Goal: Task Accomplishment & Management: Use online tool/utility

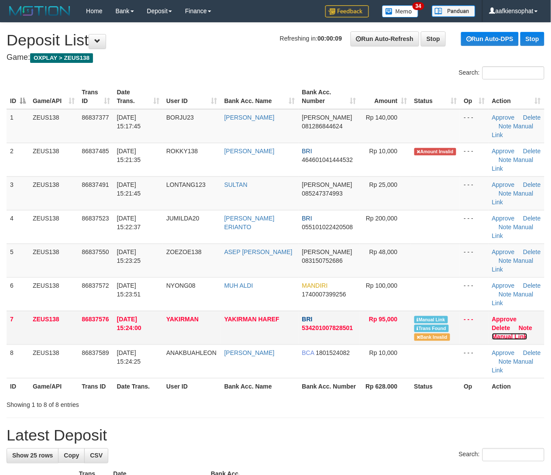
click at [509, 340] on link "Manual Link" at bounding box center [509, 336] width 35 height 7
click at [406, 259] on td "Rp 48,000" at bounding box center [385, 261] width 51 height 34
click at [407, 262] on td "Rp 48,000" at bounding box center [385, 261] width 51 height 34
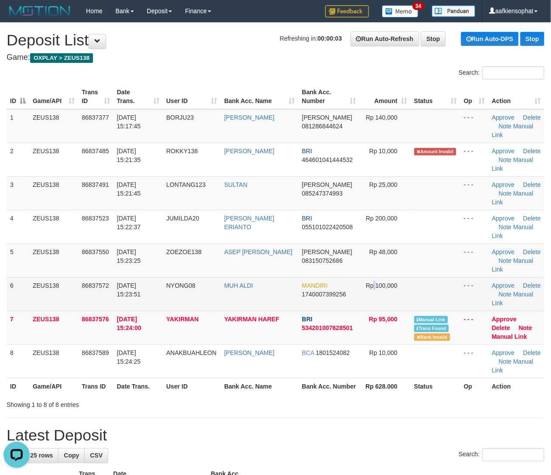
click at [374, 283] on span "Rp 100,000" at bounding box center [381, 285] width 31 height 7
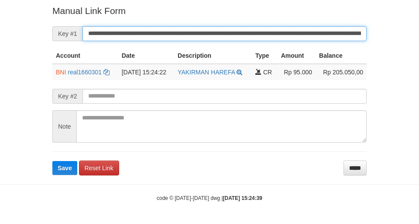
click at [52, 161] on button "Save" at bounding box center [64, 168] width 25 height 14
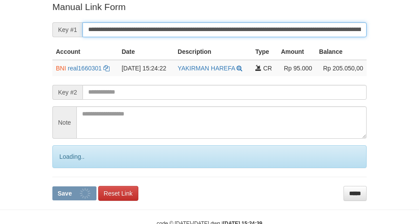
click at [245, 32] on input "**********" at bounding box center [225, 29] width 284 height 15
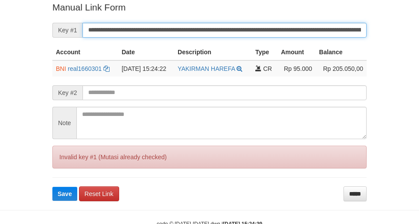
click at [52, 186] on button "Save" at bounding box center [64, 193] width 25 height 14
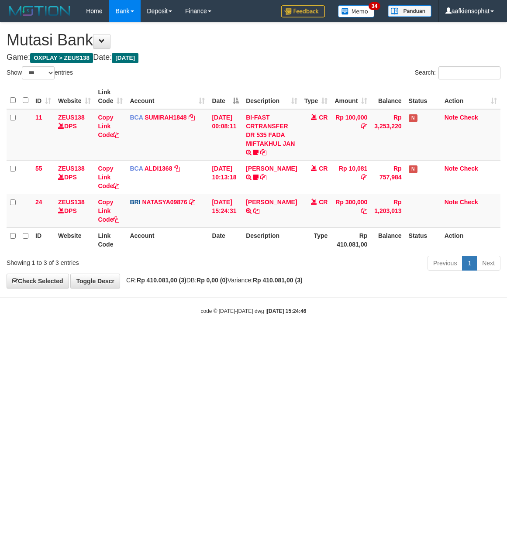
select select "***"
click at [169, 299] on body "Toggle navigation Home Bank Account List Load By Website Group [OXPLAY] ZEUS138…" at bounding box center [253, 168] width 507 height 337
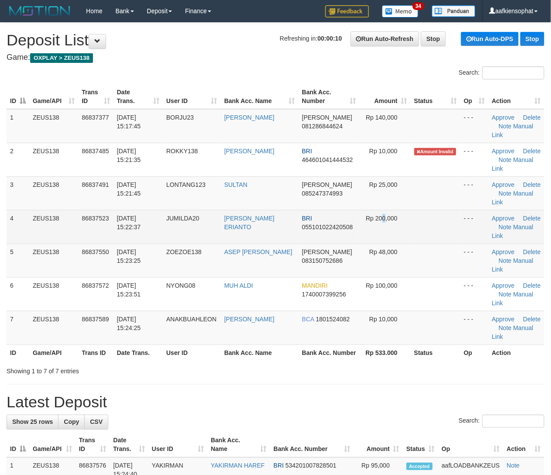
drag, startPoint x: 383, startPoint y: 239, endPoint x: 429, endPoint y: 238, distance: 45.9
click at [384, 239] on td "Rp 200,000" at bounding box center [385, 227] width 51 height 34
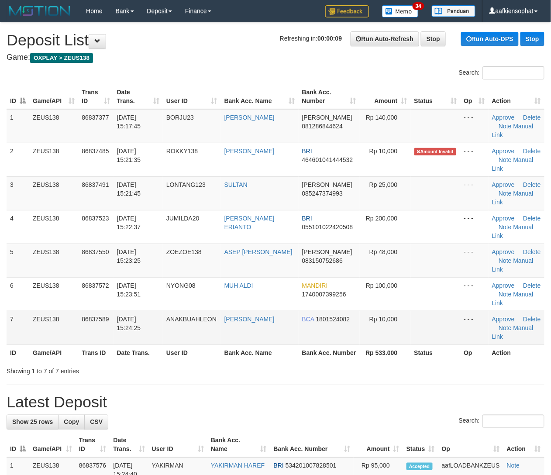
drag, startPoint x: 266, startPoint y: 308, endPoint x: 310, endPoint y: 311, distance: 44.7
click at [275, 309] on td "MUH ALDI" at bounding box center [260, 294] width 78 height 34
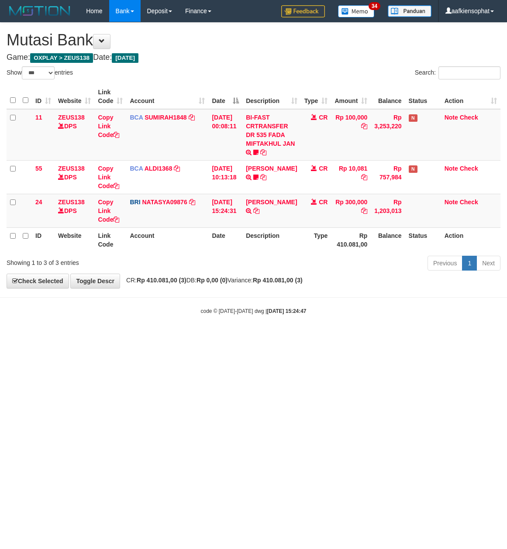
select select "***"
drag, startPoint x: 257, startPoint y: 287, endPoint x: 214, endPoint y: 294, distance: 43.4
click at [224, 294] on body "Toggle navigation Home Bank Account List Load By Website Group [OXPLAY] ZEUS138…" at bounding box center [253, 168] width 507 height 337
drag, startPoint x: 184, startPoint y: 52, endPoint x: 126, endPoint y: 157, distance: 119.8
click at [179, 100] on div "**********" at bounding box center [253, 156] width 507 height 266
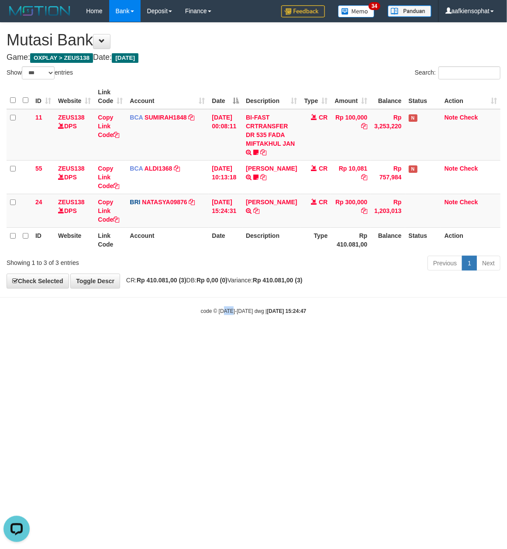
click at [231, 337] on html "Toggle navigation Home Bank Account List Load By Website Group [OXPLAY] ZEUS138…" at bounding box center [253, 168] width 507 height 337
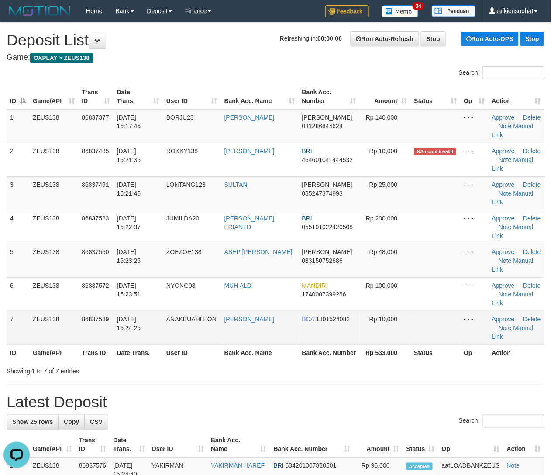
drag, startPoint x: 346, startPoint y: 326, endPoint x: 404, endPoint y: 329, distance: 57.8
click at [379, 329] on tr "7 ZEUS138 86837589 31/08/2025 15:24:25 ANAKBUAHLEON RONI PRAYITNO BCA 180152408…" at bounding box center [276, 328] width 538 height 34
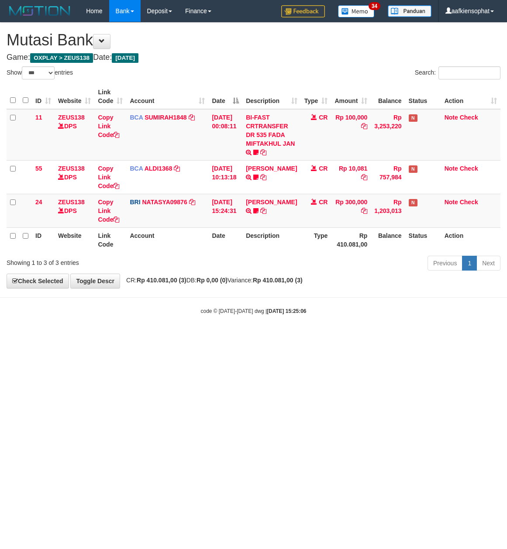
select select "***"
drag, startPoint x: 205, startPoint y: 396, endPoint x: 205, endPoint y: 402, distance: 6.6
click at [205, 337] on html "Toggle navigation Home Bank Account List Load By Website Group [OXPLAY] ZEUS138…" at bounding box center [253, 168] width 507 height 337
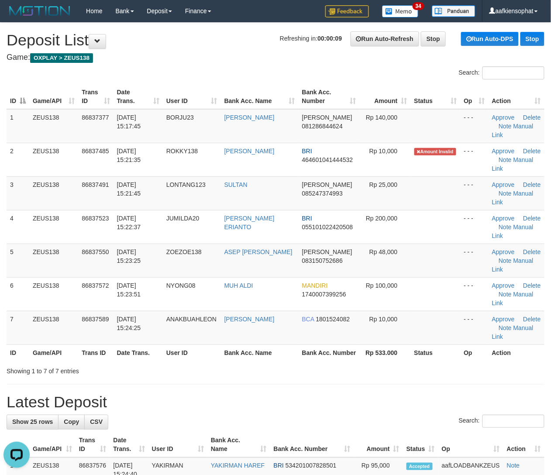
drag, startPoint x: 432, startPoint y: 388, endPoint x: 559, endPoint y: 423, distance: 132.2
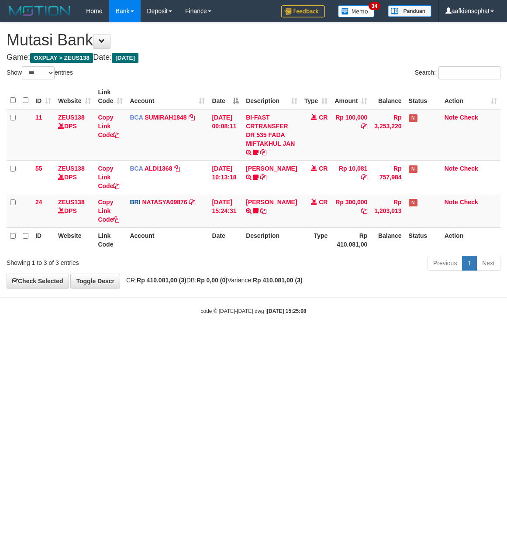
select select "***"
click at [40, 337] on html "Toggle navigation Home Bank Account List Load By Website Group [OXPLAY] ZEUS138…" at bounding box center [253, 168] width 507 height 337
select select "***"
click at [250, 70] on div "Show ** ** ** *** entries" at bounding box center [127, 73] width 254 height 15
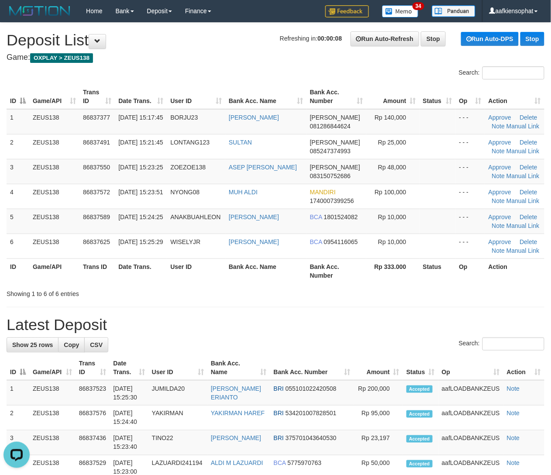
drag, startPoint x: 289, startPoint y: 291, endPoint x: 498, endPoint y: 279, distance: 209.1
click at [301, 292] on div "Showing 1 to 6 of 6 entries" at bounding box center [275, 292] width 551 height 12
drag, startPoint x: 411, startPoint y: 304, endPoint x: 427, endPoint y: 302, distance: 16.3
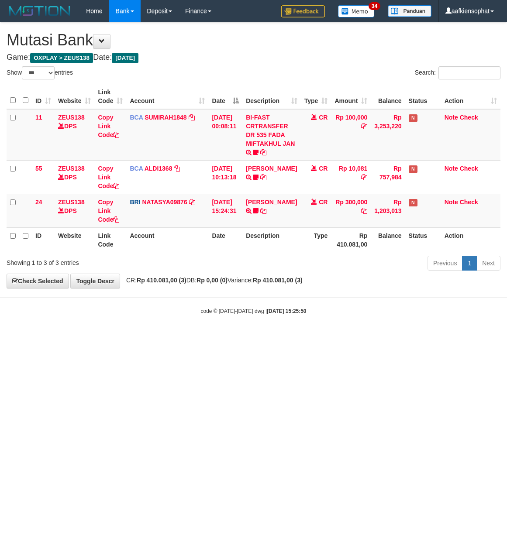
select select "***"
click at [309, 328] on body "Toggle navigation Home Bank Account List Load By Website Group [OXPLAY] ZEUS138…" at bounding box center [253, 168] width 507 height 337
select select "***"
drag, startPoint x: 133, startPoint y: 360, endPoint x: 140, endPoint y: 364, distance: 7.6
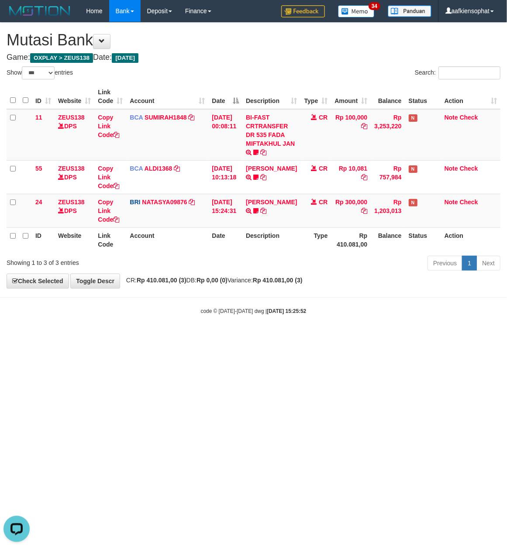
click at [140, 337] on html "Toggle navigation Home Bank Account List Load By Website Group [OXPLAY] ZEUS138…" at bounding box center [253, 168] width 507 height 337
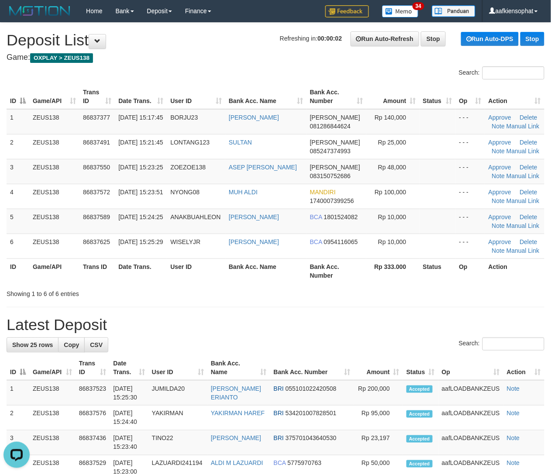
click at [471, 352] on div "Search:" at bounding box center [276, 345] width 538 height 15
drag, startPoint x: 477, startPoint y: 346, endPoint x: 559, endPoint y: 339, distance: 82.4
click at [490, 346] on input "Search:" at bounding box center [514, 344] width 62 height 13
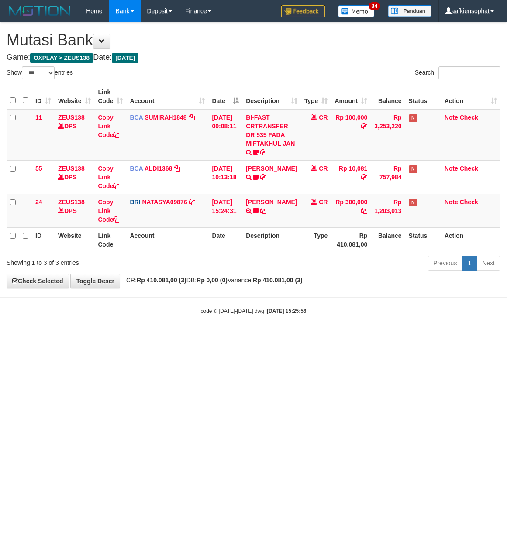
select select "***"
click at [83, 337] on html "Toggle navigation Home Bank Account List Load By Website Group [OXPLAY] ZEUS138…" at bounding box center [253, 168] width 507 height 337
drag, startPoint x: 81, startPoint y: 385, endPoint x: 71, endPoint y: 386, distance: 10.1
click at [76, 337] on html "Toggle navigation Home Bank Account List Load By Website Group [OXPLAY] ZEUS138…" at bounding box center [253, 168] width 507 height 337
drag, startPoint x: 230, startPoint y: 337, endPoint x: 185, endPoint y: 359, distance: 49.6
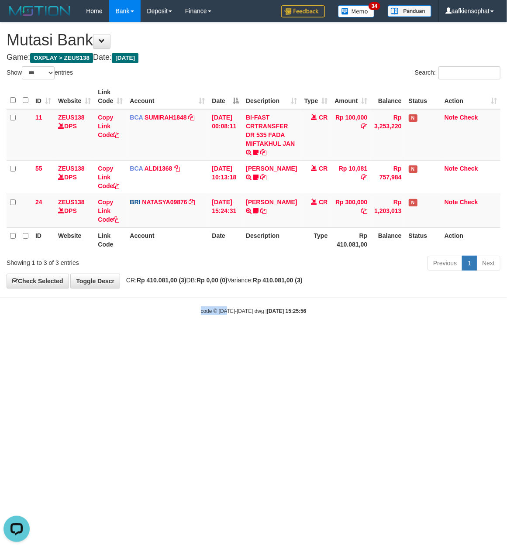
click at [188, 337] on html "Toggle navigation Home Bank Account List Load By Website Group [OXPLAY] ZEUS138…" at bounding box center [253, 168] width 507 height 337
click at [163, 337] on html "Toggle navigation Home Bank Account List Load By Website Group [OXPLAY] ZEUS138…" at bounding box center [253, 168] width 507 height 337
select select "***"
drag, startPoint x: 217, startPoint y: 332, endPoint x: 210, endPoint y: 337, distance: 8.1
click at [215, 334] on body "Toggle navigation Home Bank Account List Load By Website Group [OXPLAY] ZEUS138…" at bounding box center [253, 168] width 507 height 337
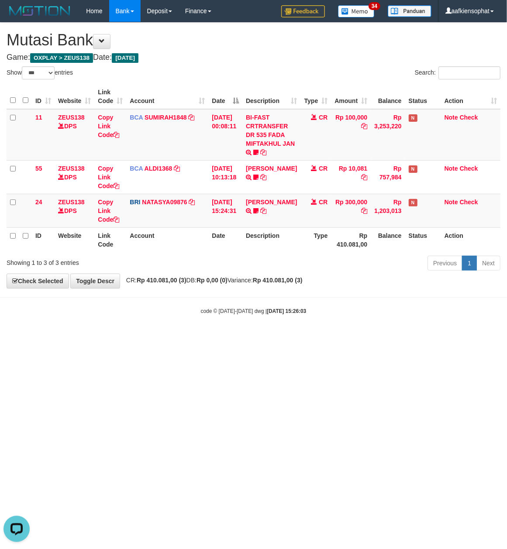
drag, startPoint x: 181, startPoint y: 87, endPoint x: 5, endPoint y: 171, distance: 194.6
click at [162, 114] on div "Show ** ** ** *** entries Search: ID Website Link Code Account Date Description…" at bounding box center [254, 169] width 494 height 207
click at [279, 285] on div "**********" at bounding box center [253, 156] width 507 height 266
click at [279, 286] on div "**********" at bounding box center [253, 156] width 507 height 266
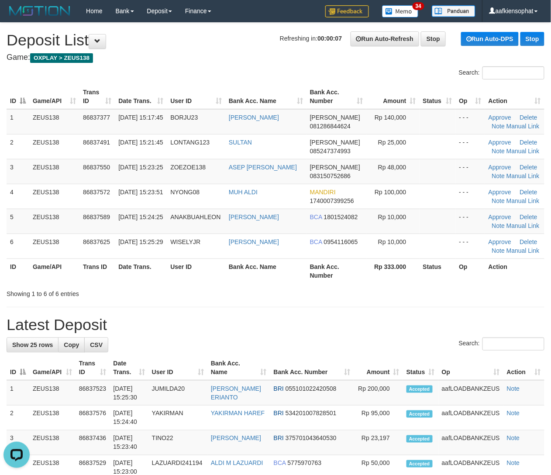
drag, startPoint x: 495, startPoint y: 318, endPoint x: 521, endPoint y: 321, distance: 26.8
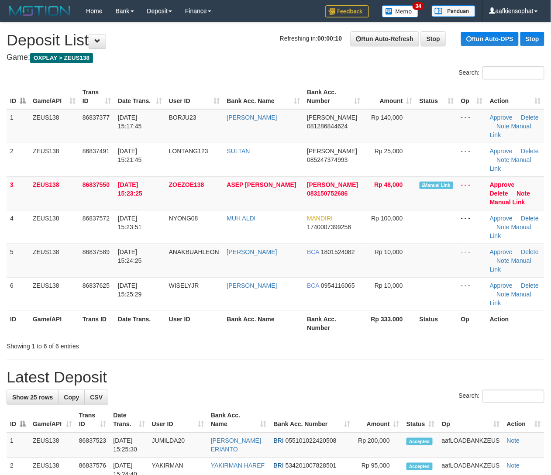
click at [525, 199] on link "Manual Link" at bounding box center [507, 202] width 35 height 7
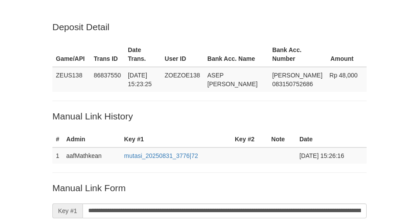
click at [268, 203] on input "**********" at bounding box center [225, 210] width 284 height 15
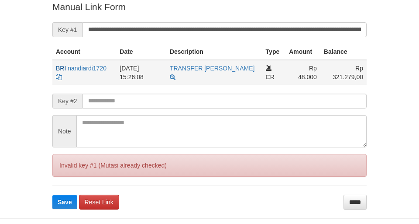
type input "**********"
click at [52, 195] on button "Save" at bounding box center [64, 202] width 25 height 14
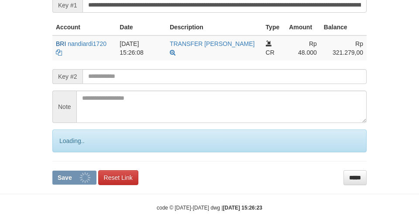
scroll to position [207, 0]
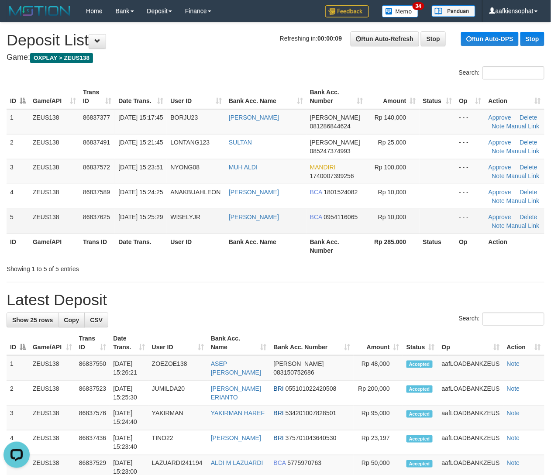
click at [303, 219] on td "MUHAMMAD RAMADITYA" at bounding box center [265, 221] width 81 height 25
click at [348, 261] on div "ID Game/API Trans ID Date Trans. User ID Bank Acc. Name Bank Acc. Number Amount…" at bounding box center [275, 171] width 551 height 179
click at [427, 262] on div "Search: ID Game/API Trans ID Date Trans. User ID Bank Acc. Name Bank Acc. Numbe…" at bounding box center [276, 169] width 538 height 207
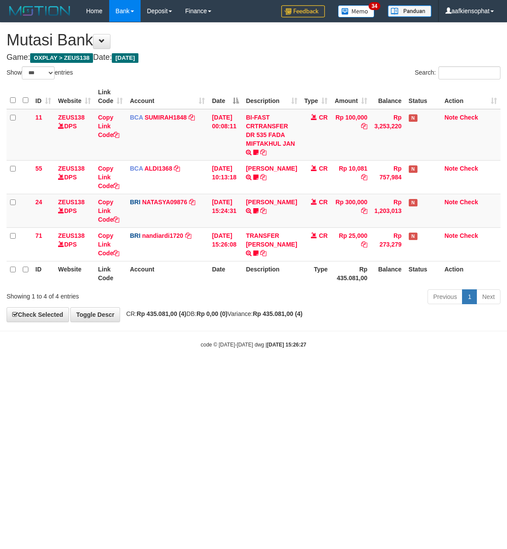
select select "***"
click at [231, 346] on small "code © [DATE]-[DATE] dwg | [DATE] 15:26:27" at bounding box center [254, 345] width 106 height 6
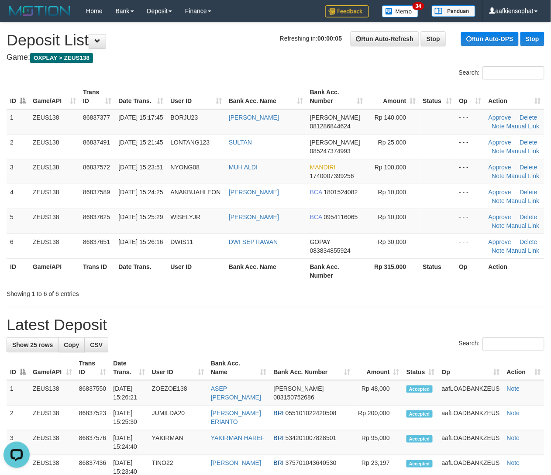
click at [422, 342] on div "Search:" at bounding box center [276, 345] width 538 height 15
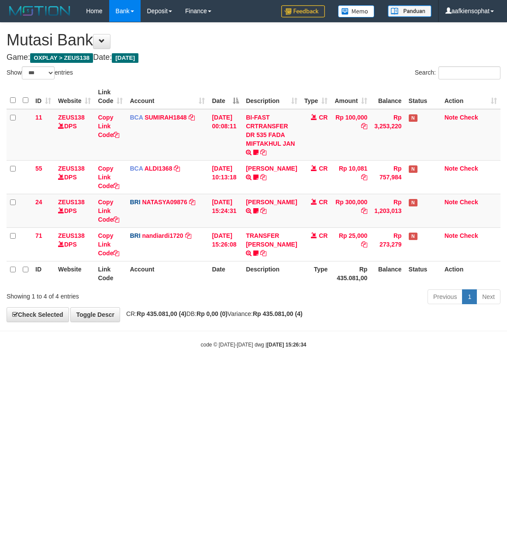
select select "***"
click at [335, 96] on tr "ID Website Link Code Account Date Description Type Amount Balance Status Action" at bounding box center [254, 96] width 494 height 25
click at [331, 325] on body "Toggle navigation Home Bank Account List Load By Website Group [OXPLAY] ZEUS138…" at bounding box center [253, 185] width 507 height 371
drag, startPoint x: 339, startPoint y: 344, endPoint x: 355, endPoint y: 339, distance: 16.6
click at [349, 341] on div "code © 2012-2018 dwg | 2025/08/31 15:26:34" at bounding box center [253, 344] width 507 height 9
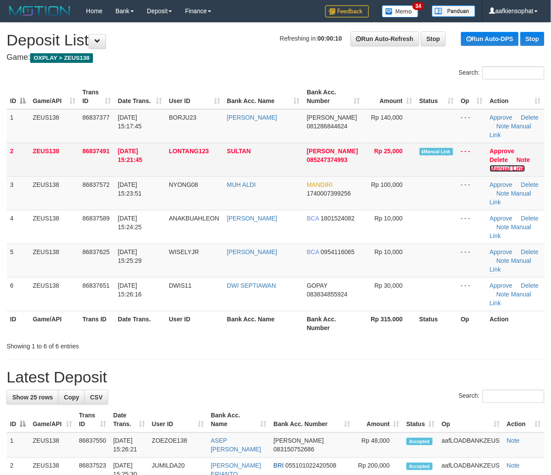
drag, startPoint x: 0, startPoint y: 0, endPoint x: 523, endPoint y: 151, distance: 544.6
click at [523, 165] on link "Manual Link" at bounding box center [507, 168] width 35 height 7
click at [490, 165] on link "Manual Link" at bounding box center [507, 168] width 35 height 7
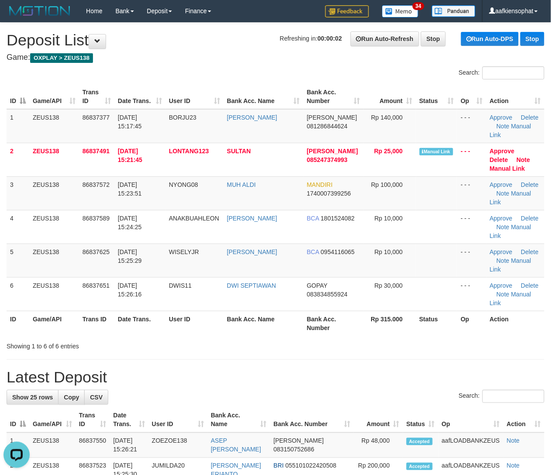
drag, startPoint x: 321, startPoint y: 301, endPoint x: 363, endPoint y: 301, distance: 42.8
click at [359, 338] on div "Showing 1 to 6 of 6 entries" at bounding box center [275, 344] width 551 height 12
click at [290, 369] on h1 "Latest Deposit" at bounding box center [276, 377] width 538 height 17
drag, startPoint x: 315, startPoint y: 330, endPoint x: 468, endPoint y: 324, distance: 153.0
click at [388, 369] on h1 "Latest Deposit" at bounding box center [276, 377] width 538 height 17
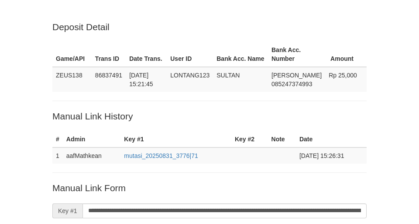
click at [229, 28] on p "Deposit Detail" at bounding box center [209, 27] width 314 height 13
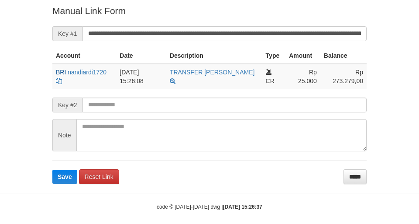
scroll to position [176, 0]
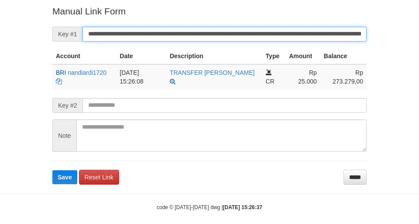
click at [52, 170] on button "Save" at bounding box center [64, 177] width 25 height 14
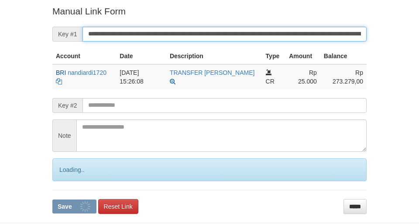
click at [221, 37] on input "**********" at bounding box center [225, 34] width 284 height 15
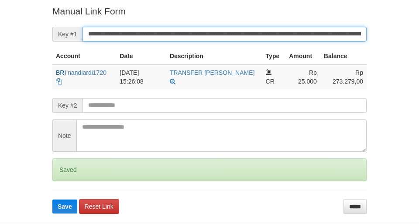
click at [52, 199] on button "Save" at bounding box center [64, 206] width 25 height 14
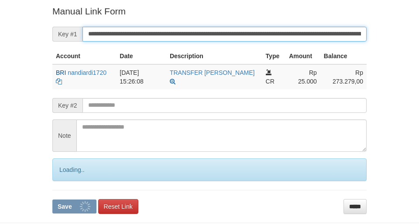
click at [52, 199] on button "Save" at bounding box center [74, 206] width 44 height 14
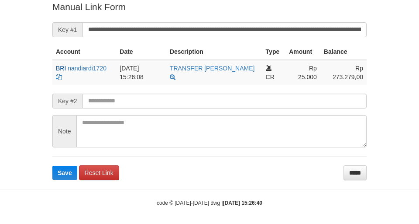
click at [288, 34] on input "**********" at bounding box center [225, 29] width 284 height 15
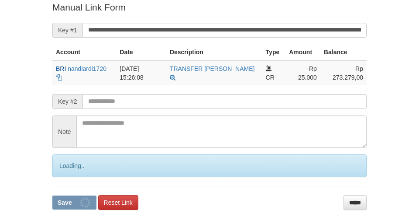
click at [52, 195] on button "Save" at bounding box center [74, 202] width 44 height 14
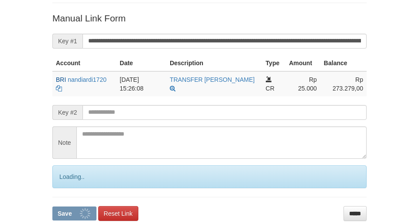
scroll to position [6, 0]
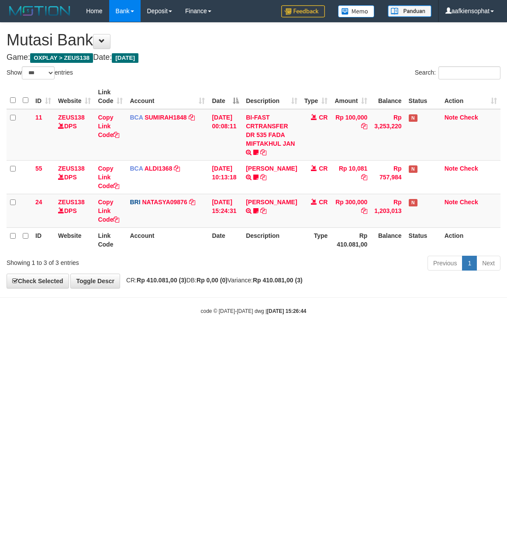
select select "***"
click at [406, 283] on body "Toggle navigation Home Bank Account List Load By Website Group [OXPLAY] ZEUS138…" at bounding box center [253, 168] width 507 height 337
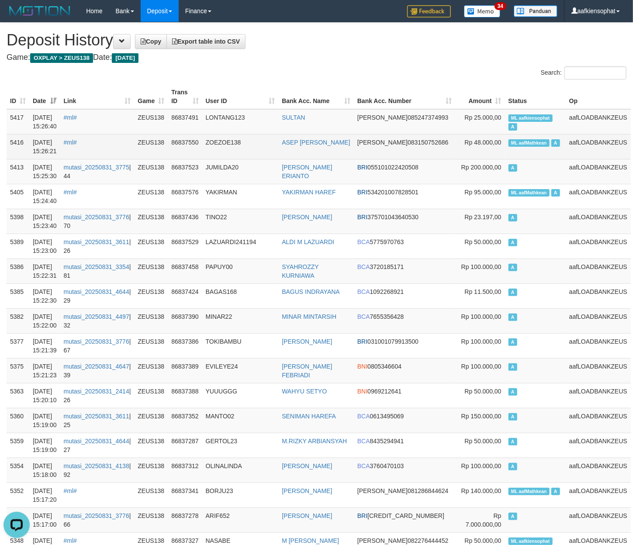
click at [498, 151] on td "Rp 48.000,00" at bounding box center [479, 146] width 49 height 25
click at [522, 149] on td "ML aafMathkean A" at bounding box center [535, 146] width 61 height 25
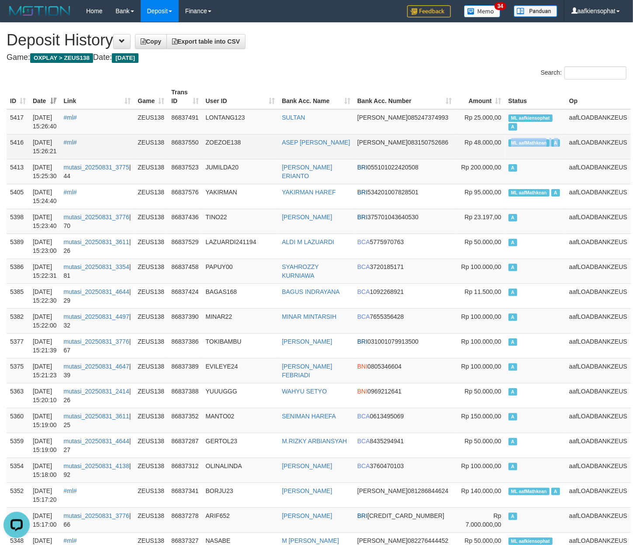
copy td "ML aafMathkean A"
click at [522, 149] on td "ML aafMathkean A" at bounding box center [535, 146] width 61 height 25
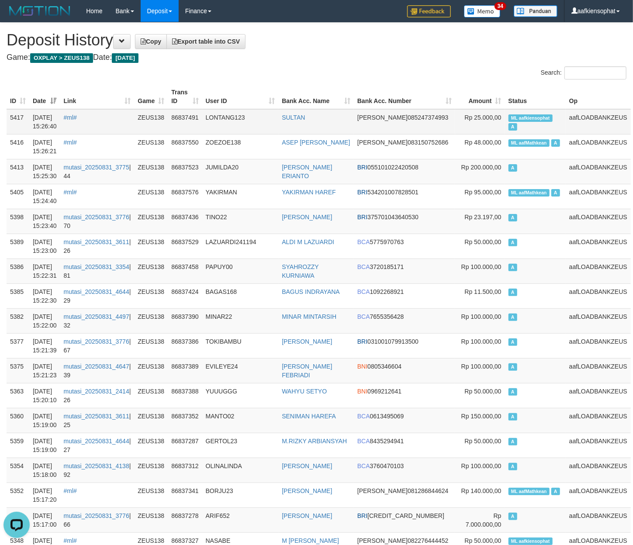
click at [518, 122] on td "ML aafkiensophat A" at bounding box center [535, 121] width 61 height 25
copy td "ML aafkiensophat A"
click at [518, 122] on td "ML aafkiensophat A" at bounding box center [535, 121] width 61 height 25
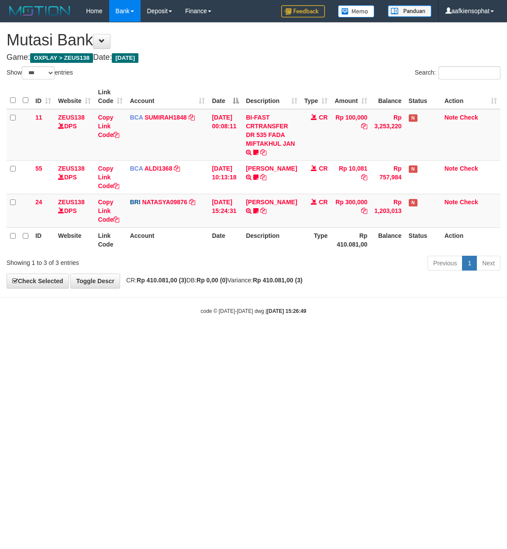
select select "***"
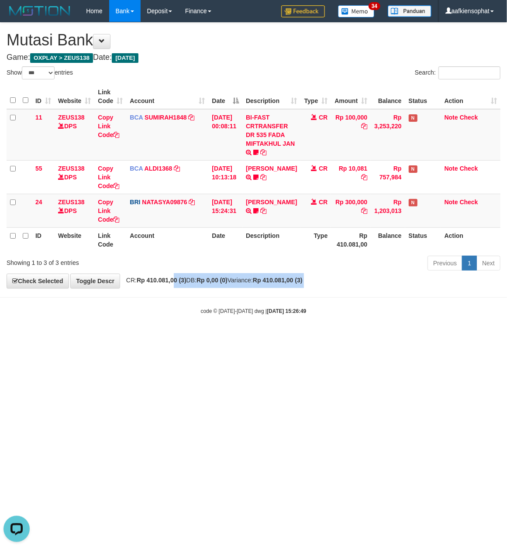
drag, startPoint x: 178, startPoint y: 297, endPoint x: 2, endPoint y: 297, distance: 176.4
click at [165, 300] on body "Toggle navigation Home Bank Account List Load By Website Group [OXPLAY] ZEUS138…" at bounding box center [253, 168] width 507 height 337
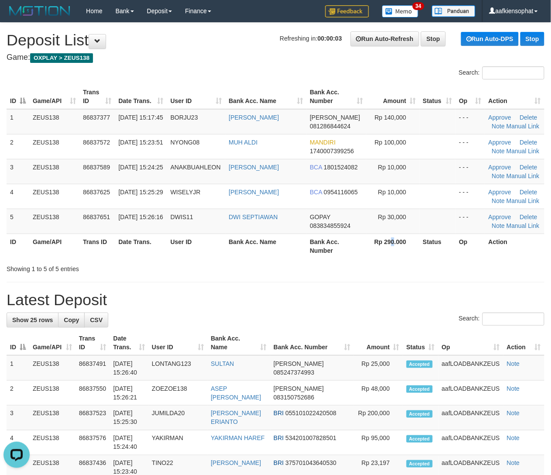
click at [393, 258] on th "Rp 290.000" at bounding box center [392, 246] width 53 height 25
drag, startPoint x: 346, startPoint y: 264, endPoint x: 467, endPoint y: 282, distance: 122.4
click at [371, 271] on div "Showing 1 to 5 of 5 entries" at bounding box center [275, 267] width 551 height 12
drag, startPoint x: 228, startPoint y: 297, endPoint x: 559, endPoint y: 320, distance: 332.7
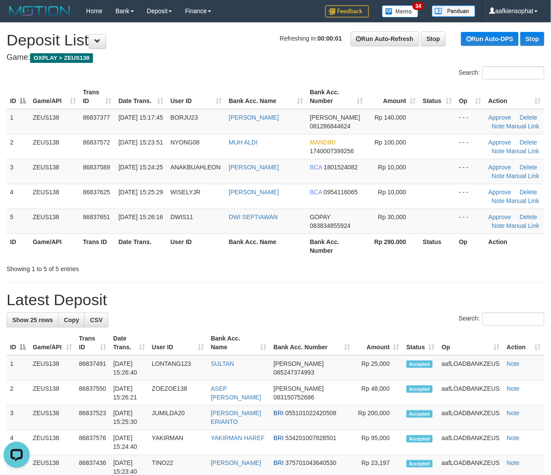
click at [371, 266] on div "Showing 1 to 5 of 5 entries" at bounding box center [275, 267] width 551 height 12
drag, startPoint x: 335, startPoint y: 294, endPoint x: 550, endPoint y: 315, distance: 216.7
click at [378, 303] on h1 "Latest Deposit" at bounding box center [276, 299] width 538 height 17
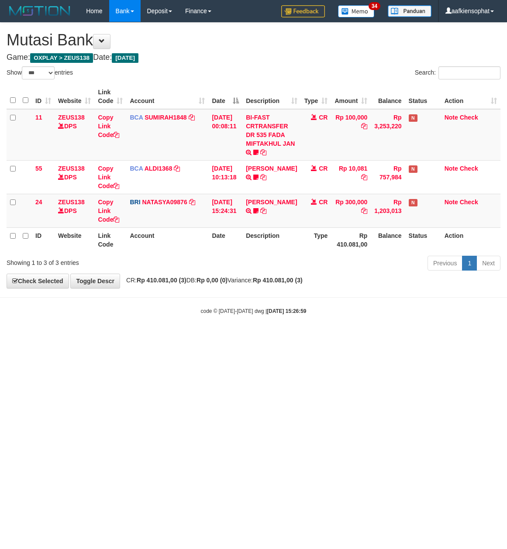
select select "***"
click at [137, 290] on body "Toggle navigation Home Bank Account List Load By Website Group [OXPLAY] ZEUS138…" at bounding box center [253, 168] width 507 height 337
drag, startPoint x: 131, startPoint y: 299, endPoint x: 38, endPoint y: 301, distance: 92.6
click at [129, 301] on body "Toggle navigation Home Bank Account List Load By Website Group [OXPLAY] ZEUS138…" at bounding box center [253, 168] width 507 height 337
select select "***"
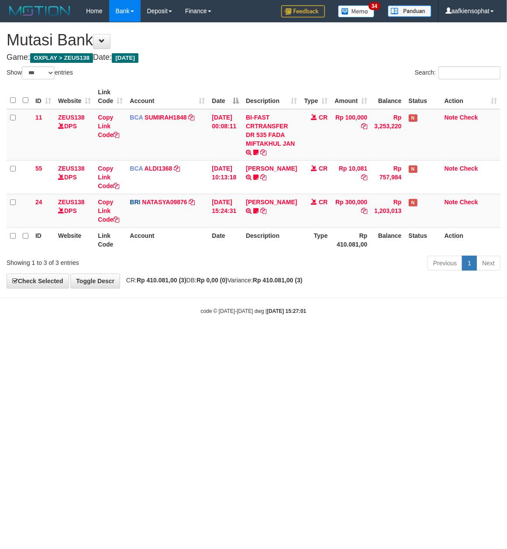
click at [271, 283] on div "**********" at bounding box center [253, 156] width 507 height 266
select select "***"
drag, startPoint x: 211, startPoint y: 332, endPoint x: 143, endPoint y: 332, distance: 68.1
click at [209, 332] on body "Toggle navigation Home Bank Account List Load By Website Group [OXPLAY] ZEUS138…" at bounding box center [253, 168] width 507 height 337
click at [180, 337] on html "Toggle navigation Home Bank Account List Load By Website Group [OXPLAY] ZEUS138…" at bounding box center [253, 168] width 507 height 337
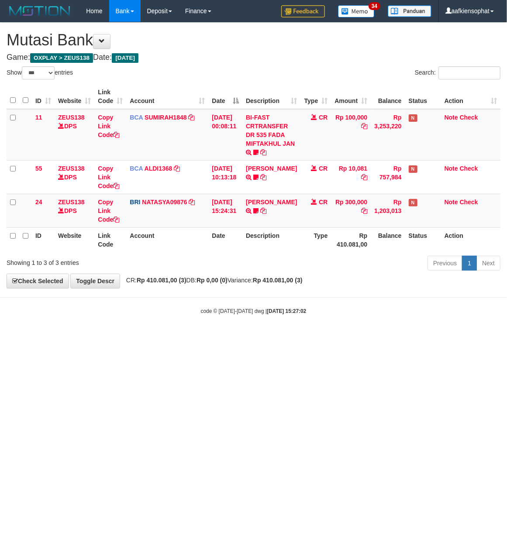
click at [171, 337] on html "Toggle navigation Home Bank Account List Load By Website Group [OXPLAY] ZEUS138…" at bounding box center [253, 168] width 507 height 337
drag, startPoint x: 171, startPoint y: 344, endPoint x: 170, endPoint y: 349, distance: 5.4
click at [171, 337] on html "Toggle navigation Home Bank Account List Load By Website Group [OXPLAY] ZEUS138…" at bounding box center [253, 168] width 507 height 337
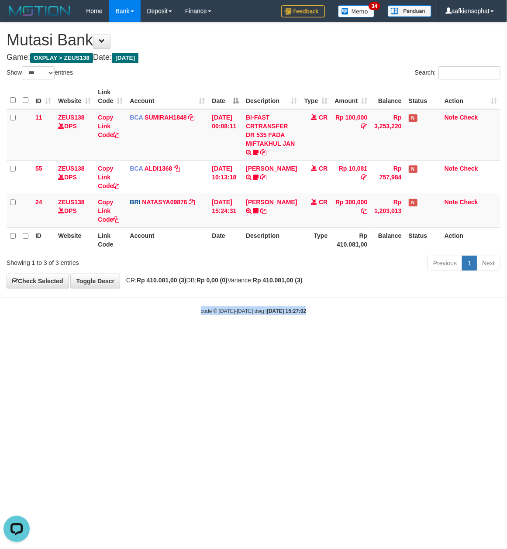
click at [149, 337] on html "Toggle navigation Home Bank Account List Load By Website Group [OXPLAY] ZEUS138…" at bounding box center [253, 168] width 507 height 337
click at [79, 337] on html "Toggle navigation Home Bank Account List Load By Website Group [OXPLAY] ZEUS138…" at bounding box center [253, 168] width 507 height 337
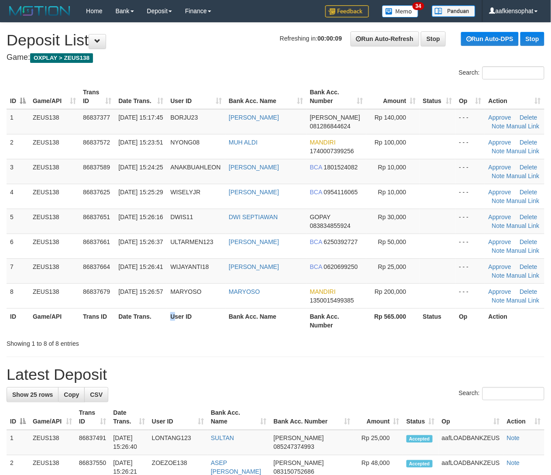
click at [178, 325] on th "User ID" at bounding box center [196, 320] width 59 height 25
click at [290, 333] on tr "ID Game/API Trans ID Date Trans. User ID Bank Acc. Name Bank Acc. Number Rp 565…" at bounding box center [276, 320] width 538 height 25
drag, startPoint x: 349, startPoint y: 397, endPoint x: 558, endPoint y: 403, distance: 209.3
click at [413, 398] on div "Search:" at bounding box center [276, 394] width 538 height 15
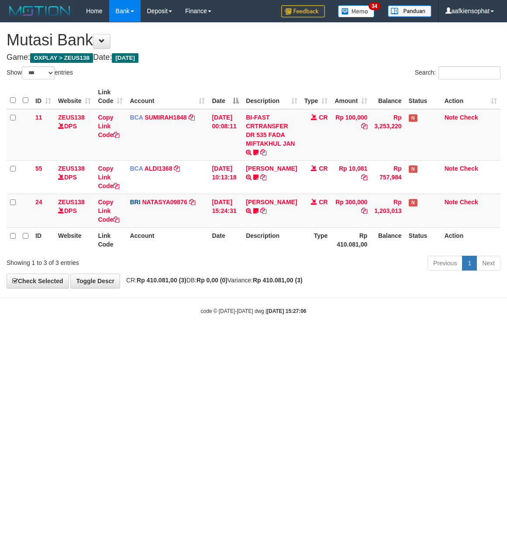
select select "***"
click at [100, 337] on html "Toggle navigation Home Bank Account List Load By Website Group [OXPLAY] ZEUS138…" at bounding box center [253, 168] width 507 height 337
select select "***"
drag, startPoint x: 217, startPoint y: 46, endPoint x: 202, endPoint y: 60, distance: 21.0
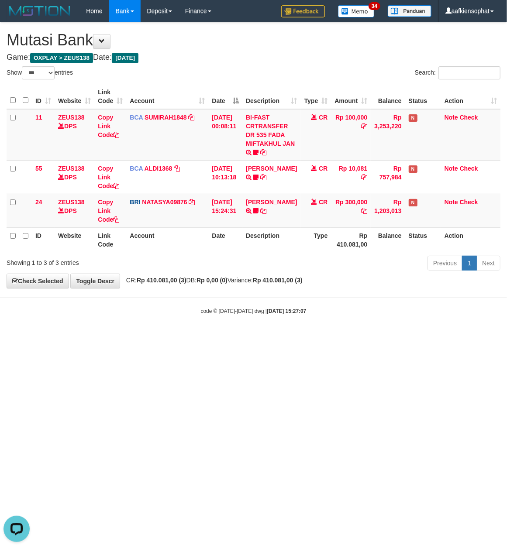
click at [216, 51] on div "**********" at bounding box center [253, 156] width 507 height 266
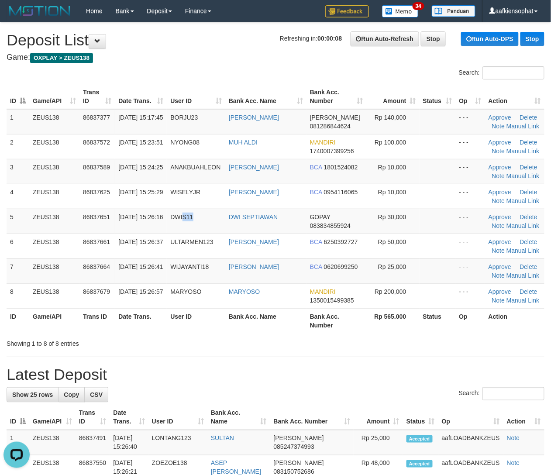
drag, startPoint x: 184, startPoint y: 213, endPoint x: 556, endPoint y: 248, distance: 372.9
click at [224, 223] on td "DWIS11" at bounding box center [196, 221] width 59 height 25
drag, startPoint x: 421, startPoint y: 345, endPoint x: 559, endPoint y: 347, distance: 138.0
click at [473, 343] on div "Showing 1 to 8 of 8 entries" at bounding box center [275, 342] width 551 height 12
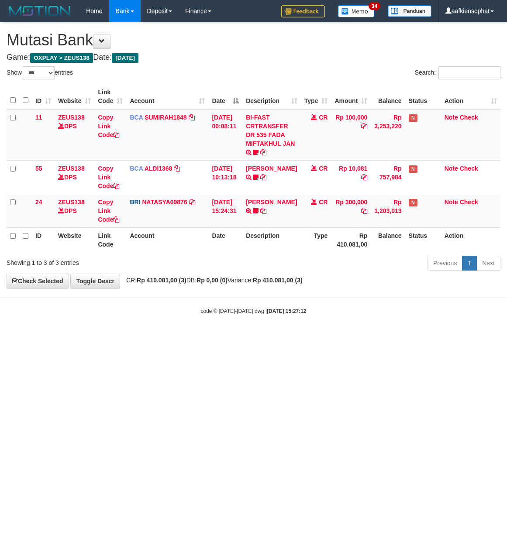
select select "***"
drag, startPoint x: 86, startPoint y: 434, endPoint x: 75, endPoint y: 438, distance: 11.2
click at [76, 337] on html "Toggle navigation Home Bank Account List Load By Website Group [OXPLAY] ZEUS138…" at bounding box center [253, 168] width 507 height 337
select select "***"
drag, startPoint x: 167, startPoint y: 404, endPoint x: 84, endPoint y: 405, distance: 83.0
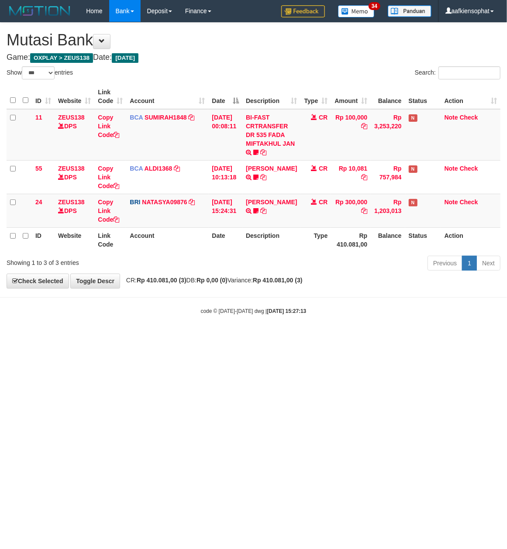
click at [86, 337] on html "Toggle navigation Home Bank Account List Load By Website Group [OXPLAY] ZEUS138…" at bounding box center [253, 168] width 507 height 337
drag, startPoint x: 162, startPoint y: 411, endPoint x: 168, endPoint y: 414, distance: 6.1
click at [168, 337] on html "Toggle navigation Home Bank Account List Load By Website Group [OXPLAY] ZEUS138…" at bounding box center [253, 168] width 507 height 337
drag, startPoint x: 149, startPoint y: 432, endPoint x: 18, endPoint y: 491, distance: 143.5
click at [18, 337] on html "Toggle navigation Home Bank Account List Load By Website Group [OXPLAY] ZEUS138…" at bounding box center [253, 168] width 507 height 337
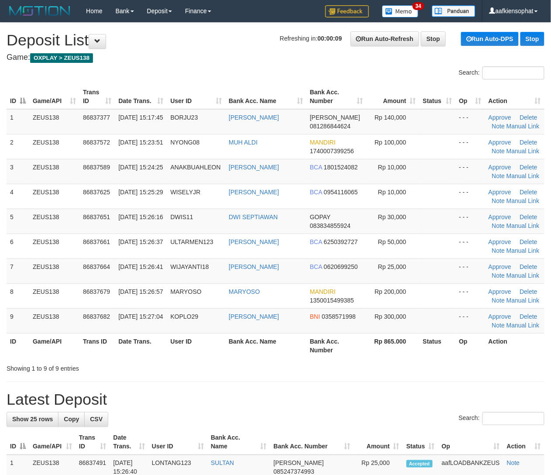
drag, startPoint x: 305, startPoint y: 387, endPoint x: 368, endPoint y: 397, distance: 63.6
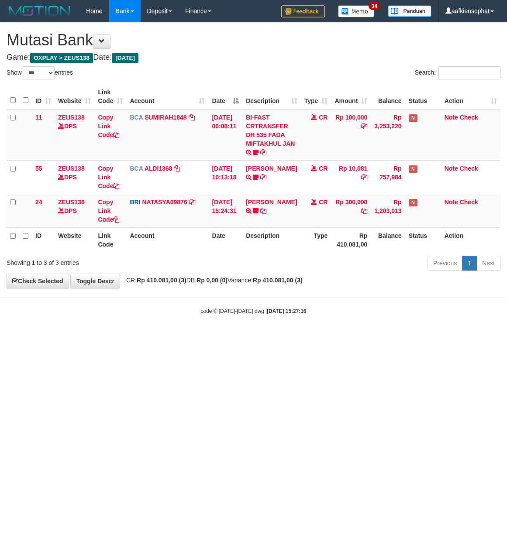
select select "***"
drag, startPoint x: 192, startPoint y: 48, endPoint x: 3, endPoint y: 138, distance: 210.0
click at [160, 83] on div "**********" at bounding box center [253, 156] width 507 height 266
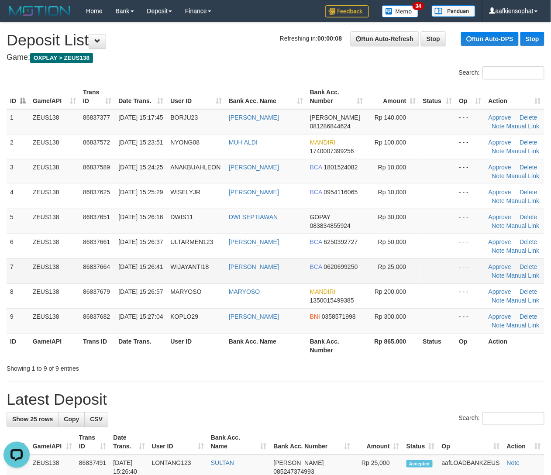
drag, startPoint x: 12, startPoint y: 259, endPoint x: 516, endPoint y: 266, distance: 504.0
click at [123, 259] on tr "7 ZEUS138 86837664 31/08/2025 15:26:41 WIJAYANTI18 SRI WIJAYANTI BCA 0620699250…" at bounding box center [276, 271] width 538 height 25
drag, startPoint x: 122, startPoint y: 276, endPoint x: 210, endPoint y: 277, distance: 87.8
click at [158, 278] on td "31/08/2025 15:26:41" at bounding box center [141, 271] width 52 height 25
drag, startPoint x: 134, startPoint y: 287, endPoint x: 556, endPoint y: 305, distance: 422.2
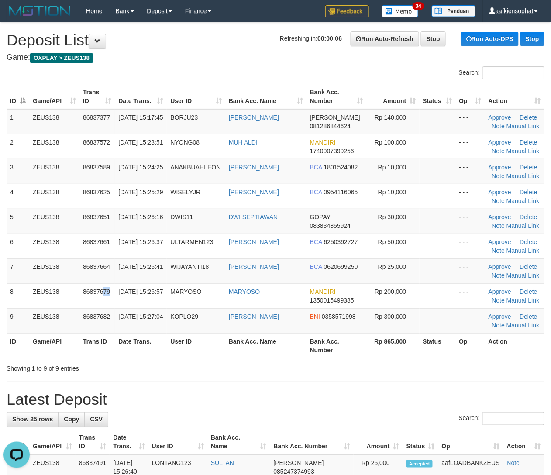
click at [201, 295] on tr "8 ZEUS138 86837679 31/08/2025 15:26:57 MARYOSO MARYOSO MANDIRI 1350015499385 Rp…" at bounding box center [276, 295] width 538 height 25
click at [235, 349] on th "Bank Acc. Name" at bounding box center [265, 345] width 81 height 25
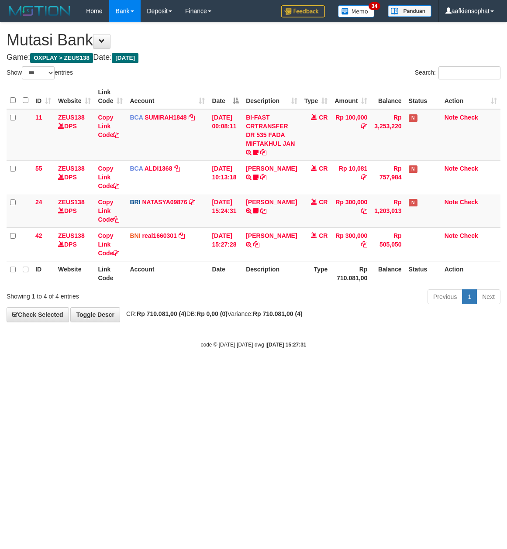
select select "***"
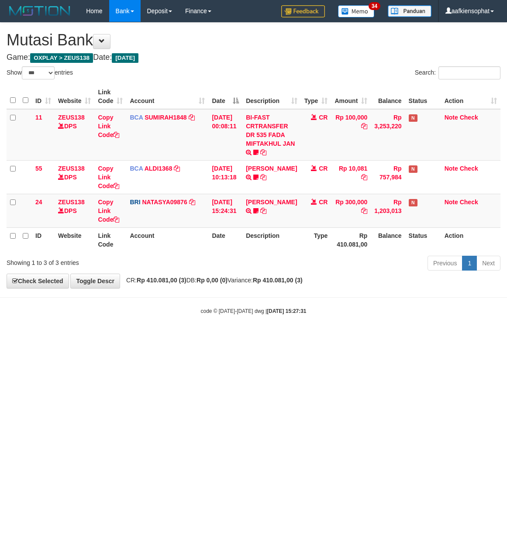
select select "***"
drag, startPoint x: 272, startPoint y: 235, endPoint x: 2, endPoint y: 261, distance: 270.8
click at [264, 236] on th "Description" at bounding box center [271, 240] width 58 height 25
drag, startPoint x: 238, startPoint y: 405, endPoint x: 206, endPoint y: 403, distance: 32.4
click at [220, 337] on html "Toggle navigation Home Bank Account List Load By Website Group [OXPLAY] ZEUS138…" at bounding box center [253, 168] width 507 height 337
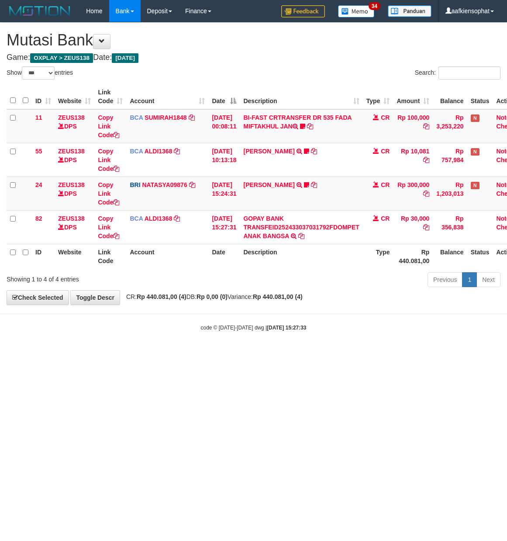
select select "***"
drag, startPoint x: 194, startPoint y: 397, endPoint x: 196, endPoint y: 392, distance: 4.9
click at [194, 353] on html "Toggle navigation Home Bank Account List Load By Website Group [OXPLAY] ZEUS138…" at bounding box center [253, 176] width 507 height 353
drag, startPoint x: 213, startPoint y: 375, endPoint x: 272, endPoint y: 331, distance: 73.3
click at [214, 353] on html "Toggle navigation Home Bank Account List Load By Website Group [OXPLAY] ZEUS138…" at bounding box center [253, 176] width 507 height 353
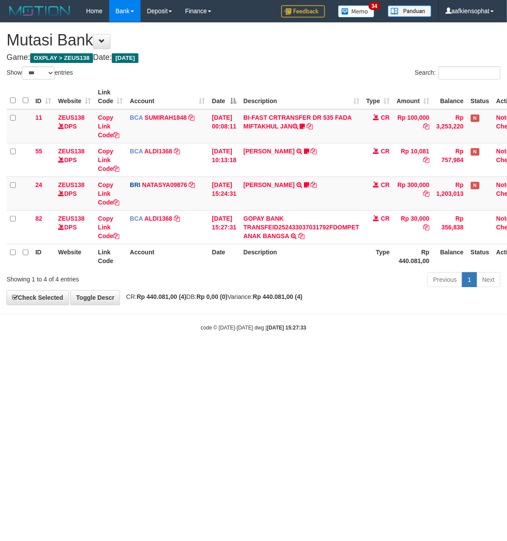
click at [304, 269] on div "ID Website Link Code Account Date Description Type Amount Balance Status Action…" at bounding box center [253, 177] width 507 height 190
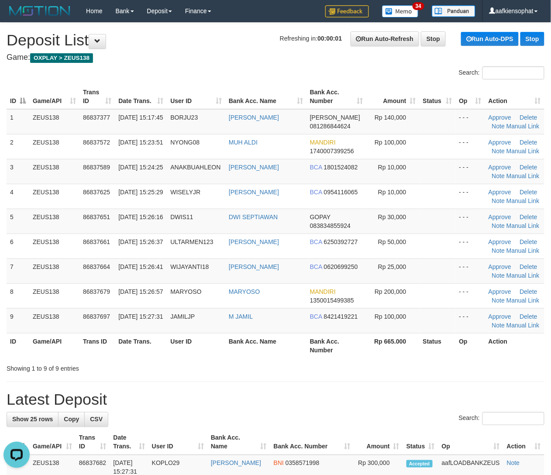
drag, startPoint x: 353, startPoint y: 360, endPoint x: 421, endPoint y: 366, distance: 68.4
click at [374, 363] on div "Search: ID Game/API Trans ID Date Trans. User ID Bank Acc. Name Bank Acc. Numbe…" at bounding box center [276, 219] width 538 height 307
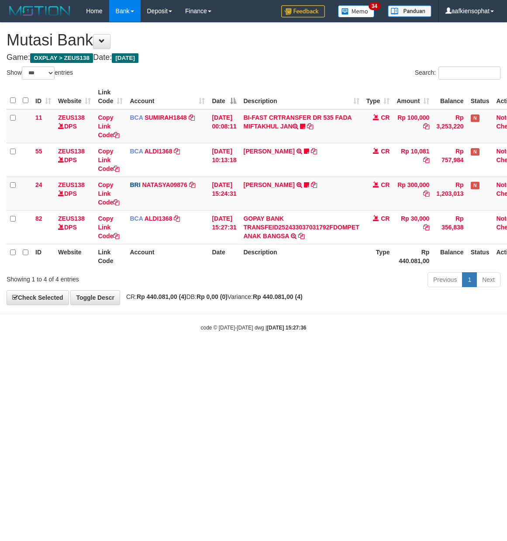
select select "***"
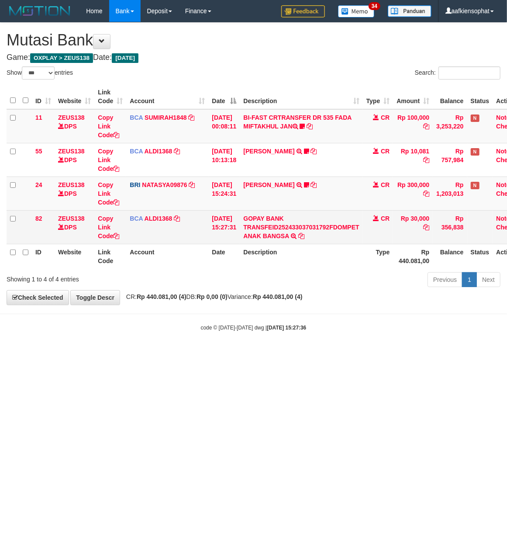
click at [413, 216] on td "Rp 30,000" at bounding box center [413, 227] width 40 height 34
click at [416, 216] on td "Rp 30,000" at bounding box center [413, 227] width 40 height 34
click at [418, 217] on td "Rp 30,000" at bounding box center [413, 227] width 40 height 34
copy td "30,000"
click at [418, 217] on td "Rp 30,000" at bounding box center [413, 227] width 40 height 34
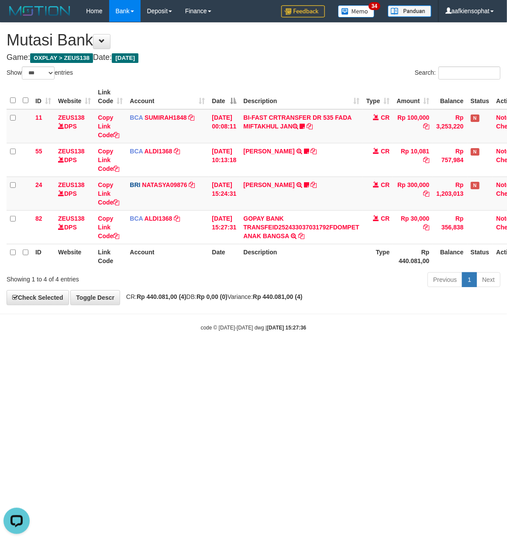
drag, startPoint x: 142, startPoint y: 433, endPoint x: 79, endPoint y: 338, distance: 114.1
click at [138, 353] on html "Toggle navigation Home Bank Account List Load By Website Group [OXPLAY] ZEUS138…" at bounding box center [253, 176] width 507 height 353
select select "***"
click at [196, 353] on html "Toggle navigation Home Bank Account List Load By Website Group [OXPLAY] ZEUS138…" at bounding box center [253, 176] width 507 height 353
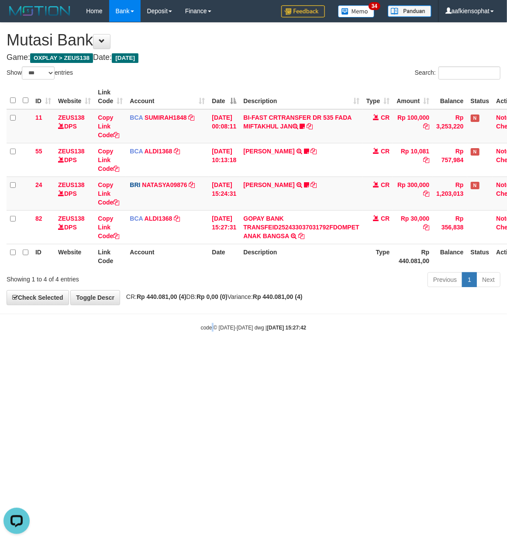
click at [211, 353] on html "Toggle navigation Home Bank Account List Load By Website Group [OXPLAY] ZEUS138…" at bounding box center [253, 176] width 507 height 353
drag, startPoint x: 203, startPoint y: 404, endPoint x: 161, endPoint y: 416, distance: 43.6
click at [190, 353] on html "Toggle navigation Home Bank Account List Load By Website Group [OXPLAY] ZEUS138…" at bounding box center [253, 176] width 507 height 353
select select "***"
click at [345, 353] on html "Toggle navigation Home Bank Account List Load By Website Group [OXPLAY] ZEUS138…" at bounding box center [253, 176] width 507 height 353
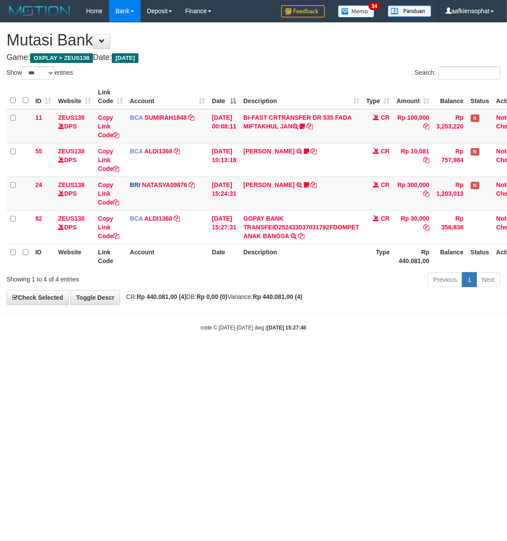
drag, startPoint x: 345, startPoint y: 409, endPoint x: 335, endPoint y: 411, distance: 10.4
click at [343, 353] on html "Toggle navigation Home Bank Account List Load By Website Group [OXPLAY] ZEUS138…" at bounding box center [253, 176] width 507 height 353
select select "***"
drag, startPoint x: 317, startPoint y: 413, endPoint x: 322, endPoint y: 411, distance: 5.9
click at [317, 353] on html "Toggle navigation Home Bank Account List Load By Website Group [OXPLAY] ZEUS138…" at bounding box center [253, 176] width 507 height 353
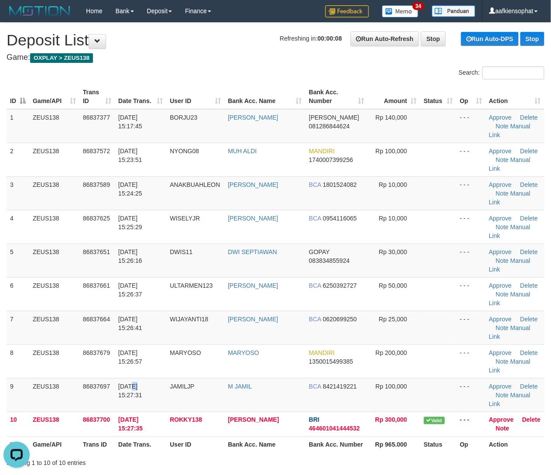
drag, startPoint x: 130, startPoint y: 317, endPoint x: 556, endPoint y: 297, distance: 425.8
click at [173, 378] on tr "9 ZEUS138 86837697 31/08/2025 15:27:31 JAMILJP M JAMIL BCA 8421419221 Rp 100,00…" at bounding box center [276, 395] width 538 height 34
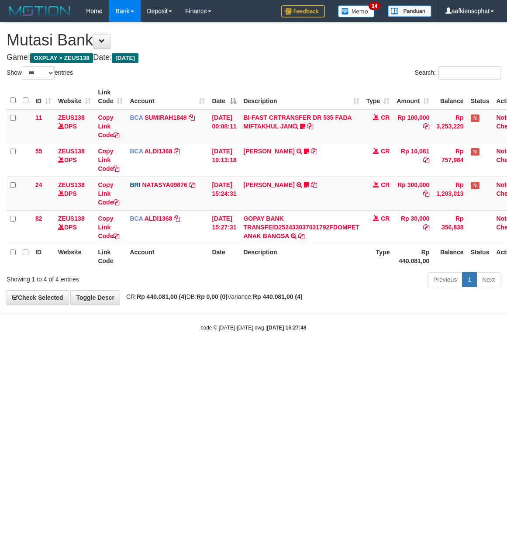
select select "***"
drag, startPoint x: 121, startPoint y: 394, endPoint x: 101, endPoint y: 385, distance: 21.9
click at [106, 353] on html "Toggle navigation Home Bank Account List Load By Website Group [OXPLAY] ZEUS138…" at bounding box center [253, 176] width 507 height 353
drag, startPoint x: 78, startPoint y: 383, endPoint x: 2, endPoint y: 381, distance: 76.0
click at [70, 353] on html "Toggle navigation Home Bank Account List Load By Website Group [OXPLAY] ZEUS138…" at bounding box center [253, 176] width 507 height 353
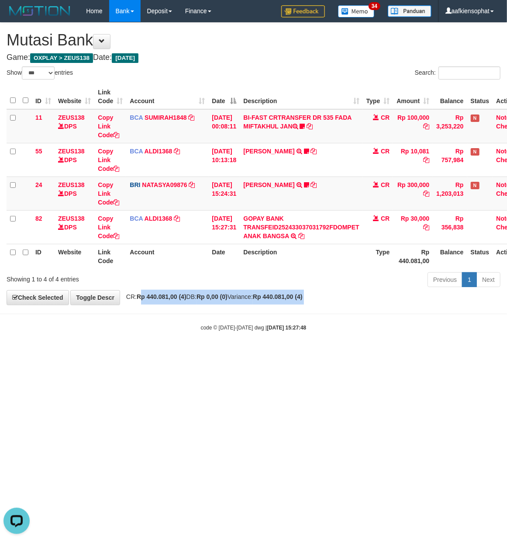
drag, startPoint x: 133, startPoint y: 312, endPoint x: 0, endPoint y: 339, distance: 135.1
click at [56, 336] on body "Toggle navigation Home Bank Account List Load By Website Group [OXPLAY] ZEUS138…" at bounding box center [253, 176] width 507 height 353
click at [246, 338] on body "Toggle navigation Home Bank Account List Load By Website Group [OXPLAY] ZEUS138…" at bounding box center [253, 176] width 507 height 353
click at [224, 334] on body "Toggle navigation Home Bank Account List Load By Website Group [OXPLAY] ZEUS138…" at bounding box center [253, 176] width 507 height 353
drag, startPoint x: 202, startPoint y: 323, endPoint x: 196, endPoint y: 325, distance: 6.1
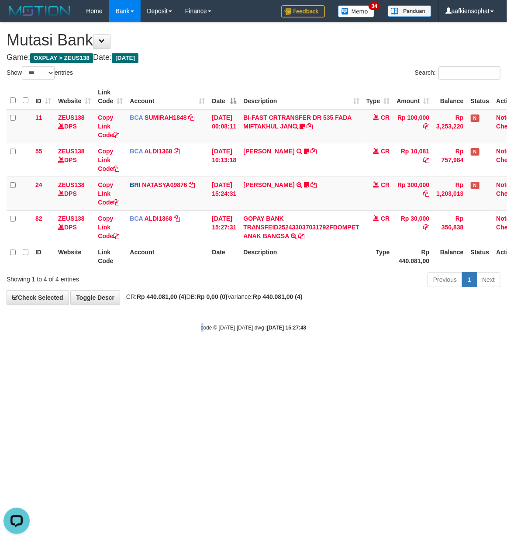
click at [198, 325] on body "Toggle navigation Home Bank Account List Load By Website Group [OXPLAY] ZEUS138…" at bounding box center [253, 176] width 507 height 353
click at [177, 327] on div "code © 2012-2018 dwg | 2025/08/31 15:27:48" at bounding box center [253, 327] width 507 height 9
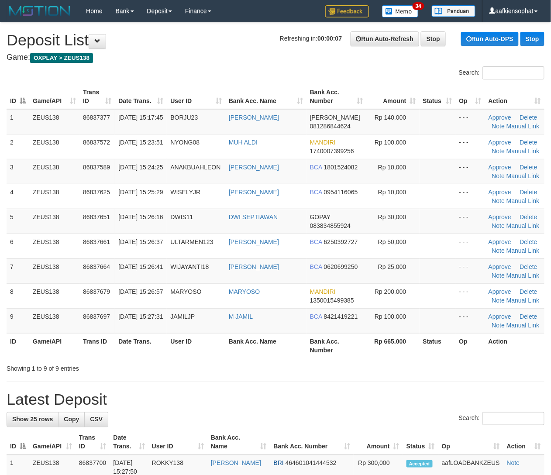
drag, startPoint x: 200, startPoint y: 348, endPoint x: 205, endPoint y: 349, distance: 5.9
click at [201, 350] on th "User ID" at bounding box center [196, 345] width 59 height 25
drag, startPoint x: 136, startPoint y: 346, endPoint x: 503, endPoint y: 335, distance: 367.0
click at [144, 346] on th "Date Trans." at bounding box center [141, 345] width 52 height 25
drag, startPoint x: 226, startPoint y: 364, endPoint x: 559, endPoint y: 359, distance: 333.3
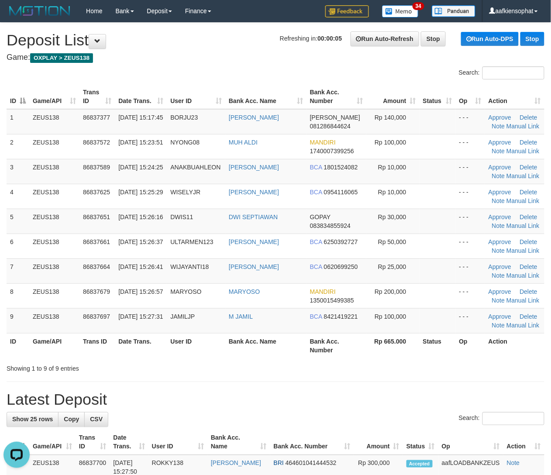
click at [239, 362] on div "Showing 1 to 9 of 9 entries" at bounding box center [275, 367] width 551 height 12
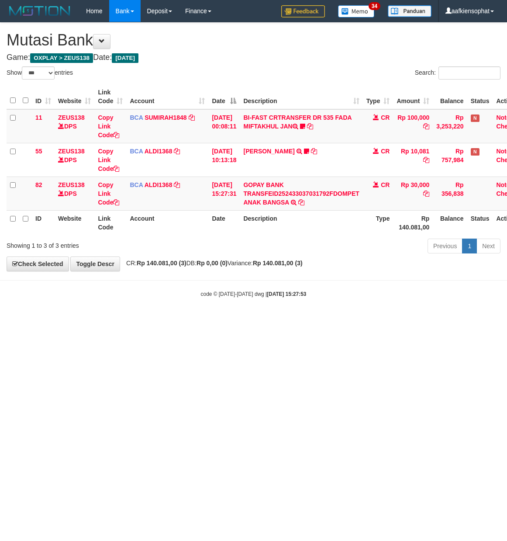
select select "***"
click at [125, 320] on html "Toggle navigation Home Bank Account List Load By Website Group [OXPLAY] ZEUS138…" at bounding box center [253, 160] width 507 height 320
drag, startPoint x: 123, startPoint y: 335, endPoint x: 100, endPoint y: 339, distance: 22.7
click at [105, 320] on html "Toggle navigation Home Bank Account List Load By Website Group [OXPLAY] ZEUS138…" at bounding box center [253, 160] width 507 height 320
click at [95, 320] on html "Toggle navigation Home Bank Account List Load By Website Group [OXPLAY] ZEUS138…" at bounding box center [253, 160] width 507 height 320
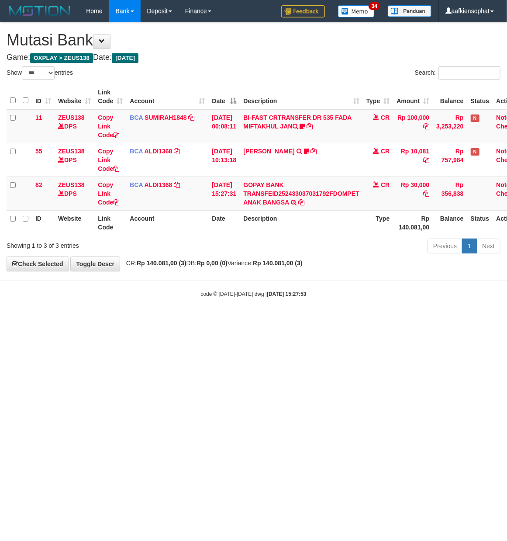
click at [95, 320] on html "Toggle navigation Home Bank Account List Load By Website Group [OXPLAY] ZEUS138…" at bounding box center [253, 160] width 507 height 320
click at [94, 320] on html "Toggle navigation Home Bank Account List Load By Website Group [OXPLAY] ZEUS138…" at bounding box center [253, 160] width 507 height 320
click at [91, 320] on html "Toggle navigation Home Bank Account List Load By Website Group [OXPLAY] ZEUS138…" at bounding box center [253, 160] width 507 height 320
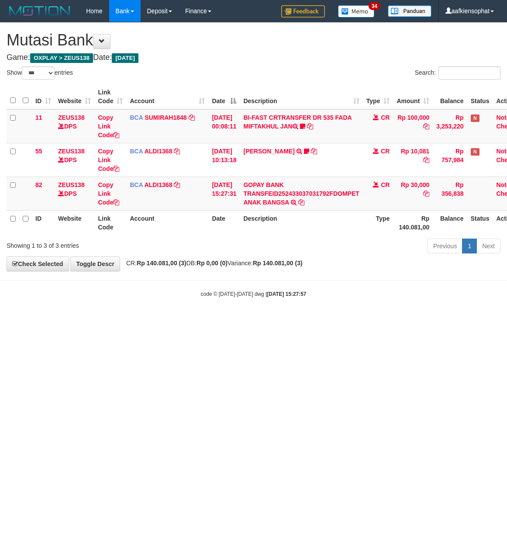
select select "***"
drag, startPoint x: 0, startPoint y: 0, endPoint x: 0, endPoint y: 381, distance: 380.8
click at [10, 320] on html "Toggle navigation Home Bank Account List Load By Website Group [OXPLAY] ZEUS138…" at bounding box center [253, 160] width 507 height 320
select select "***"
click at [175, 320] on html "Toggle navigation Home Bank Account List Load By Website Group [OXPLAY] ZEUS138…" at bounding box center [253, 160] width 507 height 320
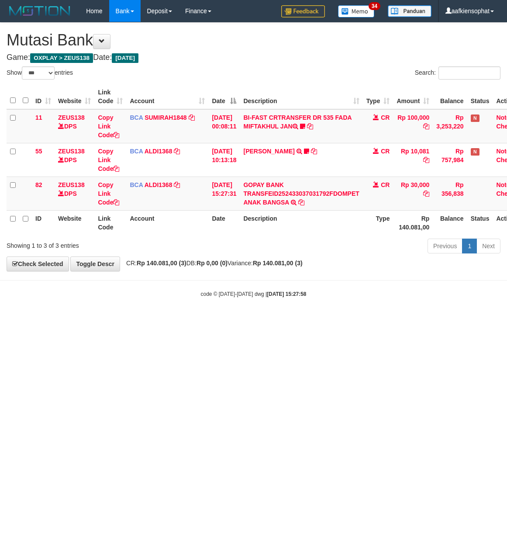
select select "***"
click at [49, 320] on html "Toggle navigation Home Bank Account List Load By Website Group [OXPLAY] ZEUS138…" at bounding box center [253, 160] width 507 height 320
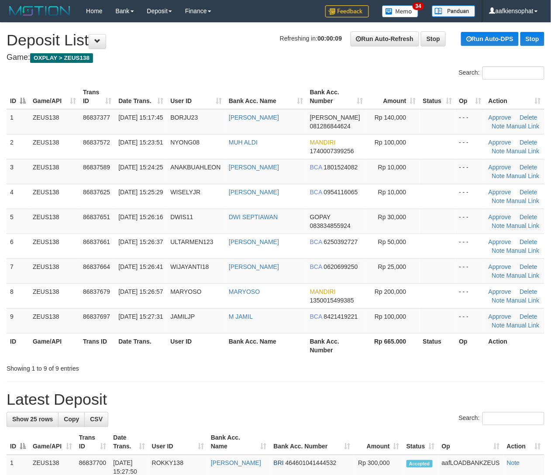
click at [297, 369] on div "Showing 1 to 9 of 9 entries" at bounding box center [275, 367] width 551 height 12
drag, startPoint x: 297, startPoint y: 369, endPoint x: 402, endPoint y: 365, distance: 105.3
click at [350, 367] on div "Showing 1 to 9 of 9 entries" at bounding box center [275, 367] width 551 height 12
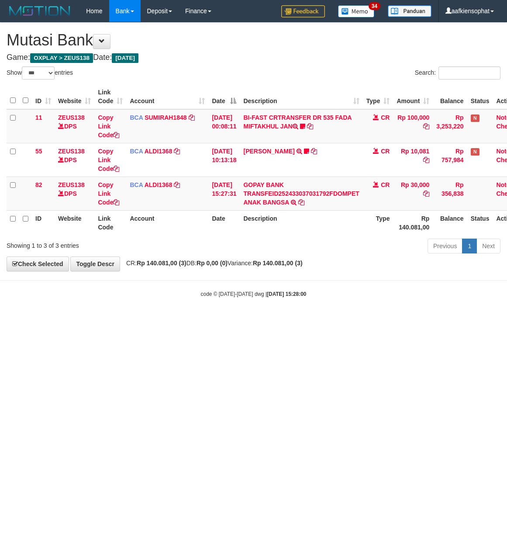
select select "***"
drag, startPoint x: 315, startPoint y: 349, endPoint x: 297, endPoint y: 349, distance: 17.5
click at [313, 320] on html "Toggle navigation Home Bank Account List Load By Website Group [OXPLAY] ZEUS138…" at bounding box center [253, 160] width 507 height 320
drag, startPoint x: 286, startPoint y: 348, endPoint x: 280, endPoint y: 350, distance: 5.9
click at [284, 320] on html "Toggle navigation Home Bank Account List Load By Website Group [OXPLAY] ZEUS138…" at bounding box center [253, 160] width 507 height 320
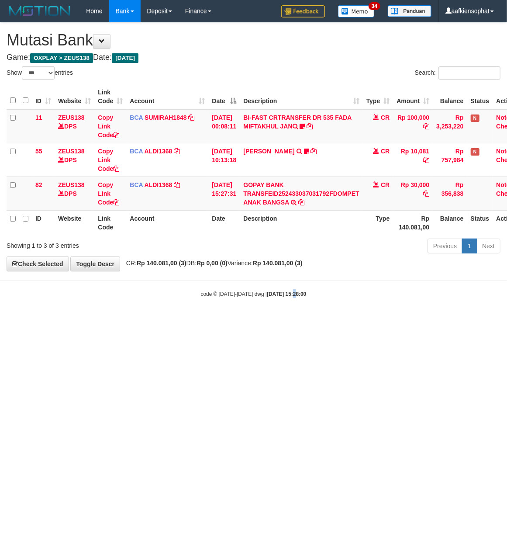
click at [283, 320] on html "Toggle navigation Home Bank Account List Load By Website Group [OXPLAY] ZEUS138…" at bounding box center [253, 160] width 507 height 320
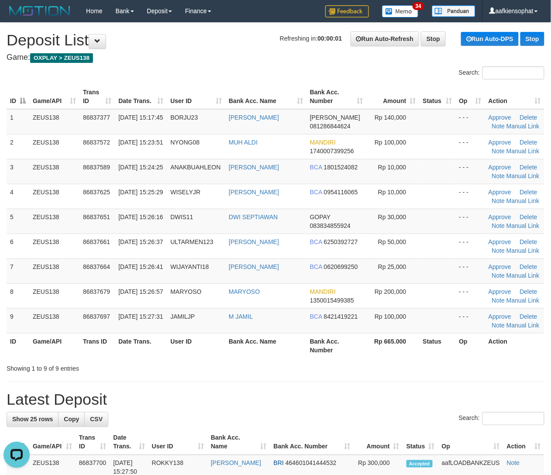
drag, startPoint x: 259, startPoint y: 376, endPoint x: 448, endPoint y: 376, distance: 188.2
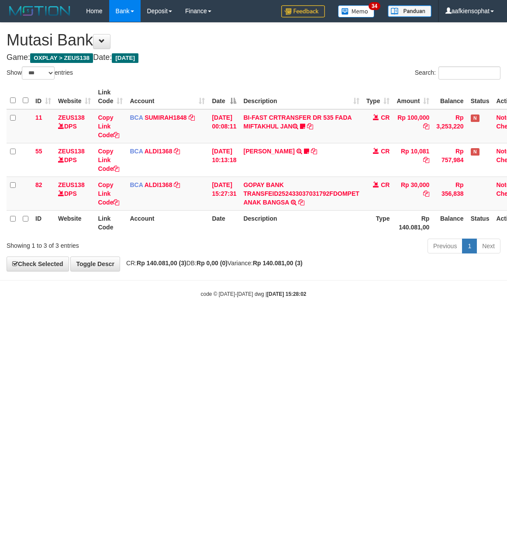
select select "***"
click at [119, 320] on html "Toggle navigation Home Bank Account List Load By Website Group [OXPLAY] ZEUS138…" at bounding box center [253, 160] width 507 height 320
select select "***"
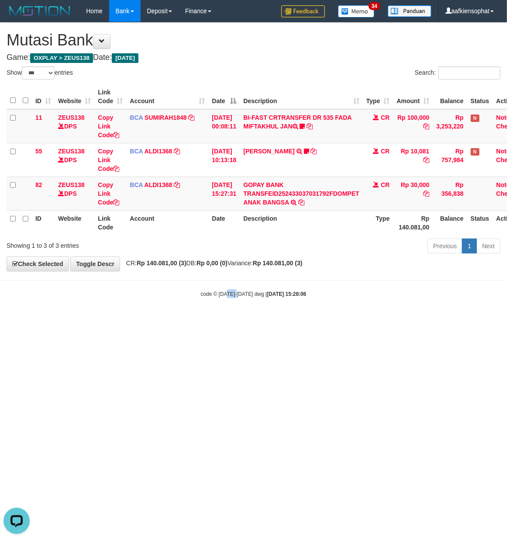
drag, startPoint x: 228, startPoint y: 397, endPoint x: 224, endPoint y: 406, distance: 10.0
click at [231, 320] on html "Toggle navigation Home Bank Account List Load By Website Group [OXPLAY] ZEUS138…" at bounding box center [253, 160] width 507 height 320
select select "***"
drag, startPoint x: 124, startPoint y: 393, endPoint x: 107, endPoint y: 399, distance: 18.7
click at [107, 320] on html "Toggle navigation Home Bank Account List Load By Website Group [OXPLAY] ZEUS138…" at bounding box center [253, 160] width 507 height 320
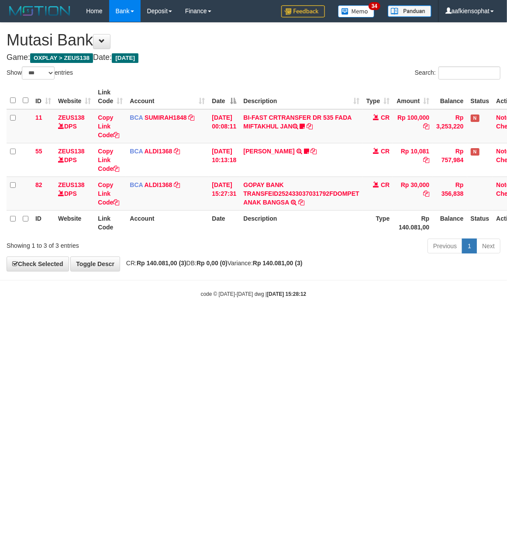
click at [107, 320] on html "Toggle navigation Home Bank Account List Load By Website Group [OXPLAY] ZEUS138…" at bounding box center [253, 160] width 507 height 320
click at [79, 320] on html "Toggle navigation Home Bank Account List Load By Website Group [OXPLAY] ZEUS138…" at bounding box center [253, 160] width 507 height 320
drag, startPoint x: 79, startPoint y: 406, endPoint x: 68, endPoint y: 409, distance: 10.9
click at [78, 320] on html "Toggle navigation Home Bank Account List Load By Website Group [OXPLAY] ZEUS138…" at bounding box center [253, 160] width 507 height 320
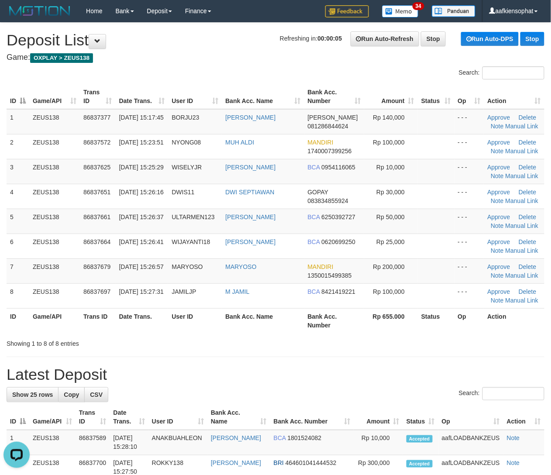
drag, startPoint x: 320, startPoint y: 378, endPoint x: 418, endPoint y: 376, distance: 97.8
click at [329, 378] on h1 "Latest Deposit" at bounding box center [276, 374] width 538 height 17
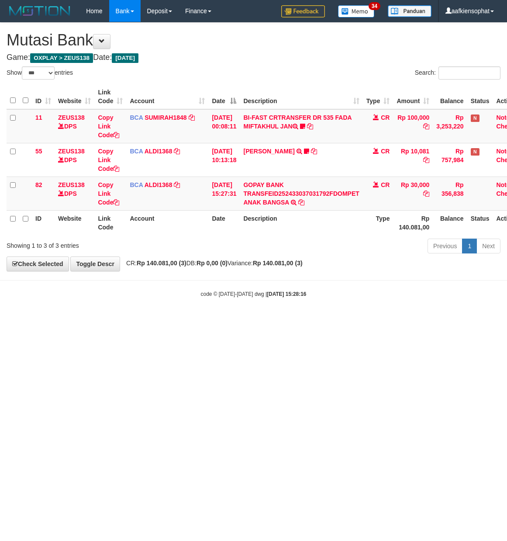
select select "***"
click at [146, 320] on html "Toggle navigation Home Bank Account List Load By Website Group [OXPLAY] ZEUS138…" at bounding box center [253, 160] width 507 height 320
drag, startPoint x: 145, startPoint y: 427, endPoint x: 140, endPoint y: 427, distance: 5.7
click at [145, 320] on html "Toggle navigation Home Bank Account List Load By Website Group [OXPLAY] ZEUS138…" at bounding box center [253, 160] width 507 height 320
click at [139, 320] on html "Toggle navigation Home Bank Account List Load By Website Group [OXPLAY] ZEUS138…" at bounding box center [253, 160] width 507 height 320
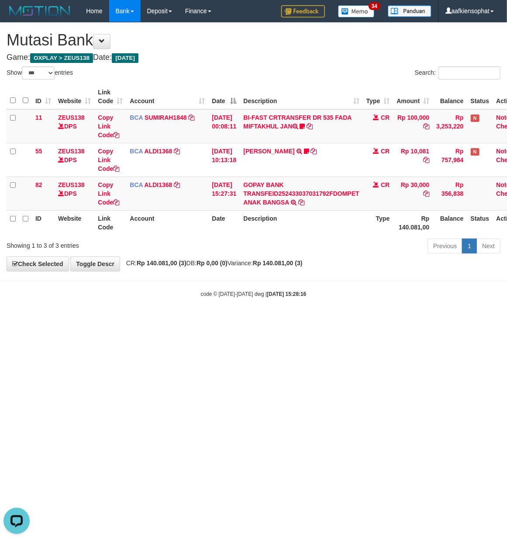
drag, startPoint x: 139, startPoint y: 427, endPoint x: 76, endPoint y: 434, distance: 63.2
click at [76, 320] on html "Toggle navigation Home Bank Account List Load By Website Group [OXPLAY] ZEUS138…" at bounding box center [253, 160] width 507 height 320
click at [72, 320] on html "Toggle navigation Home Bank Account List Load By Website Group [OXPLAY] ZEUS138…" at bounding box center [253, 160] width 507 height 320
drag, startPoint x: 179, startPoint y: 429, endPoint x: 97, endPoint y: 420, distance: 82.6
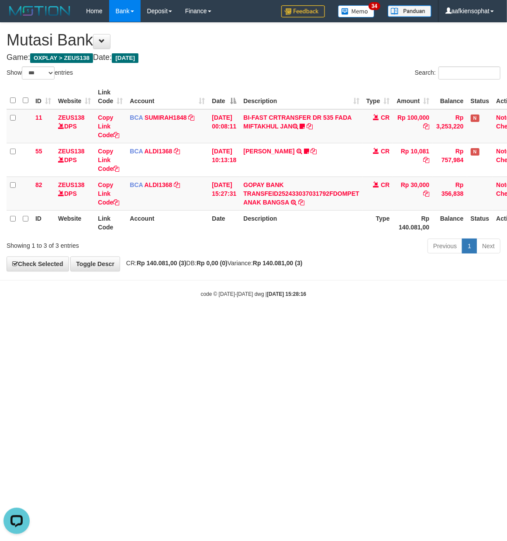
click at [167, 320] on html "Toggle navigation Home Bank Account List Load By Website Group [OXPLAY] ZEUS138…" at bounding box center [253, 160] width 507 height 320
select select "***"
click at [145, 320] on html "Toggle navigation Home Bank Account List Load By Website Group [OXPLAY] ZEUS138…" at bounding box center [253, 160] width 507 height 320
drag, startPoint x: 196, startPoint y: 411, endPoint x: 171, endPoint y: 408, distance: 25.0
click at [195, 320] on html "Toggle navigation Home Bank Account List Load By Website Group [OXPLAY] ZEUS138…" at bounding box center [253, 160] width 507 height 320
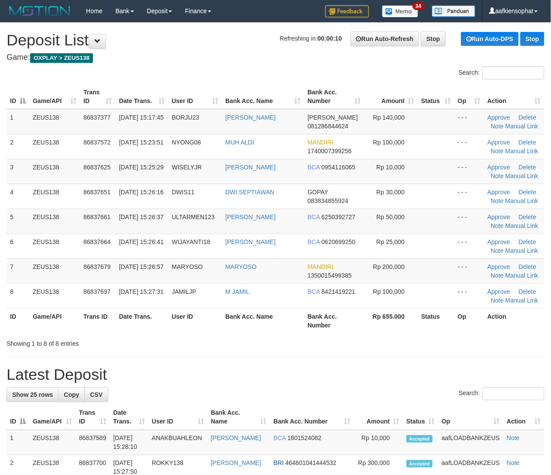
click at [402, 369] on h1 "Latest Deposit" at bounding box center [276, 374] width 538 height 17
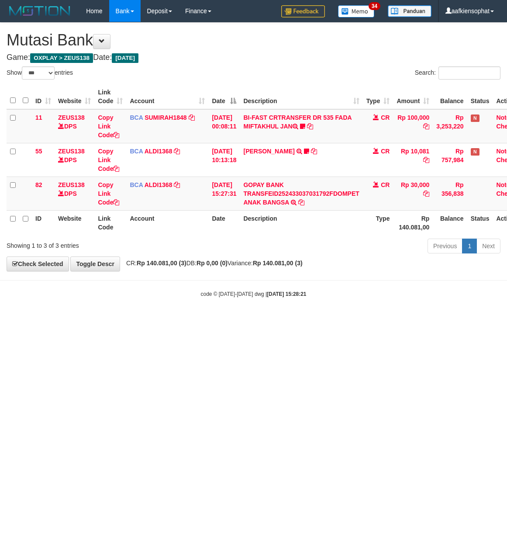
select select "***"
drag, startPoint x: 0, startPoint y: 0, endPoint x: 186, endPoint y: 379, distance: 422.1
click at [186, 320] on html "Toggle navigation Home Bank Account List Load By Website Group [OXPLAY] ZEUS138…" at bounding box center [253, 160] width 507 height 320
click at [276, 320] on html "Toggle navigation Home Bank Account List Load By Website Group [OXPLAY] ZEUS138…" at bounding box center [253, 160] width 507 height 320
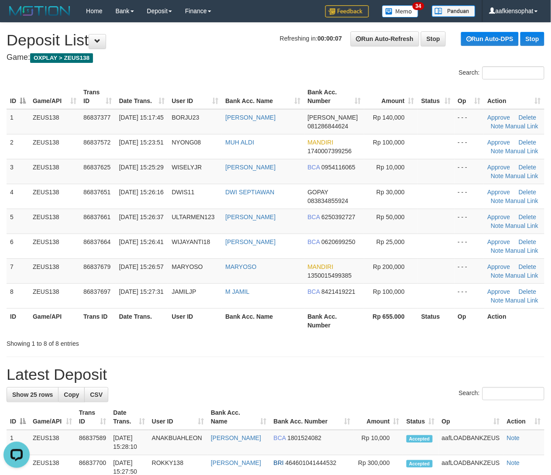
click at [359, 322] on th "Bank Acc. Number" at bounding box center [334, 320] width 60 height 25
drag, startPoint x: 359, startPoint y: 322, endPoint x: 556, endPoint y: 335, distance: 198.3
click at [364, 324] on tr "ID Game/API Trans ID Date Trans. User ID Bank Acc. Name Bank Acc. Number Rp 655…" at bounding box center [276, 320] width 538 height 25
drag, startPoint x: 323, startPoint y: 373, endPoint x: 530, endPoint y: 373, distance: 207.0
click at [355, 376] on h1 "Latest Deposit" at bounding box center [276, 374] width 538 height 17
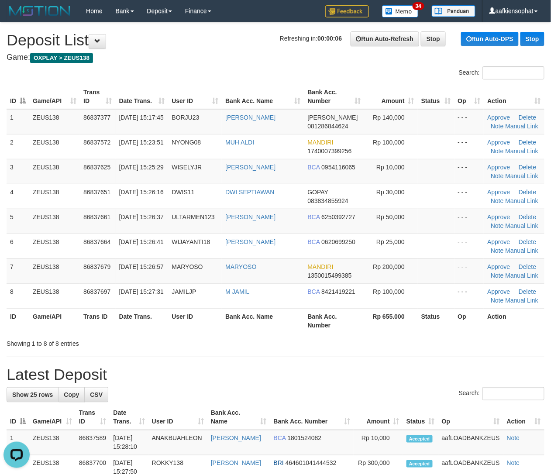
drag, startPoint x: 297, startPoint y: 426, endPoint x: 351, endPoint y: 423, distance: 53.8
click at [334, 425] on th "Bank Acc. Number" at bounding box center [312, 417] width 84 height 25
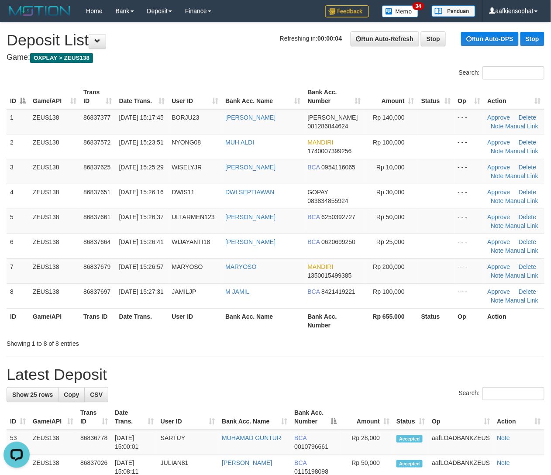
click at [278, 397] on div "Search:" at bounding box center [276, 394] width 538 height 15
drag, startPoint x: 335, startPoint y: 376, endPoint x: 402, endPoint y: 369, distance: 67.2
click at [336, 376] on h1 "Latest Deposit" at bounding box center [276, 374] width 538 height 17
drag, startPoint x: 345, startPoint y: 410, endPoint x: 556, endPoint y: 399, distance: 211.7
click at [441, 406] on tr "ID Game/API Trans ID Date Trans. User ID Bank Acc. Name Bank Acc. Number Amount…" at bounding box center [276, 417] width 538 height 25
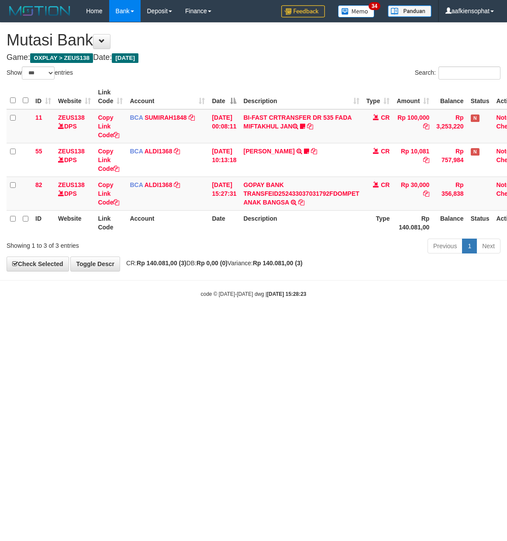
select select "***"
drag, startPoint x: 196, startPoint y: 338, endPoint x: 193, endPoint y: 342, distance: 4.6
click at [194, 320] on html "Toggle navigation Home Bank Account List Load By Website Group [OXPLAY] ZEUS138…" at bounding box center [253, 160] width 507 height 320
drag, startPoint x: 185, startPoint y: 348, endPoint x: 181, endPoint y: 351, distance: 5.6
click at [181, 320] on html "Toggle navigation Home Bank Account List Load By Website Group [OXPLAY] ZEUS138…" at bounding box center [253, 160] width 507 height 320
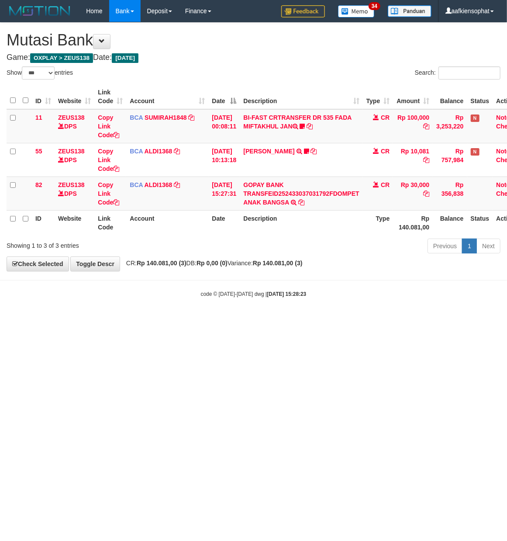
click at [181, 320] on html "Toggle navigation Home Bank Account List Load By Website Group [OXPLAY] ZEUS138…" at bounding box center [253, 160] width 507 height 320
click at [249, 320] on html "Toggle navigation Home Bank Account List Load By Website Group [OXPLAY] ZEUS138…" at bounding box center [253, 160] width 507 height 320
select select "***"
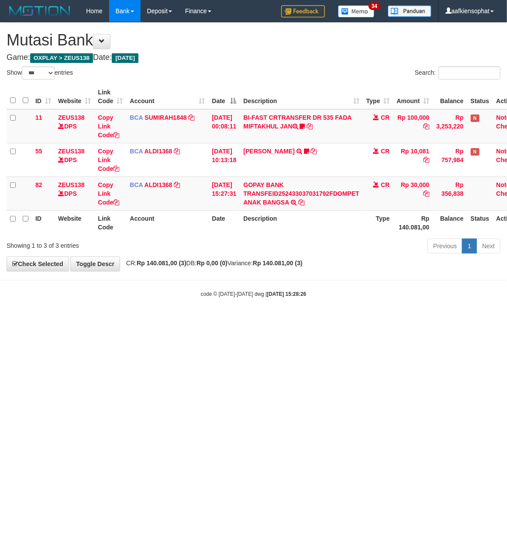
drag, startPoint x: 166, startPoint y: 357, endPoint x: 147, endPoint y: 356, distance: 18.8
click at [166, 320] on html "Toggle navigation Home Bank Account List Load By Website Group [OXPLAY] ZEUS138…" at bounding box center [253, 160] width 507 height 320
drag, startPoint x: 196, startPoint y: 380, endPoint x: 90, endPoint y: 397, distance: 107.8
click at [184, 320] on html "Toggle navigation Home Bank Account List Load By Website Group [OXPLAY] ZEUS138…" at bounding box center [253, 160] width 507 height 320
drag, startPoint x: 193, startPoint y: 388, endPoint x: 188, endPoint y: 390, distance: 5.9
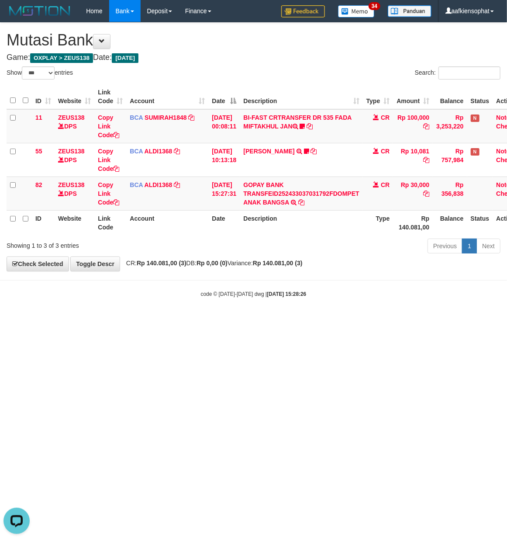
click at [189, 320] on html "Toggle navigation Home Bank Account List Load By Website Group [OXPLAY] ZEUS138…" at bounding box center [253, 160] width 507 height 320
click at [187, 320] on html "Toggle navigation Home Bank Account List Load By Website Group [OXPLAY] ZEUS138…" at bounding box center [253, 160] width 507 height 320
drag, startPoint x: 187, startPoint y: 390, endPoint x: 101, endPoint y: 394, distance: 85.7
click at [180, 320] on html "Toggle navigation Home Bank Account List Load By Website Group [OXPLAY] ZEUS138…" at bounding box center [253, 160] width 507 height 320
click at [150, 320] on html "Toggle navigation Home Bank Account List Load By Website Group [OXPLAY] ZEUS138…" at bounding box center [253, 160] width 507 height 320
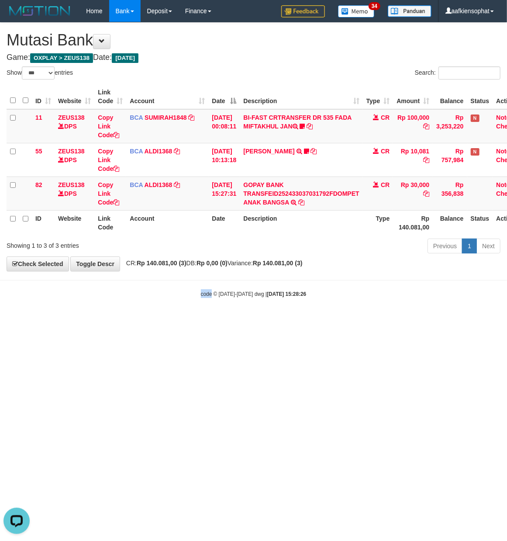
drag, startPoint x: 150, startPoint y: 395, endPoint x: 1, endPoint y: 410, distance: 150.1
click at [82, 320] on html "Toggle navigation Home Bank Account List Load By Website Group [OXPLAY] ZEUS138…" at bounding box center [253, 160] width 507 height 320
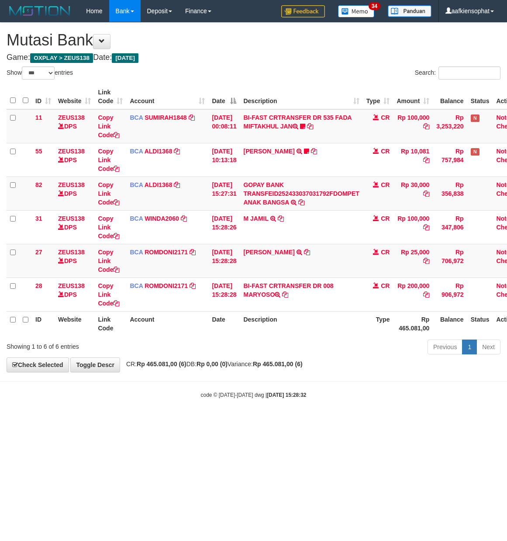
select select "***"
click at [212, 395] on body "Toggle navigation Home Bank Account List Load By Website Group [OXPLAY] ZEUS138…" at bounding box center [253, 210] width 507 height 421
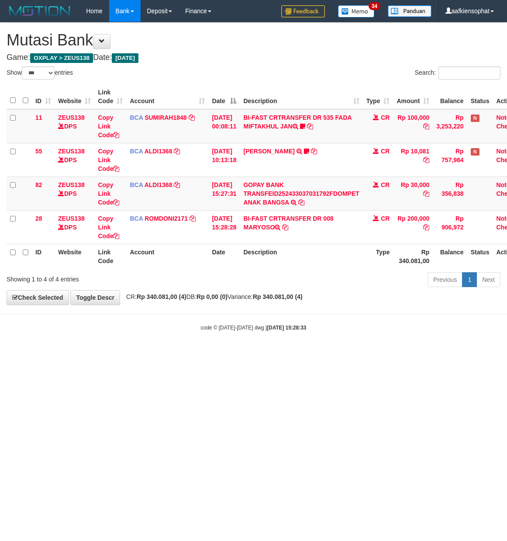
select select "***"
click at [162, 353] on html "Toggle navigation Home Bank Account List Load By Website Group [OXPLAY] ZEUS138…" at bounding box center [253, 176] width 507 height 353
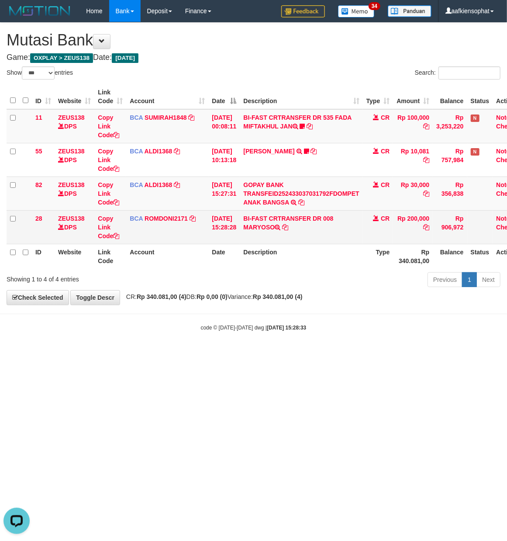
click at [248, 240] on td "BI-FAST CRTRANSFER DR 008 MARYOSO" at bounding box center [301, 227] width 123 height 34
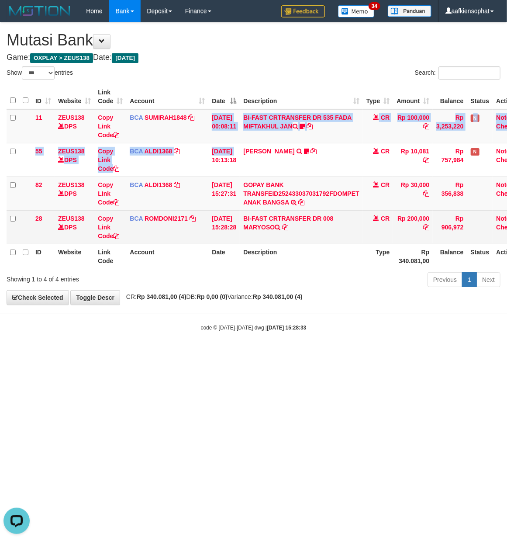
click at [216, 200] on tbody "11 ZEUS138 DPS Copy Link Code BCA SUMIRAH1848 DPS SUMIRAH mutasi_20250831_4156 …" at bounding box center [268, 176] width 522 height 135
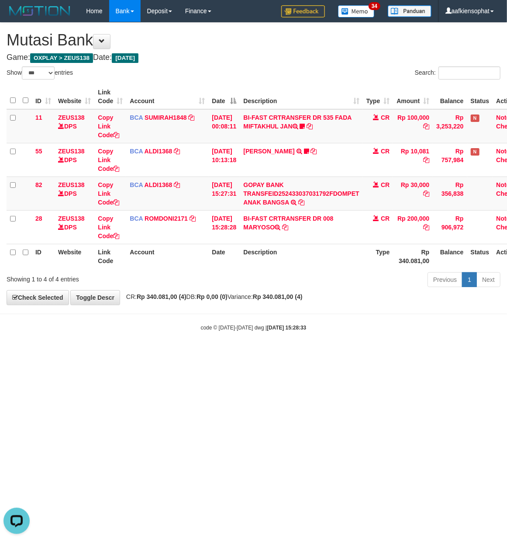
drag, startPoint x: 167, startPoint y: 396, endPoint x: 129, endPoint y: 391, distance: 37.8
click at [156, 353] on html "Toggle navigation Home Bank Account List Load By Website Group [OXPLAY] ZEUS138…" at bounding box center [253, 176] width 507 height 353
click at [193, 346] on body "Toggle navigation Home Bank Account List Load By Website Group [OXPLAY] ZEUS138…" at bounding box center [253, 176] width 507 height 353
click at [194, 353] on html "Toggle navigation Home Bank Account List Load By Website Group [OXPLAY] ZEUS138…" at bounding box center [253, 176] width 507 height 353
click at [228, 308] on body "Toggle navigation Home Bank Account List Load By Website Group [OXPLAY] ZEUS138…" at bounding box center [253, 176] width 507 height 353
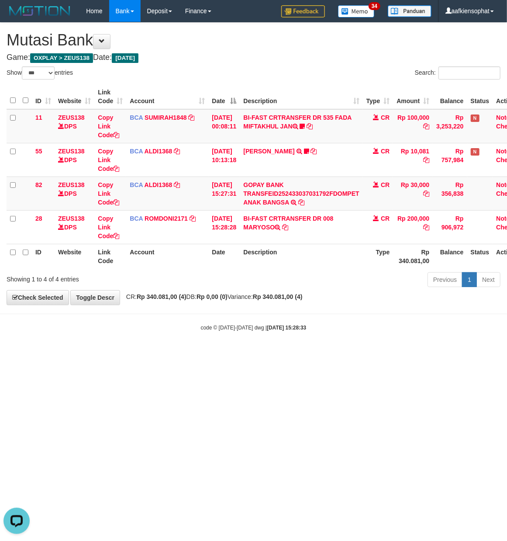
click at [228, 308] on body "Toggle navigation Home Bank Account List Load By Website Group [OXPLAY] ZEUS138…" at bounding box center [253, 176] width 507 height 353
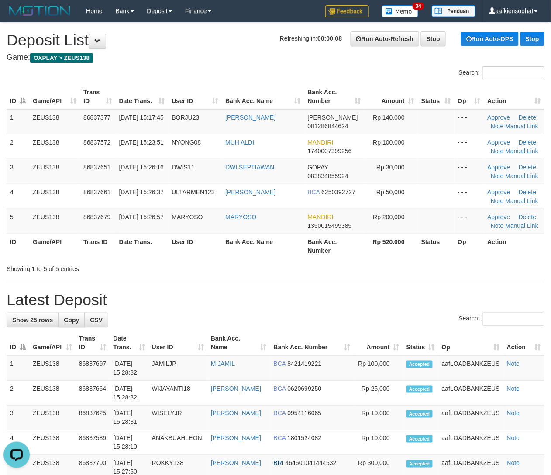
click at [359, 314] on div "Search:" at bounding box center [276, 320] width 538 height 15
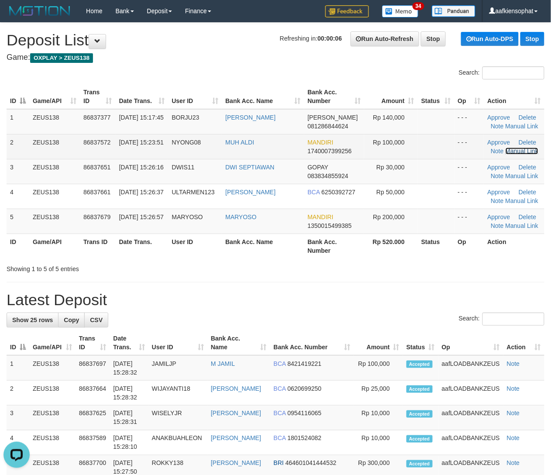
click at [521, 150] on link "Manual Link" at bounding box center [522, 151] width 33 height 7
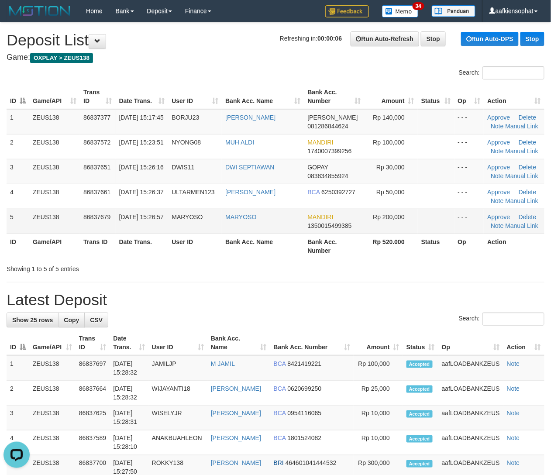
drag, startPoint x: 278, startPoint y: 245, endPoint x: 333, endPoint y: 228, distance: 57.5
click at [278, 245] on th "Bank Acc. Name" at bounding box center [263, 246] width 82 height 25
click at [521, 224] on link "Manual Link" at bounding box center [522, 225] width 33 height 7
drag, startPoint x: 144, startPoint y: 387, endPoint x: 557, endPoint y: 378, distance: 413.2
click at [148, 388] on td "31/08/2025 15:28:32" at bounding box center [129, 393] width 38 height 25
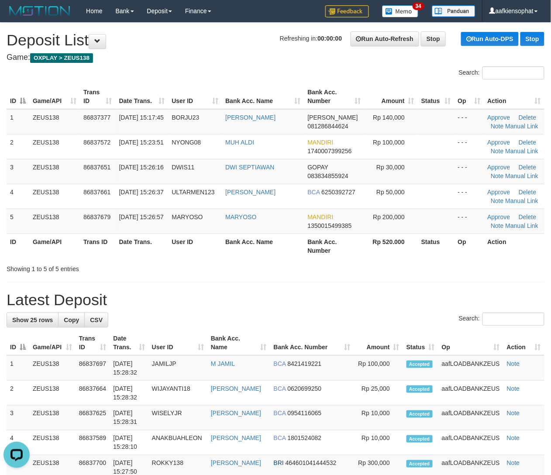
drag, startPoint x: 127, startPoint y: 309, endPoint x: 187, endPoint y: 310, distance: 60.3
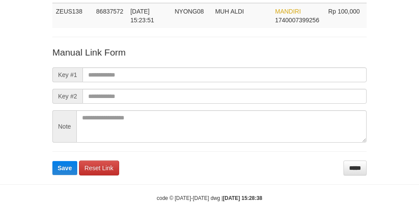
scroll to position [64, 0]
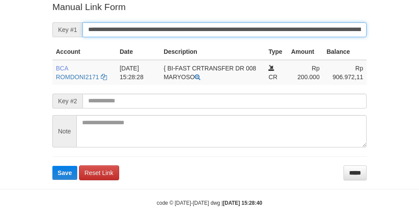
click at [226, 34] on input "**********" at bounding box center [225, 29] width 284 height 15
click at [52, 166] on button "Save" at bounding box center [64, 173] width 25 height 14
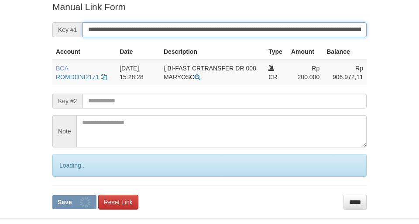
drag, startPoint x: 226, startPoint y: 34, endPoint x: 188, endPoint y: 52, distance: 42.2
click at [249, 52] on form "**********" at bounding box center [209, 104] width 314 height 208
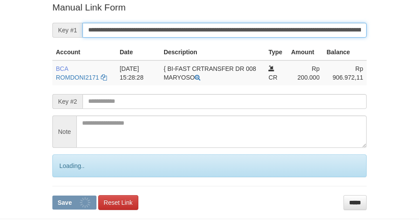
click at [52, 195] on button "Save" at bounding box center [74, 202] width 44 height 14
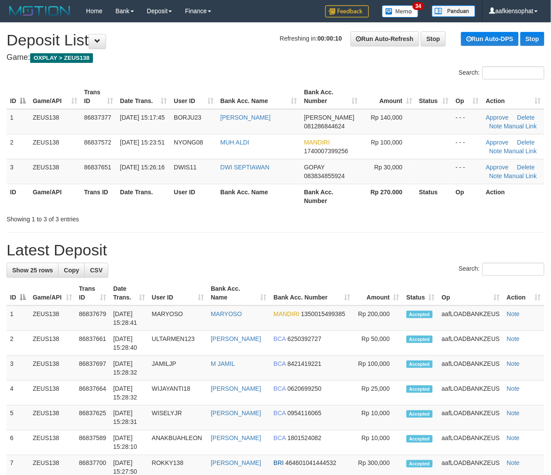
drag, startPoint x: 326, startPoint y: 256, endPoint x: 331, endPoint y: 256, distance: 4.8
click at [330, 256] on h1 "Latest Deposit" at bounding box center [276, 250] width 538 height 17
click at [395, 252] on h1 "Latest Deposit" at bounding box center [276, 250] width 538 height 17
click at [334, 248] on h1 "Latest Deposit" at bounding box center [276, 250] width 538 height 17
drag, startPoint x: 403, startPoint y: 276, endPoint x: 559, endPoint y: 292, distance: 157.1
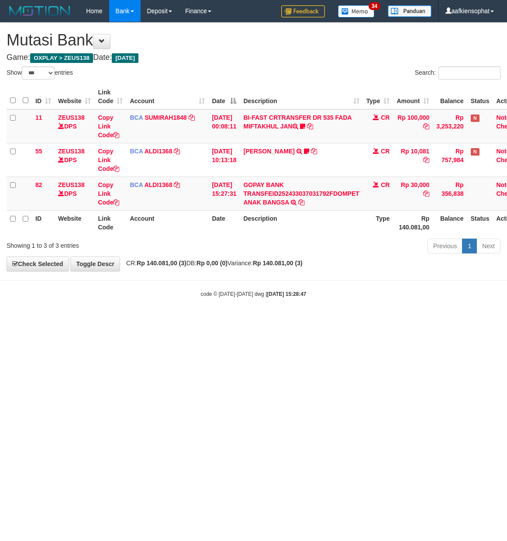
select select "***"
drag, startPoint x: 312, startPoint y: 299, endPoint x: 3, endPoint y: 279, distance: 309.0
click at [306, 301] on body "Toggle navigation Home Bank Account List Load By Website Group [OXPLAY] ZEUS138…" at bounding box center [253, 160] width 507 height 320
click at [307, 306] on body "Toggle navigation Home Bank Account List Load By Website Group [OXPLAY] ZEUS138…" at bounding box center [253, 160] width 507 height 320
select select "***"
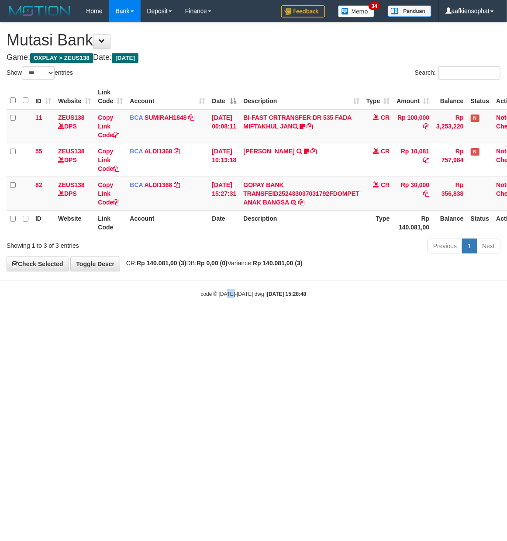
drag, startPoint x: 233, startPoint y: 336, endPoint x: 211, endPoint y: 376, distance: 45.8
click at [231, 320] on html "Toggle navigation Home Bank Account List Load By Website Group [OXPLAY] ZEUS138…" at bounding box center [253, 160] width 507 height 320
drag, startPoint x: 123, startPoint y: 438, endPoint x: 70, endPoint y: 476, distance: 64.6
click at [79, 320] on html "Toggle navigation Home Bank Account List Load By Website Group [OXPLAY] ZEUS138…" at bounding box center [253, 160] width 507 height 320
select select "***"
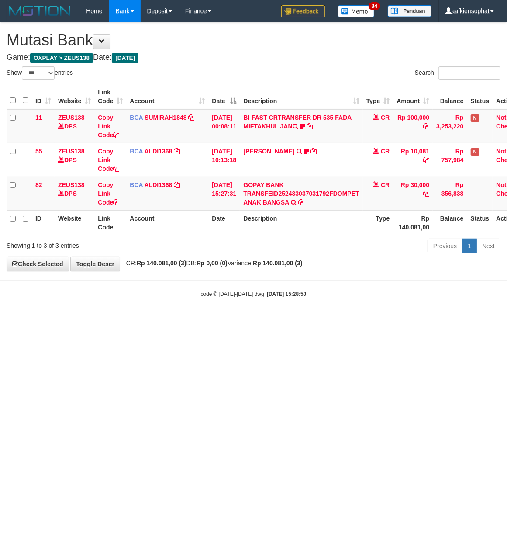
drag, startPoint x: 221, startPoint y: 28, endPoint x: 217, endPoint y: 67, distance: 39.1
click at [218, 52] on div "**********" at bounding box center [253, 147] width 507 height 248
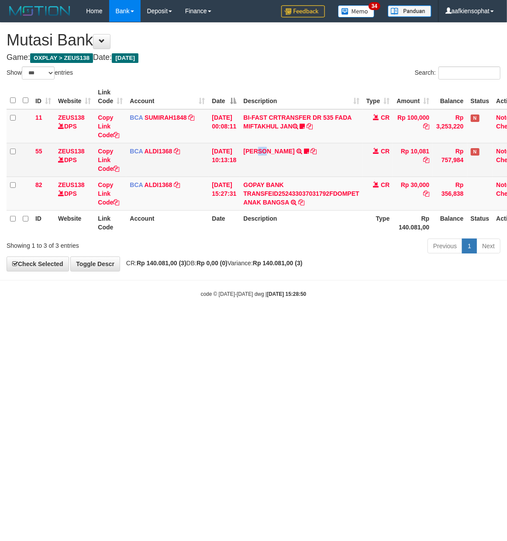
drag, startPoint x: 274, startPoint y: 154, endPoint x: 271, endPoint y: 166, distance: 12.6
click at [273, 162] on td "FERLANDA EFRILIDIT TRSF E-BANKING CR 3108/FTSCY/WS95031 10081.00FERLANDA EFRILI…" at bounding box center [301, 160] width 123 height 34
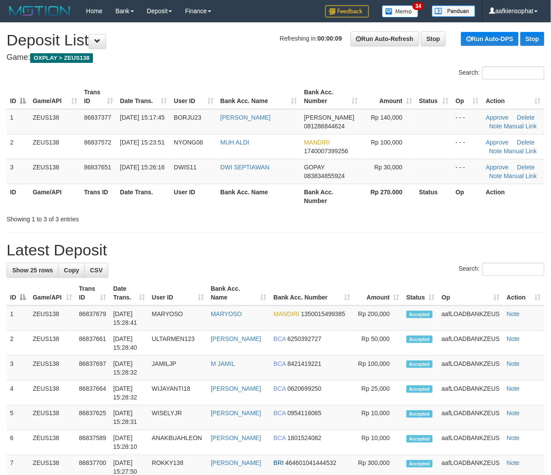
drag, startPoint x: 242, startPoint y: 277, endPoint x: 552, endPoint y: 310, distance: 311.8
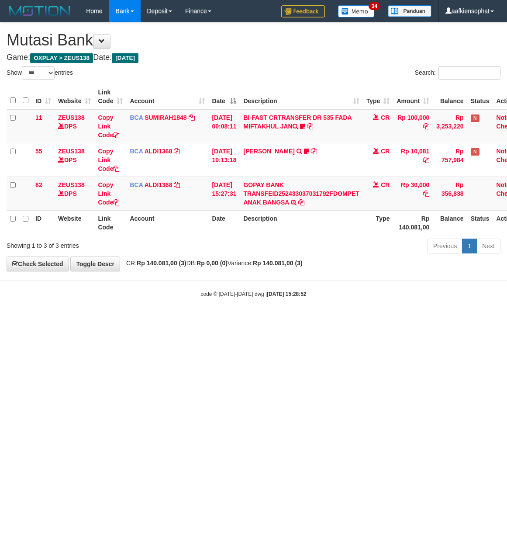
select select "***"
drag, startPoint x: 193, startPoint y: 61, endPoint x: 162, endPoint y: 79, distance: 34.8
click at [190, 65] on div "**********" at bounding box center [253, 147] width 507 height 248
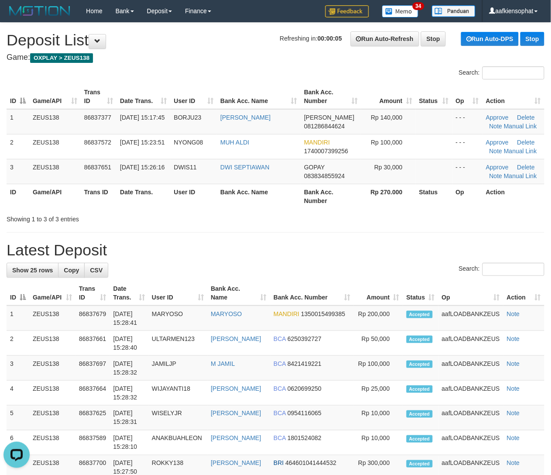
drag, startPoint x: 172, startPoint y: 214, endPoint x: 369, endPoint y: 211, distance: 197.4
click at [205, 214] on div "Showing 1 to 3 of 3 entries" at bounding box center [115, 217] width 217 height 12
drag, startPoint x: 287, startPoint y: 251, endPoint x: 369, endPoint y: 267, distance: 83.8
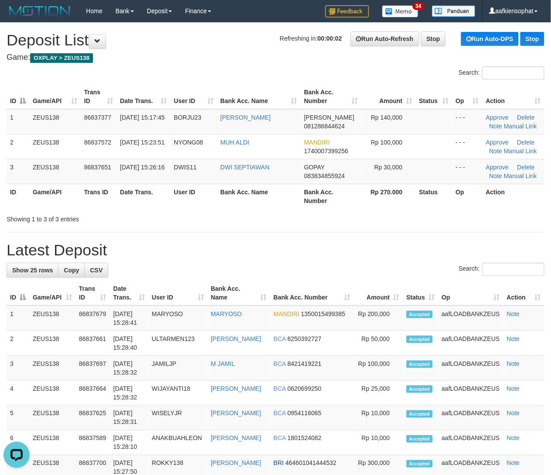
drag, startPoint x: 287, startPoint y: 266, endPoint x: 328, endPoint y: 262, distance: 41.2
click at [289, 266] on div "Search:" at bounding box center [276, 270] width 538 height 15
drag, startPoint x: 210, startPoint y: 221, endPoint x: 293, endPoint y: 230, distance: 84.3
click at [217, 222] on div "Showing 1 to 3 of 3 entries" at bounding box center [115, 217] width 217 height 12
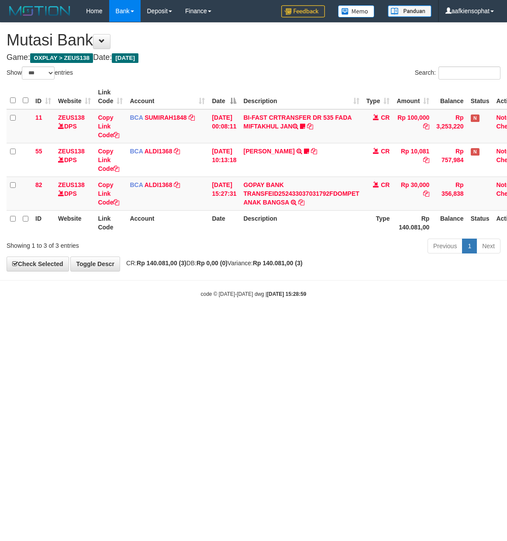
select select "***"
drag, startPoint x: 269, startPoint y: 309, endPoint x: 257, endPoint y: 308, distance: 11.9
click at [266, 309] on body "Toggle navigation Home Bank Account List Load By Website Group [OXPLAY] ZEUS138…" at bounding box center [253, 160] width 507 height 320
click at [257, 308] on body "Toggle navigation Home Bank Account List Load By Website Group [OXPLAY] ZEUS138…" at bounding box center [253, 160] width 507 height 320
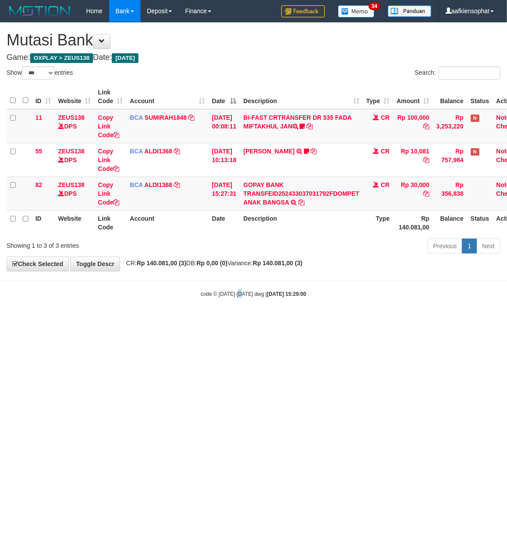
click at [239, 303] on body "Toggle navigation Home Bank Account List Load By Website Group [OXPLAY] ZEUS138…" at bounding box center [253, 160] width 507 height 320
drag, startPoint x: 210, startPoint y: 302, endPoint x: 167, endPoint y: 294, distance: 43.5
click at [209, 302] on body "Toggle navigation Home Bank Account List Load By Website Group [OXPLAY] ZEUS138…" at bounding box center [253, 160] width 507 height 320
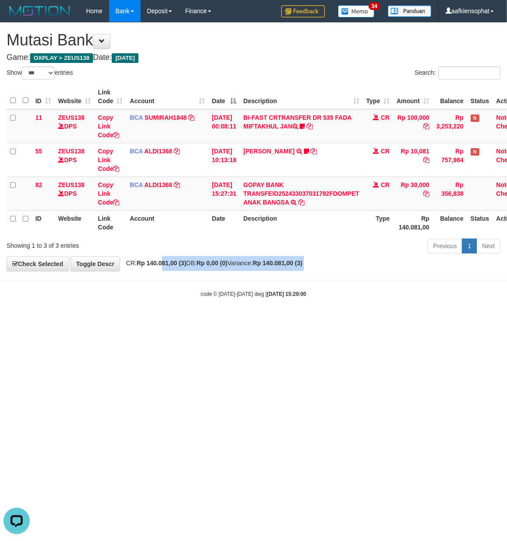
click at [180, 280] on body "Toggle navigation Home Bank Account List Load By Website Group [OXPLAY] ZEUS138…" at bounding box center [253, 160] width 507 height 320
drag, startPoint x: 180, startPoint y: 280, endPoint x: 163, endPoint y: 280, distance: 17.0
click at [166, 280] on body "Toggle navigation Home Bank Account List Load By Website Group [OXPLAY] ZEUS138…" at bounding box center [253, 160] width 507 height 320
drag, startPoint x: 165, startPoint y: 267, endPoint x: 163, endPoint y: 255, distance: 11.9
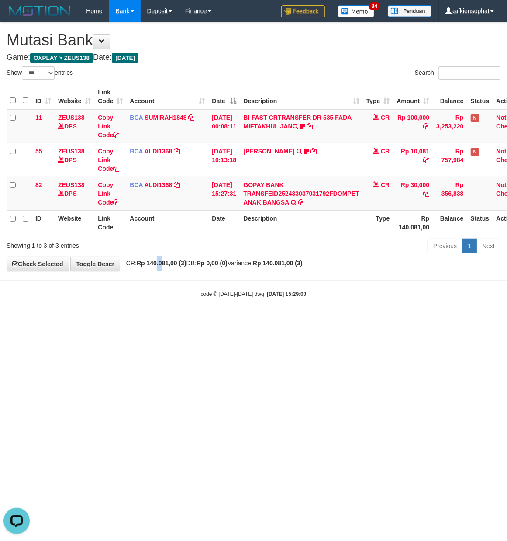
click at [165, 266] on strong "Rp 140.081,00 (3)" at bounding box center [162, 262] width 50 height 7
drag, startPoint x: 163, startPoint y: 255, endPoint x: 156, endPoint y: 242, distance: 15.6
click at [156, 242] on div "Showing 1 to 3 of 3 entries Previous 1 Next" at bounding box center [253, 247] width 507 height 19
select select "***"
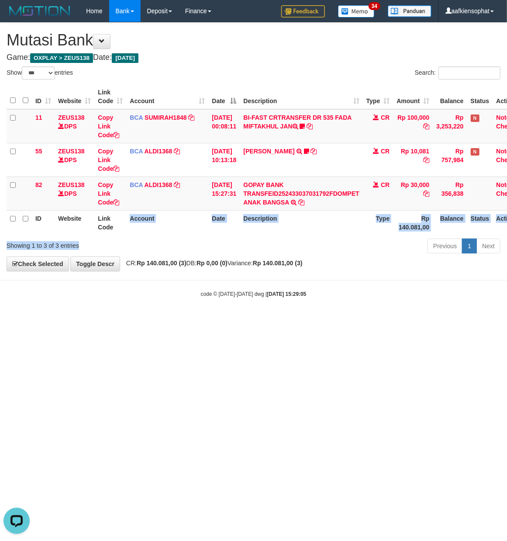
drag, startPoint x: 116, startPoint y: 235, endPoint x: 85, endPoint y: 242, distance: 32.3
click at [109, 241] on div "Show ** ** ** *** entries Search: ID Website Link Code Account Date Description…" at bounding box center [254, 161] width 494 height 190
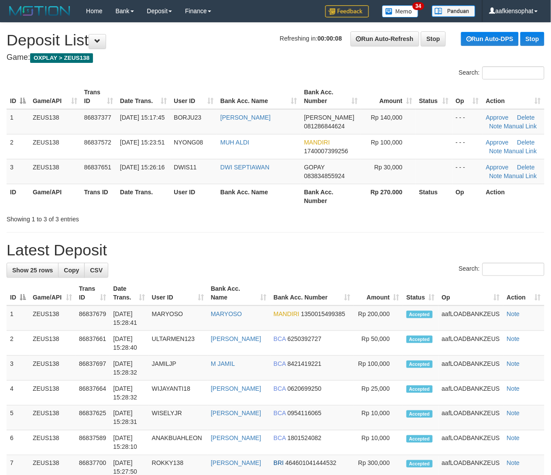
drag, startPoint x: 393, startPoint y: 234, endPoint x: 435, endPoint y: 248, distance: 44.7
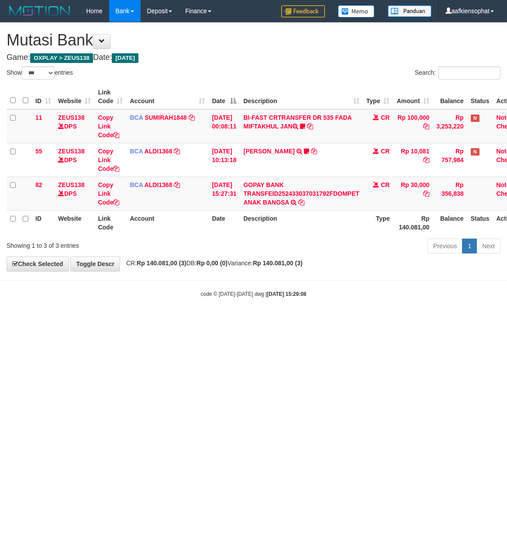
select select "***"
drag, startPoint x: 276, startPoint y: 304, endPoint x: 273, endPoint y: 300, distance: 5.5
click at [273, 300] on body "Toggle navigation Home Bank Account List Load By Website Group [OXPLAY] ZEUS138…" at bounding box center [253, 160] width 507 height 320
select select "***"
drag, startPoint x: 231, startPoint y: 280, endPoint x: 107, endPoint y: 320, distance: 130.2
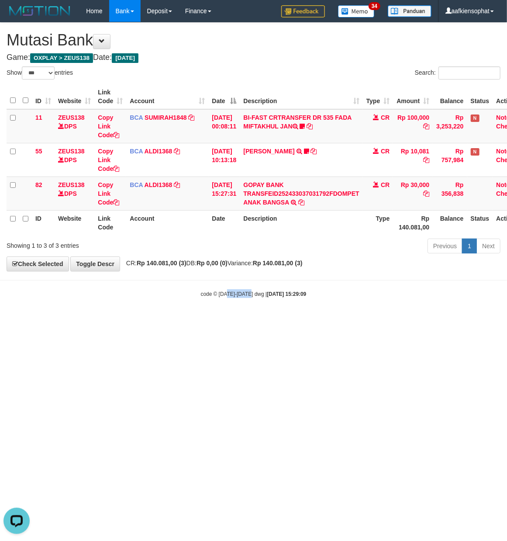
click at [236, 320] on body "Toggle navigation Home Bank Account List Load By Website Group [OXPLAY] ZEUS138…" at bounding box center [253, 160] width 507 height 320
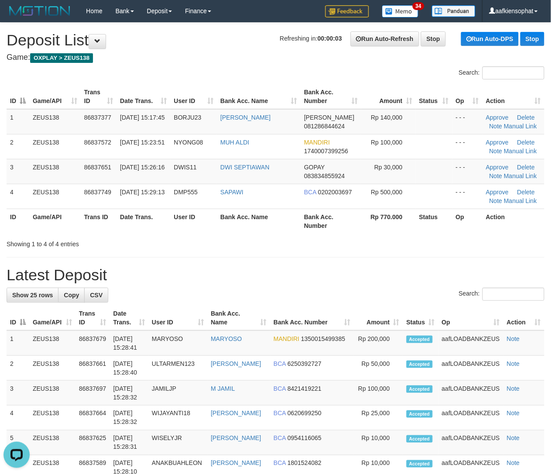
drag, startPoint x: 296, startPoint y: 269, endPoint x: 326, endPoint y: 264, distance: 30.7
drag, startPoint x: 385, startPoint y: 254, endPoint x: 559, endPoint y: 270, distance: 175.0
drag, startPoint x: 378, startPoint y: 235, endPoint x: 516, endPoint y: 263, distance: 141.3
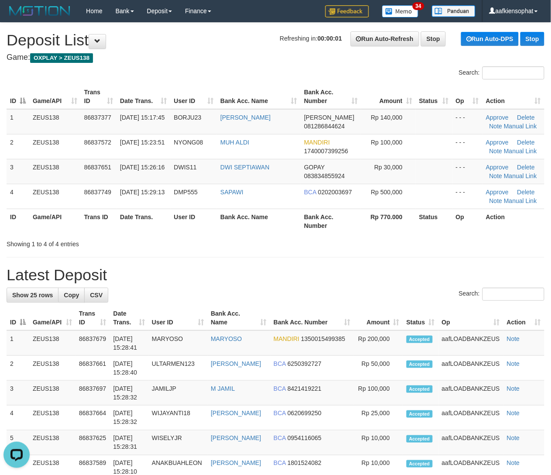
click at [405, 245] on div "Search: ID Game/API Trans ID Date Trans. User ID Bank Acc. Name Bank Acc. Numbe…" at bounding box center [276, 157] width 538 height 182
drag, startPoint x: 380, startPoint y: 260, endPoint x: 445, endPoint y: 264, distance: 64.7
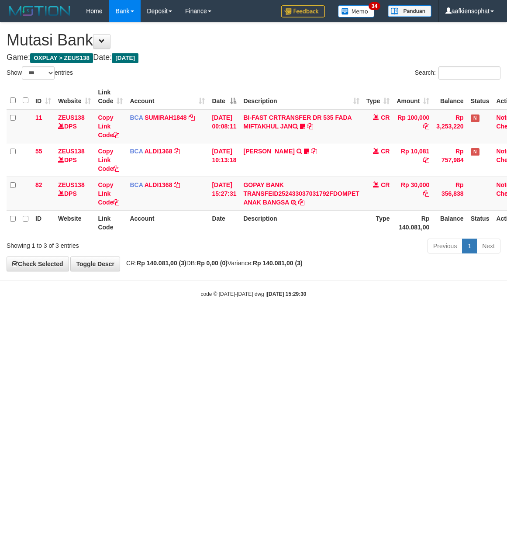
select select "***"
click at [234, 306] on body "Toggle navigation Home Bank Account List Load By Website Group [OXPLAY] ZEUS138…" at bounding box center [253, 160] width 507 height 320
select select "***"
drag, startPoint x: 328, startPoint y: 320, endPoint x: 2, endPoint y: 298, distance: 326.1
click at [222, 317] on body "Toggle navigation Home Bank Account List Load By Website Group [OXPLAY] ZEUS138…" at bounding box center [253, 160] width 507 height 320
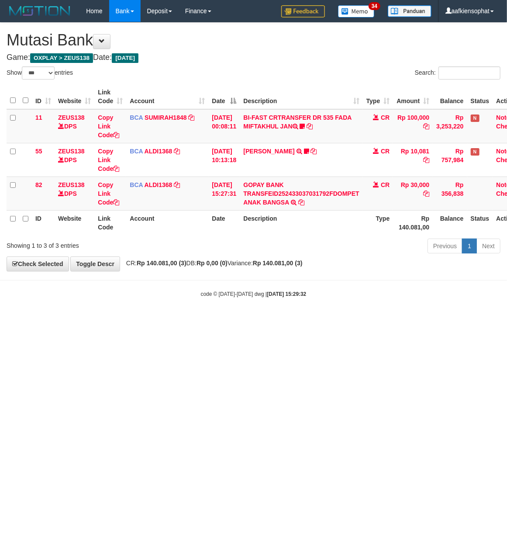
drag, startPoint x: 189, startPoint y: 316, endPoint x: 52, endPoint y: 303, distance: 137.8
click at [173, 311] on body "Toggle navigation Home Bank Account List Load By Website Group [OXPLAY] ZEUS138…" at bounding box center [253, 160] width 507 height 320
drag, startPoint x: 231, startPoint y: 338, endPoint x: 5, endPoint y: 335, distance: 225.8
click at [184, 320] on html "Toggle navigation Home Bank Account List Load By Website Group [OXPLAY] ZEUS138…" at bounding box center [253, 160] width 507 height 320
select select "***"
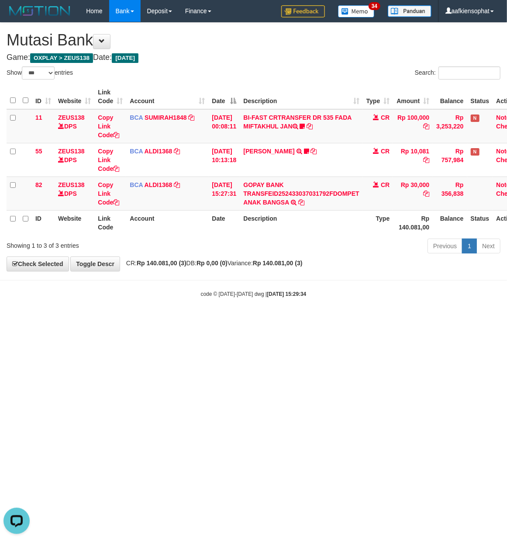
drag, startPoint x: 333, startPoint y: 26, endPoint x: 0, endPoint y: 139, distance: 350.9
click at [330, 28] on div "**********" at bounding box center [253, 147] width 507 height 248
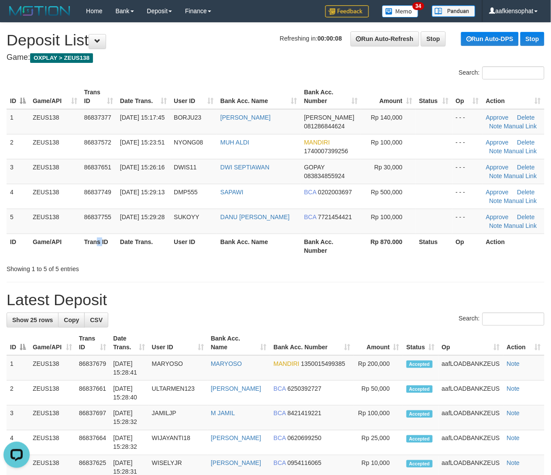
drag, startPoint x: 110, startPoint y: 235, endPoint x: 453, endPoint y: 255, distance: 343.4
click at [152, 238] on tr "ID Game/API Trans ID Date Trans. User ID Bank Acc. Name Bank Acc. Number Rp 870…" at bounding box center [276, 246] width 538 height 25
drag, startPoint x: 167, startPoint y: 311, endPoint x: 490, endPoint y: 314, distance: 323.2
click at [254, 317] on div "Search:" at bounding box center [276, 320] width 538 height 15
drag, startPoint x: 102, startPoint y: 280, endPoint x: 107, endPoint y: 280, distance: 5.3
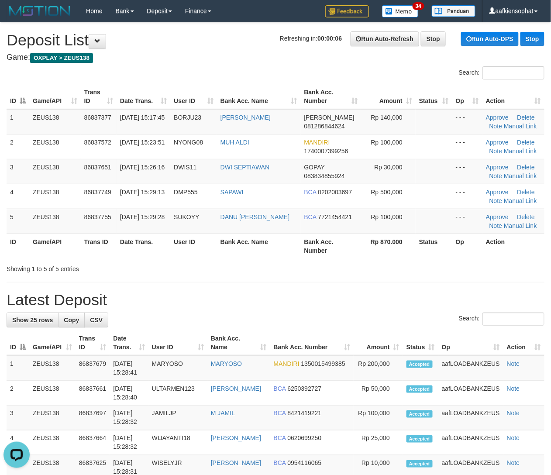
drag, startPoint x: 108, startPoint y: 280, endPoint x: 342, endPoint y: 290, distance: 234.3
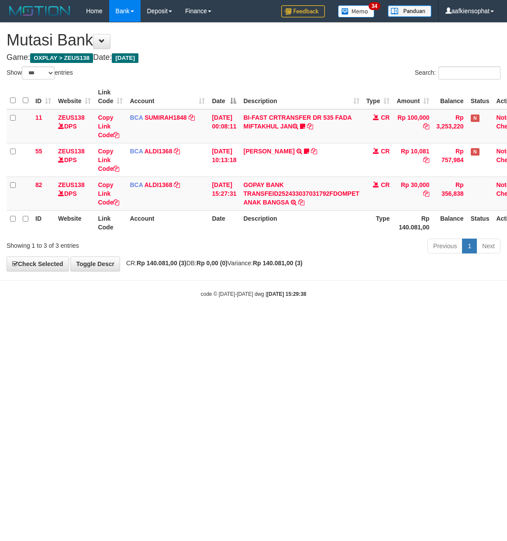
select select "***"
drag, startPoint x: 197, startPoint y: 331, endPoint x: 128, endPoint y: 333, distance: 69.0
click at [128, 320] on html "Toggle navigation Home Bank Account List Load By Website Group [OXPLAY] ZEUS138…" at bounding box center [253, 160] width 507 height 320
drag, startPoint x: 107, startPoint y: 317, endPoint x: 1, endPoint y: 320, distance: 106.2
click at [76, 320] on html "Toggle navigation Home Bank Account List Load By Website Group [OXPLAY] ZEUS138…" at bounding box center [253, 160] width 507 height 320
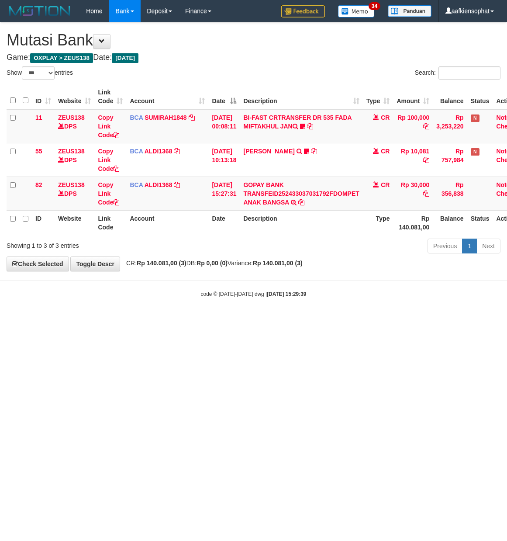
select select "***"
click at [205, 320] on html "Toggle navigation Home Bank Account List Load By Website Group [OXPLAY] ZEUS138…" at bounding box center [253, 160] width 507 height 320
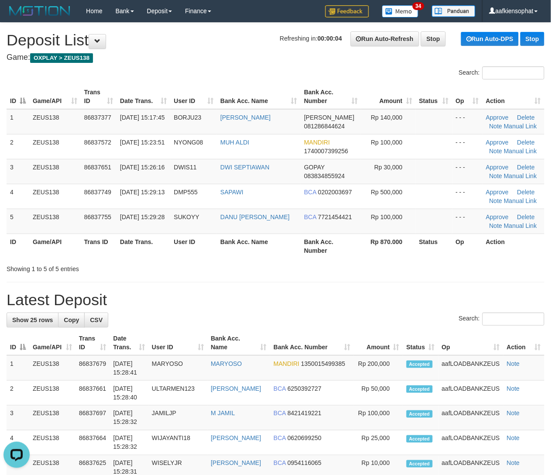
drag, startPoint x: 240, startPoint y: 309, endPoint x: 559, endPoint y: 337, distance: 320.5
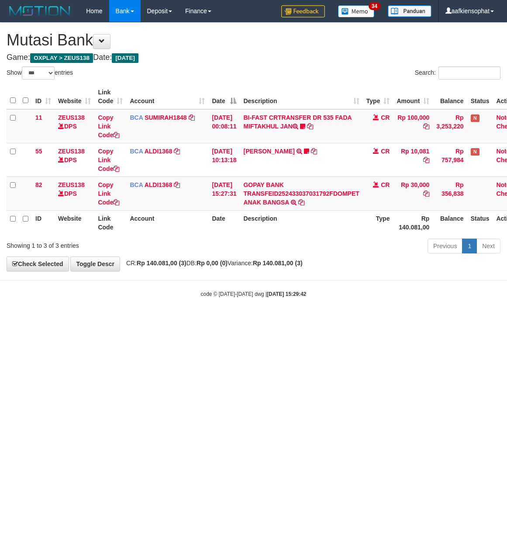
select select "***"
click at [212, 320] on html "Toggle navigation Home Bank Account List Load By Website Group [OXPLAY] ZEUS138…" at bounding box center [253, 160] width 507 height 320
select select "***"
drag, startPoint x: 341, startPoint y: 451, endPoint x: 161, endPoint y: 437, distance: 180.5
click at [288, 320] on html "Toggle navigation Home Bank Account List Load By Website Group [OXPLAY] ZEUS138…" at bounding box center [253, 160] width 507 height 320
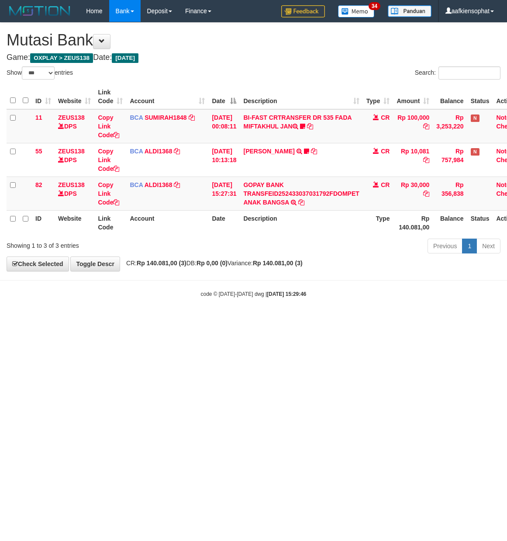
select select "***"
drag, startPoint x: 304, startPoint y: 383, endPoint x: 3, endPoint y: 354, distance: 301.9
click at [300, 320] on html "Toggle navigation Home Bank Account List Load By Website Group [OXPLAY] ZEUS138…" at bounding box center [253, 160] width 507 height 320
select select "***"
drag, startPoint x: 244, startPoint y: 51, endPoint x: 328, endPoint y: 67, distance: 86.3
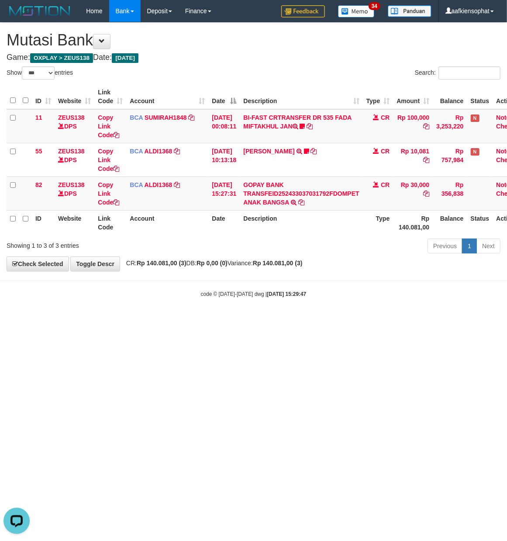
click at [281, 58] on div "**********" at bounding box center [253, 147] width 507 height 248
click at [437, 94] on div "Show ** ** ** *** entries Search: ID Website Link Code Account Date Description…" at bounding box center [254, 161] width 494 height 190
select select "***"
click at [125, 289] on body "Toggle navigation Home Bank Account List Load By Website Group [OXPLAY] ZEUS138…" at bounding box center [253, 160] width 507 height 320
select select "***"
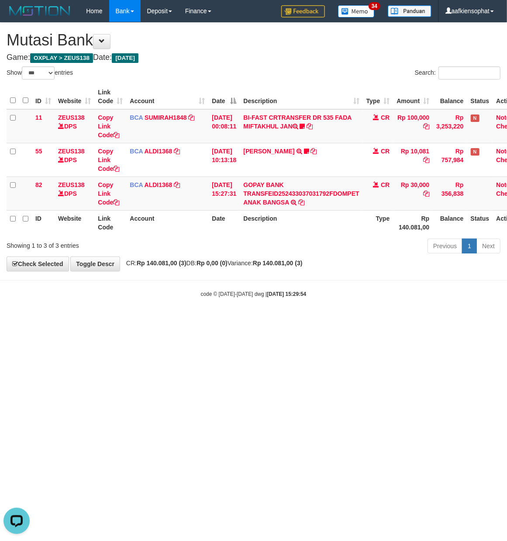
click at [135, 308] on body "Toggle navigation Home Bank Account List Load By Website Group [OXPLAY] ZEUS138…" at bounding box center [253, 160] width 507 height 320
click at [135, 307] on body "Toggle navigation Home Bank Account List Load By Website Group [OXPLAY] ZEUS138…" at bounding box center [253, 160] width 507 height 320
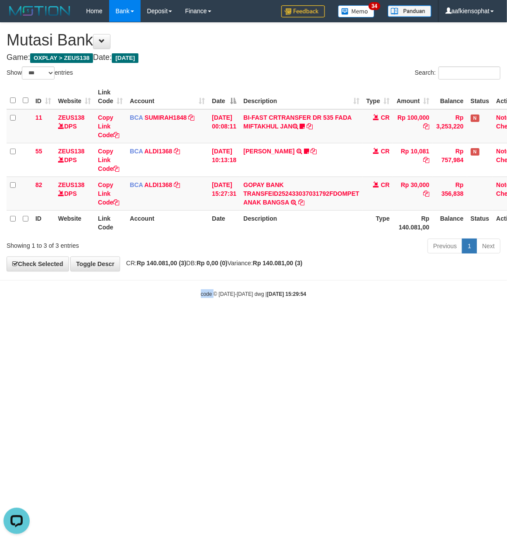
click at [135, 307] on body "Toggle navigation Home Bank Account List Load By Website Group [OXPLAY] ZEUS138…" at bounding box center [253, 160] width 507 height 320
click at [136, 306] on body "Toggle navigation Home Bank Account List Load By Website Group [OXPLAY] ZEUS138…" at bounding box center [253, 160] width 507 height 320
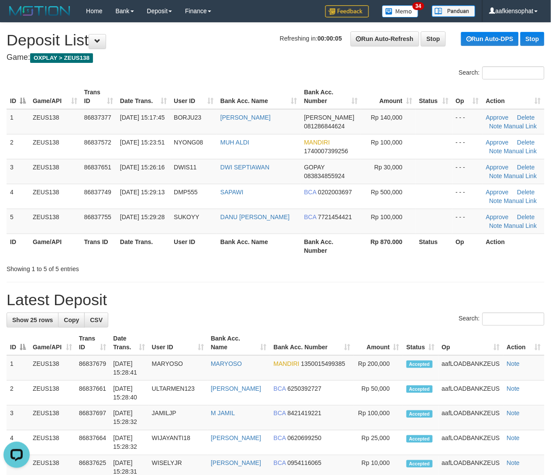
drag, startPoint x: 310, startPoint y: 314, endPoint x: 381, endPoint y: 331, distance: 73.2
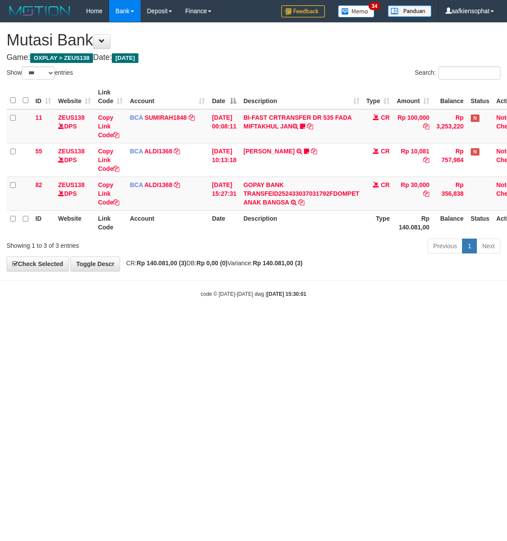
select select "***"
drag, startPoint x: 141, startPoint y: 370, endPoint x: 2, endPoint y: 345, distance: 140.7
click at [131, 320] on html "Toggle navigation Home Bank Account List Load By Website Group [OXPLAY] ZEUS138…" at bounding box center [253, 160] width 507 height 320
select select "***"
click at [175, 53] on div "**********" at bounding box center [253, 147] width 507 height 248
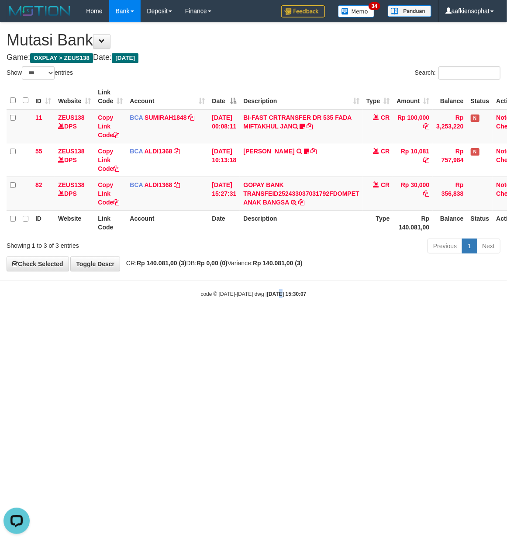
click at [269, 310] on body "Toggle navigation Home Bank Account List Load By Website Group [OXPLAY] ZEUS138…" at bounding box center [253, 160] width 507 height 320
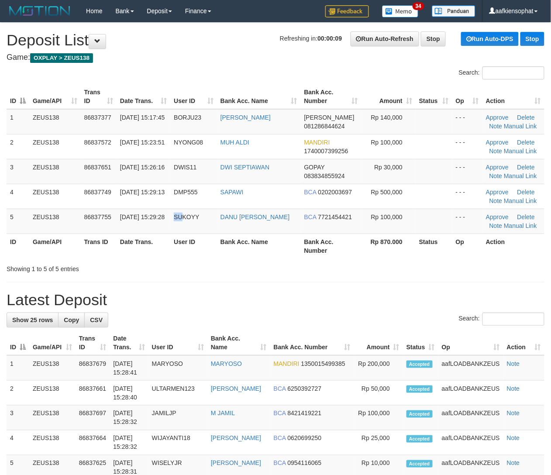
drag, startPoint x: 178, startPoint y: 233, endPoint x: 558, endPoint y: 272, distance: 381.5
click at [364, 252] on table "ID Game/API Trans ID Date Trans. User ID Bank Acc. Name Bank Acc. Number Amount…" at bounding box center [276, 171] width 538 height 174
drag, startPoint x: 313, startPoint y: 282, endPoint x: 357, endPoint y: 299, distance: 47.1
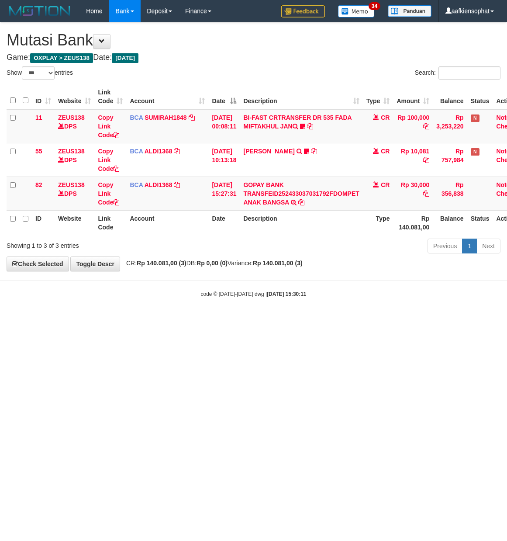
select select "***"
drag, startPoint x: 189, startPoint y: 353, endPoint x: 0, endPoint y: 340, distance: 189.2
click at [161, 320] on html "Toggle navigation Home Bank Account List Load By Website Group [OXPLAY] ZEUS138…" at bounding box center [253, 160] width 507 height 320
drag, startPoint x: 84, startPoint y: 399, endPoint x: 67, endPoint y: 425, distance: 31.3
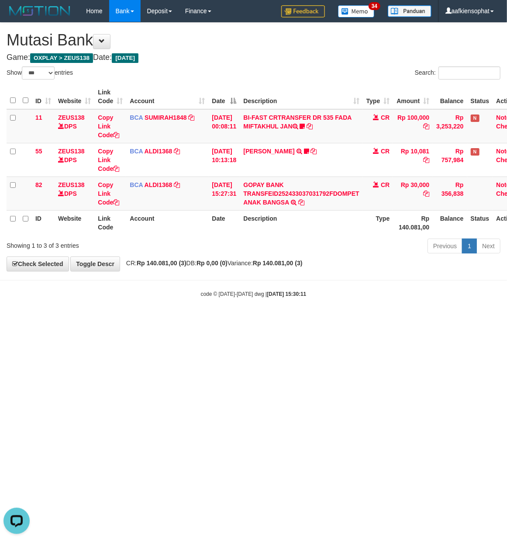
click at [70, 320] on html "Toggle navigation Home Bank Account List Load By Website Group [OXPLAY] ZEUS138…" at bounding box center [253, 160] width 507 height 320
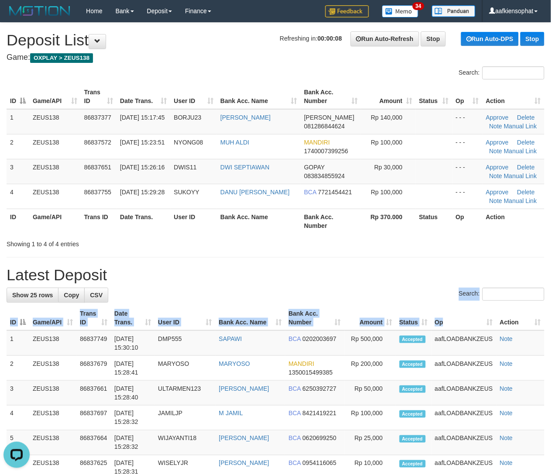
drag, startPoint x: 362, startPoint y: 290, endPoint x: 556, endPoint y: 329, distance: 198.3
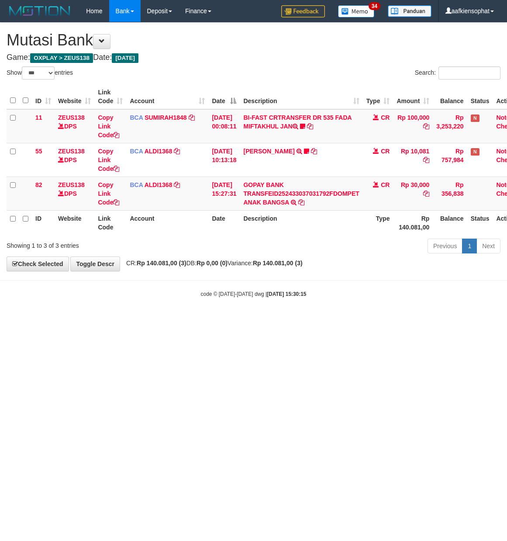
select select "***"
drag, startPoint x: 198, startPoint y: 48, endPoint x: 159, endPoint y: 77, distance: 48.4
click at [196, 53] on div "**********" at bounding box center [253, 147] width 507 height 248
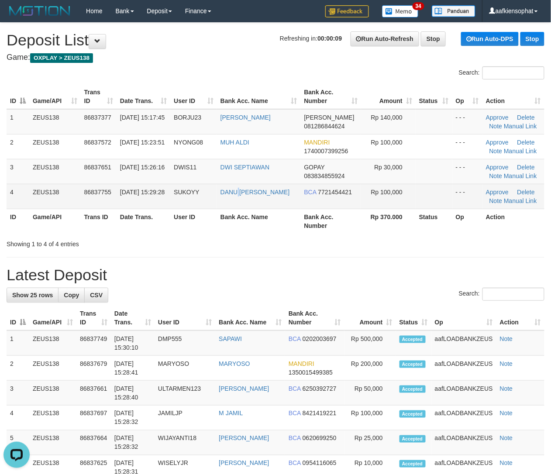
drag, startPoint x: 255, startPoint y: 193, endPoint x: 369, endPoint y: 193, distance: 114.0
click at [334, 191] on tr "4 ZEUS138 86837755 31/08/2025 15:29:28 SUKOYY DANU ARI NUGRAHA BCA 7721454421 R…" at bounding box center [276, 196] width 538 height 25
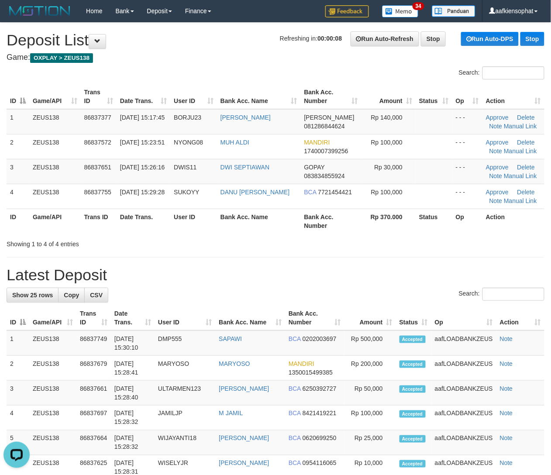
drag, startPoint x: 86, startPoint y: 245, endPoint x: 559, endPoint y: 286, distance: 474.4
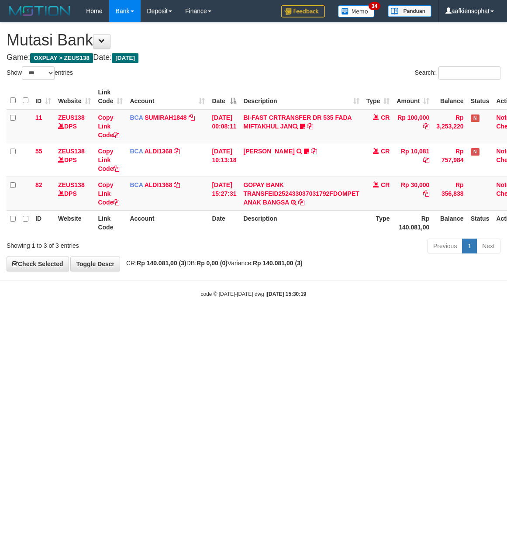
select select "***"
click at [342, 320] on html "Toggle navigation Home Bank Account List Load By Website Group [OXPLAY] ZEUS138…" at bounding box center [253, 160] width 507 height 320
click at [341, 320] on html "Toggle navigation Home Bank Account List Load By Website Group [OXPLAY] ZEUS138…" at bounding box center [253, 160] width 507 height 320
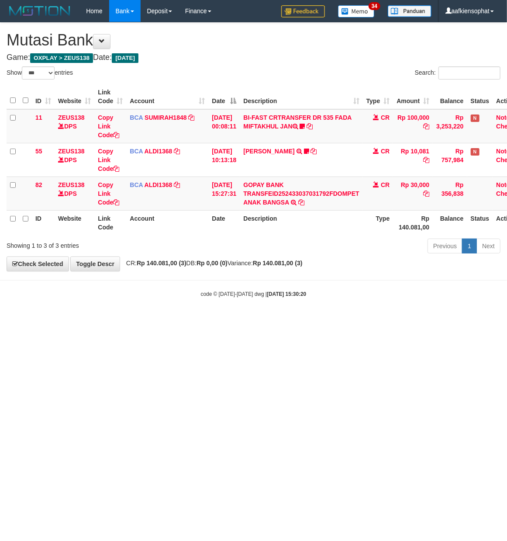
click at [335, 320] on html "Toggle navigation Home Bank Account List Load By Website Group [OXPLAY] ZEUS138…" at bounding box center [253, 160] width 507 height 320
click at [315, 318] on body "Toggle navigation Home Bank Account List Load By Website Group [OXPLAY] ZEUS138…" at bounding box center [253, 160] width 507 height 320
click at [307, 313] on body "Toggle navigation Home Bank Account List Load By Website Group [OXPLAY] ZEUS138…" at bounding box center [253, 160] width 507 height 320
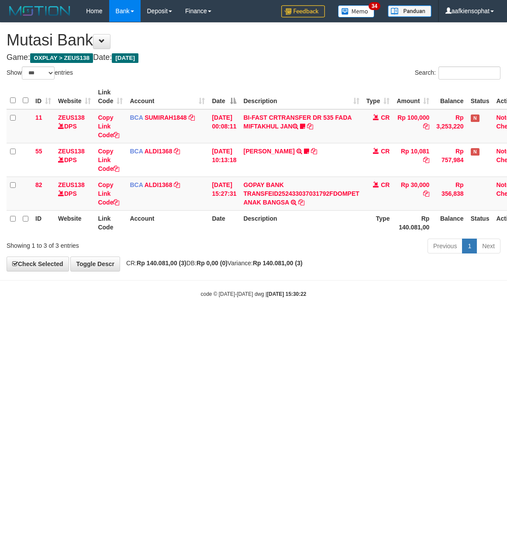
select select "***"
click at [187, 74] on div "**********" at bounding box center [253, 147] width 507 height 248
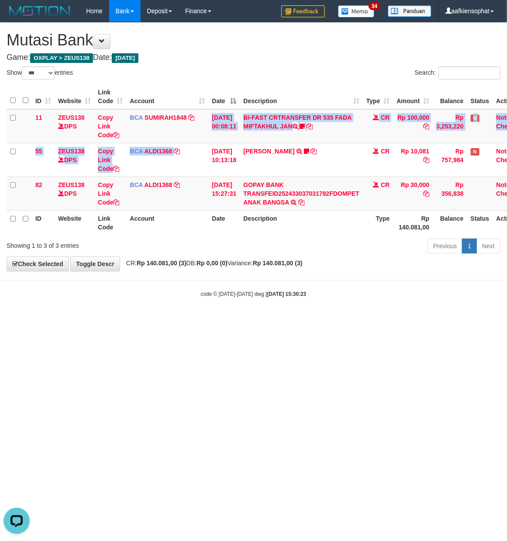
click at [186, 217] on table "ID Website Link Code Account Date Description Type Amount Balance Status Action…" at bounding box center [268, 159] width 522 height 151
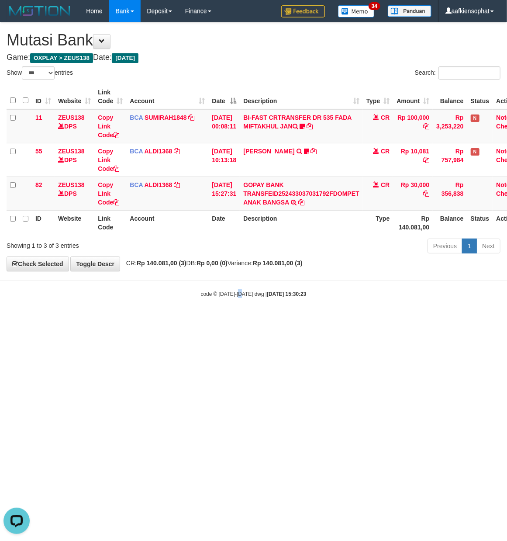
drag, startPoint x: 248, startPoint y: 304, endPoint x: 4, endPoint y: 309, distance: 244.2
click at [207, 309] on body "Toggle navigation Home Bank Account List Load By Website Group [OXPLAY] ZEUS138…" at bounding box center [253, 160] width 507 height 320
click at [259, 320] on html "Toggle navigation Home Bank Account List Load By Website Group [OXPLAY] ZEUS138…" at bounding box center [253, 160] width 507 height 320
click at [257, 320] on html "Toggle navigation Home Bank Account List Load By Website Group [OXPLAY] ZEUS138…" at bounding box center [253, 160] width 507 height 320
drag, startPoint x: 255, startPoint y: 340, endPoint x: 212, endPoint y: 373, distance: 54.5
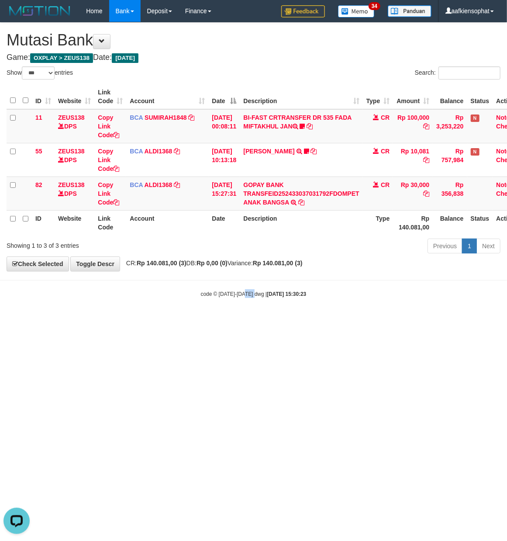
click at [243, 320] on html "Toggle navigation Home Bank Account List Load By Website Group [OXPLAY] ZEUS138…" at bounding box center [253, 160] width 507 height 320
click at [200, 320] on html "Toggle navigation Home Bank Account List Load By Website Group [OXPLAY] ZEUS138…" at bounding box center [253, 160] width 507 height 320
click at [203, 320] on html "Toggle navigation Home Bank Account List Load By Website Group [OXPLAY] ZEUS138…" at bounding box center [253, 160] width 507 height 320
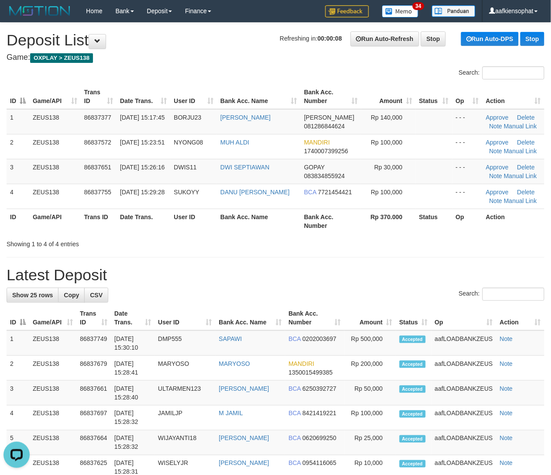
drag, startPoint x: 226, startPoint y: 290, endPoint x: 482, endPoint y: 296, distance: 256.0
click at [307, 292] on div "Search:" at bounding box center [276, 295] width 538 height 15
drag, startPoint x: 318, startPoint y: 314, endPoint x: 355, endPoint y: 331, distance: 40.8
click at [341, 327] on th "Bank Acc. Number" at bounding box center [314, 318] width 59 height 25
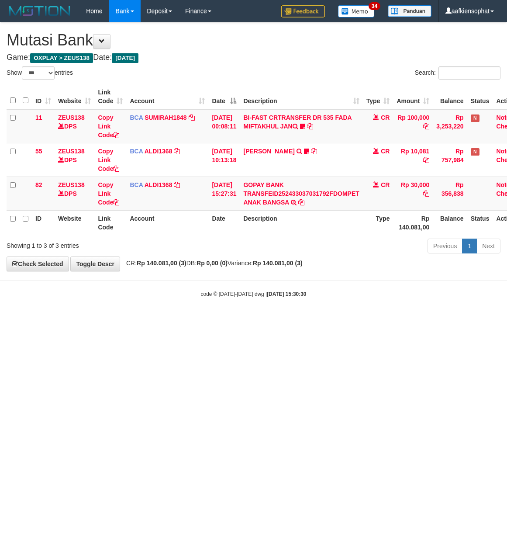
select select "***"
drag, startPoint x: 296, startPoint y: 375, endPoint x: 0, endPoint y: 367, distance: 295.8
click at [203, 320] on html "Toggle navigation Home Bank Account List Load By Website Group [OXPLAY] ZEUS138…" at bounding box center [253, 160] width 507 height 320
select select "***"
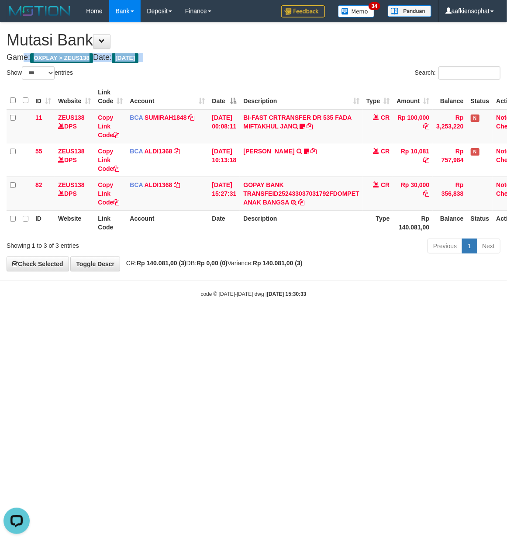
drag, startPoint x: 204, startPoint y: 48, endPoint x: 212, endPoint y: 76, distance: 28.7
click at [211, 67] on div "**********" at bounding box center [253, 147] width 507 height 248
drag, startPoint x: 213, startPoint y: 84, endPoint x: 205, endPoint y: 112, distance: 29.0
click at [214, 105] on div "ID Website Link Code Account Date Description Type Amount Balance Status Action…" at bounding box center [253, 160] width 507 height 156
drag, startPoint x: 394, startPoint y: 315, endPoint x: 360, endPoint y: 315, distance: 34.1
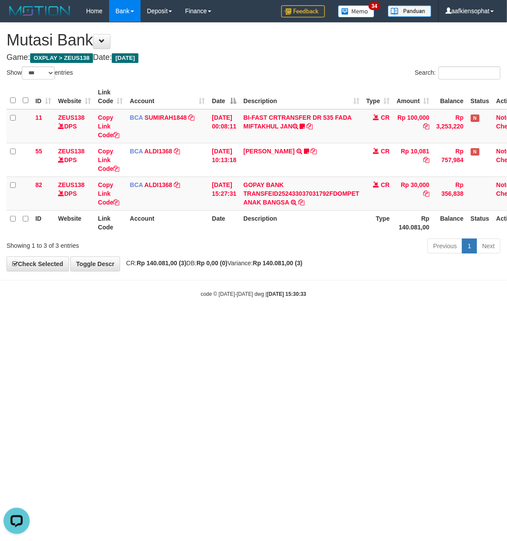
click at [364, 315] on body "Toggle navigation Home Bank Account List Load By Website Group [OXPLAY] ZEUS138…" at bounding box center [253, 160] width 507 height 320
click at [217, 320] on html "Toggle navigation Home Bank Account List Load By Website Group [OXPLAY] ZEUS138…" at bounding box center [253, 160] width 507 height 320
drag, startPoint x: 217, startPoint y: 337, endPoint x: 212, endPoint y: 339, distance: 6.1
click at [217, 320] on html "Toggle navigation Home Bank Account List Load By Website Group [OXPLAY] ZEUS138…" at bounding box center [253, 160] width 507 height 320
click at [211, 320] on html "Toggle navigation Home Bank Account List Load By Website Group [OXPLAY] ZEUS138…" at bounding box center [253, 160] width 507 height 320
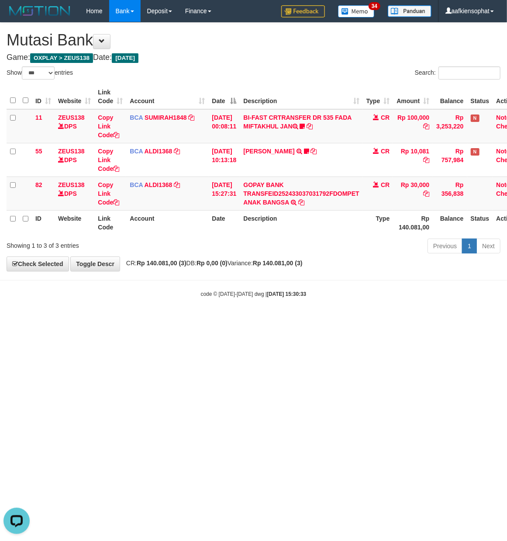
drag, startPoint x: 195, startPoint y: 351, endPoint x: 130, endPoint y: 451, distance: 119.1
click at [167, 320] on html "Toggle navigation Home Bank Account List Load By Website Group [OXPLAY] ZEUS138…" at bounding box center [253, 160] width 507 height 320
drag, startPoint x: 102, startPoint y: 476, endPoint x: 97, endPoint y: 469, distance: 8.7
click at [102, 320] on html "Toggle navigation Home Bank Account List Load By Website Group [OXPLAY] ZEUS138…" at bounding box center [253, 160] width 507 height 320
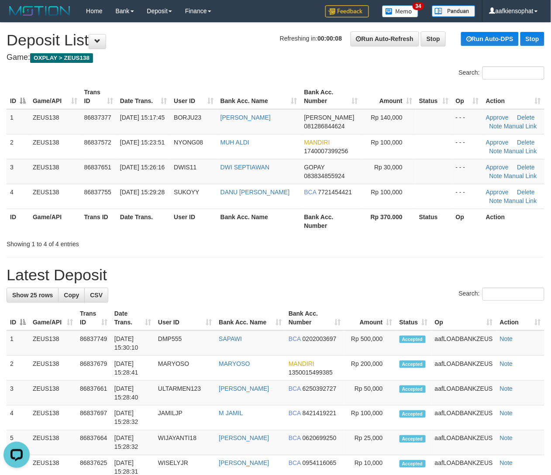
drag, startPoint x: 238, startPoint y: 222, endPoint x: 449, endPoint y: 243, distance: 211.9
click at [272, 228] on th "Bank Acc. Name" at bounding box center [259, 221] width 84 height 25
drag, startPoint x: 322, startPoint y: 301, endPoint x: 483, endPoint y: 309, distance: 160.5
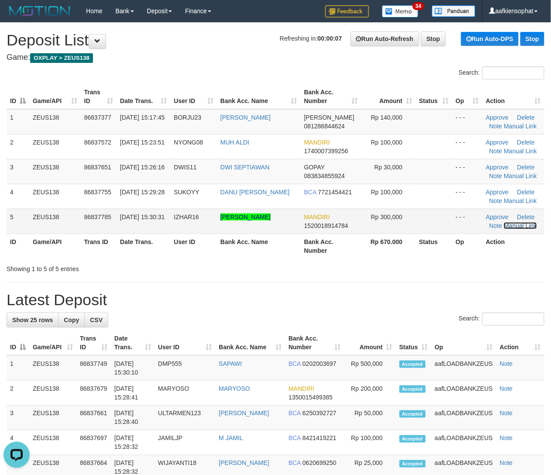
click at [514, 222] on link "Manual Link" at bounding box center [520, 225] width 33 height 7
drag, startPoint x: 112, startPoint y: 226, endPoint x: 363, endPoint y: 226, distance: 251.6
click at [121, 229] on tr "5 ZEUS138 86837785 31/08/2025 15:30:31 IZHAR16 FEIZAR MUHAMMAD ZULQ MANDIRI 152…" at bounding box center [276, 221] width 538 height 25
drag, startPoint x: 317, startPoint y: 293, endPoint x: 558, endPoint y: 268, distance: 242.4
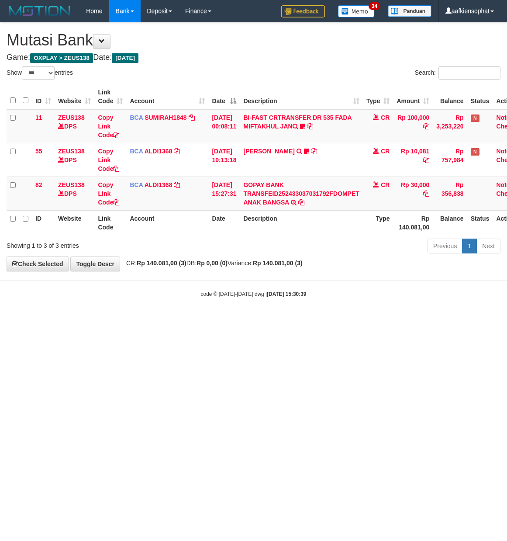
select select "***"
drag, startPoint x: 198, startPoint y: 56, endPoint x: 140, endPoint y: 88, distance: 66.0
click at [198, 63] on div "**********" at bounding box center [253, 147] width 507 height 248
select select "***"
click at [283, 282] on body "Toggle navigation Home Bank Account List Load By Website Group [OXPLAY] ZEUS138…" at bounding box center [253, 160] width 507 height 320
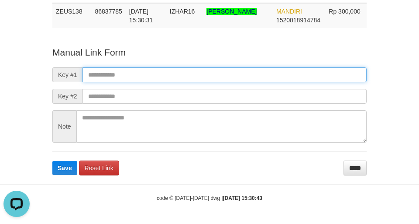
paste input "**********"
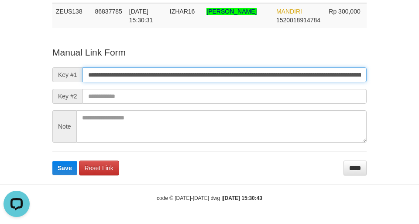
drag, startPoint x: 233, startPoint y: 74, endPoint x: 49, endPoint y: 131, distance: 192.7
click at [231, 74] on input "**********" at bounding box center [225, 74] width 284 height 15
type input "**********"
click at [52, 161] on button "Save" at bounding box center [64, 168] width 25 height 14
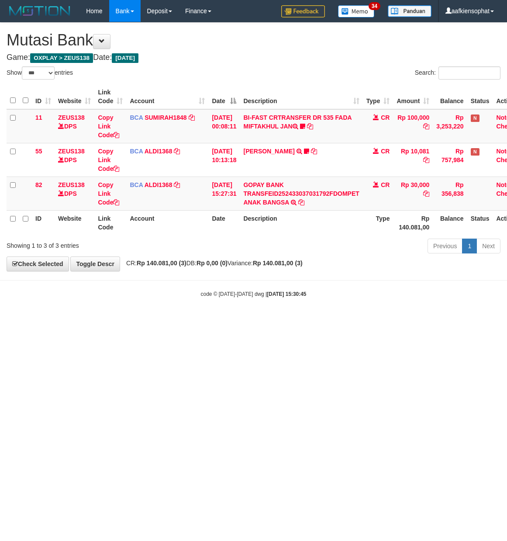
select select "***"
drag, startPoint x: 297, startPoint y: 365, endPoint x: 266, endPoint y: 348, distance: 36.1
click at [283, 320] on html "Toggle navigation Home Bank Account List Load By Website Group [OXPLAY] ZEUS138…" at bounding box center [253, 160] width 507 height 320
select select "***"
click at [275, 300] on body "Toggle navigation Home Bank Account List Load By Website Group [OXPLAY] ZEUS138…" at bounding box center [253, 160] width 507 height 320
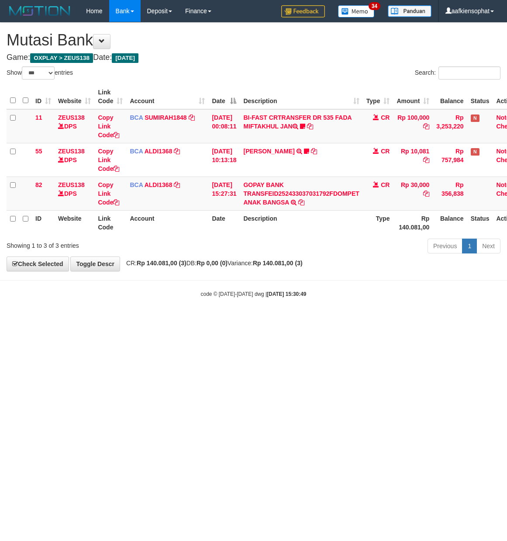
select select "***"
click at [355, 299] on body "Toggle navigation Home Bank Account List Load By Website Group [OXPLAY] ZEUS138…" at bounding box center [253, 160] width 507 height 320
select select "***"
click at [369, 313] on body "Toggle navigation Home Bank Account List Load By Website Group [OXPLAY] ZEUS138…" at bounding box center [253, 160] width 507 height 320
click at [364, 312] on body "Toggle navigation Home Bank Account List Load By Website Group [OXPLAY] ZEUS138…" at bounding box center [253, 160] width 507 height 320
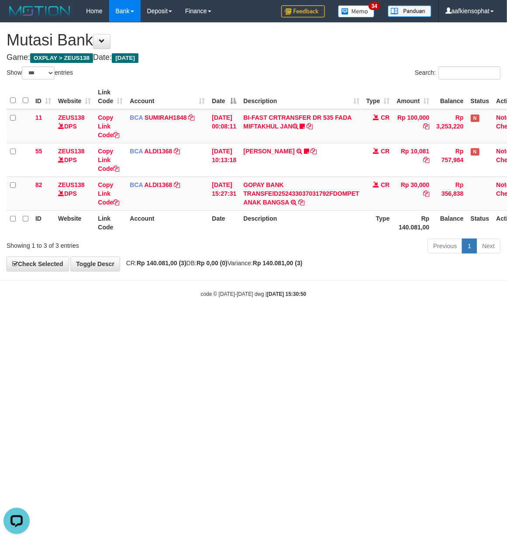
drag, startPoint x: 336, startPoint y: 287, endPoint x: 368, endPoint y: 274, distance: 34.3
click at [367, 275] on body "Toggle navigation Home Bank Account List Load By Website Group [OXPLAY] ZEUS138…" at bounding box center [253, 160] width 507 height 320
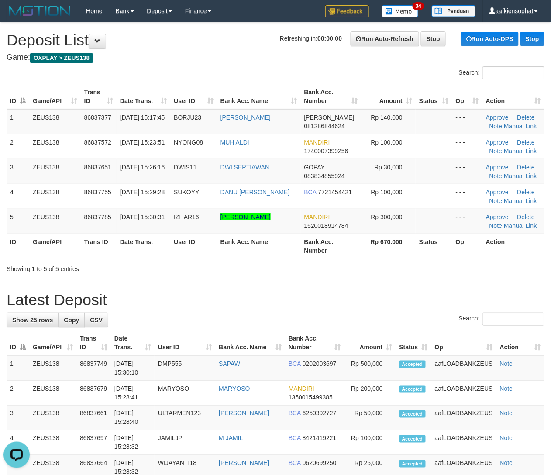
drag, startPoint x: 385, startPoint y: 294, endPoint x: 555, endPoint y: 290, distance: 169.9
click at [425, 296] on h1 "Latest Deposit" at bounding box center [276, 299] width 538 height 17
drag, startPoint x: 391, startPoint y: 297, endPoint x: 433, endPoint y: 305, distance: 42.7
click at [433, 305] on h1 "Latest Deposit" at bounding box center [276, 299] width 538 height 17
drag, startPoint x: 387, startPoint y: 281, endPoint x: 510, endPoint y: 304, distance: 125.7
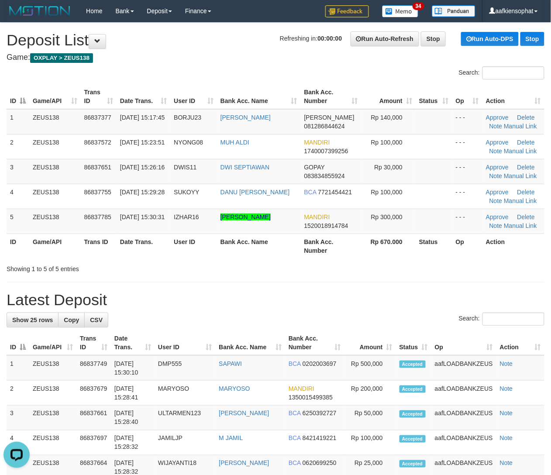
drag, startPoint x: 363, startPoint y: 317, endPoint x: 392, endPoint y: 320, distance: 28.9
click at [369, 318] on div "Search:" at bounding box center [276, 320] width 538 height 15
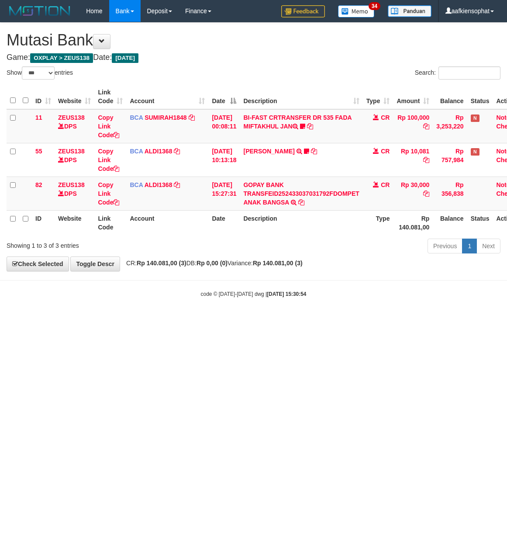
select select "***"
drag, startPoint x: 507, startPoint y: 343, endPoint x: 523, endPoint y: 344, distance: 16.6
click at [507, 320] on html "Toggle navigation Home Bank Account List Load By Website Group [OXPLAY] ZEUS138…" at bounding box center [253, 160] width 507 height 320
select select "***"
drag, startPoint x: 51, startPoint y: 341, endPoint x: 55, endPoint y: 330, distance: 11.6
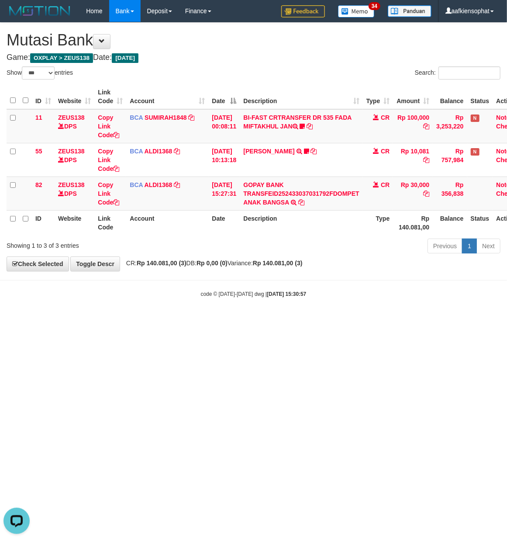
click at [54, 320] on html "Toggle navigation Home Bank Account List Load By Website Group [OXPLAY] ZEUS138…" at bounding box center [253, 160] width 507 height 320
drag, startPoint x: 86, startPoint y: 336, endPoint x: 0, endPoint y: 355, distance: 87.3
click at [86, 320] on html "Toggle navigation Home Bank Account List Load By Website Group [OXPLAY] ZEUS138…" at bounding box center [253, 160] width 507 height 320
drag, startPoint x: 384, startPoint y: 297, endPoint x: 387, endPoint y: 303, distance: 5.9
click at [387, 303] on body "Toggle navigation Home Bank Account List Load By Website Group [OXPLAY] ZEUS138…" at bounding box center [253, 160] width 507 height 320
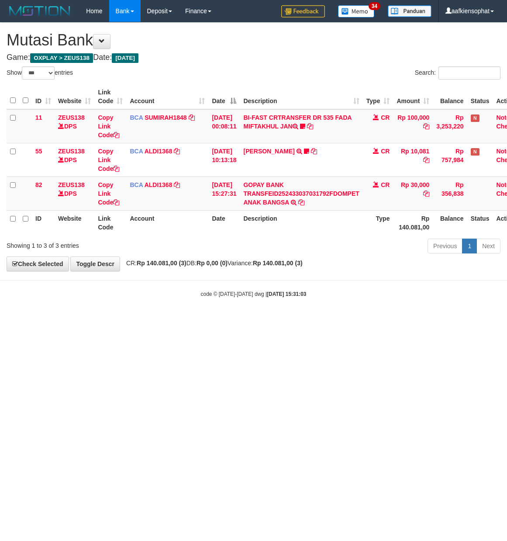
select select "***"
drag, startPoint x: 243, startPoint y: 65, endPoint x: 202, endPoint y: 116, distance: 65.5
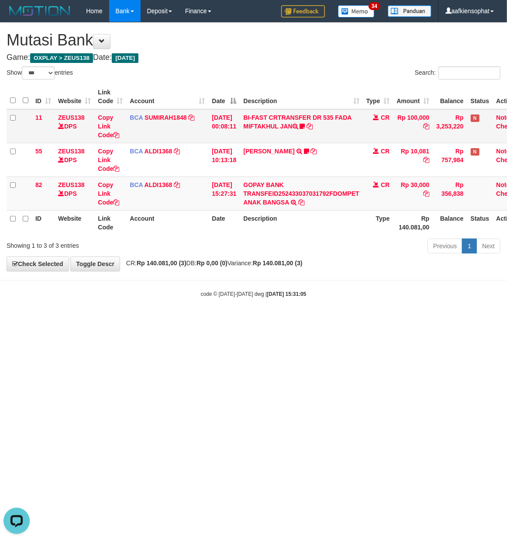
click at [242, 74] on div "**********" at bounding box center [253, 147] width 507 height 248
drag, startPoint x: 203, startPoint y: 121, endPoint x: 20, endPoint y: 228, distance: 212.4
click at [203, 126] on td "BCA SUMIRAH1848 DPS SUMIRAH mutasi_20250831_4156 | 11 mutasi_20250831_4156 | 11" at bounding box center [167, 126] width 82 height 34
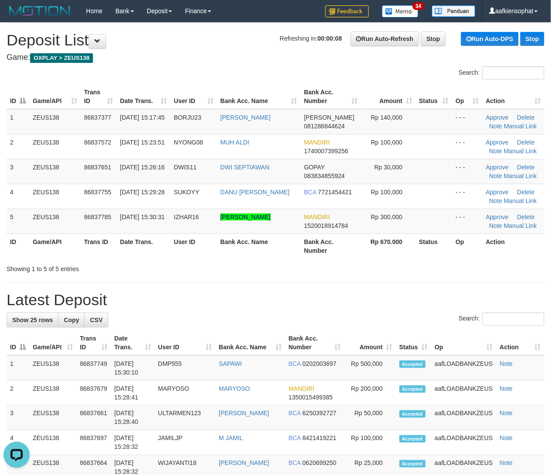
drag, startPoint x: 248, startPoint y: 297, endPoint x: 297, endPoint y: 291, distance: 49.3
click at [269, 300] on h1 "Latest Deposit" at bounding box center [276, 299] width 538 height 17
drag, startPoint x: 294, startPoint y: 331, endPoint x: 558, endPoint y: 340, distance: 263.9
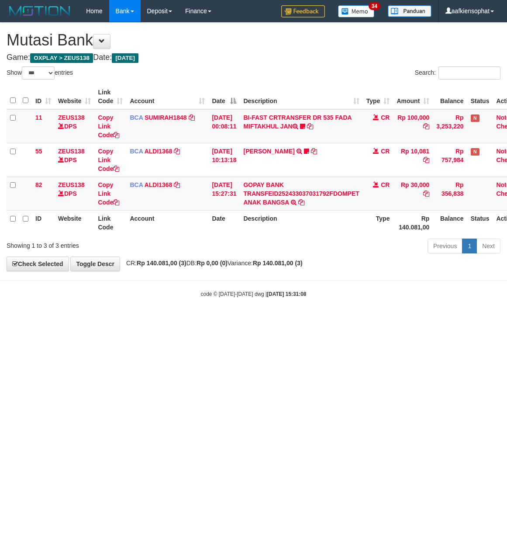
select select "***"
click at [248, 305] on body "Toggle navigation Home Bank Account List Load By Website Group [OXPLAY] ZEUS138…" at bounding box center [253, 160] width 507 height 320
drag, startPoint x: 186, startPoint y: 378, endPoint x: 0, endPoint y: 462, distance: 203.7
click at [90, 320] on html "Toggle navigation Home Bank Account List Load By Website Group [OXPLAY] ZEUS138…" at bounding box center [253, 160] width 507 height 320
drag, startPoint x: 139, startPoint y: 416, endPoint x: 65, endPoint y: 440, distance: 78.2
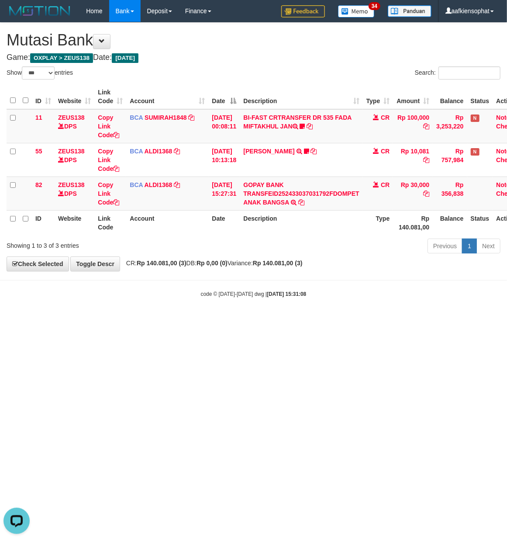
click at [117, 320] on html "Toggle navigation Home Bank Account List Load By Website Group [OXPLAY] ZEUS138…" at bounding box center [253, 160] width 507 height 320
click at [74, 320] on html "Toggle navigation Home Bank Account List Load By Website Group [OXPLAY] ZEUS138…" at bounding box center [253, 160] width 507 height 320
select select "***"
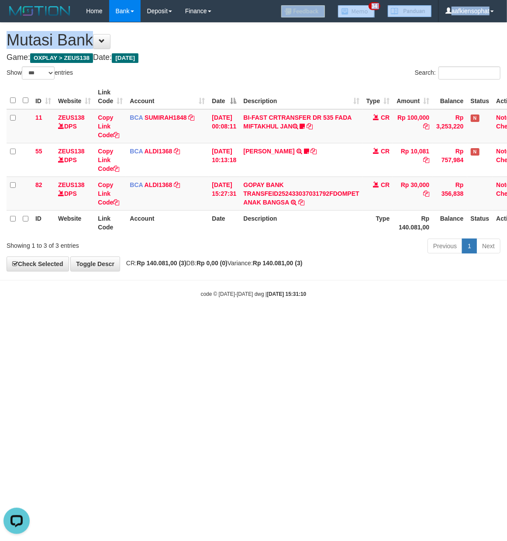
drag, startPoint x: 242, startPoint y: 14, endPoint x: 194, endPoint y: 64, distance: 68.6
click at [215, 50] on body "Toggle navigation Home Bank Account List Load By Website Group [OXPLAY] ZEUS138…" at bounding box center [253, 160] width 507 height 320
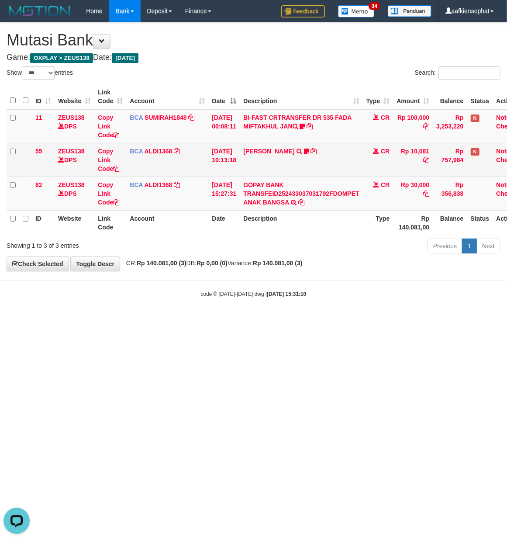
click at [194, 175] on td "BCA ALDI1368 DPS ALDI mutasi_20250831_3354 | 55 mutasi_20250831_3354 | 55" at bounding box center [167, 160] width 82 height 34
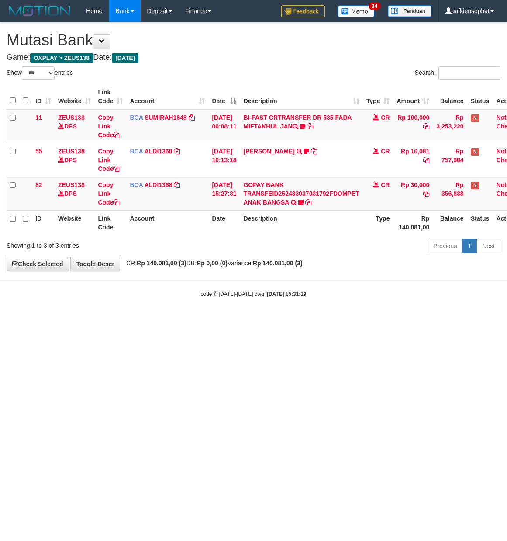
select select "***"
drag, startPoint x: 293, startPoint y: 182, endPoint x: 286, endPoint y: 189, distance: 10.2
click at [292, 183] on td "GOPAY BANK TRANSFEID252433037031792FDOMPET ANAK BANGSA TRSF E-BANKING CR 3108/F…" at bounding box center [301, 193] width 123 height 34
click at [286, 188] on td "GOPAY BANK TRANSFEID252433037031792FDOMPET ANAK BANGSA TRSF E-BANKING CR 3108/F…" at bounding box center [301, 193] width 123 height 34
click at [283, 190] on link "GOPAY BANK TRANSFEID252433037031792FDOMPET ANAK BANGSA" at bounding box center [301, 193] width 116 height 24
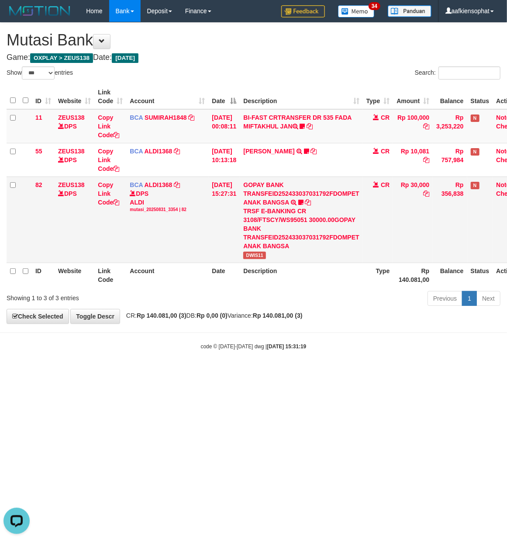
click at [260, 254] on span "DWIS11" at bounding box center [254, 255] width 23 height 7
copy span "DWIS11"
drag, startPoint x: 207, startPoint y: 243, endPoint x: 180, endPoint y: 238, distance: 26.7
click at [205, 243] on tr "82 ZEUS138 DPS Copy Link Code BCA ALDI1368 DPS ALDI mutasi_20250831_3354 | 82 m…" at bounding box center [268, 219] width 522 height 86
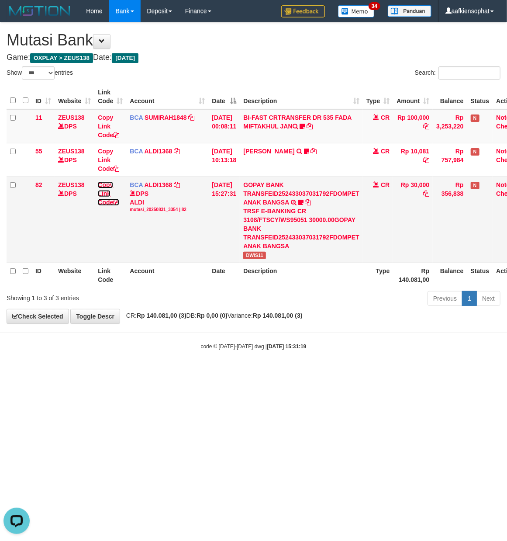
click at [107, 200] on link "Copy Link Code" at bounding box center [108, 193] width 21 height 24
drag, startPoint x: 147, startPoint y: 73, endPoint x: 147, endPoint y: 84, distance: 10.5
click at [147, 74] on div "Show ** ** ** *** entries" at bounding box center [127, 73] width 241 height 15
click at [147, 91] on th "Account" at bounding box center [167, 96] width 82 height 25
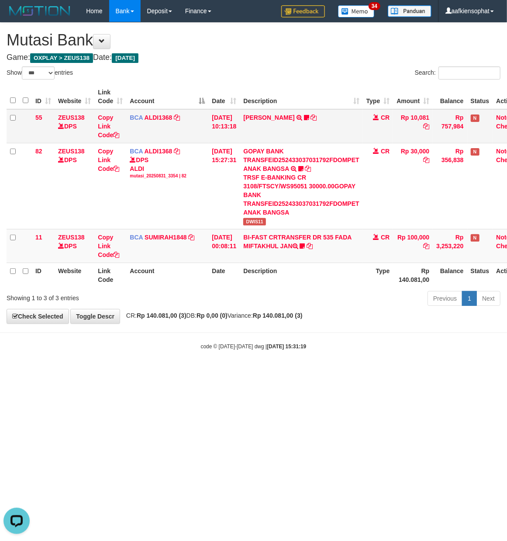
drag, startPoint x: 191, startPoint y: 97, endPoint x: 117, endPoint y: 173, distance: 106.6
click at [190, 119] on table "ID Website Link Code Account Date Description Type Amount Balance Status Action…" at bounding box center [268, 185] width 522 height 203
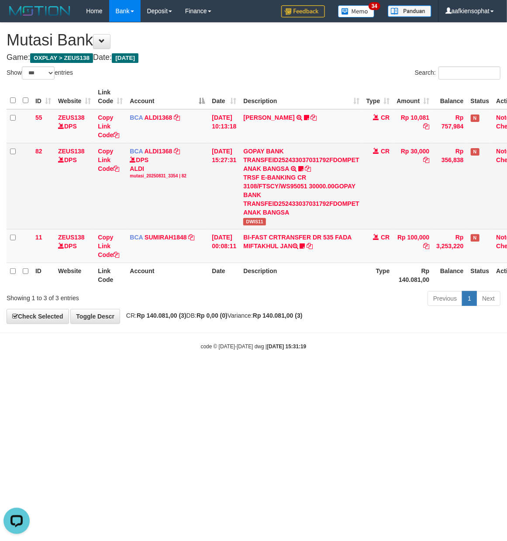
drag, startPoint x: 289, startPoint y: 217, endPoint x: 293, endPoint y: 211, distance: 6.7
click at [292, 215] on td "GOPAY BANK TRANSFEID252433037031792FDOMPET ANAK BANGSA TRSF E-BANKING CR 3108/F…" at bounding box center [301, 186] width 123 height 86
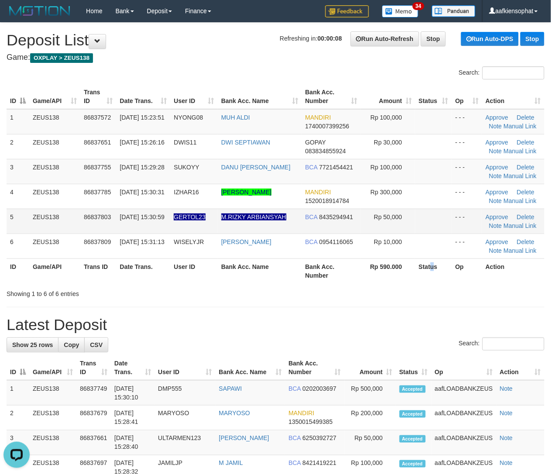
drag, startPoint x: 431, startPoint y: 261, endPoint x: 448, endPoint y: 223, distance: 41.7
click at [435, 259] on table "ID Game/API Trans ID Date Trans. User ID Bank Acc. Name Bank Acc. Number Amount…" at bounding box center [276, 183] width 538 height 199
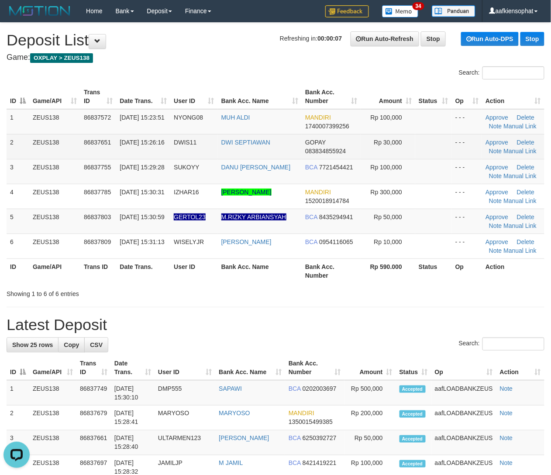
click at [509, 143] on td "Approve Delete Note Manual Link" at bounding box center [513, 146] width 62 height 25
click at [508, 149] on link "Manual Link" at bounding box center [520, 151] width 33 height 7
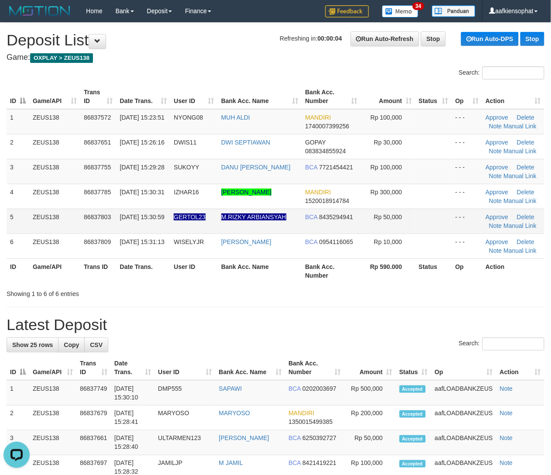
drag, startPoint x: 236, startPoint y: 315, endPoint x: 321, endPoint y: 222, distance: 125.8
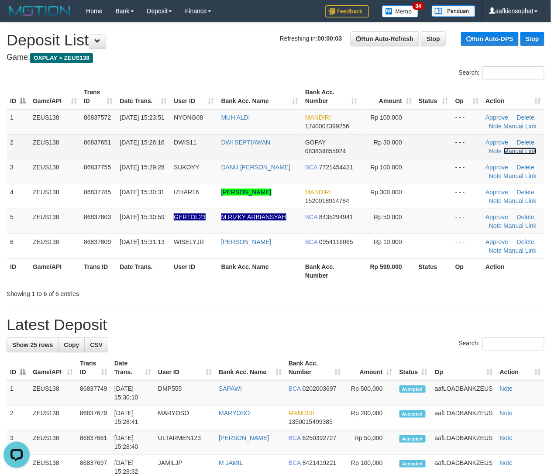
click at [508, 150] on link "Manual Link" at bounding box center [520, 151] width 33 height 7
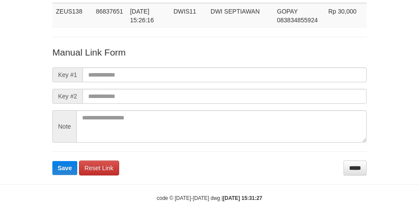
scroll to position [64, 0]
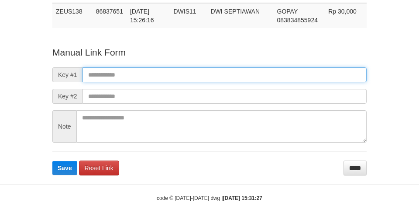
paste input "**********"
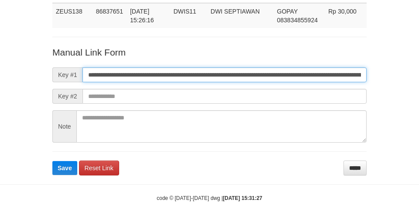
drag, startPoint x: 202, startPoint y: 79, endPoint x: 102, endPoint y: 71, distance: 100.3
click at [201, 78] on input "**********" at bounding box center [225, 74] width 284 height 15
type input "**********"
click at [52, 161] on button "Save" at bounding box center [64, 168] width 25 height 14
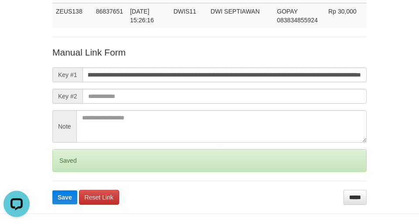
scroll to position [0, 0]
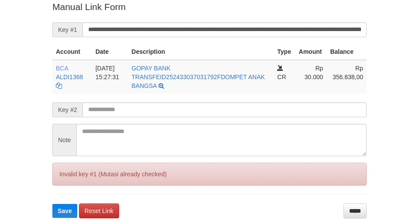
click at [52, 204] on button "Save" at bounding box center [64, 211] width 25 height 14
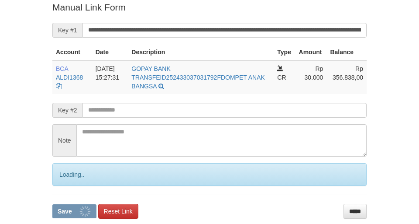
click at [52, 204] on button "Save" at bounding box center [74, 211] width 44 height 14
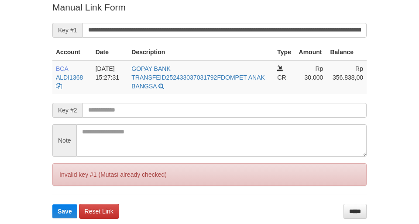
click at [52, 204] on button "Save" at bounding box center [64, 211] width 25 height 14
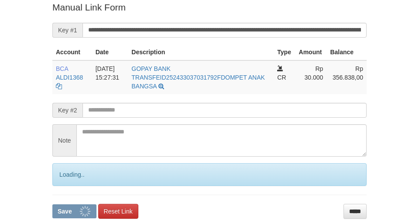
click at [52, 204] on button "Save" at bounding box center [74, 211] width 44 height 14
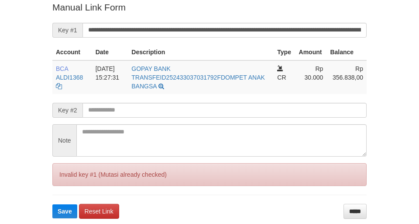
click at [52, 204] on button "Save" at bounding box center [64, 211] width 25 height 14
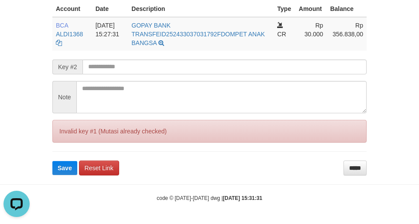
scroll to position [49, 0]
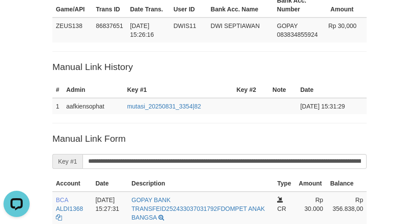
click at [409, 83] on div "Deposit Detail Game/API Trans ID Date Trans. User ID Bank Acc. Name Bank Acc. N…" at bounding box center [209, 150] width 419 height 399
drag, startPoint x: 169, startPoint y: 99, endPoint x: 177, endPoint y: 98, distance: 7.5
click at [175, 98] on td "mutasi_20250831_3354|82" at bounding box center [179, 106] width 110 height 16
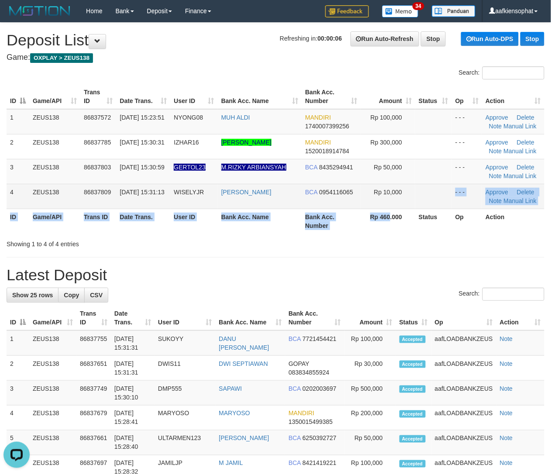
click at [412, 203] on table "ID Game/API Trans ID Date Trans. User ID Bank Acc. Name Bank Acc. Number Amount…" at bounding box center [276, 158] width 538 height 149
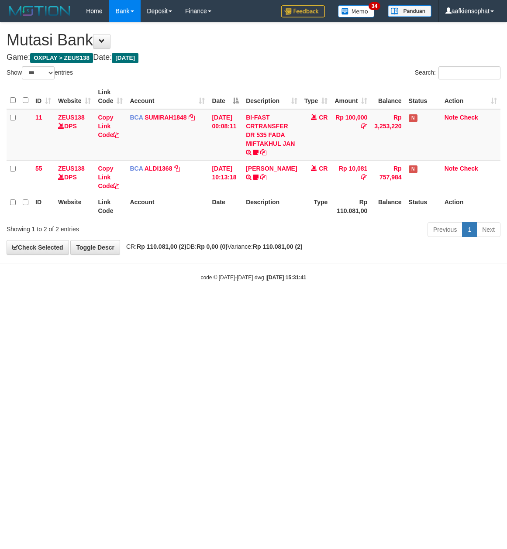
select select "***"
click at [259, 151] on icon at bounding box center [255, 152] width 5 height 6
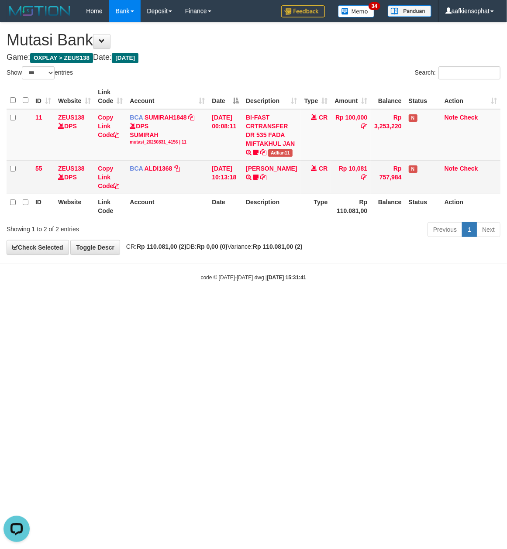
click at [355, 183] on td "Rp 10,081" at bounding box center [351, 177] width 40 height 34
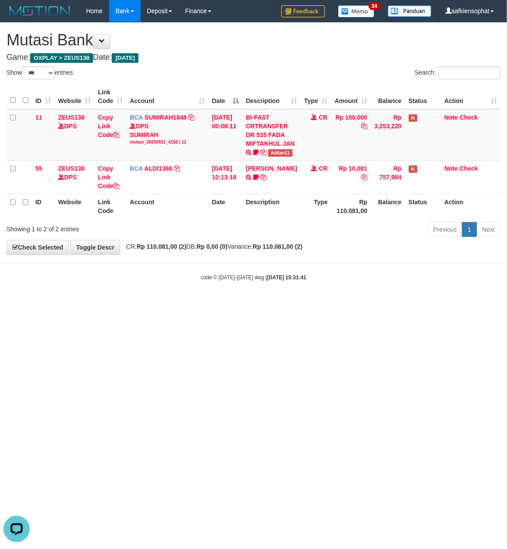
click at [207, 271] on body "Toggle navigation Home Bank Account List Load By Website Group [OXPLAY] ZEUS138…" at bounding box center [253, 152] width 507 height 304
click at [204, 284] on body "Toggle navigation Home Bank Account List Load By Website Group [OXPLAY] ZEUS138…" at bounding box center [253, 152] width 507 height 304
click at [204, 281] on small "code © 2012-2018 dwg | 2025/08/31 15:31:41" at bounding box center [254, 278] width 106 height 6
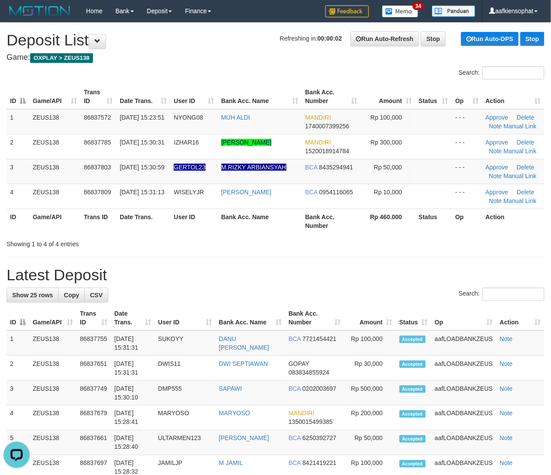
drag, startPoint x: 325, startPoint y: 227, endPoint x: 352, endPoint y: 236, distance: 28.2
click at [331, 231] on th "Bank Acc. Number" at bounding box center [331, 221] width 59 height 25
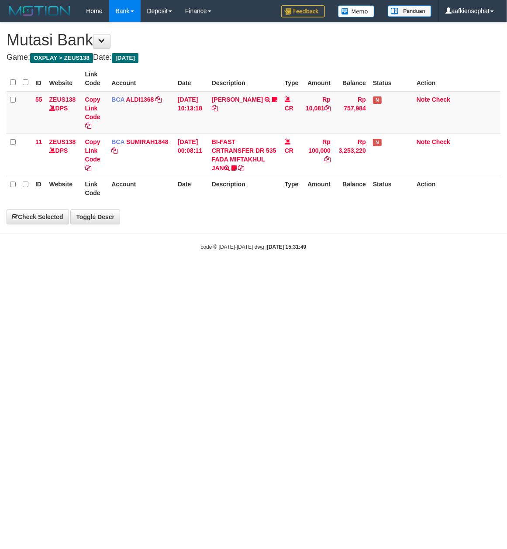
select select "***"
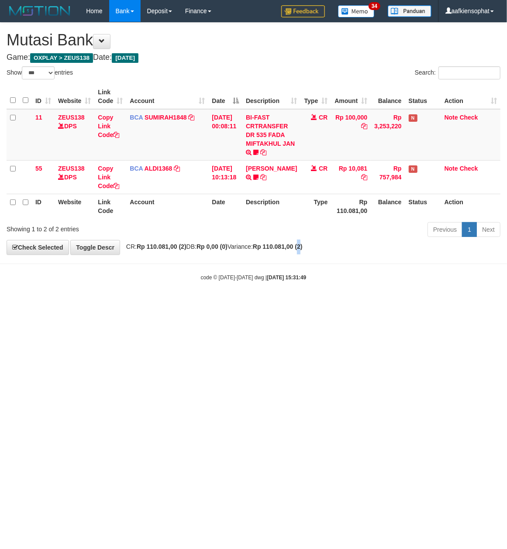
click at [321, 254] on div "**********" at bounding box center [253, 139] width 507 height 232
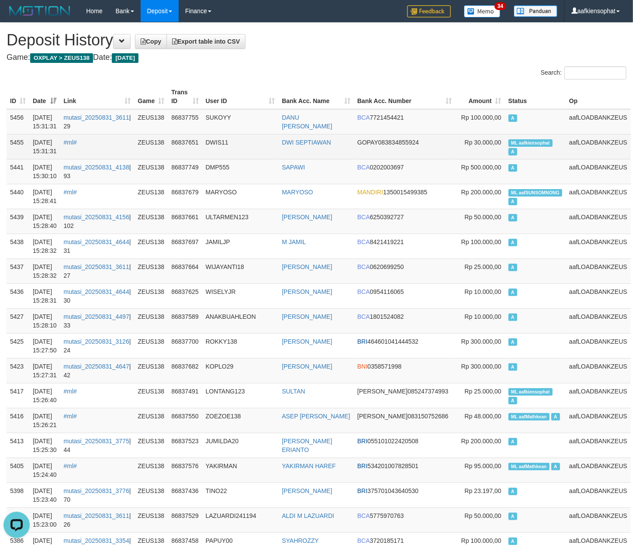
click at [495, 142] on span "Rp 30.000,00" at bounding box center [483, 142] width 37 height 7
click at [512, 147] on td "ML aafkiensophat A" at bounding box center [535, 146] width 61 height 25
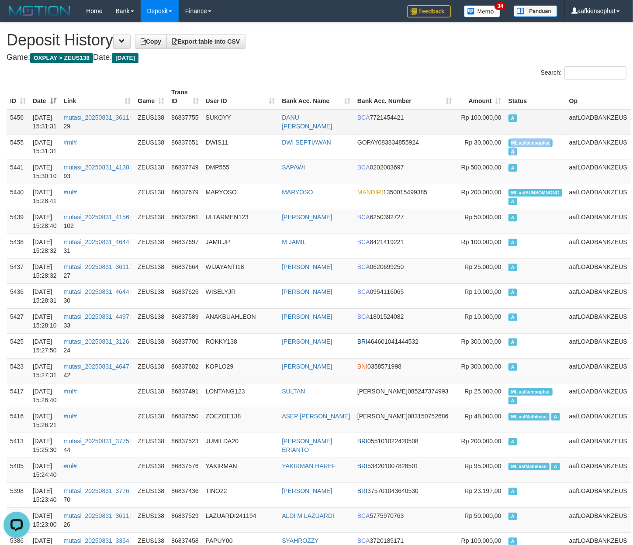
drag, startPoint x: 512, startPoint y: 147, endPoint x: 341, endPoint y: 112, distance: 175.2
click at [512, 148] on td "ML aafkiensophat A" at bounding box center [535, 146] width 61 height 25
copy td "ML aafkiensophat A"
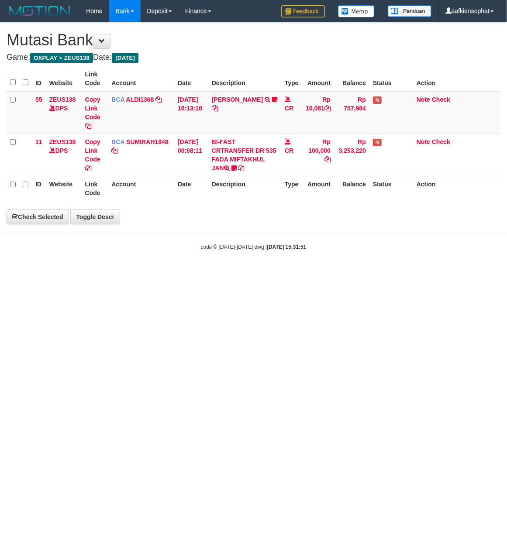
select select "***"
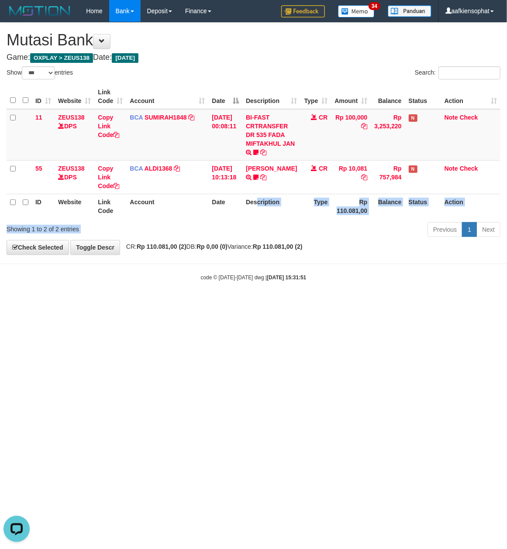
drag, startPoint x: 243, startPoint y: 226, endPoint x: 266, endPoint y: 244, distance: 29.0
click at [263, 231] on div "Previous 1 Next" at bounding box center [359, 230] width 283 height 19
click at [271, 258] on body "Toggle navigation Home Bank Account List Load By Website Group [OXPLAY] ZEUS138…" at bounding box center [253, 152] width 507 height 304
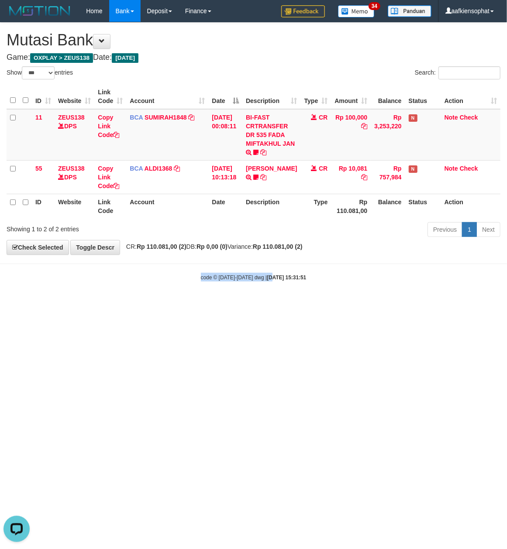
click at [262, 271] on body "Toggle navigation Home Bank Account List Load By Website Group [OXPLAY] ZEUS138…" at bounding box center [253, 152] width 507 height 304
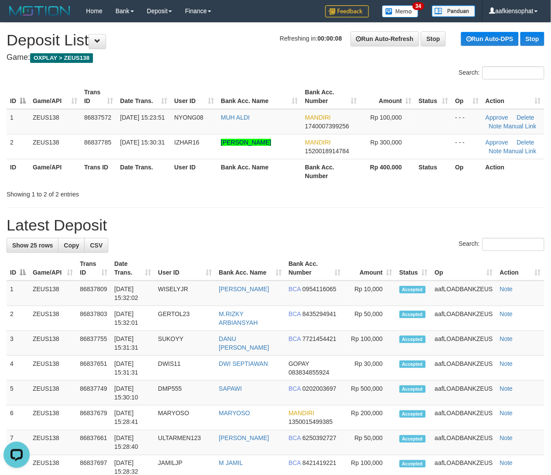
drag, startPoint x: 273, startPoint y: 164, endPoint x: 518, endPoint y: 211, distance: 249.1
click at [289, 175] on th "Bank Acc. Name" at bounding box center [259, 171] width 84 height 25
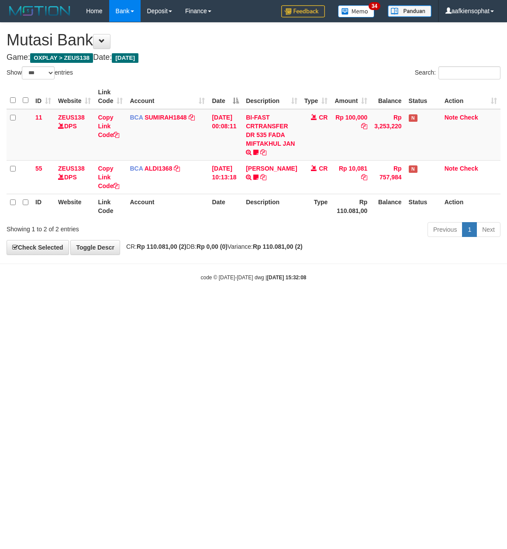
select select "***"
drag, startPoint x: 226, startPoint y: 284, endPoint x: 187, endPoint y: 293, distance: 39.8
click at [203, 293] on body "Toggle navigation Home Bank Account List Load By Website Group [OXPLAY] ZEUS138…" at bounding box center [253, 152] width 507 height 304
click at [135, 286] on body "Toggle navigation Home Bank Account List Load By Website Group [OXPLAY] ZEUS138…" at bounding box center [253, 152] width 507 height 304
drag, startPoint x: 177, startPoint y: 259, endPoint x: 183, endPoint y: 252, distance: 9.0
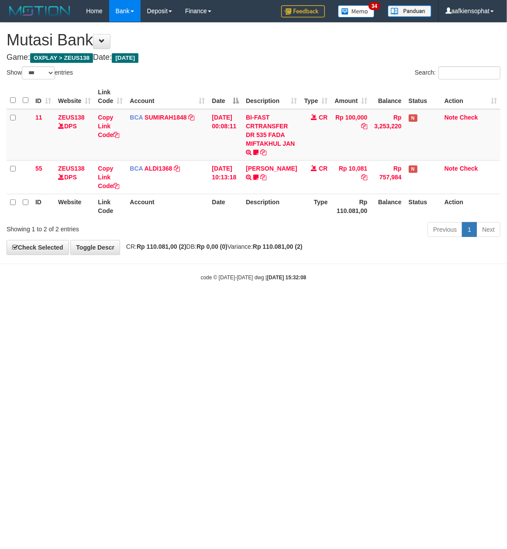
click at [177, 259] on body "Toggle navigation Home Bank Account List Load By Website Group [OXPLAY] ZEUS138…" at bounding box center [253, 152] width 507 height 304
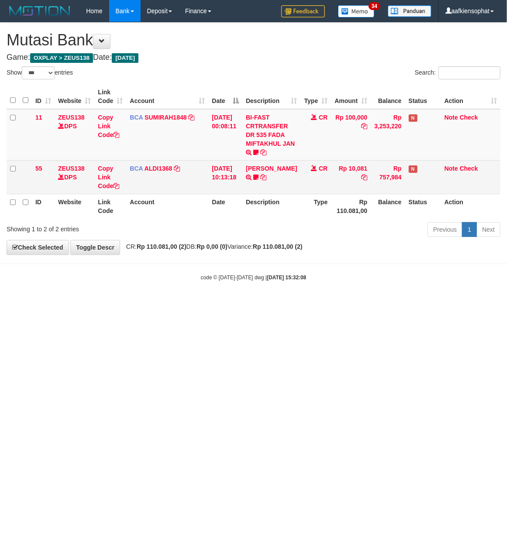
drag, startPoint x: 235, startPoint y: 218, endPoint x: 264, endPoint y: 193, distance: 38.7
click at [236, 218] on th "Date" at bounding box center [225, 206] width 34 height 25
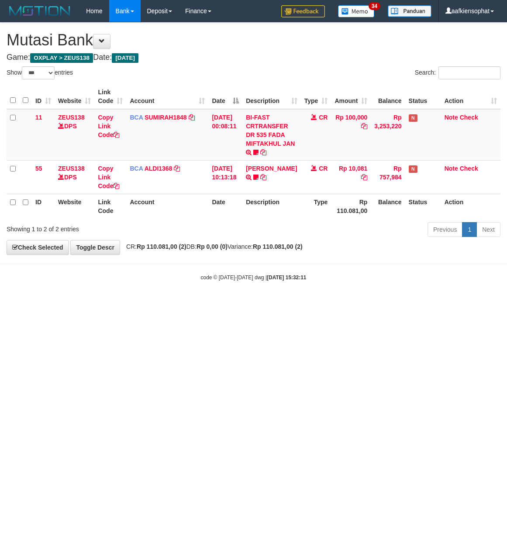
select select "***"
click at [324, 144] on td "CR" at bounding box center [316, 135] width 31 height 52
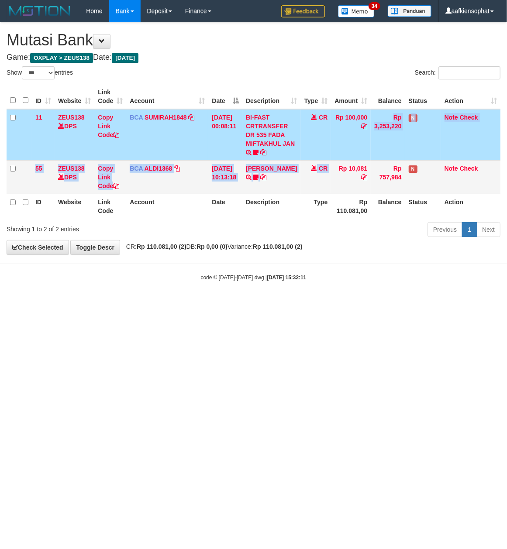
drag, startPoint x: 331, startPoint y: 153, endPoint x: 296, endPoint y: 166, distance: 37.3
click at [311, 165] on tbody "11 ZEUS138 DPS Copy Link Code BCA SUMIRAH1848 DPS SUMIRAH mutasi_20250831_4156 …" at bounding box center [254, 151] width 494 height 85
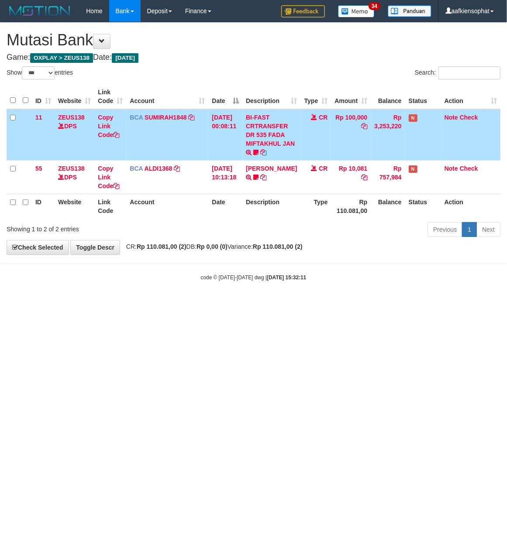
drag, startPoint x: 325, startPoint y: 259, endPoint x: 325, endPoint y: 254, distance: 4.8
click at [325, 257] on body "Toggle navigation Home Bank Account List Load By Website Group [OXPLAY] ZEUS138…" at bounding box center [253, 152] width 507 height 304
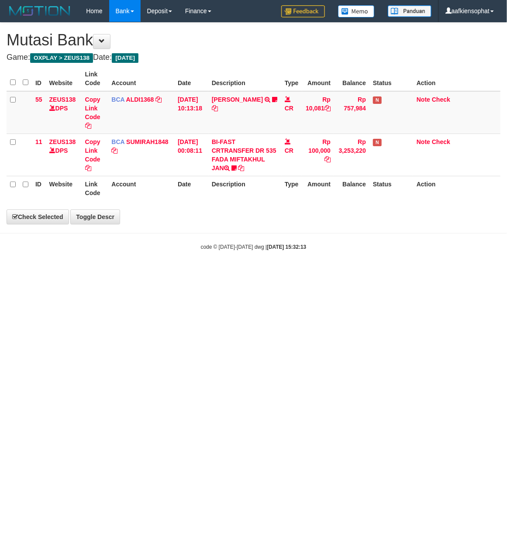
select select "***"
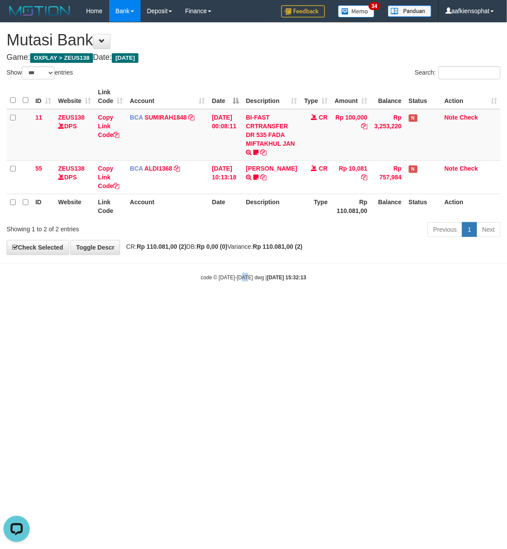
drag, startPoint x: 244, startPoint y: 298, endPoint x: 224, endPoint y: 325, distance: 33.8
click at [248, 304] on html "Toggle navigation Home Bank Account List Load By Website Group [OXPLAY] ZEUS138…" at bounding box center [253, 152] width 507 height 304
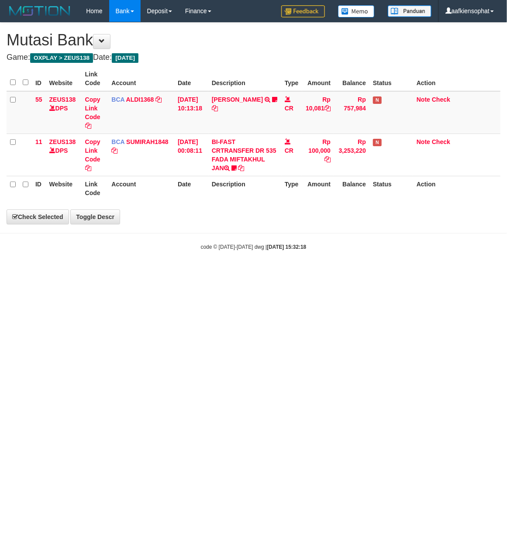
select select "***"
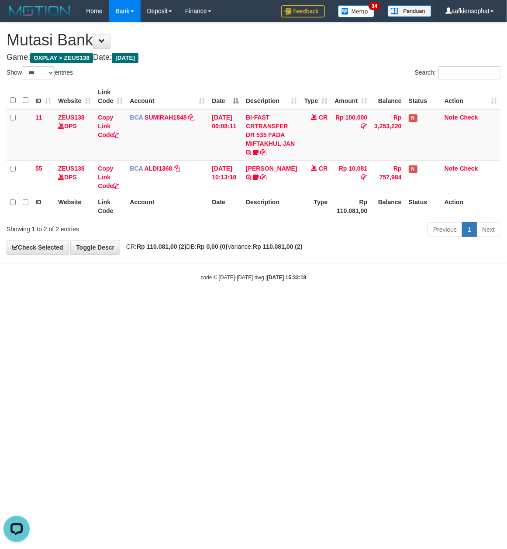
click at [219, 70] on div "**********" at bounding box center [253, 139] width 507 height 232
click at [254, 280] on body "Toggle navigation Home Bank Account List Load By Website Group [OXPLAY] ZEUS138…" at bounding box center [253, 152] width 507 height 304
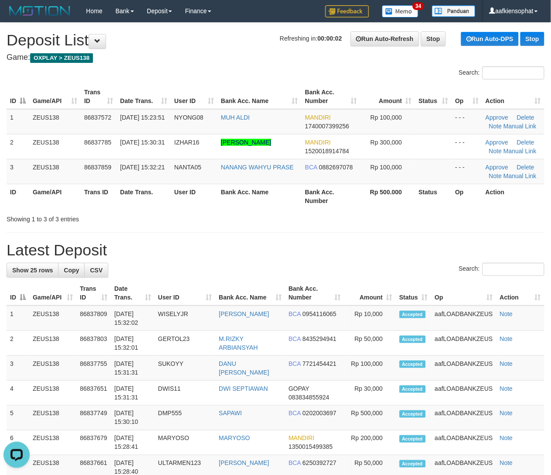
drag, startPoint x: 228, startPoint y: 187, endPoint x: 558, endPoint y: 206, distance: 330.7
click at [259, 185] on tr "ID Game/API Trans ID Date Trans. User ID Bank Acc. Name Bank Acc. Number Rp 500…" at bounding box center [276, 196] width 538 height 25
drag, startPoint x: 212, startPoint y: 215, endPoint x: 425, endPoint y: 220, distance: 213.6
click at [217, 215] on div "Showing 1 to 3 of 3 entries" at bounding box center [115, 217] width 217 height 12
drag, startPoint x: 211, startPoint y: 231, endPoint x: 442, endPoint y: 246, distance: 232.4
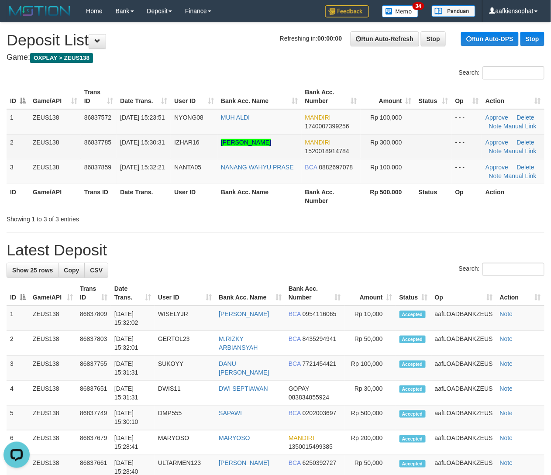
click at [270, 149] on td "FEIZAR MUHAMMAD ZULQ" at bounding box center [259, 146] width 84 height 25
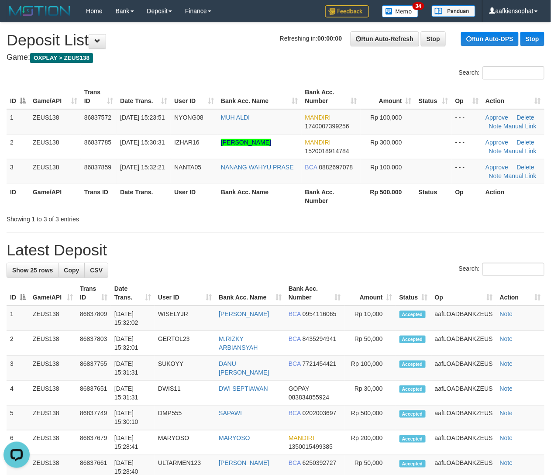
drag, startPoint x: 328, startPoint y: 273, endPoint x: 556, endPoint y: 242, distance: 229.2
click at [336, 273] on div "Search:" at bounding box center [276, 270] width 538 height 15
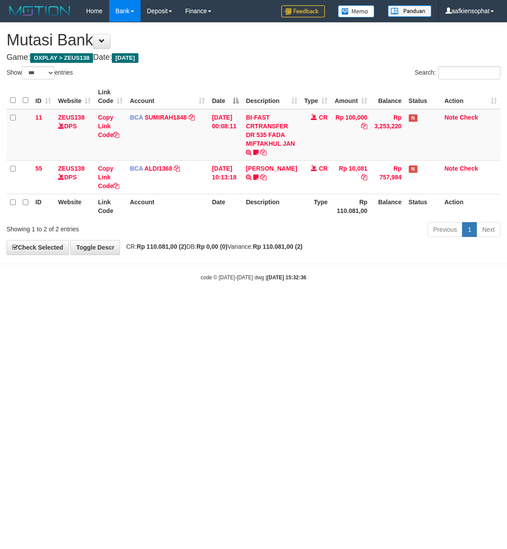
select select "***"
click at [86, 304] on html "Toggle navigation Home Bank Account List Load By Website Group [OXPLAY] ZEUS138…" at bounding box center [253, 152] width 507 height 304
click at [90, 304] on html "Toggle navigation Home Bank Account List Load By Website Group [OXPLAY] ZEUS138…" at bounding box center [253, 152] width 507 height 304
click at [161, 268] on body "Toggle navigation Home Bank Account List Load By Website Group [OXPLAY] ZEUS138…" at bounding box center [253, 152] width 507 height 304
select select "***"
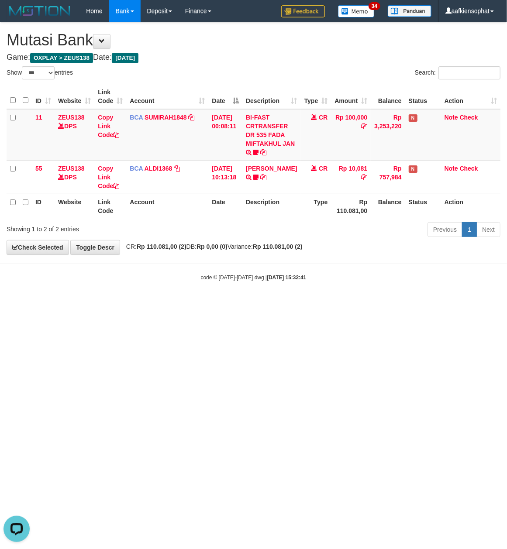
drag, startPoint x: 235, startPoint y: 247, endPoint x: 179, endPoint y: 245, distance: 56.0
click at [227, 247] on strong "Rp 0,00 (0)" at bounding box center [212, 246] width 31 height 7
drag, startPoint x: 189, startPoint y: 249, endPoint x: 184, endPoint y: 250, distance: 4.6
click at [185, 251] on div "**********" at bounding box center [253, 139] width 507 height 232
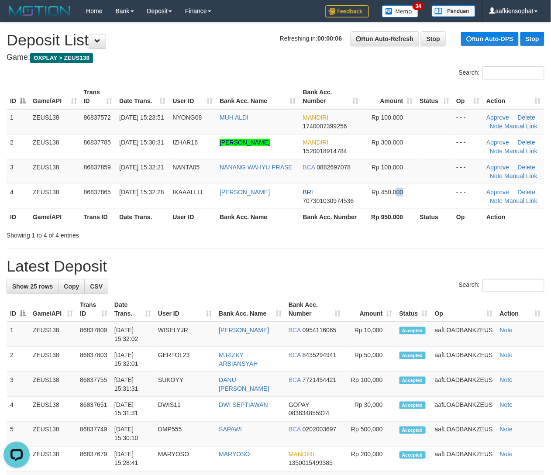
drag, startPoint x: 395, startPoint y: 203, endPoint x: 555, endPoint y: 204, distance: 159.4
click at [415, 205] on td "Rp 450,000" at bounding box center [389, 196] width 54 height 25
drag, startPoint x: 261, startPoint y: 259, endPoint x: 368, endPoint y: 251, distance: 106.9
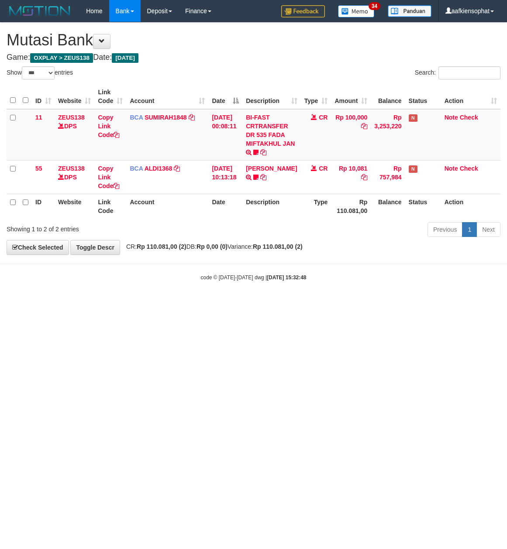
select select "***"
click at [106, 283] on body "Toggle navigation Home Bank Account List Load By Website Group [OXPLAY] ZEUS138…" at bounding box center [253, 152] width 507 height 304
click at [100, 286] on body "Toggle navigation Home Bank Account List Load By Website Group [OXPLAY] ZEUS138…" at bounding box center [253, 152] width 507 height 304
click at [86, 290] on body "Toggle navigation Home Bank Account List Load By Website Group [OXPLAY] ZEUS138…" at bounding box center [253, 152] width 507 height 304
click at [83, 292] on body "Toggle navigation Home Bank Account List Load By Website Group [OXPLAY] ZEUS138…" at bounding box center [253, 152] width 507 height 304
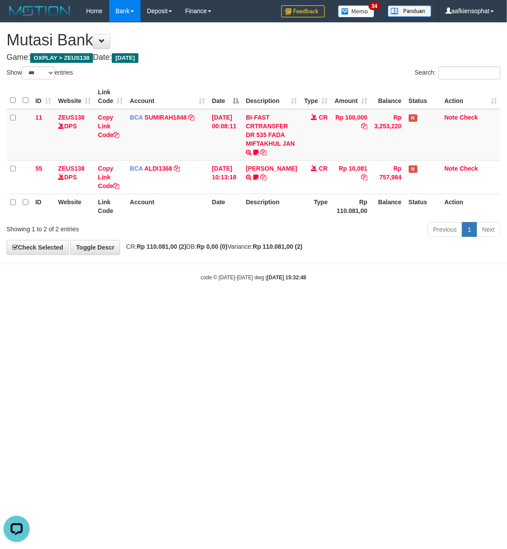
click at [114, 290] on body "Toggle navigation Home Bank Account List Load By Website Group [OXPLAY] ZEUS138…" at bounding box center [253, 152] width 507 height 304
click at [112, 293] on body "Toggle navigation Home Bank Account List Load By Website Group [OXPLAY] ZEUS138…" at bounding box center [253, 152] width 507 height 304
click at [111, 293] on body "Toggle navigation Home Bank Account List Load By Website Group [OXPLAY] ZEUS138…" at bounding box center [253, 152] width 507 height 304
click at [110, 297] on body "Toggle navigation Home Bank Account List Load By Website Group [OXPLAY] ZEUS138…" at bounding box center [253, 152] width 507 height 304
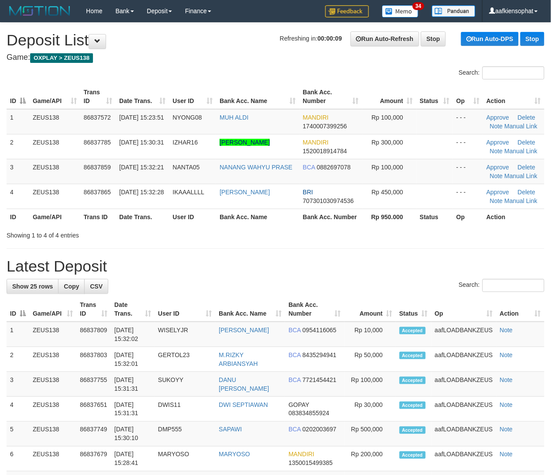
drag, startPoint x: 249, startPoint y: 301, endPoint x: 419, endPoint y: 280, distance: 171.6
click at [278, 307] on th "Bank Acc. Name" at bounding box center [250, 309] width 70 height 25
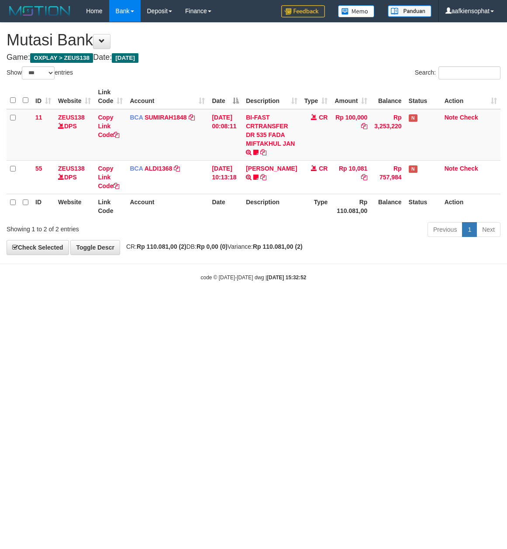
select select "***"
drag, startPoint x: 94, startPoint y: 405, endPoint x: 80, endPoint y: 434, distance: 31.6
click at [86, 304] on html "Toggle navigation Home Bank Account List Load By Website Group [OXPLAY] ZEUS138…" at bounding box center [253, 152] width 507 height 304
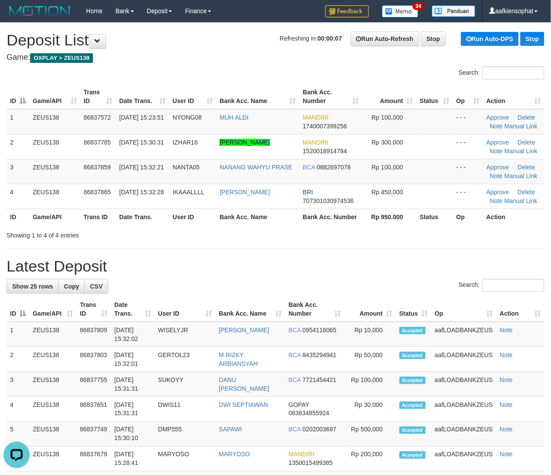
drag, startPoint x: 263, startPoint y: 176, endPoint x: 532, endPoint y: 221, distance: 272.6
click at [311, 194] on tbody "1 ZEUS138 86837572 31/08/2025 15:23:51 NYONG08 MUH ALDI MANDIRI 1740007399256 R…" at bounding box center [276, 159] width 538 height 100
click at [262, 217] on th "Bank Acc. Name" at bounding box center [257, 217] width 83 height 16
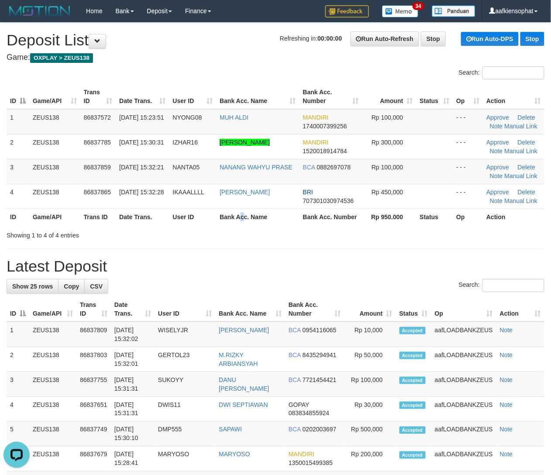
drag, startPoint x: 249, startPoint y: 218, endPoint x: 322, endPoint y: 259, distance: 83.7
click at [261, 230] on div "Search: ID Game/API Trans ID Date Trans. User ID Bank Acc. Name Bank Acc. Numbe…" at bounding box center [276, 152] width 538 height 173
drag, startPoint x: 342, startPoint y: 255, endPoint x: 558, endPoint y: 263, distance: 216.3
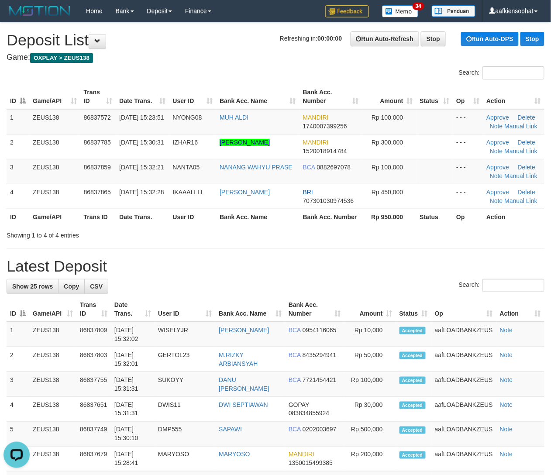
drag, startPoint x: 207, startPoint y: 250, endPoint x: 463, endPoint y: 263, distance: 256.7
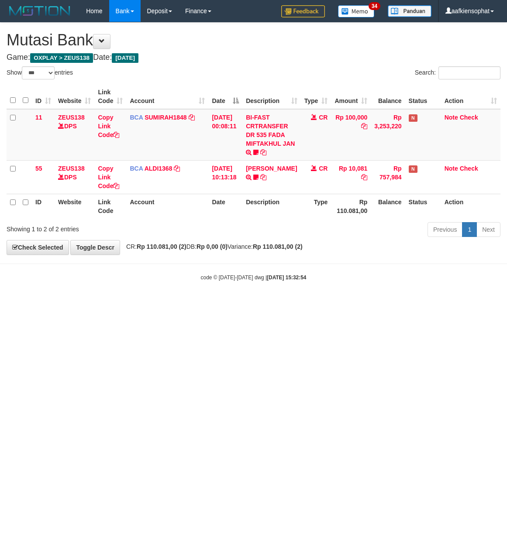
select select "***"
drag, startPoint x: 170, startPoint y: 265, endPoint x: 170, endPoint y: 269, distance: 4.8
click at [170, 268] on body "Toggle navigation Home Bank Account List Load By Website Group [OXPLAY] ZEUS138…" at bounding box center [253, 152] width 507 height 304
click at [161, 274] on body "Toggle navigation Home Bank Account List Load By Website Group [OXPLAY] ZEUS138…" at bounding box center [253, 152] width 507 height 304
click at [161, 274] on div "code © 2012-2018 dwg | 2025/08/31 15:32:54" at bounding box center [253, 277] width 507 height 9
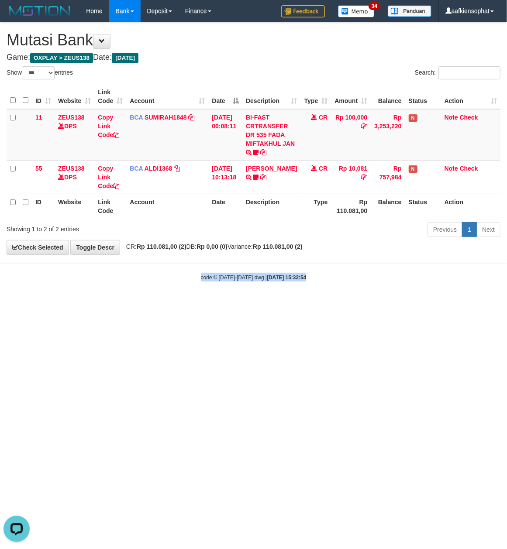
click at [161, 274] on div "code © 2012-2018 dwg | 2025/08/31 15:32:54" at bounding box center [253, 277] width 507 height 9
select select "***"
click at [190, 304] on html "Toggle navigation Home Bank Account List Load By Website Group [OXPLAY] ZEUS138…" at bounding box center [253, 152] width 507 height 304
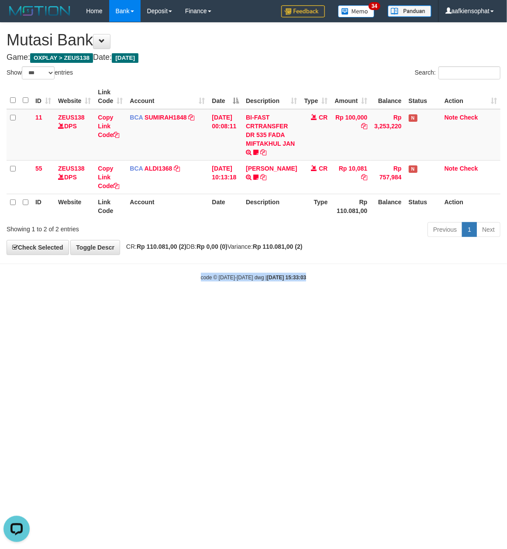
click at [190, 304] on html "Toggle navigation Home Bank Account List Load By Website Group [OXPLAY] ZEUS138…" at bounding box center [253, 152] width 507 height 304
select select "***"
drag, startPoint x: 201, startPoint y: 77, endPoint x: 197, endPoint y: 84, distance: 7.6
click at [200, 78] on div "Show ** ** ** *** entries" at bounding box center [127, 73] width 241 height 15
drag, startPoint x: 332, startPoint y: 254, endPoint x: 35, endPoint y: 237, distance: 297.1
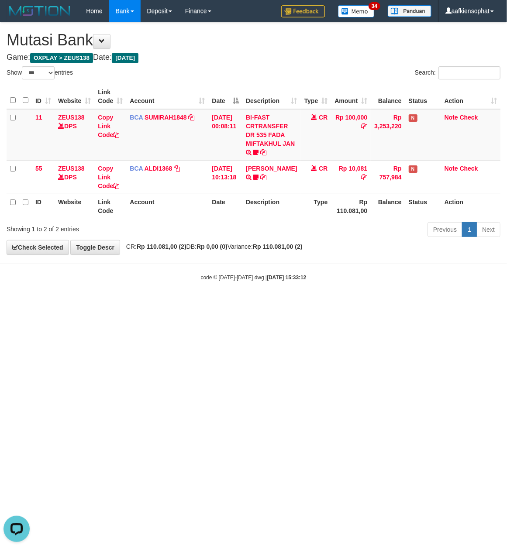
click at [292, 258] on body "Toggle navigation Home Bank Account List Load By Website Group [OXPLAY] ZEUS138…" at bounding box center [253, 152] width 507 height 304
drag, startPoint x: 280, startPoint y: 230, endPoint x: 221, endPoint y: 230, distance: 59.4
click at [262, 238] on div "Previous 1 Next" at bounding box center [359, 230] width 283 height 19
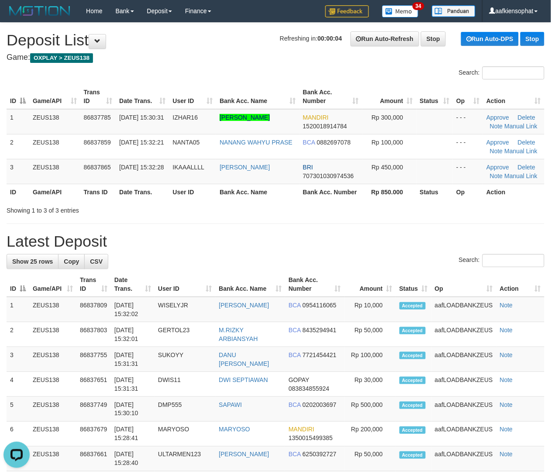
drag, startPoint x: 135, startPoint y: 198, endPoint x: 557, endPoint y: 200, distance: 422.3
click at [238, 201] on div "ID Game/API Trans ID Date Trans. User ID Bank Acc. Name Bank Acc. Number Amount…" at bounding box center [275, 142] width 551 height 121
click at [328, 224] on hr at bounding box center [276, 224] width 538 height 0
drag, startPoint x: 394, startPoint y: 254, endPoint x: 556, endPoint y: 268, distance: 163.1
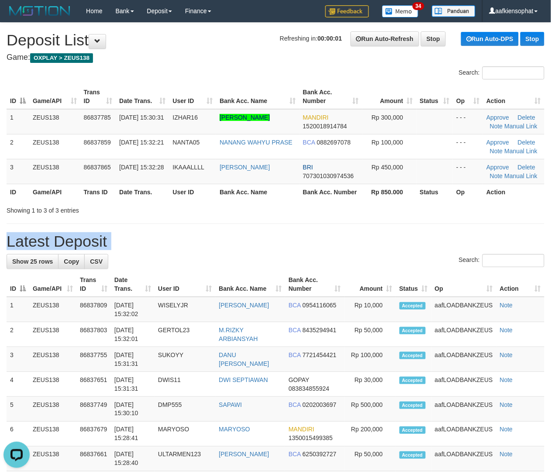
drag, startPoint x: 304, startPoint y: 229, endPoint x: 308, endPoint y: 225, distance: 5.3
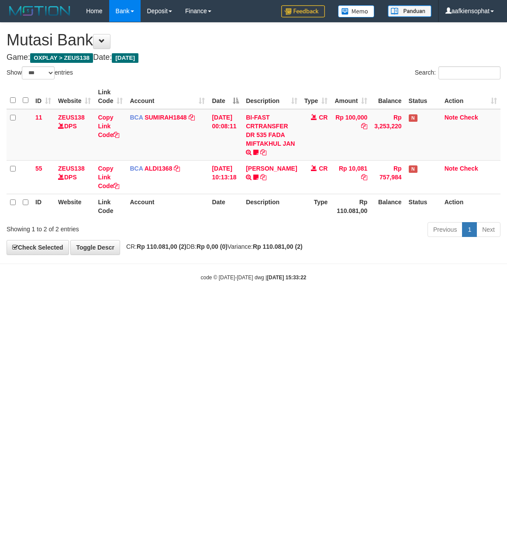
select select "***"
click at [187, 243] on div "**********" at bounding box center [253, 139] width 507 height 232
drag, startPoint x: 329, startPoint y: 280, endPoint x: 244, endPoint y: 268, distance: 86.5
click at [320, 281] on div "code © [DATE]-[DATE] dwg | [DATE] 15:33:22" at bounding box center [253, 277] width 507 height 9
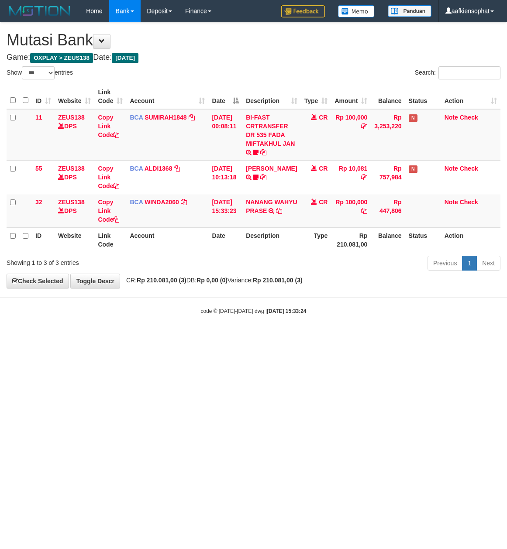
select select "***"
drag, startPoint x: 346, startPoint y: 292, endPoint x: 305, endPoint y: 215, distance: 87.1
click at [346, 288] on div "**********" at bounding box center [253, 156] width 507 height 266
click at [278, 222] on td "NANANG WAHYU PRASE TRSF E-BANKING CR 3108/FTSCY/WS95271 100000.00NANANG WAHYU P…" at bounding box center [271, 211] width 58 height 34
select select "***"
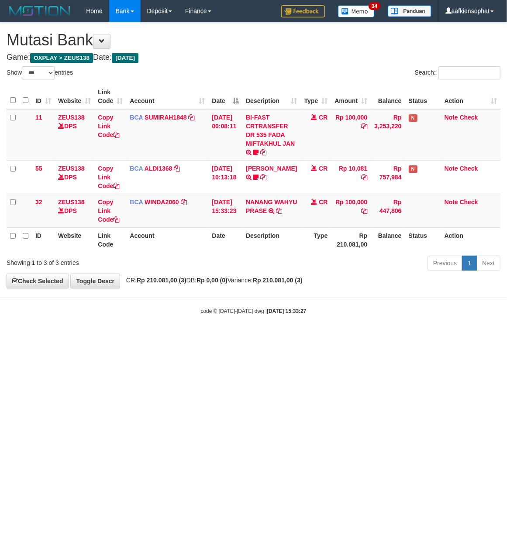
drag, startPoint x: 338, startPoint y: 304, endPoint x: 318, endPoint y: 294, distance: 21.9
click at [336, 304] on body "Toggle navigation Home Bank Account List Load By Website Group [OXPLAY] ZEUS138…" at bounding box center [253, 168] width 507 height 337
click at [366, 269] on div "Previous 1 Next" at bounding box center [359, 264] width 283 height 19
click at [366, 268] on div "Previous 1 Next" at bounding box center [359, 264] width 283 height 19
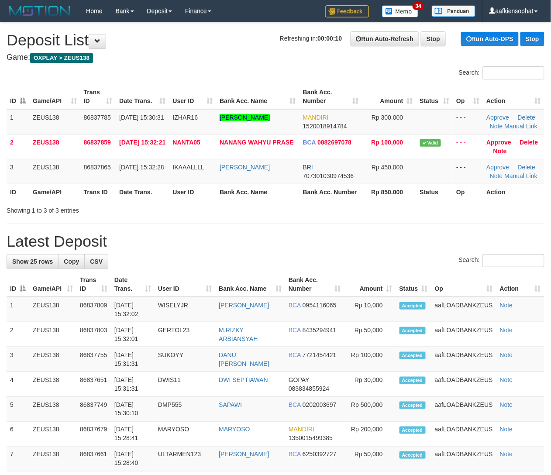
drag, startPoint x: 434, startPoint y: 205, endPoint x: 556, endPoint y: 214, distance: 123.0
click at [447, 208] on div "Showing 1 to 3 of 3 entries" at bounding box center [275, 209] width 551 height 12
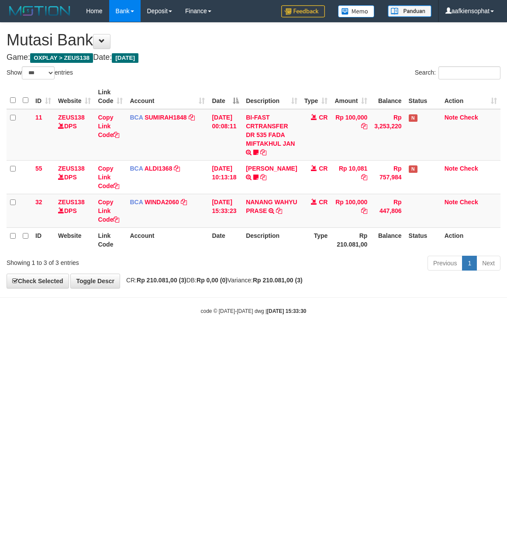
select select "***"
drag, startPoint x: 318, startPoint y: 320, endPoint x: 308, endPoint y: 318, distance: 10.6
click at [318, 320] on body "Toggle navigation Home Bank Account List Load By Website Group [OXPLAY] ZEUS138…" at bounding box center [253, 168] width 507 height 337
drag, startPoint x: 257, startPoint y: 286, endPoint x: 2, endPoint y: 307, distance: 255.9
click at [189, 304] on body "Toggle navigation Home Bank Account List Load By Website Group [OXPLAY] ZEUS138…" at bounding box center [253, 168] width 507 height 337
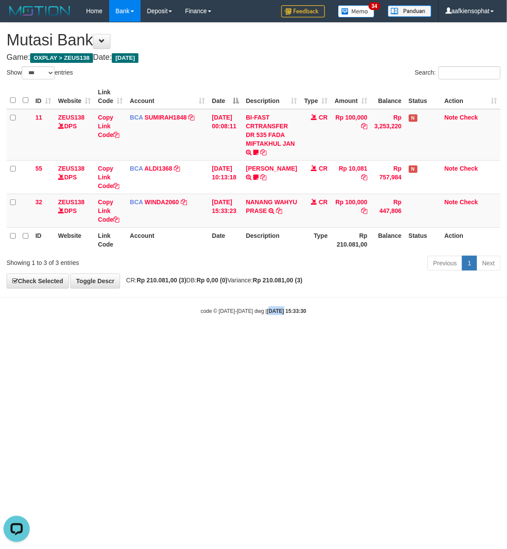
drag, startPoint x: 270, startPoint y: 342, endPoint x: 0, endPoint y: 313, distance: 271.4
click at [246, 337] on html "Toggle navigation Home Bank Account List Load By Website Group [OXPLAY] ZEUS138…" at bounding box center [253, 168] width 507 height 337
drag, startPoint x: 142, startPoint y: 236, endPoint x: 2, endPoint y: 245, distance: 140.5
click at [114, 248] on tr "ID Website Link Code Account Date Description Type Rp 210.081,00 Balance Status…" at bounding box center [254, 240] width 494 height 25
drag, startPoint x: 209, startPoint y: 286, endPoint x: 168, endPoint y: 290, distance: 40.8
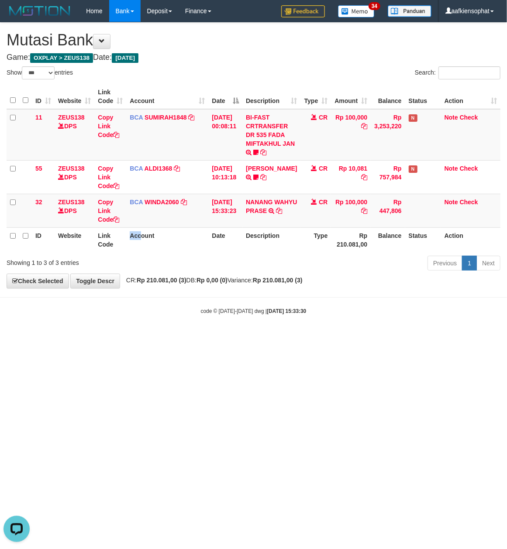
click at [180, 290] on body "Toggle navigation Home Bank Account List Load By Website Group [OXPLAY] ZEUS138…" at bounding box center [253, 168] width 507 height 337
drag, startPoint x: 150, startPoint y: 308, endPoint x: 2, endPoint y: 298, distance: 148.4
click at [121, 313] on body "Toggle navigation Home Bank Account List Load By Website Group [OXPLAY] ZEUS138…" at bounding box center [253, 168] width 507 height 337
drag, startPoint x: 218, startPoint y: 306, endPoint x: 89, endPoint y: 287, distance: 130.6
click at [218, 307] on body "Toggle navigation Home Bank Account List Load By Website Group [OXPLAY] ZEUS138…" at bounding box center [253, 168] width 507 height 337
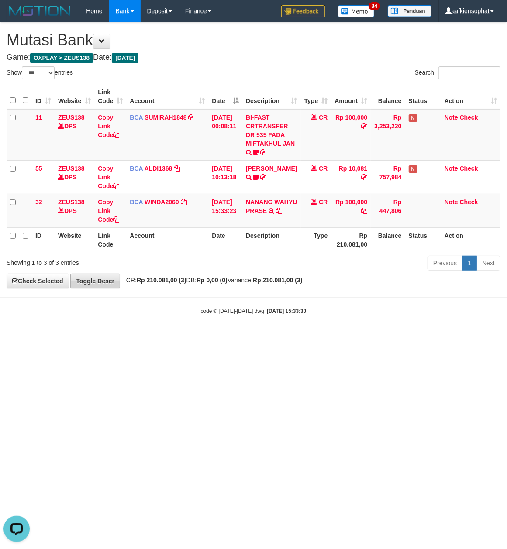
click at [192, 308] on div "code © 2012-2018 dwg | 2025/08/31 15:33:30" at bounding box center [253, 311] width 507 height 9
drag, startPoint x: 221, startPoint y: 284, endPoint x: 2, endPoint y: 281, distance: 219.3
click at [133, 288] on div "**********" at bounding box center [253, 156] width 507 height 266
drag, startPoint x: 189, startPoint y: 303, endPoint x: 43, endPoint y: 297, distance: 146.0
click at [136, 307] on body "Toggle navigation Home Bank Account List Load By Website Group [OXPLAY] ZEUS138…" at bounding box center [253, 168] width 507 height 337
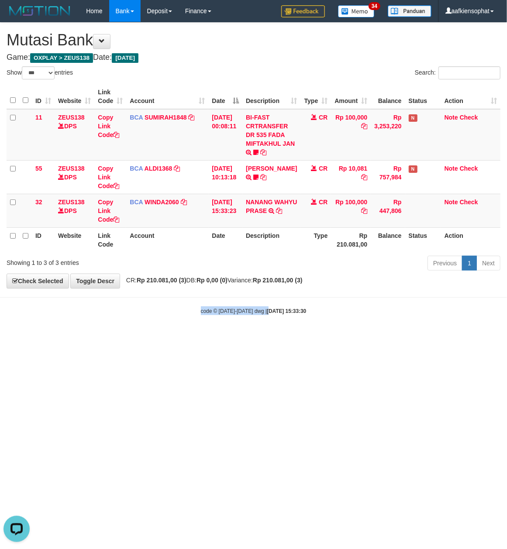
drag, startPoint x: 244, startPoint y: 314, endPoint x: 161, endPoint y: 338, distance: 85.8
click at [184, 336] on body "Toggle navigation Home Bank Account List Load By Website Group [OXPLAY] ZEUS138…" at bounding box center [253, 168] width 507 height 337
click at [131, 337] on html "Toggle navigation Home Bank Account List Load By Website Group [OXPLAY] ZEUS138…" at bounding box center [253, 168] width 507 height 337
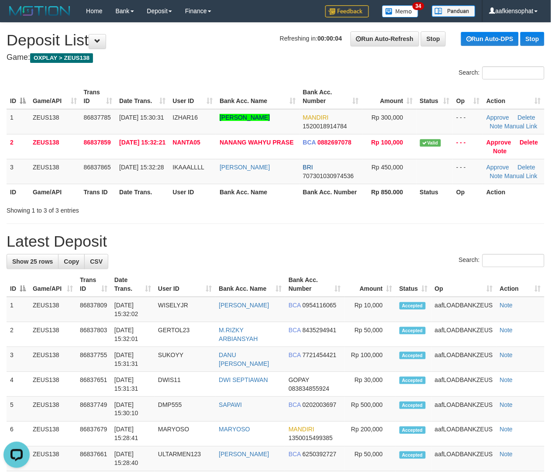
drag, startPoint x: 140, startPoint y: 215, endPoint x: 169, endPoint y: 217, distance: 29.4
drag, startPoint x: 210, startPoint y: 252, endPoint x: 559, endPoint y: 264, distance: 349.6
drag, startPoint x: 203, startPoint y: 227, endPoint x: 477, endPoint y: 270, distance: 277.2
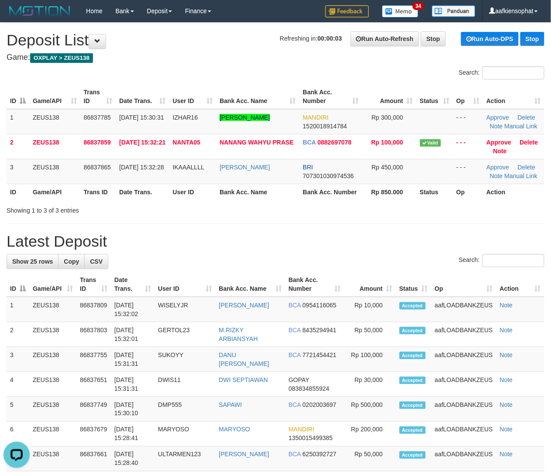
click at [217, 210] on div "Showing 1 to 3 of 3 entries" at bounding box center [115, 209] width 217 height 12
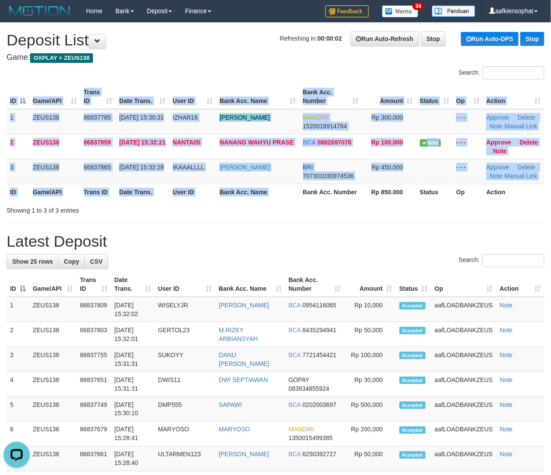
drag, startPoint x: 298, startPoint y: 199, endPoint x: 500, endPoint y: 194, distance: 202.3
click at [445, 195] on div "ID Game/API Trans ID Date Trans. User ID Bank Acc. Name Bank Acc. Number Amount…" at bounding box center [275, 142] width 551 height 121
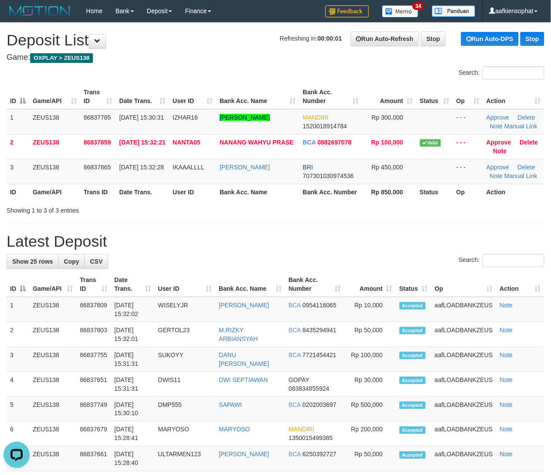
drag, startPoint x: 313, startPoint y: 260, endPoint x: 473, endPoint y: 266, distance: 159.5
click at [318, 261] on div "Search:" at bounding box center [276, 261] width 538 height 15
drag, startPoint x: 258, startPoint y: 246, endPoint x: 559, endPoint y: 261, distance: 302.1
drag, startPoint x: 292, startPoint y: 210, endPoint x: 559, endPoint y: 240, distance: 269.0
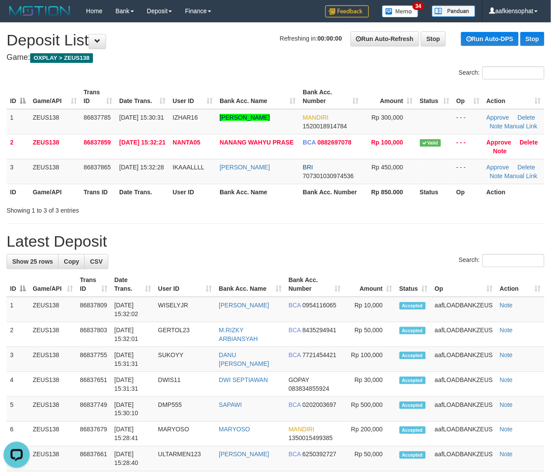
drag, startPoint x: 269, startPoint y: 240, endPoint x: 339, endPoint y: 250, distance: 70.5
click at [329, 248] on h1 "Latest Deposit" at bounding box center [276, 241] width 538 height 17
drag, startPoint x: 253, startPoint y: 250, endPoint x: 556, endPoint y: 262, distance: 303.3
click at [293, 249] on h1 "Latest Deposit" at bounding box center [276, 241] width 538 height 17
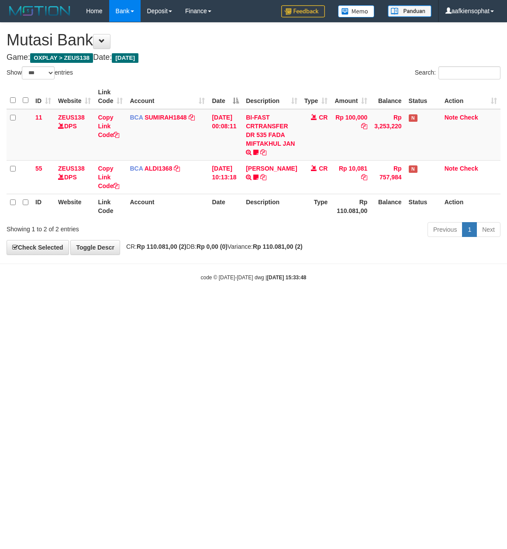
select select "***"
drag, startPoint x: 207, startPoint y: 49, endPoint x: 194, endPoint y: 59, distance: 15.9
click at [203, 52] on div "**********" at bounding box center [253, 139] width 507 height 232
click at [375, 259] on body "Toggle navigation Home Bank Account List Load By Website Group [OXPLAY] ZEUS138…" at bounding box center [253, 152] width 507 height 304
click at [214, 235] on div "Showing 1 to 2 of 2 entries Previous 1 Next" at bounding box center [253, 230] width 507 height 19
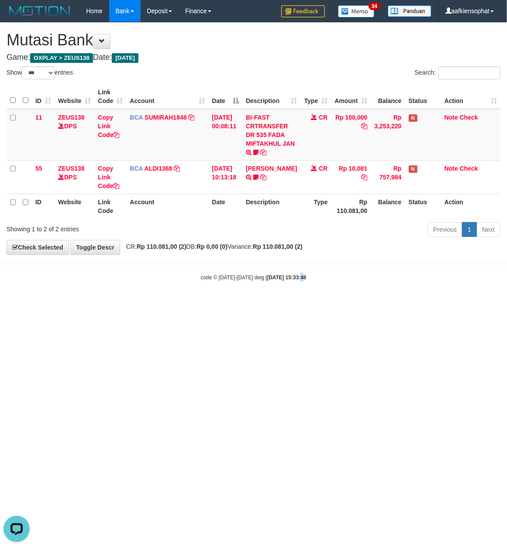
click at [293, 304] on html "Toggle navigation Home Bank Account List Load By Website Group [OXPLAY] ZEUS138…" at bounding box center [253, 152] width 507 height 304
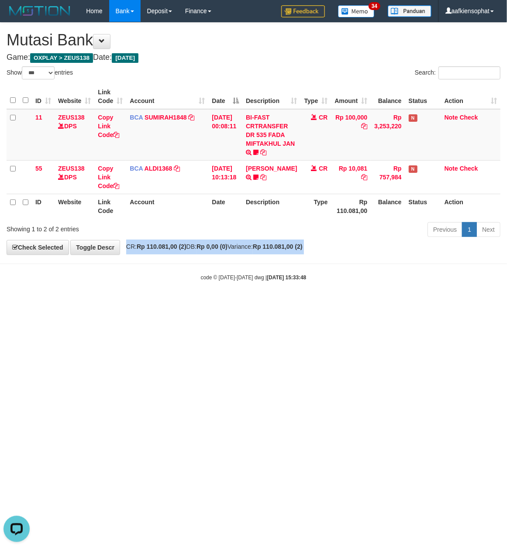
click at [173, 286] on body "Toggle navigation Home Bank Account List Load By Website Group [OXPLAY] ZEUS138…" at bounding box center [253, 152] width 507 height 304
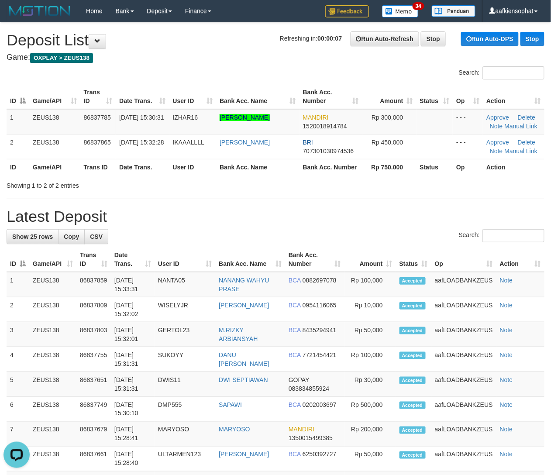
drag, startPoint x: 352, startPoint y: 210, endPoint x: 557, endPoint y: 216, distance: 205.8
click at [362, 211] on h1 "Latest Deposit" at bounding box center [276, 216] width 538 height 17
drag, startPoint x: 418, startPoint y: 222, endPoint x: 558, endPoint y: 205, distance: 141.2
click at [423, 221] on h1 "Latest Deposit" at bounding box center [276, 216] width 538 height 17
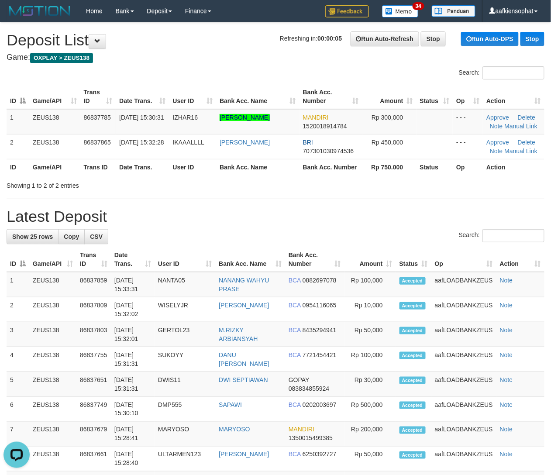
drag, startPoint x: 313, startPoint y: 194, endPoint x: 557, endPoint y: 205, distance: 244.8
drag, startPoint x: 315, startPoint y: 225, endPoint x: 559, endPoint y: 264, distance: 246.8
click at [399, 210] on h1 "Latest Deposit" at bounding box center [276, 216] width 538 height 17
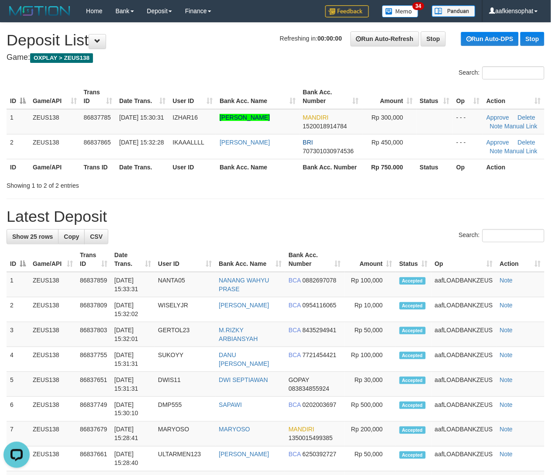
drag, startPoint x: 399, startPoint y: 208, endPoint x: 467, endPoint y: 188, distance: 71.0
click at [431, 237] on div "Search:" at bounding box center [276, 236] width 538 height 15
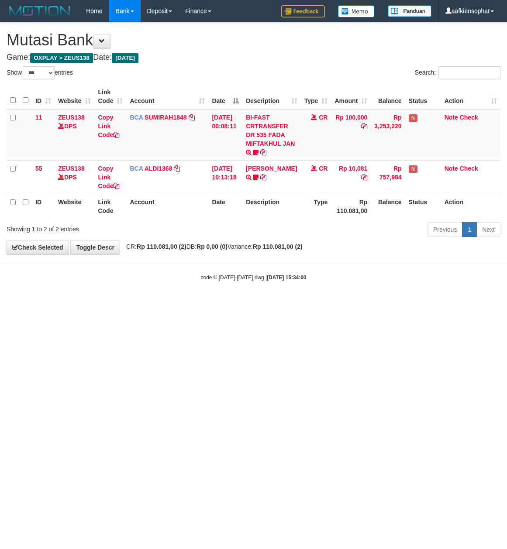
select select "***"
drag, startPoint x: 174, startPoint y: 63, endPoint x: 168, endPoint y: 79, distance: 17.7
click at [172, 65] on div "**********" at bounding box center [253, 139] width 507 height 232
click at [146, 208] on th "Account" at bounding box center [167, 206] width 82 height 25
drag, startPoint x: 169, startPoint y: 303, endPoint x: 173, endPoint y: 305, distance: 4.5
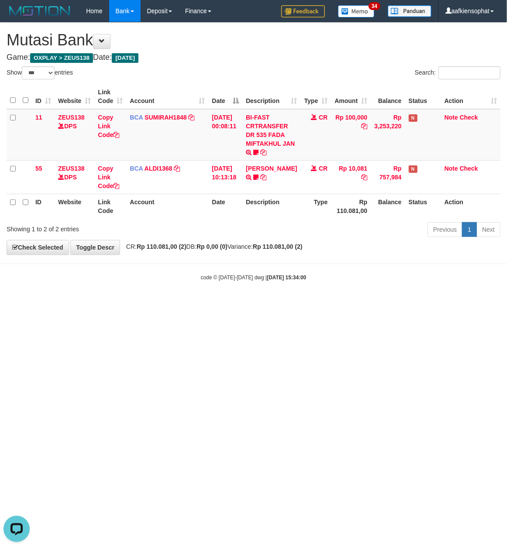
click at [173, 304] on html "Toggle navigation Home Bank Account List Load By Website Group [OXPLAY] ZEUS138…" at bounding box center [253, 152] width 507 height 304
select select "***"
drag, startPoint x: 145, startPoint y: 36, endPoint x: 144, endPoint y: 40, distance: 4.6
click at [145, 38] on h1 "Mutasi Bank" at bounding box center [254, 39] width 494 height 17
click at [158, 217] on th "Account" at bounding box center [167, 206] width 82 height 25
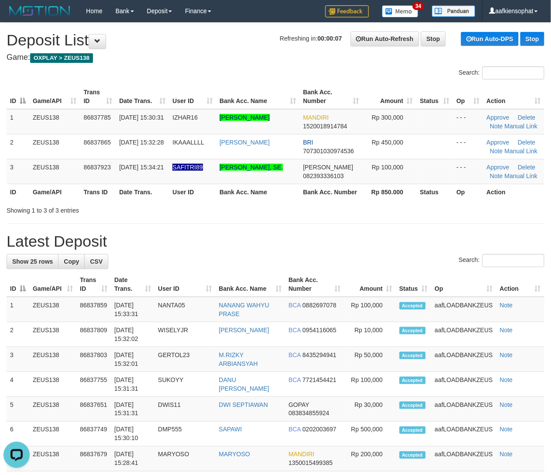
drag, startPoint x: 288, startPoint y: 187, endPoint x: 486, endPoint y: 186, distance: 197.4
click at [297, 187] on th "Bank Acc. Name" at bounding box center [257, 192] width 83 height 16
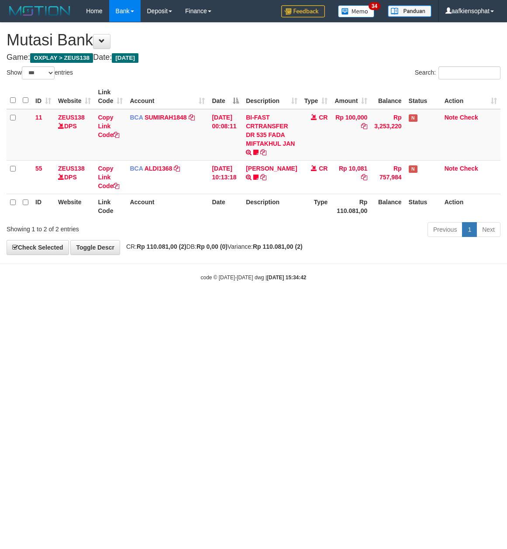
select select "***"
click at [152, 247] on strong "Rp 110.081,00 (2)" at bounding box center [162, 246] width 50 height 7
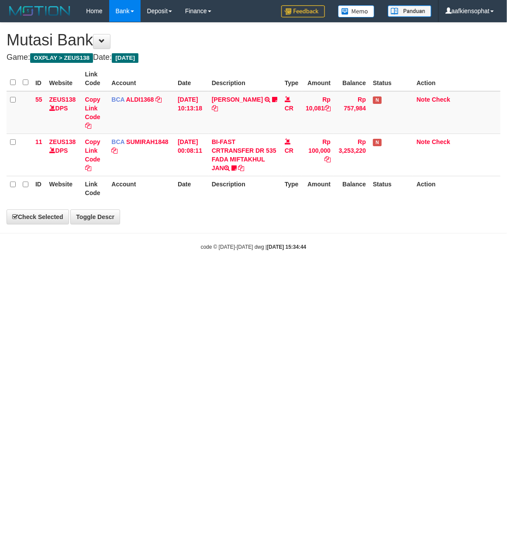
click at [158, 224] on div "**********" at bounding box center [253, 123] width 507 height 201
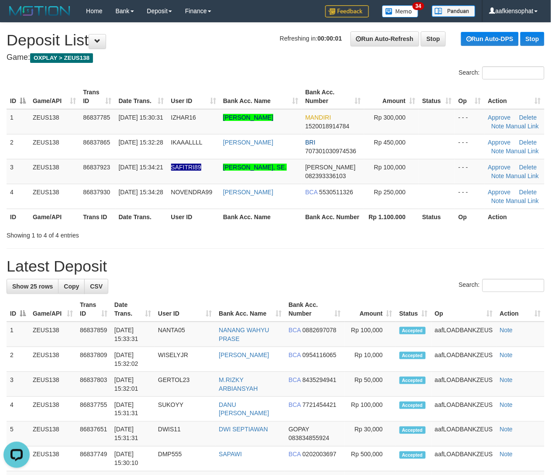
drag, startPoint x: 313, startPoint y: 238, endPoint x: 362, endPoint y: 237, distance: 48.9
click at [338, 240] on div "Showing 1 to 4 of 4 entries" at bounding box center [275, 234] width 551 height 12
drag, startPoint x: 350, startPoint y: 252, endPoint x: 559, endPoint y: 236, distance: 209.4
drag, startPoint x: 259, startPoint y: 243, endPoint x: 375, endPoint y: 228, distance: 116.3
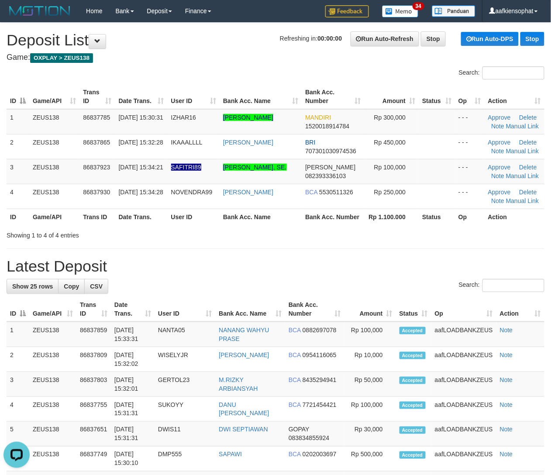
drag, startPoint x: 270, startPoint y: 259, endPoint x: 495, endPoint y: 247, distance: 225.7
click at [277, 263] on h1 "Latest Deposit" at bounding box center [276, 266] width 538 height 17
drag, startPoint x: 150, startPoint y: 255, endPoint x: 207, endPoint y: 256, distance: 56.8
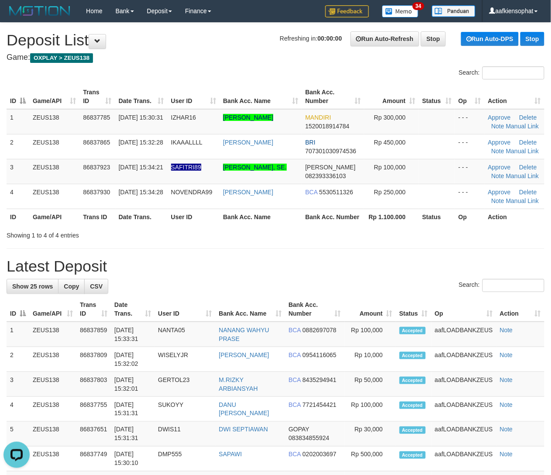
drag, startPoint x: 154, startPoint y: 290, endPoint x: 400, endPoint y: 257, distance: 248.5
click at [156, 289] on div "Search:" at bounding box center [276, 286] width 538 height 15
click at [49, 293] on link "Show 25 rows" at bounding box center [33, 286] width 52 height 15
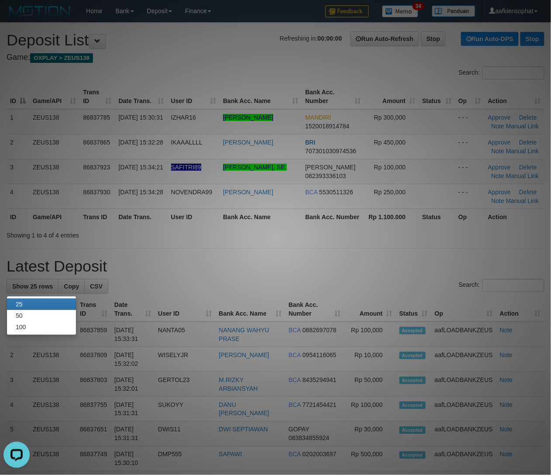
click at [328, 280] on div at bounding box center [275, 237] width 551 height 475
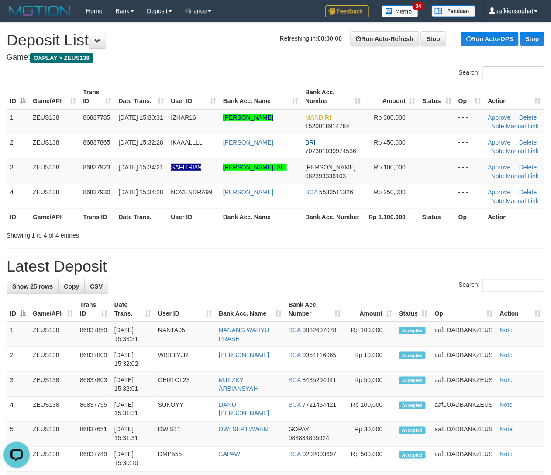
drag, startPoint x: 284, startPoint y: 266, endPoint x: 518, endPoint y: 266, distance: 234.1
click at [296, 271] on h1 "Latest Deposit" at bounding box center [276, 266] width 538 height 17
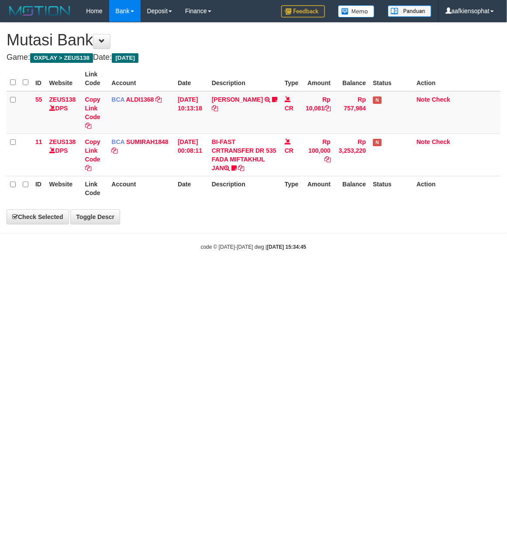
select select "***"
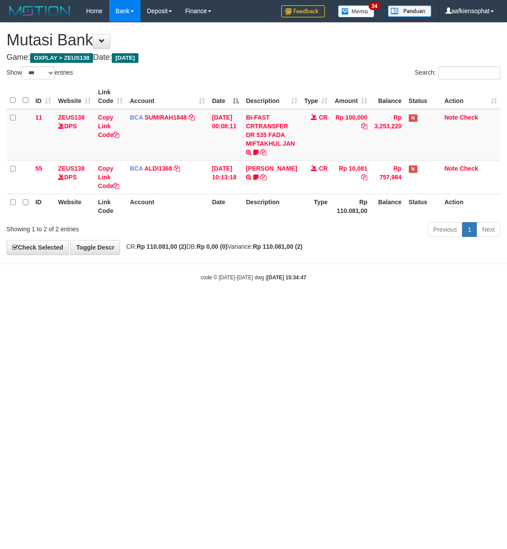
select select "***"
click at [152, 246] on div "**********" at bounding box center [253, 139] width 507 height 232
select select "***"
click at [150, 252] on div "**********" at bounding box center [253, 139] width 507 height 232
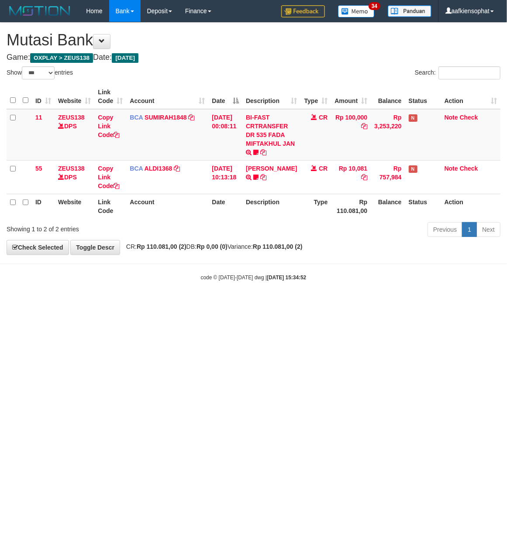
click at [107, 267] on body "Toggle navigation Home Bank Account List Load By Website Group [OXPLAY] ZEUS138…" at bounding box center [253, 152] width 507 height 304
click at [97, 258] on body "Toggle navigation Home Bank Account List Load By Website Group [OXPLAY] ZEUS138…" at bounding box center [253, 152] width 507 height 304
click at [100, 257] on body "Toggle navigation Home Bank Account List Load By Website Group [OXPLAY] ZEUS138…" at bounding box center [253, 152] width 507 height 304
click at [100, 259] on body "Toggle navigation Home Bank Account List Load By Website Group [OXPLAY] ZEUS138…" at bounding box center [253, 152] width 507 height 304
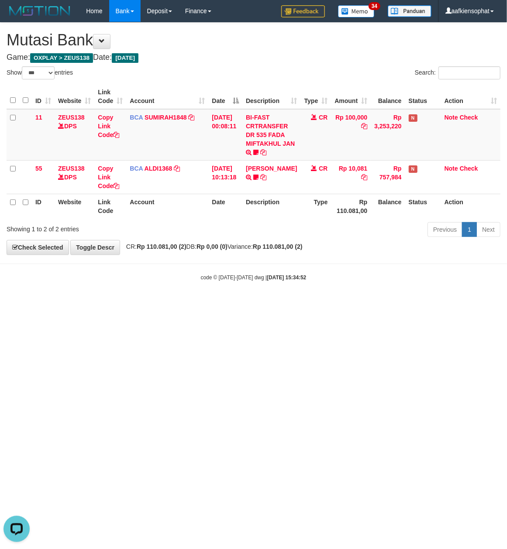
drag, startPoint x: 133, startPoint y: 265, endPoint x: 127, endPoint y: 273, distance: 10.7
click at [128, 273] on body "Toggle navigation Home Bank Account List Load By Website Group [OXPLAY] ZEUS138…" at bounding box center [253, 152] width 507 height 304
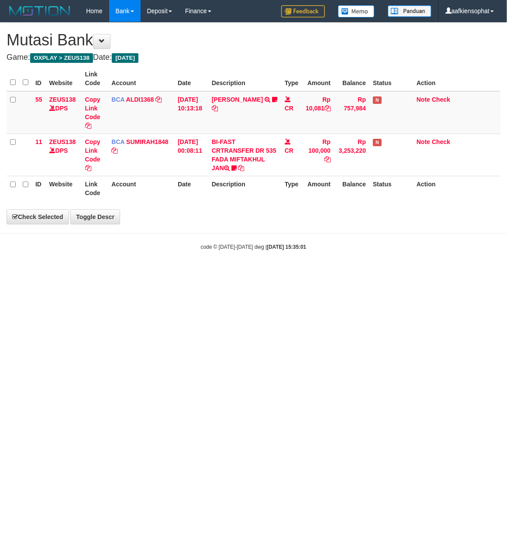
click at [250, 70] on th "Description" at bounding box center [244, 78] width 73 height 25
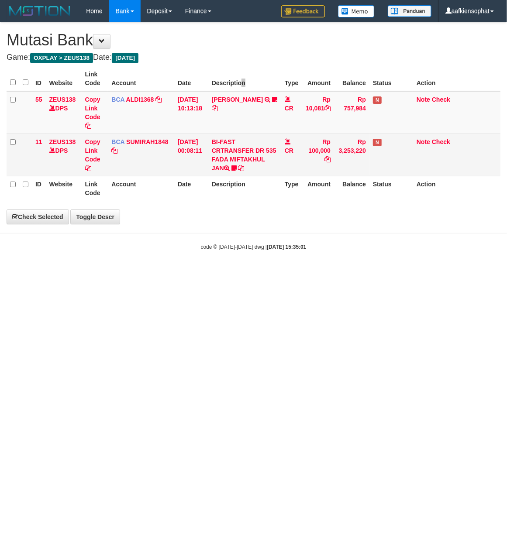
select select "***"
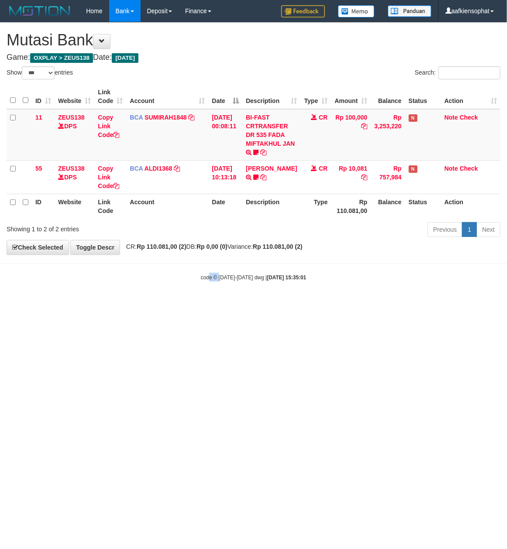
drag, startPoint x: 219, startPoint y: 301, endPoint x: 135, endPoint y: 301, distance: 83.9
click at [215, 302] on body "Toggle navigation Home Bank Account List Load By Website Group [OXPLAY] ZEUS138…" at bounding box center [253, 152] width 507 height 304
click at [0, 288] on html "Toggle navigation Home Bank Account List Load By Website Group [OXPLAY] ZEUS138…" at bounding box center [253, 152] width 507 height 304
click at [135, 280] on div "code © 2012-2018 dwg | 2025/08/31 15:35:01" at bounding box center [253, 277] width 507 height 9
click at [231, 304] on html "Toggle navigation Home Bank Account List Load By Website Group [OXPLAY] ZEUS138…" at bounding box center [253, 152] width 507 height 304
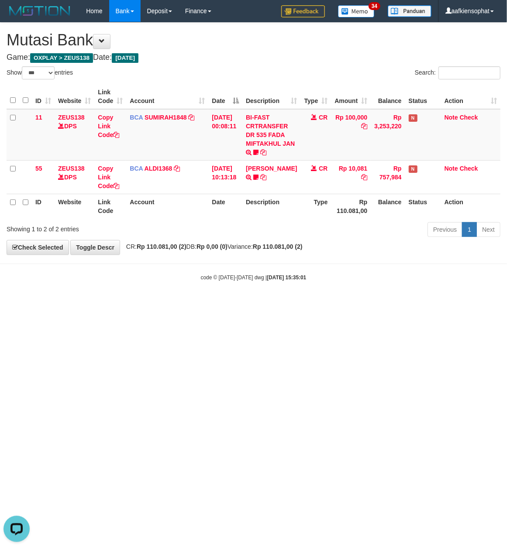
drag, startPoint x: 240, startPoint y: 70, endPoint x: 222, endPoint y: 93, distance: 29.5
click at [235, 79] on div "Show ** ** ** *** entries" at bounding box center [127, 73] width 241 height 15
click at [301, 206] on th "Type" at bounding box center [316, 206] width 31 height 25
drag, startPoint x: 335, startPoint y: 236, endPoint x: 306, endPoint y: 236, distance: 28.4
click at [312, 237] on div "Previous 1 Next" at bounding box center [359, 230] width 283 height 19
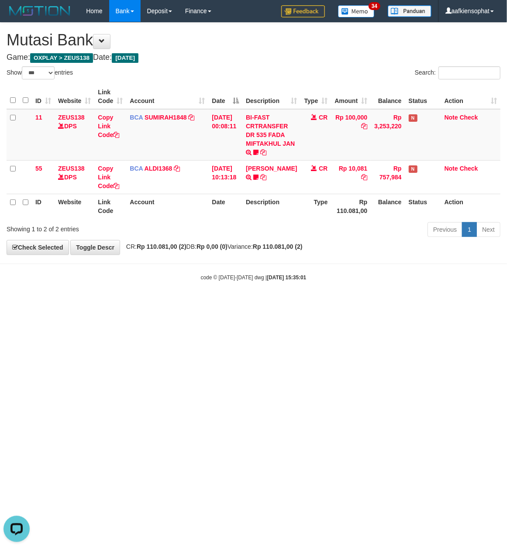
click at [300, 267] on body "Toggle navigation Home Bank Account List Load By Website Group [OXPLAY] ZEUS138…" at bounding box center [253, 152] width 507 height 304
drag, startPoint x: 266, startPoint y: 235, endPoint x: 273, endPoint y: 240, distance: 8.5
click at [273, 240] on div "Previous 1 Next" at bounding box center [359, 230] width 283 height 19
click at [275, 248] on span "CR: Rp 110.081,00 (2) DB: Rp 0,00 (0) Variance: Rp 110.081,00 (2)" at bounding box center [212, 246] width 181 height 7
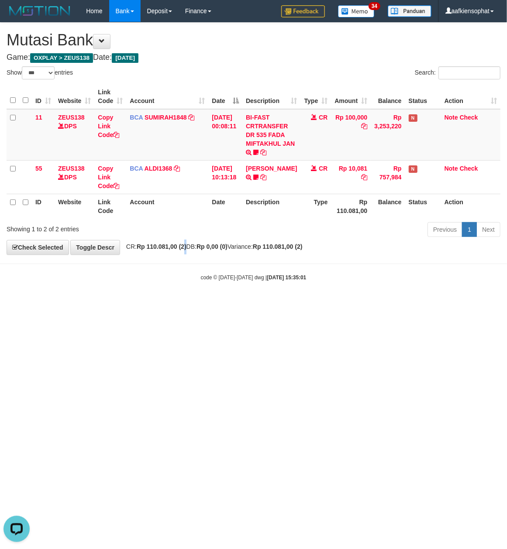
click at [189, 242] on div "**********" at bounding box center [253, 139] width 507 height 232
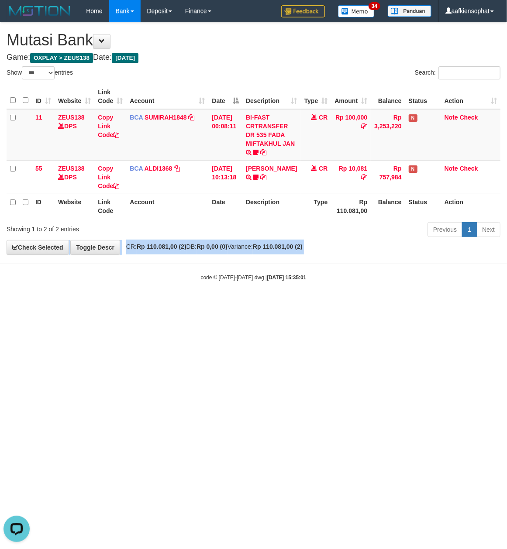
click at [189, 242] on div "**********" at bounding box center [253, 139] width 507 height 232
click at [222, 245] on strong "Rp 0,00 (0)" at bounding box center [212, 246] width 31 height 7
click at [263, 254] on div "**********" at bounding box center [253, 139] width 507 height 232
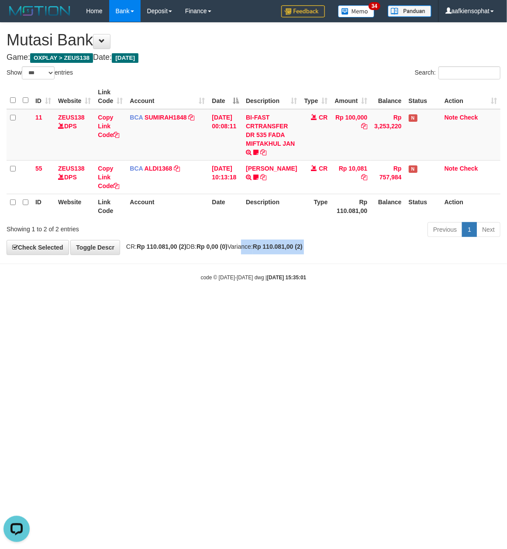
drag, startPoint x: 262, startPoint y: 257, endPoint x: 262, endPoint y: 264, distance: 7.0
click at [262, 264] on body "Toggle navigation Home Bank Account List Load By Website Group [OXPLAY] ZEUS138…" at bounding box center [253, 152] width 507 height 304
drag, startPoint x: 210, startPoint y: 268, endPoint x: 11, endPoint y: 266, distance: 198.7
click at [211, 274] on body "Toggle navigation Home Bank Account List Load By Website Group [OXPLAY] ZEUS138…" at bounding box center [253, 152] width 507 height 304
click at [198, 290] on body "Toggle navigation Home Bank Account List Load By Website Group [OXPLAY] ZEUS138…" at bounding box center [253, 152] width 507 height 304
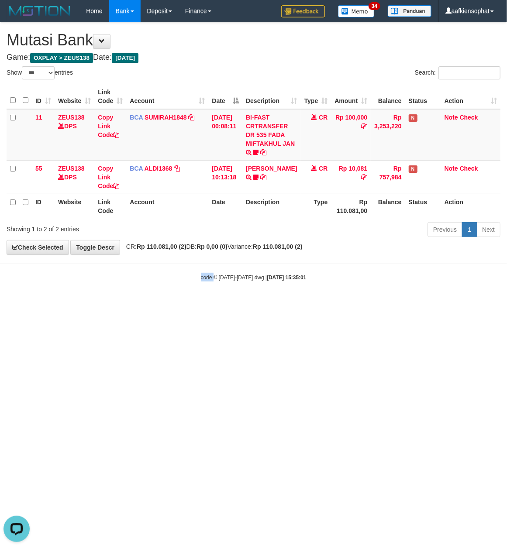
click at [198, 290] on body "Toggle navigation Home Bank Account List Load By Website Group [OXPLAY] ZEUS138…" at bounding box center [253, 152] width 507 height 304
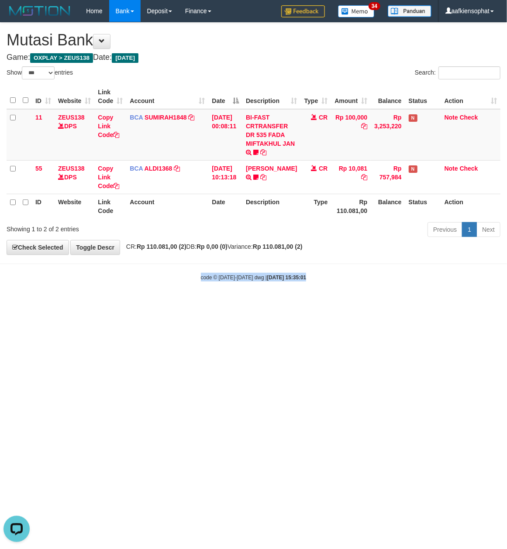
click at [198, 290] on body "Toggle navigation Home Bank Account List Load By Website Group [OXPLAY] ZEUS138…" at bounding box center [253, 152] width 507 height 304
click at [187, 280] on div "code © 2012-2018 dwg | 2025/08/31 15:35:01" at bounding box center [253, 277] width 507 height 9
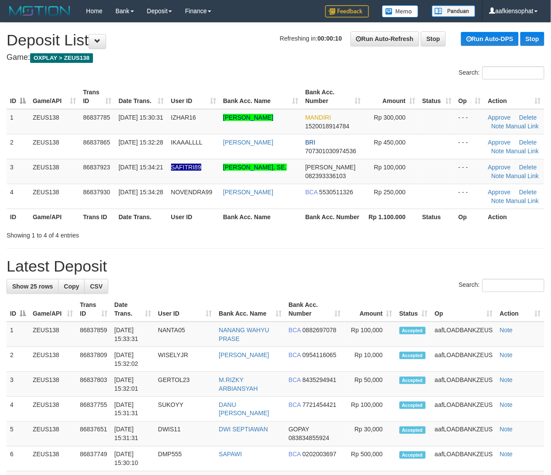
drag, startPoint x: 443, startPoint y: 230, endPoint x: 447, endPoint y: 222, distance: 9.0
click at [444, 226] on div "Search: ID Game/API Trans ID Date Trans. User ID Bank Acc. Name Bank Acc. Numbe…" at bounding box center [276, 152] width 538 height 173
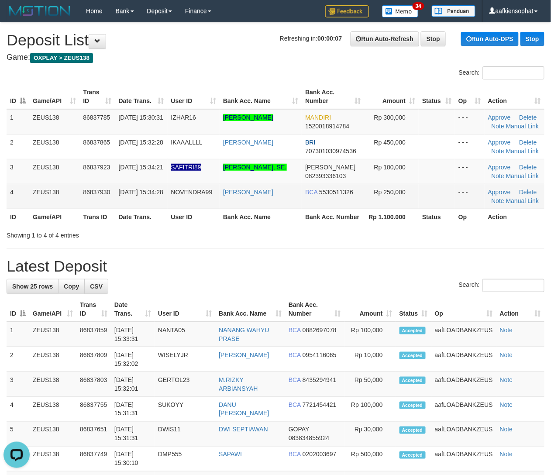
drag, startPoint x: 206, startPoint y: 211, endPoint x: 290, endPoint y: 193, distance: 85.7
click at [225, 205] on table "ID Game/API Trans ID Date Trans. User ID Bank Acc. Name Bank Acc. Number Amount…" at bounding box center [276, 154] width 538 height 141
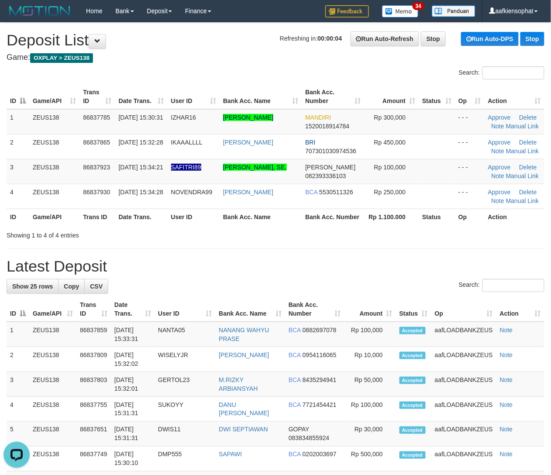
click at [382, 214] on th "Rp 1.100.000" at bounding box center [391, 217] width 55 height 16
drag, startPoint x: 313, startPoint y: 217, endPoint x: 411, endPoint y: 217, distance: 98.7
click at [332, 217] on th "Bank Acc. Number" at bounding box center [333, 217] width 62 height 16
drag, startPoint x: 242, startPoint y: 254, endPoint x: 397, endPoint y: 231, distance: 156.7
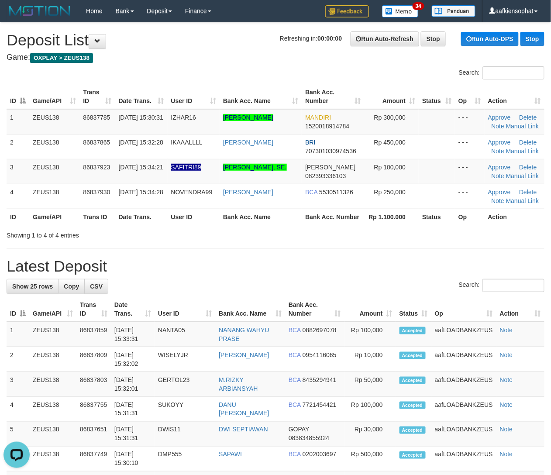
click at [291, 267] on h1 "Latest Deposit" at bounding box center [276, 266] width 538 height 17
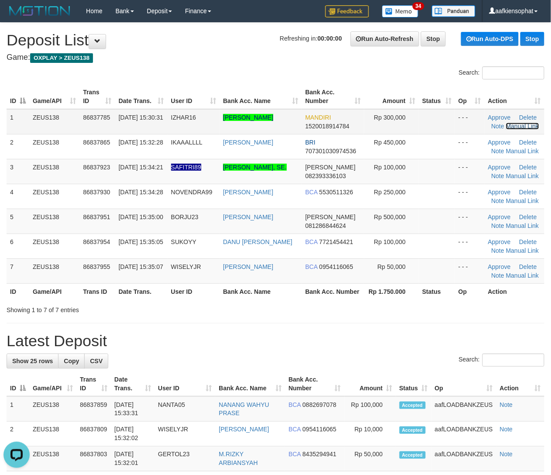
click at [513, 124] on link "Manual Link" at bounding box center [522, 126] width 33 height 7
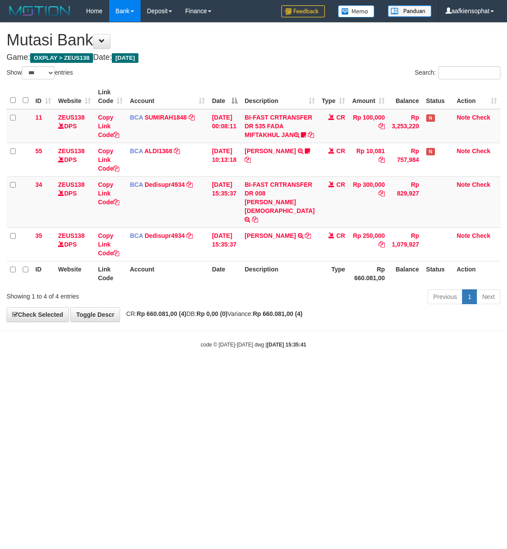
select select "***"
drag, startPoint x: 279, startPoint y: 250, endPoint x: 250, endPoint y: 231, distance: 34.5
click at [250, 228] on td "BI-FAST CRTRANSFER DR 008 [PERSON_NAME][DEMOGRAPHIC_DATA]" at bounding box center [279, 201] width 77 height 51
click at [114, 205] on icon at bounding box center [116, 202] width 6 height 6
copy td "[PERSON_NAME][DEMOGRAPHIC_DATA]"
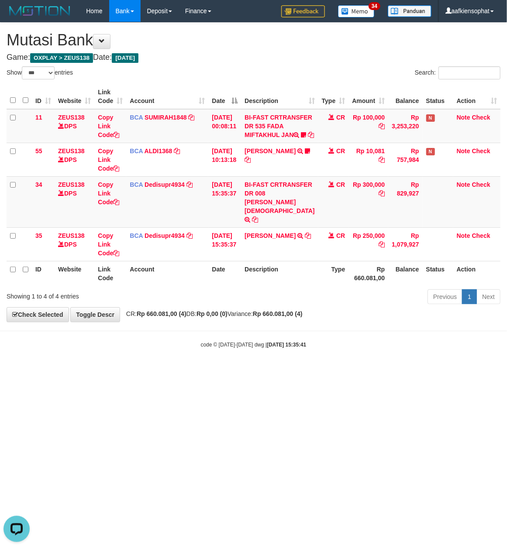
scroll to position [120, 0]
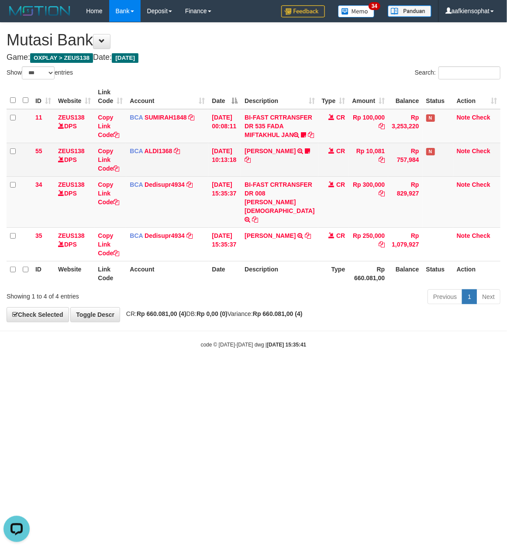
drag, startPoint x: 236, startPoint y: 171, endPoint x: 237, endPoint y: 181, distance: 9.6
click at [237, 176] on td "31/08/2025 10:13:18" at bounding box center [224, 160] width 33 height 34
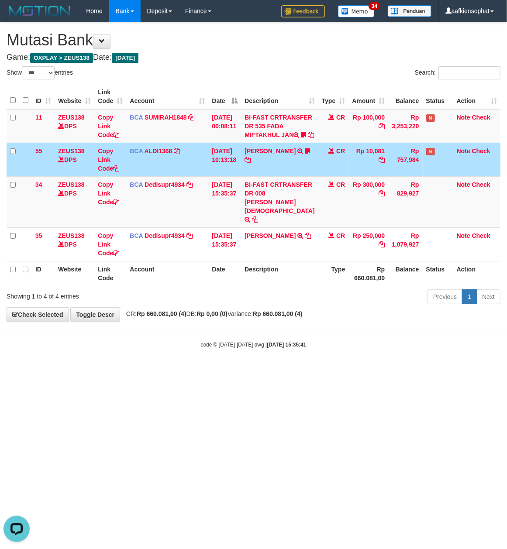
drag, startPoint x: 176, startPoint y: 355, endPoint x: 116, endPoint y: 362, distance: 59.8
click at [167, 360] on body "Toggle navigation Home Bank Account List Load By Website Group [OXPLAY] ZEUS138…" at bounding box center [253, 185] width 507 height 371
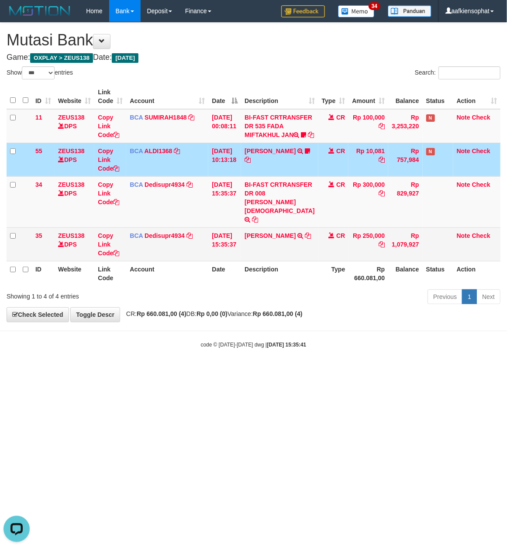
drag, startPoint x: 224, startPoint y: 308, endPoint x: 245, endPoint y: 280, distance: 34.3
click at [230, 286] on th "Date" at bounding box center [224, 273] width 33 height 25
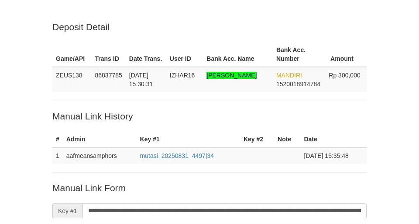
click at [220, 203] on input "**********" at bounding box center [225, 210] width 284 height 15
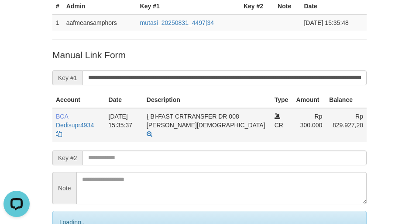
scroll to position [215, 0]
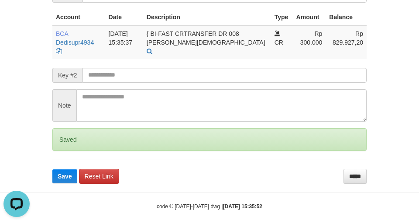
click at [52, 169] on button "Save" at bounding box center [64, 176] width 25 height 14
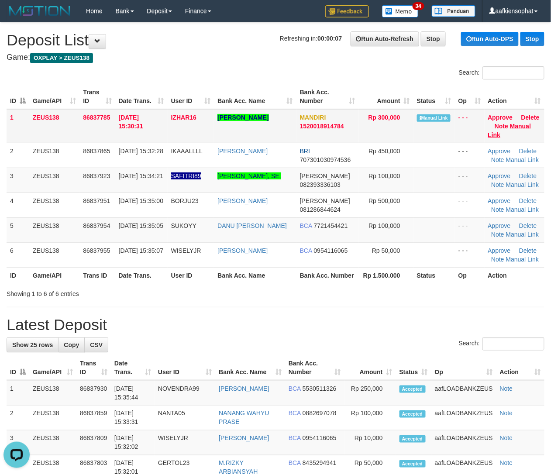
click at [518, 128] on td "Approve Delete Note Manual Link" at bounding box center [515, 126] width 60 height 34
click at [519, 124] on link "Manual Link" at bounding box center [509, 131] width 43 height 16
click at [488, 123] on link "Manual Link" at bounding box center [509, 131] width 43 height 16
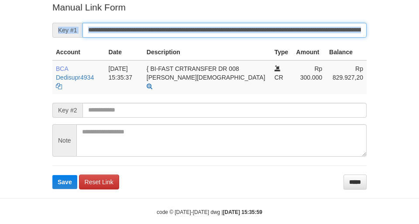
click at [52, 175] on button "Save" at bounding box center [64, 182] width 25 height 14
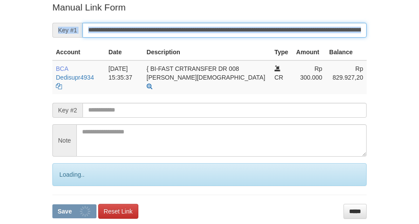
click at [221, 34] on input "**********" at bounding box center [225, 30] width 284 height 15
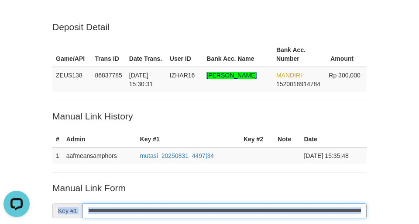
scroll to position [215, 0]
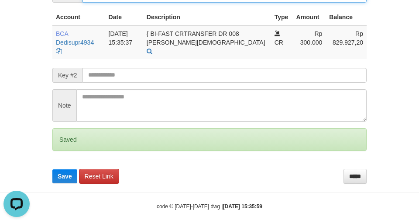
click at [52, 169] on button "Save" at bounding box center [64, 176] width 25 height 14
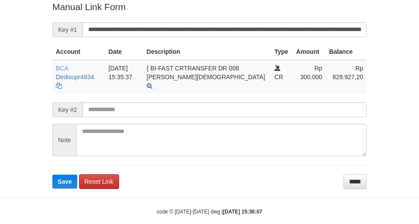
click at [211, 35] on input "**********" at bounding box center [225, 29] width 284 height 15
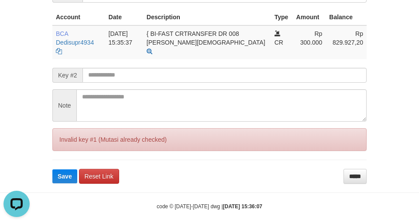
click at [242, 190] on body "Deposit Detail Game/API Trans ID Date Trans. User ID Bank Acc. Name Bank Acc. N…" at bounding box center [209, 8] width 419 height 447
click at [347, 169] on input "*****" at bounding box center [355, 176] width 23 height 15
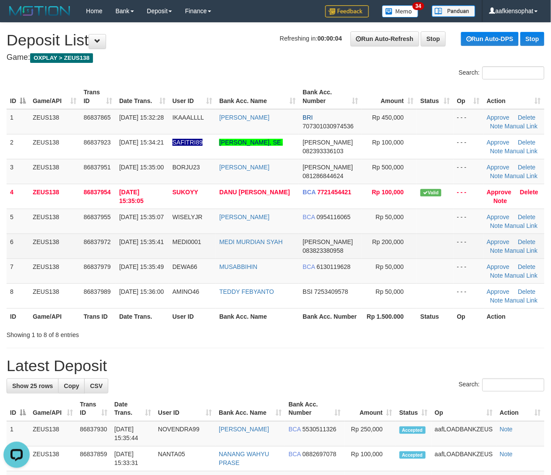
click at [278, 235] on td "MEDI MURDIAN SYAH" at bounding box center [257, 246] width 83 height 25
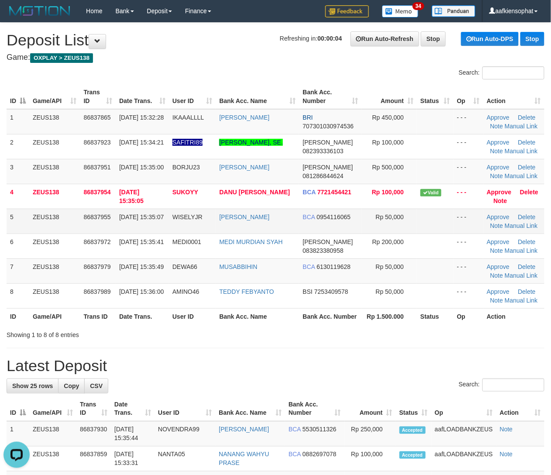
drag, startPoint x: 296, startPoint y: 228, endPoint x: 300, endPoint y: 221, distance: 8.0
click at [297, 226] on td "MUHAMMAD RAMADITYA" at bounding box center [257, 221] width 83 height 25
drag, startPoint x: 287, startPoint y: 380, endPoint x: 305, endPoint y: 374, distance: 18.9
click at [436, 394] on div "Search:" at bounding box center [276, 386] width 538 height 15
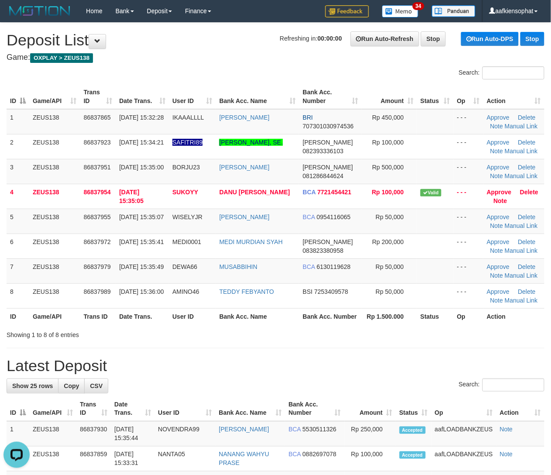
drag, startPoint x: 435, startPoint y: 393, endPoint x: 438, endPoint y: 381, distance: 12.9
click at [437, 382] on div "Search:" at bounding box center [276, 386] width 538 height 15
drag, startPoint x: 438, startPoint y: 381, endPoint x: 442, endPoint y: 372, distance: 9.8
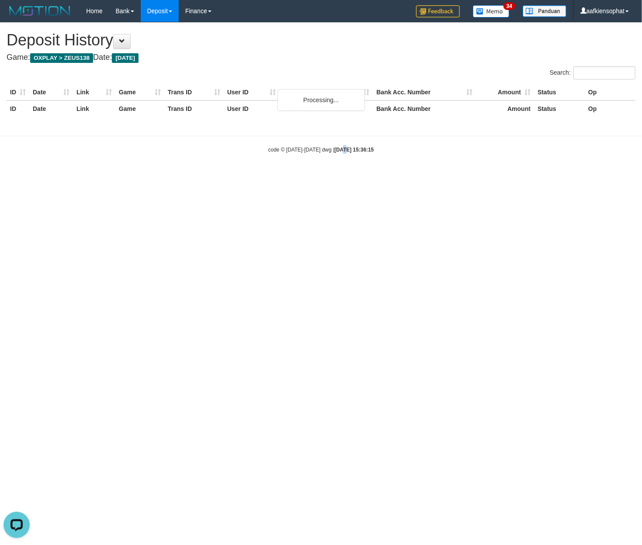
click at [333, 176] on html "Toggle navigation Home Bank Account List Load By Website Group [OXPLAY] ZEUS138…" at bounding box center [321, 88] width 642 height 176
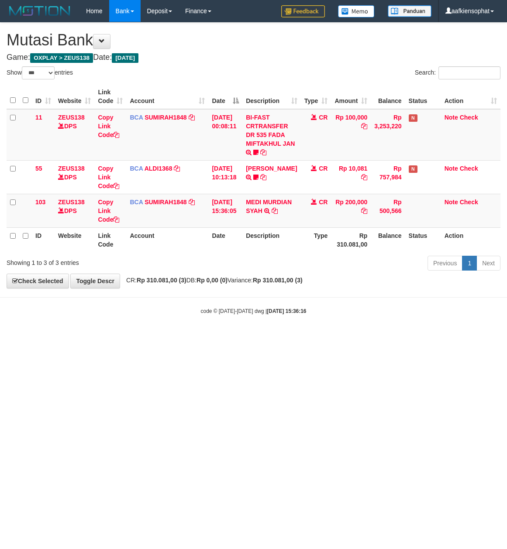
select select "***"
click at [152, 337] on html "Toggle navigation Home Bank Account List Load By Website Group [OXPLAY] ZEUS138…" at bounding box center [253, 168] width 507 height 337
click at [154, 337] on html "Toggle navigation Home Bank Account List Load By Website Group [OXPLAY] ZEUS138…" at bounding box center [253, 168] width 507 height 337
drag, startPoint x: 159, startPoint y: 379, endPoint x: 165, endPoint y: 383, distance: 7.2
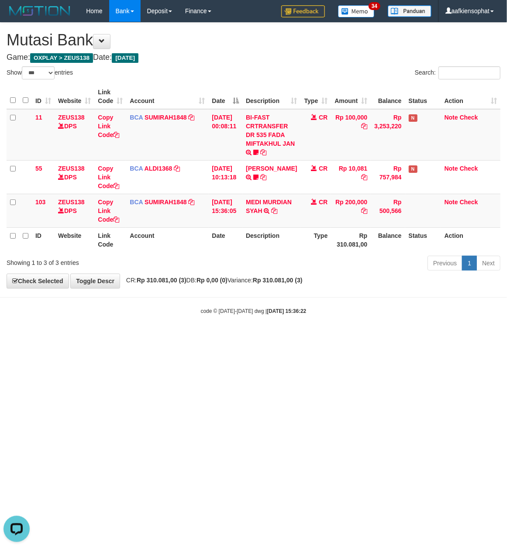
click at [165, 337] on html "Toggle navigation Home Bank Account List Load By Website Group [OXPLAY] ZEUS138…" at bounding box center [253, 168] width 507 height 337
click at [90, 337] on html "Toggle navigation Home Bank Account List Load By Website Group [OXPLAY] ZEUS138…" at bounding box center [253, 168] width 507 height 337
click at [169, 335] on body "Toggle navigation Home Bank Account List Load By Website Group [OXPLAY] ZEUS138…" at bounding box center [253, 168] width 507 height 337
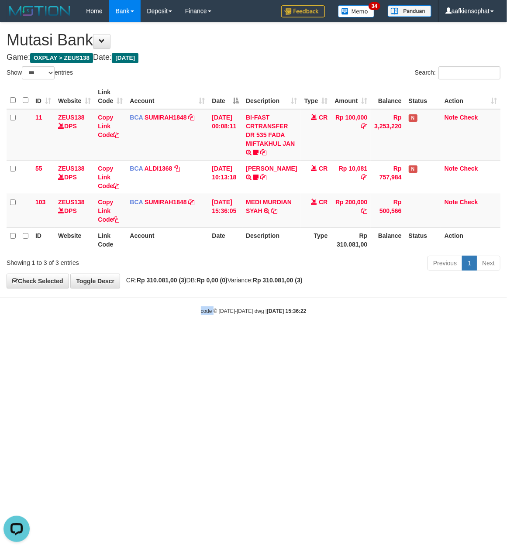
click at [168, 329] on body "Toggle navigation Home Bank Account List Load By Website Group [OXPLAY] ZEUS138…" at bounding box center [253, 168] width 507 height 337
click at [168, 327] on body "Toggle navigation Home Bank Account List Load By Website Group [OXPLAY] ZEUS138…" at bounding box center [253, 168] width 507 height 337
click at [163, 334] on body "Toggle navigation Home Bank Account List Load By Website Group [OXPLAY] ZEUS138…" at bounding box center [253, 168] width 507 height 337
click at [162, 335] on body "Toggle navigation Home Bank Account List Load By Website Group [OXPLAY] ZEUS138…" at bounding box center [253, 168] width 507 height 337
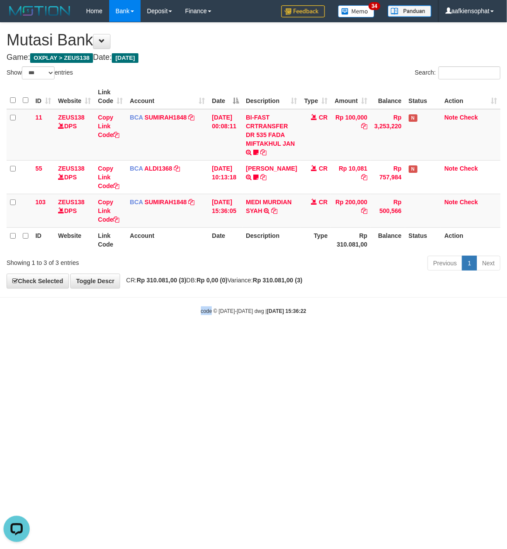
click at [162, 337] on body "Toggle navigation Home Bank Account List Load By Website Group [OXPLAY] ZEUS138…" at bounding box center [253, 168] width 507 height 337
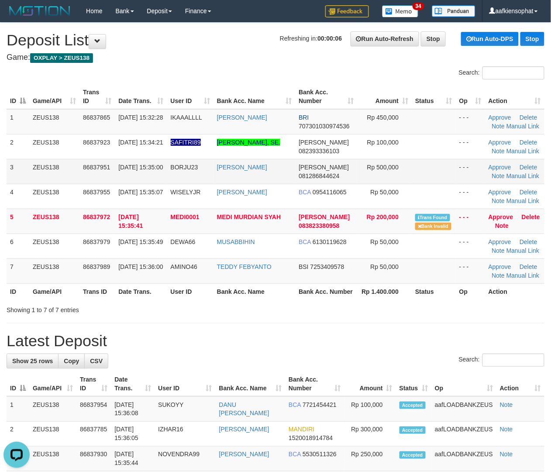
click at [289, 162] on tr "3 ZEUS138 86837951 [DATE] 15:35:00 BORJU23 [PERSON_NAME] [PERSON_NAME] 08128684…" at bounding box center [276, 171] width 538 height 25
click at [275, 224] on td "MEDI MURDIAN SYAH" at bounding box center [255, 221] width 82 height 25
copy tr "MEDI MURDIAN SYAH"
click at [275, 224] on td "MEDI MURDIAN SYAH" at bounding box center [255, 221] width 82 height 25
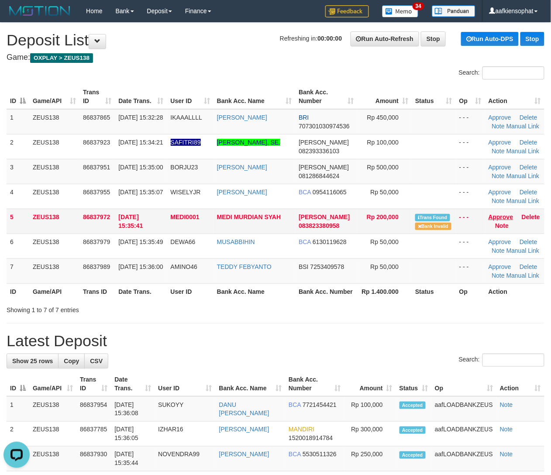
click at [504, 221] on td "Approve Delete Note" at bounding box center [514, 221] width 59 height 25
click at [500, 215] on link "Approve" at bounding box center [501, 217] width 25 height 7
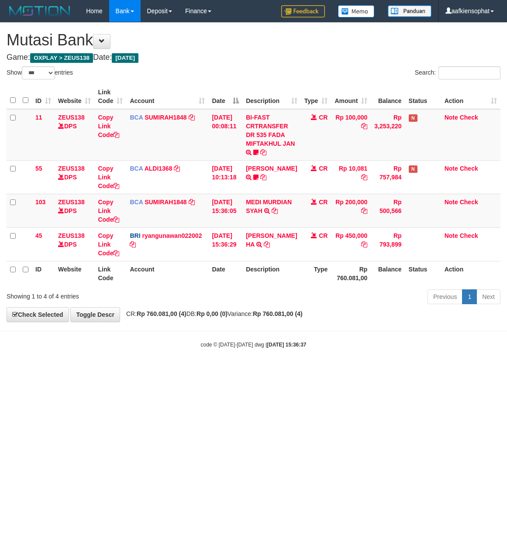
select select "***"
click at [140, 257] on td "BRI ryangunawan022002 DPS [PERSON_NAME] mutasi_20250831_3775 | 45 mutasi_202508…" at bounding box center [167, 245] width 82 height 34
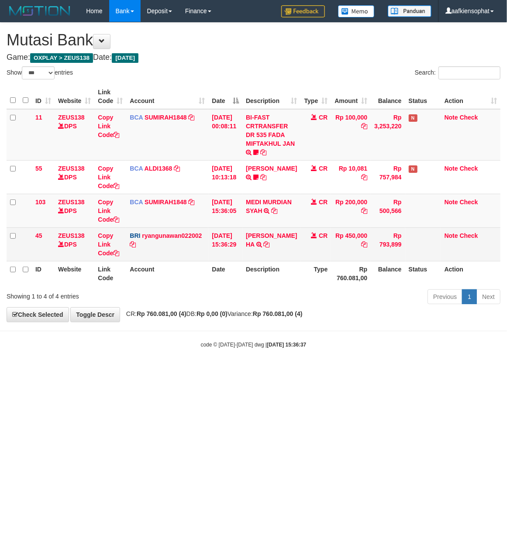
click at [273, 247] on td "[PERSON_NAME] HA TRANSFER NBMB [PERSON_NAME] HA TO [PERSON_NAME]" at bounding box center [271, 245] width 58 height 34
click at [268, 244] on icon at bounding box center [267, 245] width 6 height 6
drag, startPoint x: 268, startPoint y: 244, endPoint x: 260, endPoint y: 242, distance: 8.1
click at [266, 243] on td "AHMAD FIQRI HA TRANSFER NBMB AHMAD FIQRI HA TO RYAN GUNAWAN" at bounding box center [271, 245] width 58 height 34
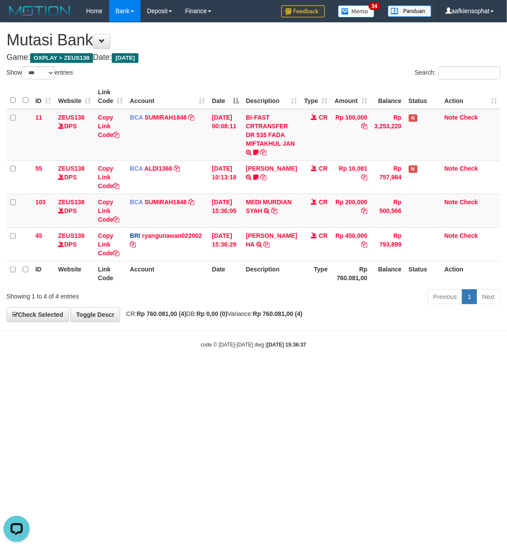
click at [130, 302] on div "Showing 1 to 4 of 4 entries Previous 1 Next" at bounding box center [253, 298] width 507 height 19
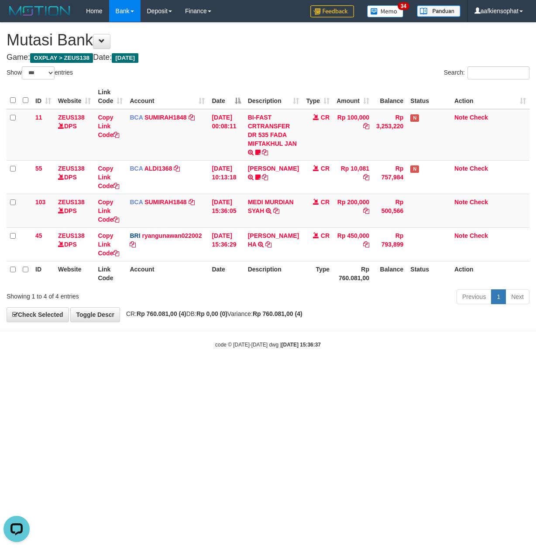
drag, startPoint x: 369, startPoint y: 369, endPoint x: 362, endPoint y: 361, distance: 10.8
click at [369, 367] on body "Toggle navigation Home Bank Account List Load By Website Group [OXPLAY] ZEUS138…" at bounding box center [268, 185] width 536 height 371
click at [204, 329] on body "Toggle navigation Home Bank Account List Load By Website Group [OXPLAY] ZEUS138…" at bounding box center [268, 185] width 536 height 371
drag, startPoint x: 207, startPoint y: 320, endPoint x: 207, endPoint y: 313, distance: 7.0
click at [207, 315] on div "**********" at bounding box center [268, 172] width 536 height 299
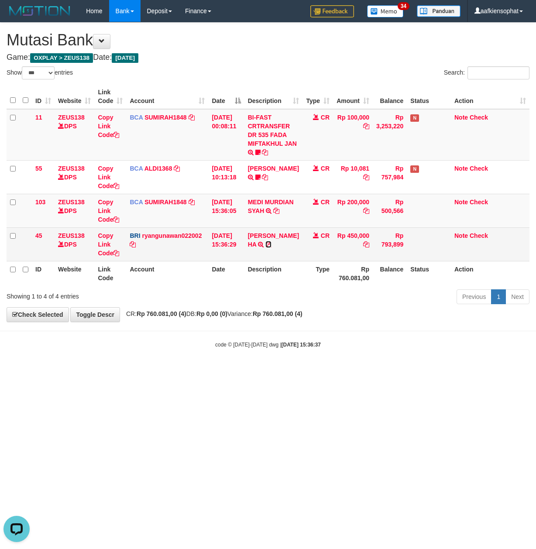
click at [271, 244] on icon at bounding box center [269, 245] width 6 height 6
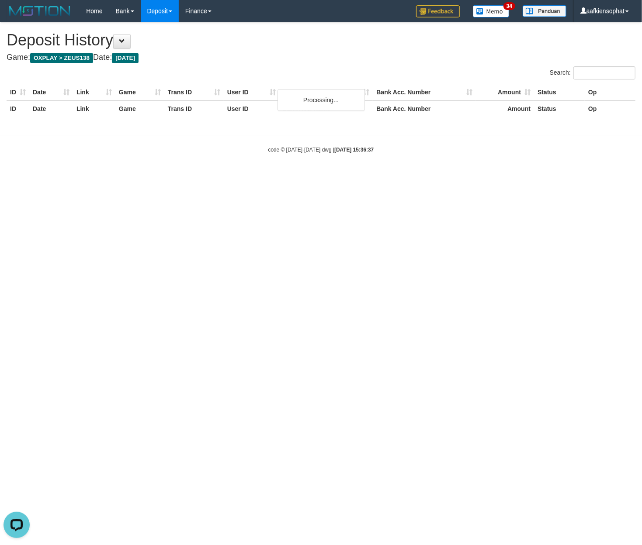
click at [162, 142] on body "Toggle navigation Home Bank Account List Load By Website Group [OXPLAY] ZEUS138…" at bounding box center [321, 88] width 642 height 176
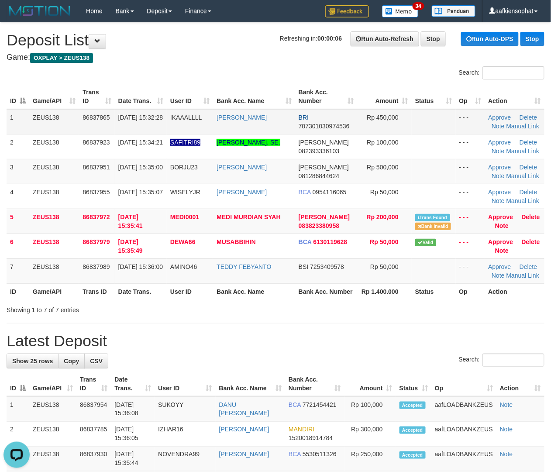
click at [235, 102] on th "Bank Acc. Name" at bounding box center [254, 96] width 82 height 25
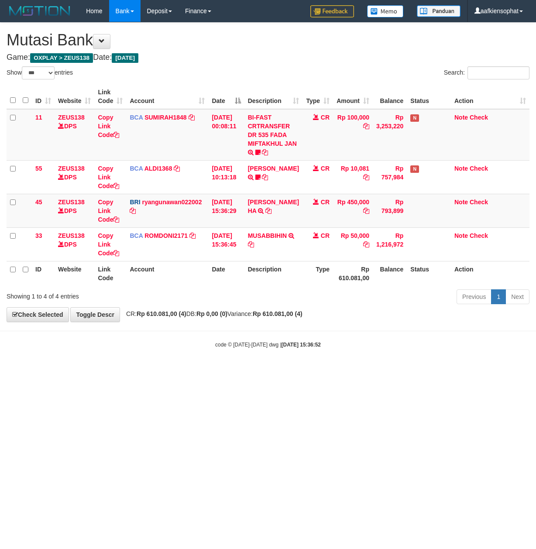
select select "***"
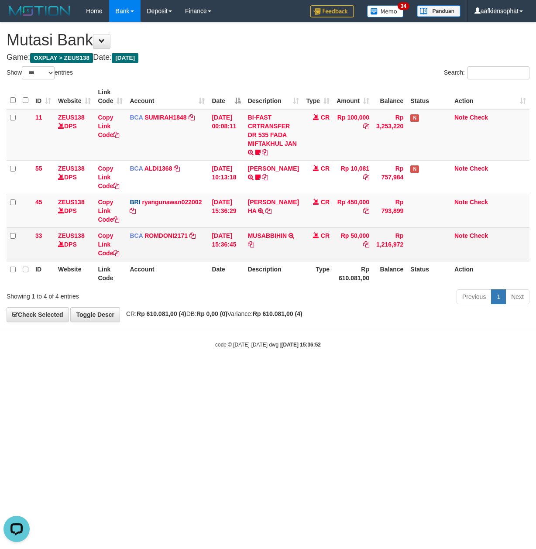
click at [240, 230] on td "[DATE] 15:36:45" at bounding box center [226, 245] width 36 height 34
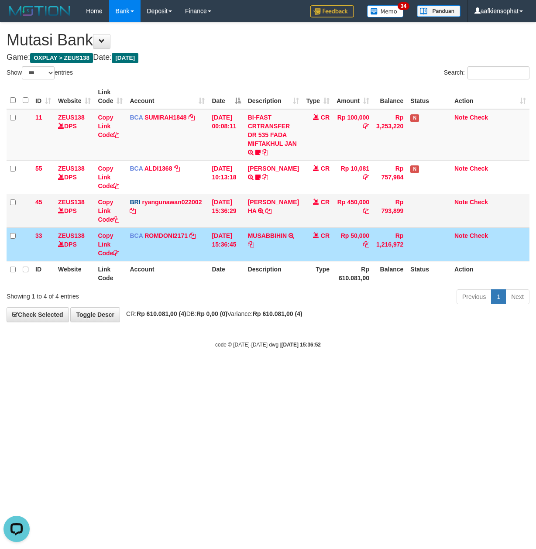
drag, startPoint x: 216, startPoint y: 239, endPoint x: 157, endPoint y: 216, distance: 63.1
click at [206, 240] on tr "33 ZEUS138 DPS Copy Link Code BCA ROMDONI2171 DPS ROMDONI mutasi_20250831_3611 …" at bounding box center [268, 245] width 523 height 34
click at [184, 249] on td "BCA ROMDONI2171 DPS ROMDONI mutasi_20250831_3611 | 33 mutasi_20250831_3611 | 33" at bounding box center [167, 245] width 82 height 34
click at [289, 239] on icon at bounding box center [292, 236] width 6 height 6
drag, startPoint x: 349, startPoint y: 247, endPoint x: 294, endPoint y: 126, distance: 132.9
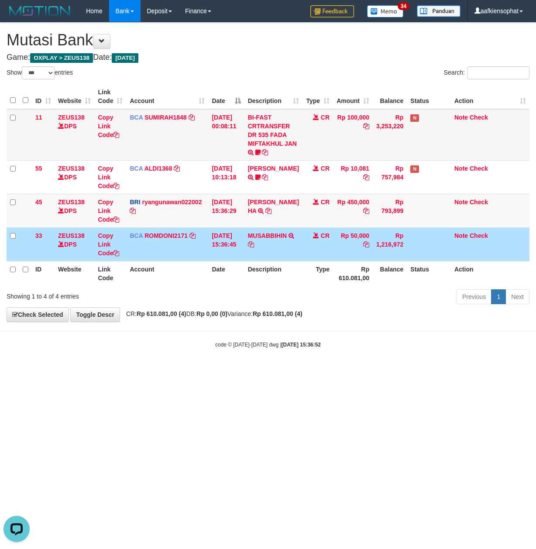
click at [348, 240] on td "Rp 50,000" at bounding box center [353, 245] width 40 height 34
click at [228, 295] on div "Previous 1 Next" at bounding box center [380, 298] width 313 height 19
click at [226, 299] on div "Previous 1 Next" at bounding box center [380, 298] width 313 height 19
click at [254, 245] on icon at bounding box center [251, 245] width 6 height 6
copy link "Previous"
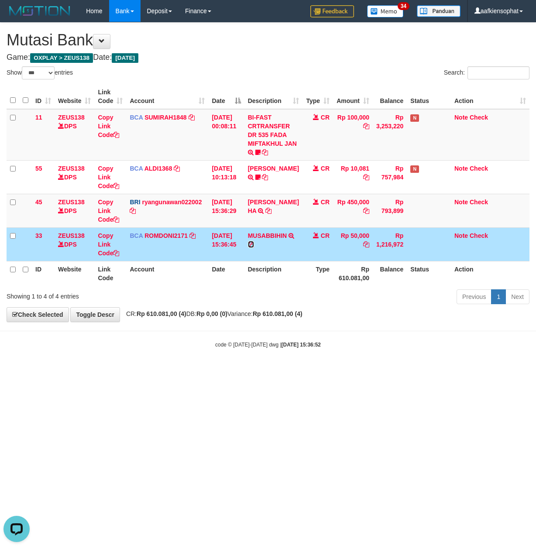
click at [254, 245] on icon at bounding box center [251, 245] width 6 height 6
drag, startPoint x: 251, startPoint y: 380, endPoint x: 1, endPoint y: 342, distance: 252.6
click at [234, 371] on html "Toggle navigation Home Bank Account List Load By Website Group [OXPLAY] ZEUS138…" at bounding box center [268, 185] width 536 height 371
drag, startPoint x: 244, startPoint y: 355, endPoint x: 231, endPoint y: 355, distance: 13.1
click at [240, 355] on body "Toggle navigation Home Bank Account List Load By Website Group [OXPLAY] ZEUS138…" at bounding box center [268, 185] width 536 height 371
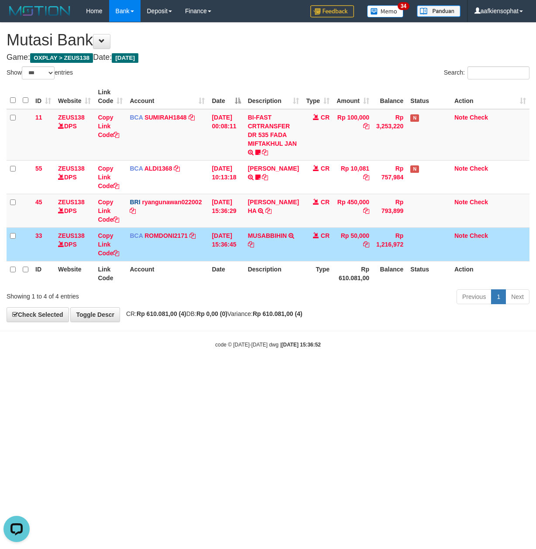
drag, startPoint x: 350, startPoint y: 372, endPoint x: 59, endPoint y: 340, distance: 292.6
click at [262, 370] on html "Toggle navigation Home Bank Account List Load By Website Group [OXPLAY] ZEUS138…" at bounding box center [268, 185] width 536 height 371
drag, startPoint x: 241, startPoint y: 339, endPoint x: 287, endPoint y: 288, distance: 68.9
click at [259, 323] on body "Toggle navigation Home Bank Account List Load By Website Group [OXPLAY] ZEUS138…" at bounding box center [268, 185] width 536 height 371
drag, startPoint x: 310, startPoint y: 345, endPoint x: 515, endPoint y: 136, distance: 292.8
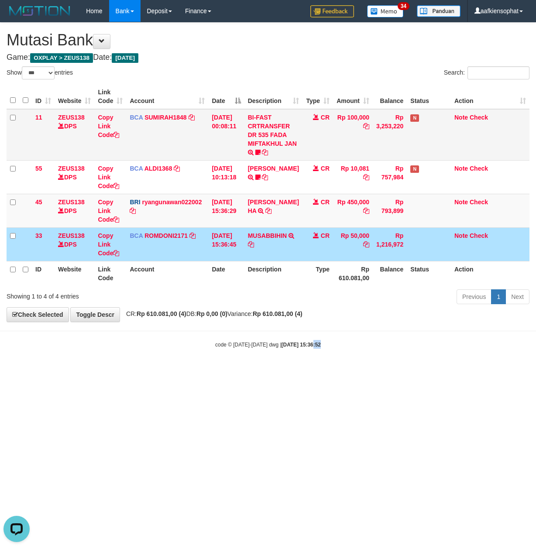
click at [320, 328] on body "Toggle navigation Home Bank Account List Load By Website Group [OXPLAY] ZEUS138…" at bounding box center [268, 185] width 536 height 371
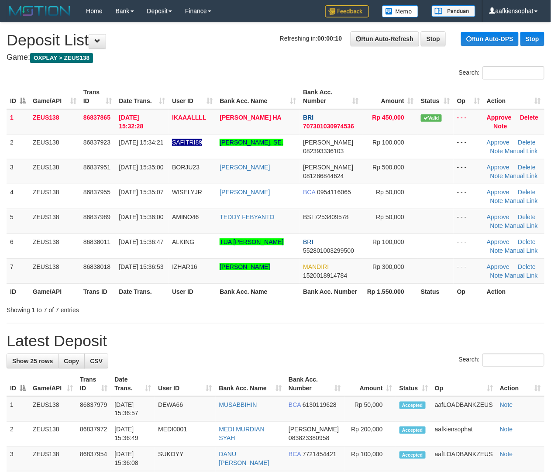
drag, startPoint x: 303, startPoint y: 300, endPoint x: 318, endPoint y: 301, distance: 15.3
click at [309, 301] on div "ID Game/API Trans ID Date Trans. User ID Bank Acc. Name Bank Acc. Number Amount…" at bounding box center [275, 192] width 551 height 221
drag, startPoint x: 384, startPoint y: 332, endPoint x: 556, endPoint y: 335, distance: 172.1
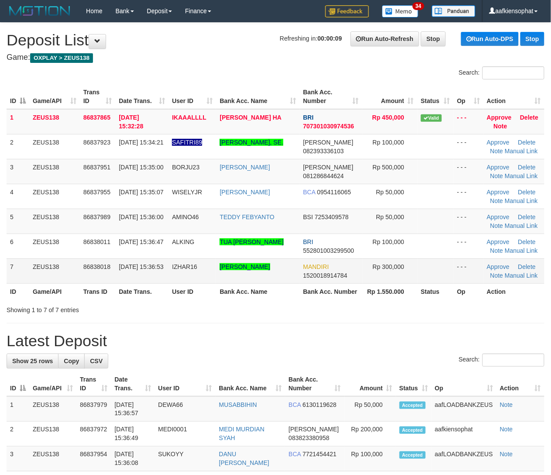
drag, startPoint x: 291, startPoint y: 283, endPoint x: 306, endPoint y: 273, distance: 17.9
click at [297, 278] on td "[PERSON_NAME]" at bounding box center [257, 271] width 83 height 25
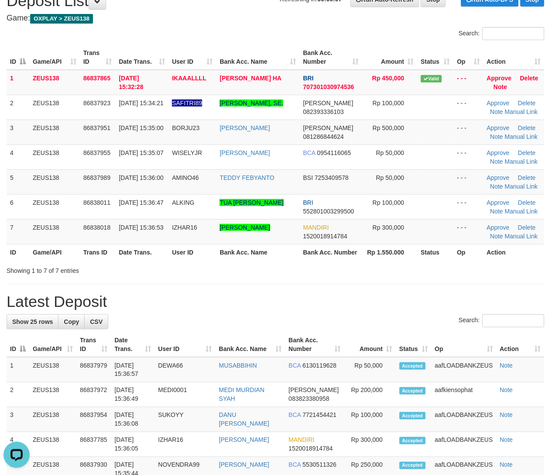
scroll to position [58, 0]
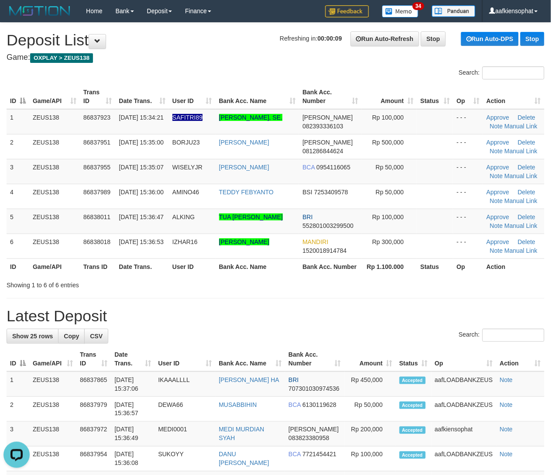
click at [376, 316] on h1 "Latest Deposit" at bounding box center [276, 315] width 538 height 17
drag, startPoint x: 379, startPoint y: 314, endPoint x: 437, endPoint y: 295, distance: 60.5
drag, startPoint x: 258, startPoint y: 297, endPoint x: 547, endPoint y: 293, distance: 289.6
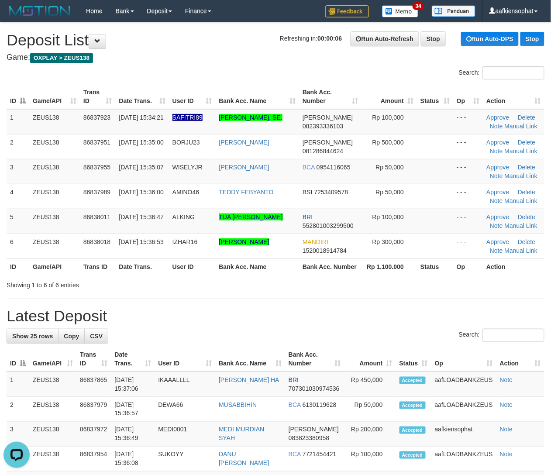
click at [300, 317] on h1 "Latest Deposit" at bounding box center [276, 315] width 538 height 17
drag, startPoint x: 315, startPoint y: 323, endPoint x: 559, endPoint y: 304, distance: 244.4
click at [319, 321] on h1 "Latest Deposit" at bounding box center [276, 315] width 538 height 17
drag, startPoint x: 231, startPoint y: 310, endPoint x: 457, endPoint y: 301, distance: 225.5
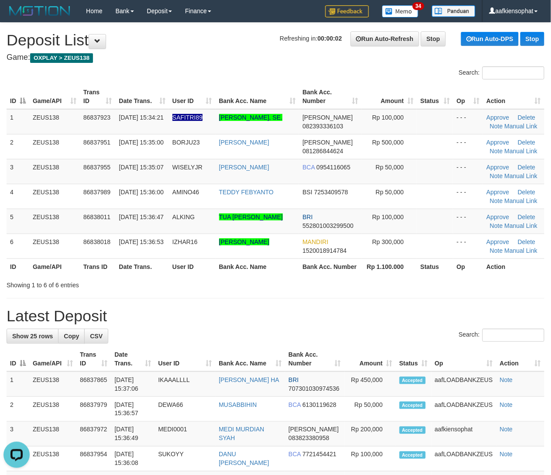
click at [248, 309] on h1 "Latest Deposit" at bounding box center [276, 315] width 538 height 17
drag, startPoint x: 168, startPoint y: 336, endPoint x: 336, endPoint y: 330, distance: 167.8
click at [203, 336] on div "Search:" at bounding box center [276, 336] width 538 height 15
drag, startPoint x: 201, startPoint y: 356, endPoint x: 211, endPoint y: 355, distance: 9.3
click at [203, 356] on th "User ID" at bounding box center [185, 359] width 61 height 25
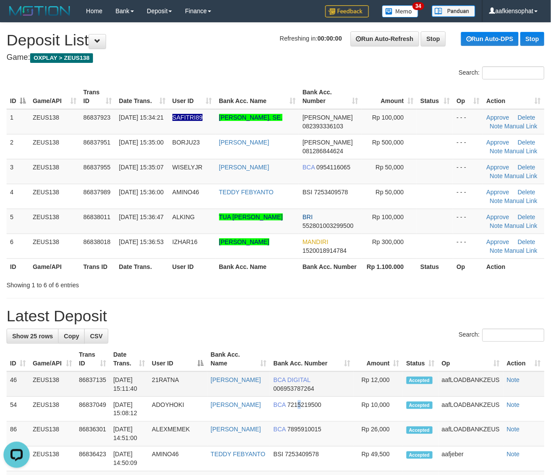
drag, startPoint x: 311, startPoint y: 409, endPoint x: 423, endPoint y: 385, distance: 114.3
click at [320, 411] on td "BCA 7215219500" at bounding box center [312, 409] width 84 height 25
click at [360, 359] on th "Amount" at bounding box center [378, 359] width 49 height 25
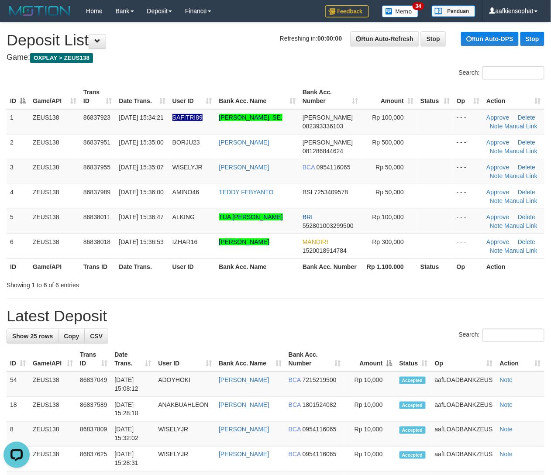
drag, startPoint x: 235, startPoint y: 342, endPoint x: 431, endPoint y: 339, distance: 196.6
click at [377, 365] on th "Amount" at bounding box center [371, 359] width 52 height 25
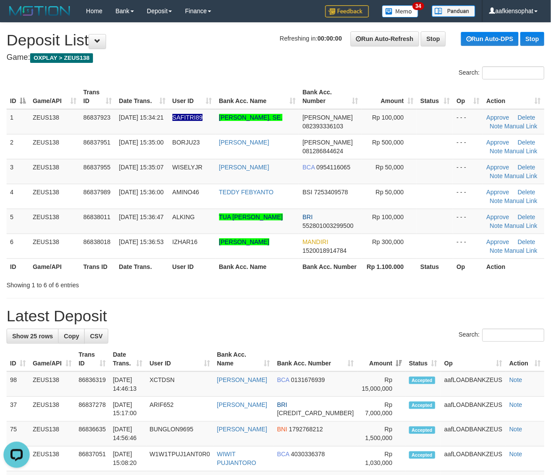
click at [334, 332] on div "Search:" at bounding box center [276, 336] width 538 height 15
click at [341, 339] on div "Search:" at bounding box center [276, 336] width 538 height 15
click at [354, 317] on h1 "Latest Deposit" at bounding box center [276, 315] width 538 height 17
click at [354, 318] on h1 "Latest Deposit" at bounding box center [276, 315] width 538 height 17
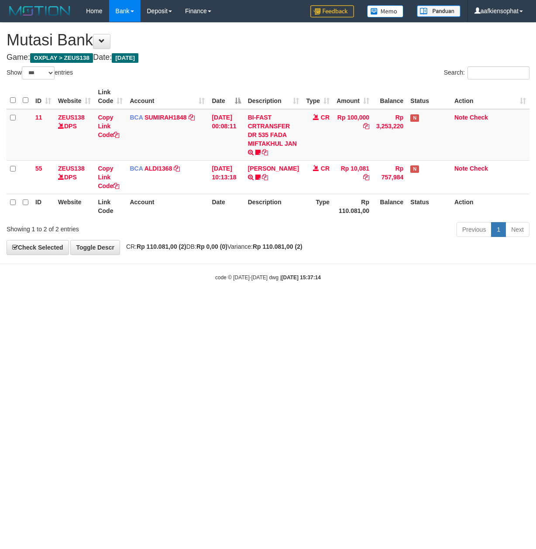
select select "***"
click at [104, 304] on html "Toggle navigation Home Bank Account List Load By Website Group [OXPLAY] ZEUS138…" at bounding box center [268, 152] width 536 height 304
drag, startPoint x: 308, startPoint y: 357, endPoint x: 308, endPoint y: 351, distance: 5.7
click at [308, 304] on html "Toggle navigation Home Bank Account List Load By Website Group [OXPLAY] ZEUS138…" at bounding box center [268, 152] width 536 height 304
drag, startPoint x: 308, startPoint y: 351, endPoint x: 158, endPoint y: 341, distance: 150.6
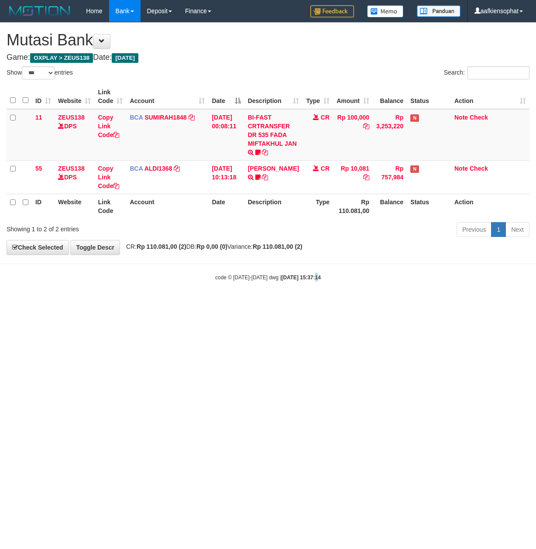
click at [288, 304] on html "Toggle navigation Home Bank Account List Load By Website Group [OXPLAY] ZEUS138…" at bounding box center [268, 152] width 536 height 304
click at [270, 304] on html "Toggle navigation Home Bank Account List Load By Website Group [OXPLAY] ZEUS138…" at bounding box center [268, 152] width 536 height 304
click at [266, 304] on html "Toggle navigation Home Bank Account List Load By Website Group [OXPLAY] ZEUS138…" at bounding box center [268, 152] width 536 height 304
drag, startPoint x: 149, startPoint y: 335, endPoint x: 142, endPoint y: 336, distance: 7.0
click at [149, 304] on html "Toggle navigation Home Bank Account List Load By Website Group [OXPLAY] ZEUS138…" at bounding box center [268, 152] width 536 height 304
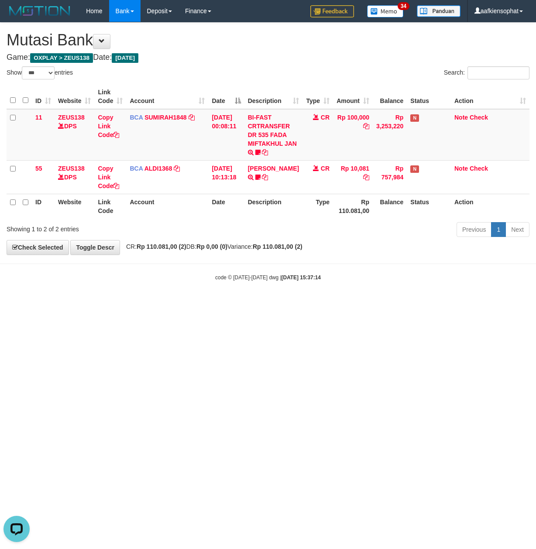
drag, startPoint x: 98, startPoint y: 364, endPoint x: 1, endPoint y: 363, distance: 97.4
click at [83, 304] on html "Toggle navigation Home Bank Account List Load By Website Group [OXPLAY] ZEUS138…" at bounding box center [268, 152] width 536 height 304
drag, startPoint x: 277, startPoint y: 339, endPoint x: 99, endPoint y: 352, distance: 178.6
click at [190, 304] on html "Toggle navigation Home Bank Account List Load By Website Group [OXPLAY] ZEUS138…" at bounding box center [268, 152] width 536 height 304
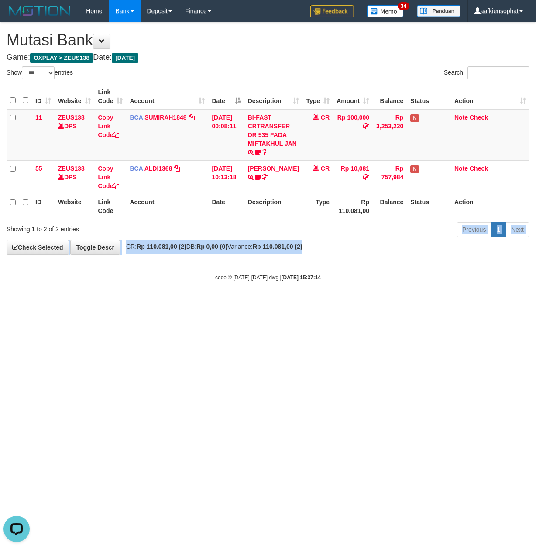
drag, startPoint x: 367, startPoint y: 246, endPoint x: 360, endPoint y: 261, distance: 16.0
click at [366, 250] on div "**********" at bounding box center [268, 139] width 536 height 232
drag, startPoint x: 339, startPoint y: 290, endPoint x: 301, endPoint y: 310, distance: 43.2
click at [337, 292] on body "Toggle navigation Home Bank Account List Load By Website Group [OXPLAY] ZEUS138…" at bounding box center [268, 152] width 536 height 304
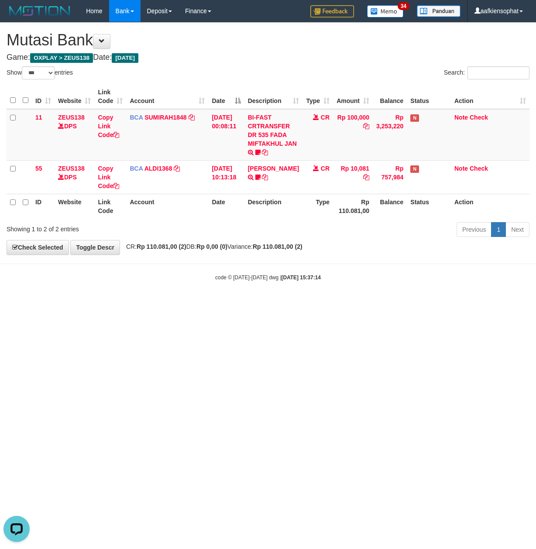
drag, startPoint x: 157, startPoint y: 362, endPoint x: 2, endPoint y: 365, distance: 155.1
click at [141, 304] on html "Toggle navigation Home Bank Account List Load By Website Group [OXPLAY] ZEUS138…" at bounding box center [268, 152] width 536 height 304
click at [152, 304] on html "Toggle navigation Home Bank Account List Load By Website Group [OXPLAY] ZEUS138…" at bounding box center [268, 152] width 536 height 304
click at [150, 304] on html "Toggle navigation Home Bank Account List Load By Website Group [OXPLAY] ZEUS138…" at bounding box center [268, 152] width 536 height 304
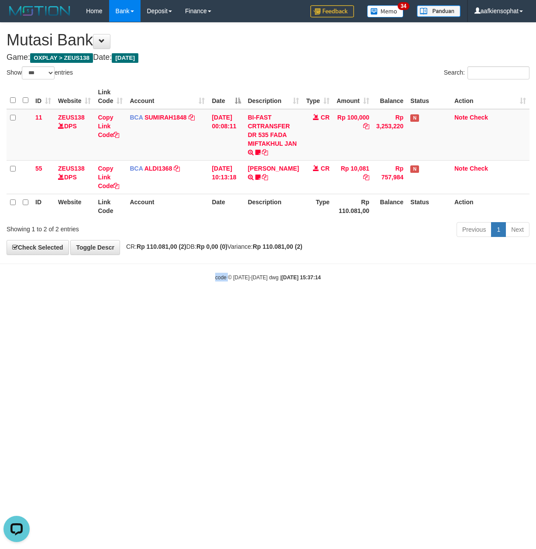
click at [150, 304] on html "Toggle navigation Home Bank Account List Load By Website Group [OXPLAY] ZEUS138…" at bounding box center [268, 152] width 536 height 304
click at [162, 304] on html "Toggle navigation Home Bank Account List Load By Website Group [OXPLAY] ZEUS138…" at bounding box center [268, 152] width 536 height 304
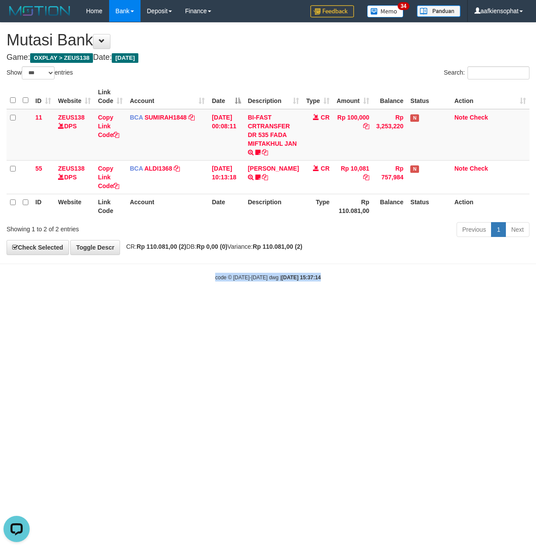
click at [148, 304] on html "Toggle navigation Home Bank Account List Load By Website Group [OXPLAY] ZEUS138…" at bounding box center [268, 152] width 536 height 304
click at [147, 304] on html "Toggle navigation Home Bank Account List Load By Website Group [OXPLAY] ZEUS138…" at bounding box center [268, 152] width 536 height 304
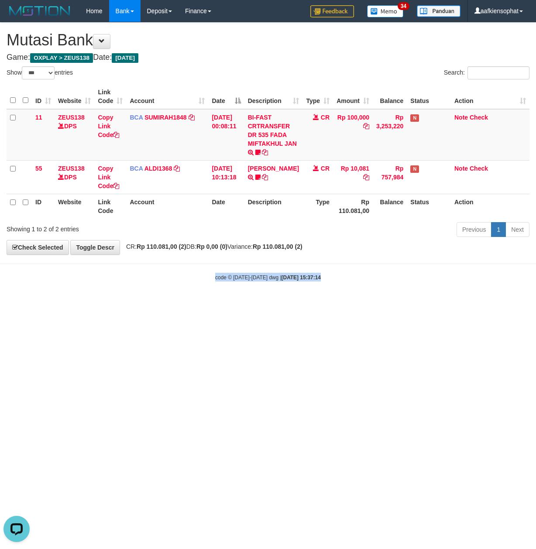
click at [147, 304] on html "Toggle navigation Home Bank Account List Load By Website Group [OXPLAY] ZEUS138…" at bounding box center [268, 152] width 536 height 304
click at [146, 304] on html "Toggle navigation Home Bank Account List Load By Website Group [OXPLAY] ZEUS138…" at bounding box center [268, 152] width 536 height 304
click at [119, 304] on html "Toggle navigation Home Bank Account List Load By Website Group [OXPLAY] ZEUS138…" at bounding box center [268, 152] width 536 height 304
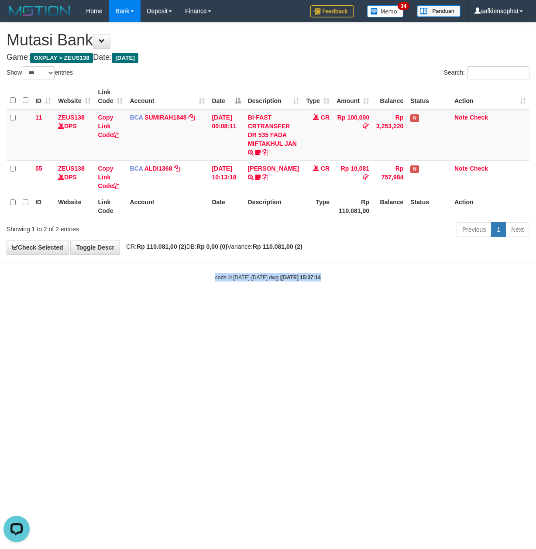
click at [53, 304] on html "Toggle navigation Home Bank Account List Load By Website Group [OXPLAY] ZEUS138…" at bounding box center [268, 152] width 536 height 304
click at [49, 304] on html "Toggle navigation Home Bank Account List Load By Website Group [OXPLAY] ZEUS138…" at bounding box center [268, 152] width 536 height 304
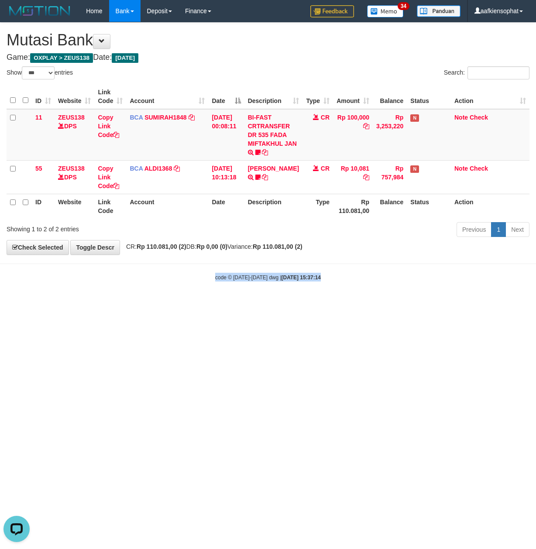
click at [48, 304] on html "Toggle navigation Home Bank Account List Load By Website Group [OXPLAY] ZEUS138…" at bounding box center [268, 152] width 536 height 304
click at [139, 304] on html "Toggle navigation Home Bank Account List Load By Website Group [OXPLAY] ZEUS138…" at bounding box center [268, 152] width 536 height 304
click at [138, 304] on html "Toggle navigation Home Bank Account List Load By Website Group [OXPLAY] ZEUS138…" at bounding box center [268, 152] width 536 height 304
click at [205, 304] on html "Toggle navigation Home Bank Account List Load By Website Group [OXPLAY] ZEUS138…" at bounding box center [268, 152] width 536 height 304
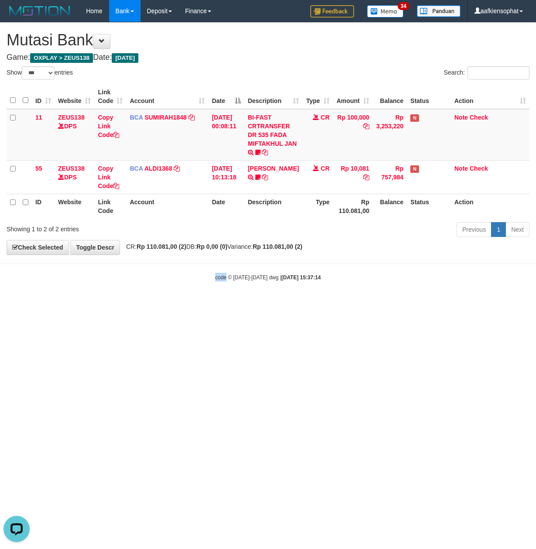
click at [207, 304] on html "Toggle navigation Home Bank Account List Load By Website Group [OXPLAY] ZEUS138…" at bounding box center [268, 152] width 536 height 304
drag, startPoint x: 232, startPoint y: 392, endPoint x: 224, endPoint y: 404, distance: 15.1
click at [231, 304] on html "Toggle navigation Home Bank Account List Load By Website Group [OXPLAY] ZEUS138…" at bounding box center [268, 152] width 536 height 304
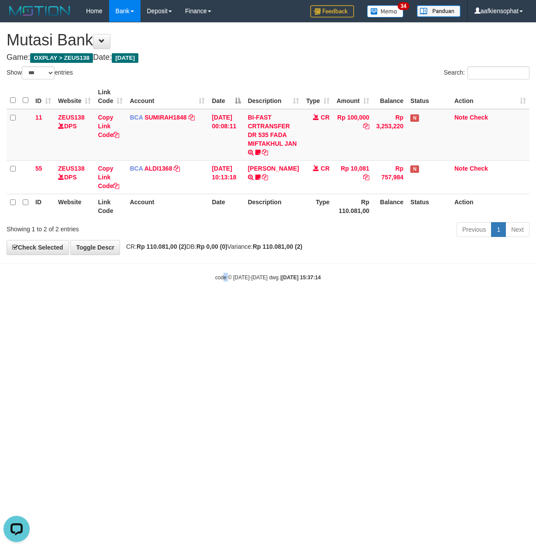
click at [224, 304] on html "Toggle navigation Home Bank Account List Load By Website Group [OXPLAY] ZEUS138…" at bounding box center [268, 152] width 536 height 304
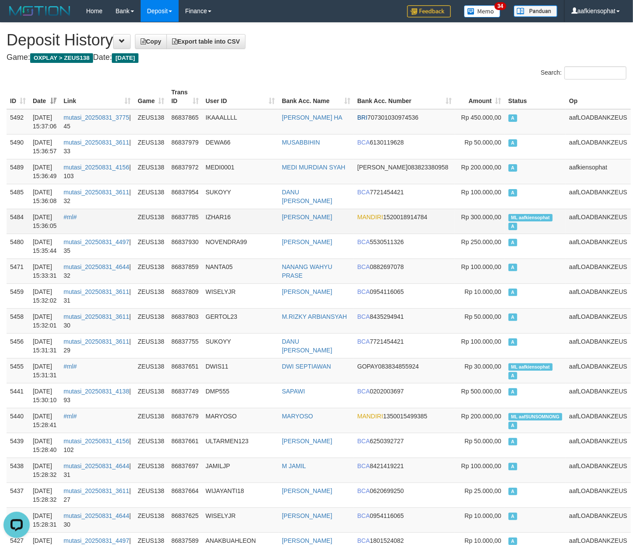
click at [525, 229] on td "ML aafkiensophat A" at bounding box center [535, 221] width 61 height 25
copy td "ML aafkiensophat A"
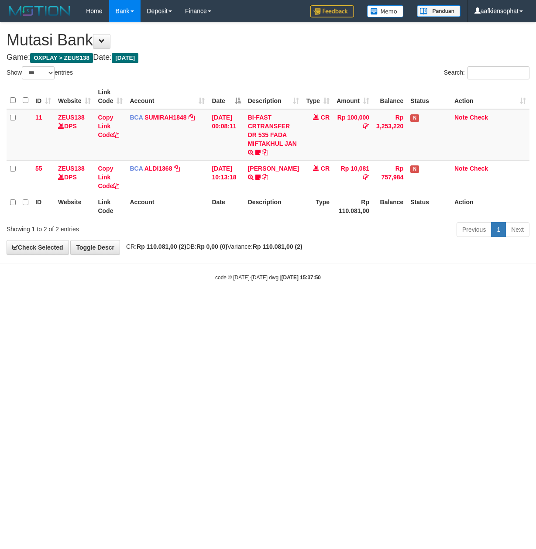
select select "***"
drag, startPoint x: 179, startPoint y: 308, endPoint x: 175, endPoint y: 315, distance: 8.2
click at [179, 304] on html "Toggle navigation Home Bank Account List Load By Website Group [OXPLAY] ZEUS138…" at bounding box center [268, 152] width 536 height 304
drag, startPoint x: 175, startPoint y: 315, endPoint x: 42, endPoint y: 336, distance: 133.9
click at [169, 304] on html "Toggle navigation Home Bank Account List Load By Website Group [OXPLAY] ZEUS138…" at bounding box center [268, 152] width 536 height 304
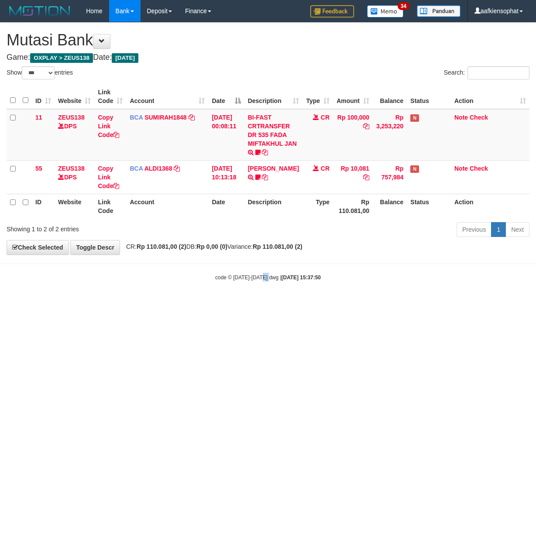
drag, startPoint x: 271, startPoint y: 345, endPoint x: 128, endPoint y: 335, distance: 143.1
click at [265, 304] on html "Toggle navigation Home Bank Account List Load By Website Group [OXPLAY] ZEUS138…" at bounding box center [268, 152] width 536 height 304
click at [104, 304] on html "Toggle navigation Home Bank Account List Load By Website Group [OXPLAY] ZEUS138…" at bounding box center [268, 152] width 536 height 304
click at [137, 304] on html "Toggle navigation Home Bank Account List Load By Website Group [OXPLAY] ZEUS138…" at bounding box center [268, 152] width 536 height 304
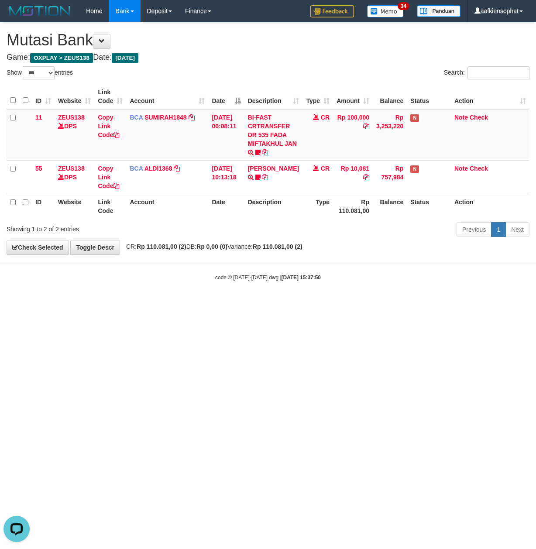
click at [79, 304] on html "Toggle navigation Home Bank Account List Load By Website Group [OXPLAY] ZEUS138…" at bounding box center [268, 152] width 536 height 304
drag, startPoint x: 79, startPoint y: 365, endPoint x: 74, endPoint y: 369, distance: 5.9
click at [76, 304] on html "Toggle navigation Home Bank Account List Load By Website Group [OXPLAY] ZEUS138…" at bounding box center [268, 152] width 536 height 304
click at [141, 304] on html "Toggle navigation Home Bank Account List Load By Website Group [OXPLAY] ZEUS138…" at bounding box center [268, 152] width 536 height 304
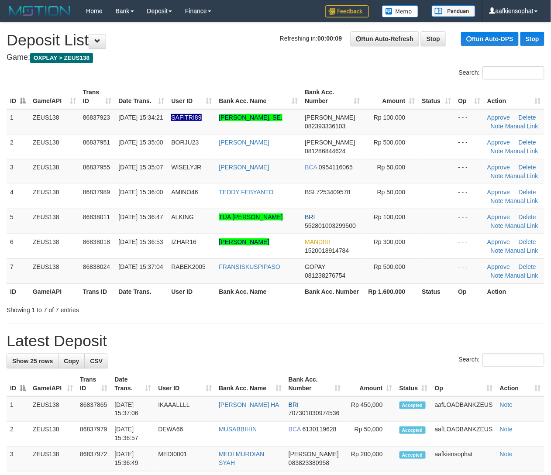
drag, startPoint x: 310, startPoint y: 329, endPoint x: 466, endPoint y: 325, distance: 155.5
click at [395, 314] on div "Showing 1 to 7 of 7 entries" at bounding box center [275, 308] width 551 height 12
click at [405, 369] on div "Search:" at bounding box center [276, 361] width 538 height 15
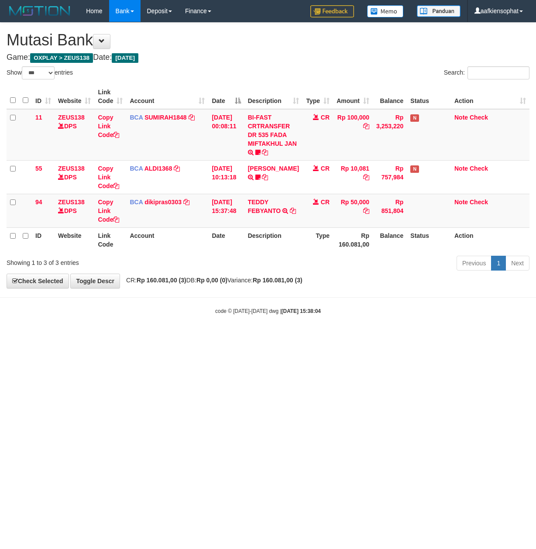
select select "***"
click at [155, 337] on html "Toggle navigation Home Bank Account List Load By Website Group [OXPLAY] ZEUS138…" at bounding box center [268, 168] width 536 height 337
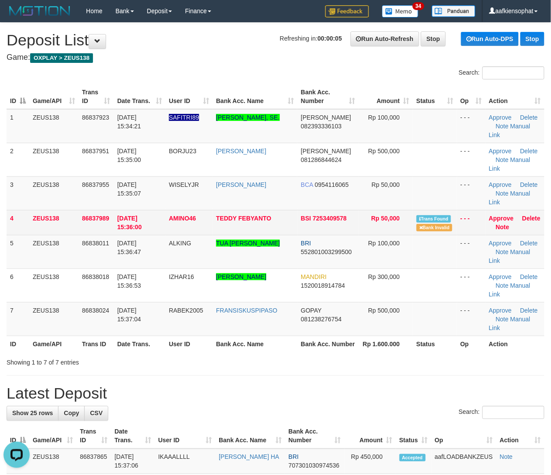
click at [504, 212] on td "Approve [GEOGRAPHIC_DATA] Note" at bounding box center [515, 222] width 59 height 25
click at [504, 215] on link "Approve" at bounding box center [501, 218] width 25 height 7
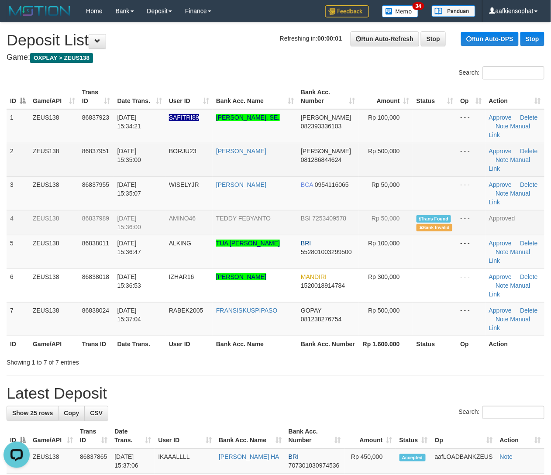
drag, startPoint x: 140, startPoint y: 166, endPoint x: 164, endPoint y: 158, distance: 25.7
click at [143, 163] on td "31/08/2025 15:35:00" at bounding box center [140, 160] width 52 height 34
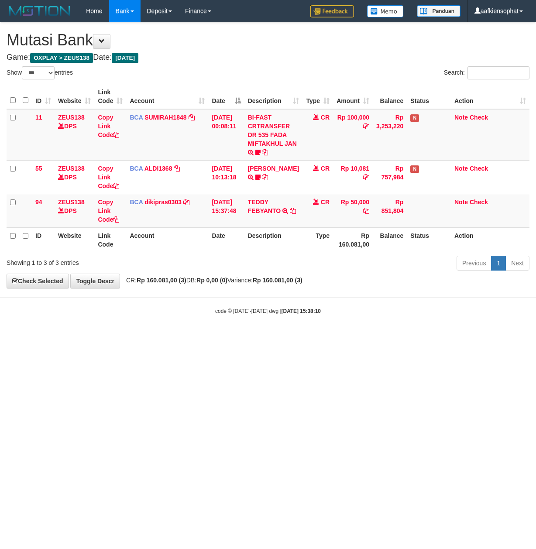
select select "***"
drag, startPoint x: 250, startPoint y: 216, endPoint x: 266, endPoint y: 210, distance: 17.1
click at [290, 214] on link at bounding box center [293, 210] width 6 height 7
click at [264, 320] on body "Toggle navigation Home Bank Account List Load By Website Group [OXPLAY] ZEUS138…" at bounding box center [268, 168] width 536 height 337
click at [262, 329] on body "Toggle navigation Home Bank Account List Load By Website Group [OXPLAY] ZEUS138…" at bounding box center [268, 168] width 536 height 337
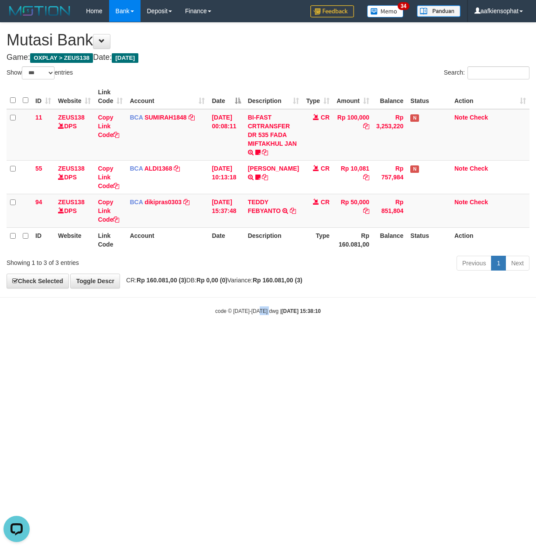
click at [262, 329] on body "Toggle navigation Home Bank Account List Load By Website Group [OXPLAY] ZEUS138…" at bounding box center [268, 168] width 536 height 337
click at [259, 314] on small "code © 2012-2018 dwg | 2025/08/31 15:38:10" at bounding box center [268, 311] width 106 height 6
click at [199, 280] on span "CR: Rp 160.081,00 (3) DB: Rp 0,00 (0) Variance: Rp 160.081,00 (3)" at bounding box center [212, 280] width 181 height 7
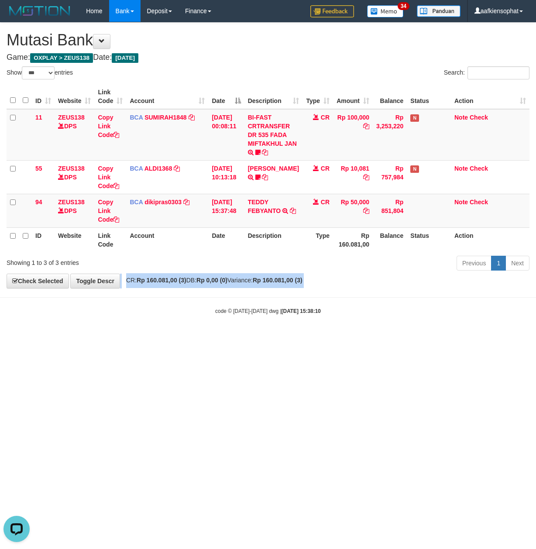
click at [199, 280] on span "CR: Rp 160.081,00 (3) DB: Rp 0,00 (0) Variance: Rp 160.081,00 (3)" at bounding box center [212, 280] width 181 height 7
click at [201, 275] on div "**********" at bounding box center [268, 156] width 536 height 266
drag, startPoint x: 227, startPoint y: 238, endPoint x: 227, endPoint y: 243, distance: 4.8
click at [227, 243] on th "Date" at bounding box center [226, 240] width 36 height 25
click at [226, 245] on th "Date" at bounding box center [226, 240] width 36 height 25
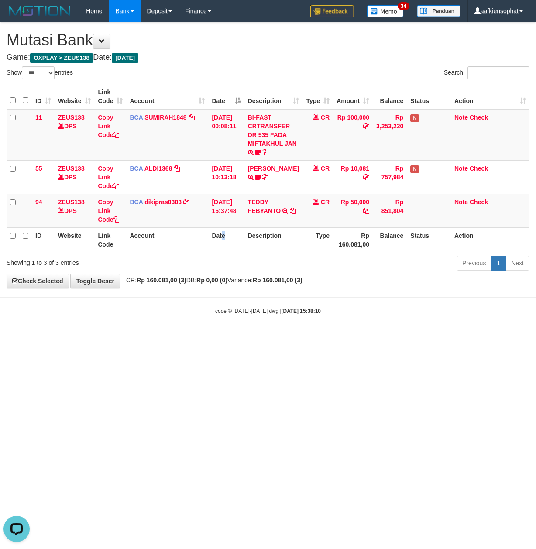
click at [222, 250] on th "Date" at bounding box center [226, 240] width 36 height 25
click at [185, 264] on div "Showing 1 to 3 of 3 entries" at bounding box center [112, 261] width 211 height 12
click at [204, 259] on div "Showing 1 to 3 of 3 entries" at bounding box center [112, 261] width 211 height 12
click at [205, 259] on div "Showing 1 to 3 of 3 entries" at bounding box center [112, 261] width 211 height 12
drag, startPoint x: 205, startPoint y: 364, endPoint x: 195, endPoint y: 377, distance: 17.1
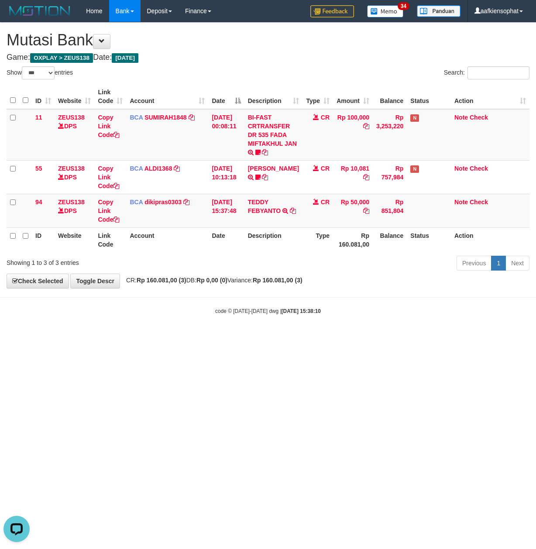
click at [203, 337] on html "Toggle navigation Home Bank Account List Load By Website Group [OXPLAY] ZEUS138…" at bounding box center [268, 168] width 536 height 337
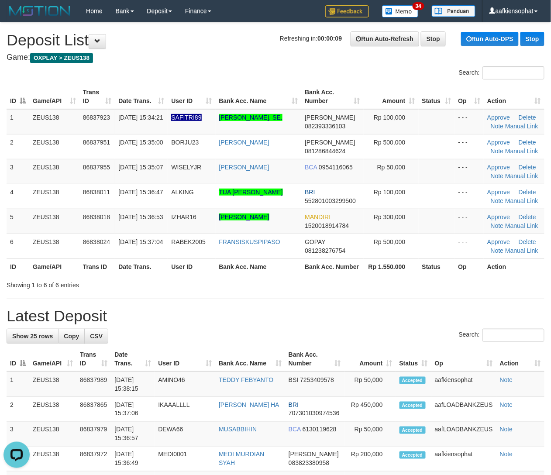
click at [311, 275] on div "ID Game/API Trans ID Date Trans. User ID Bank Acc. Name Bank Acc. Number Amount…" at bounding box center [275, 180] width 551 height 196
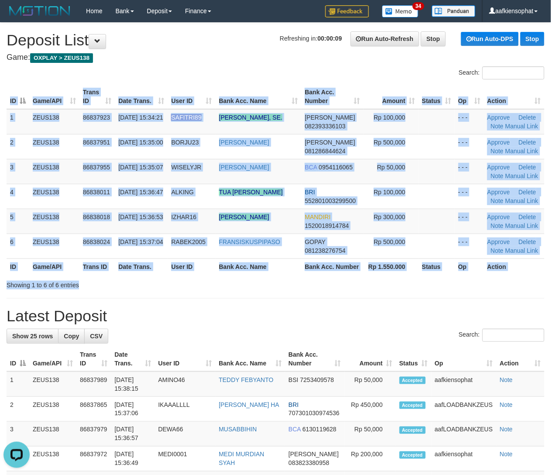
click at [335, 281] on div "Search: ID Game/API Trans ID Date Trans. User ID Bank Acc. Name Bank Acc. Numbe…" at bounding box center [276, 177] width 538 height 223
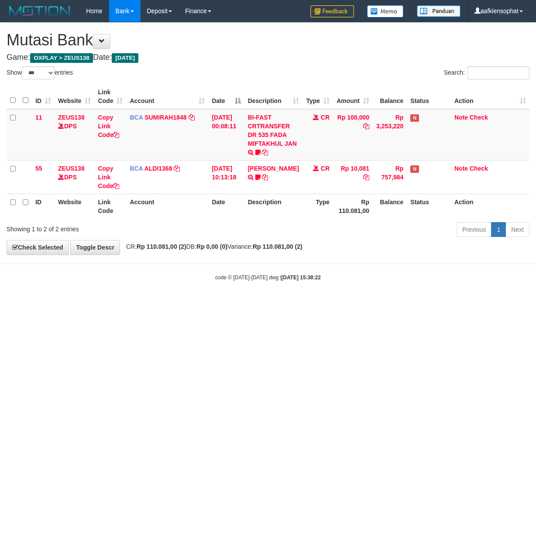
select select "***"
drag, startPoint x: 141, startPoint y: 28, endPoint x: 143, endPoint y: 48, distance: 20.3
click at [144, 48] on div "**********" at bounding box center [268, 139] width 536 height 232
click at [231, 304] on html "Toggle navigation Home Bank Account List Load By Website Group [OXPLAY] ZEUS138…" at bounding box center [268, 152] width 536 height 304
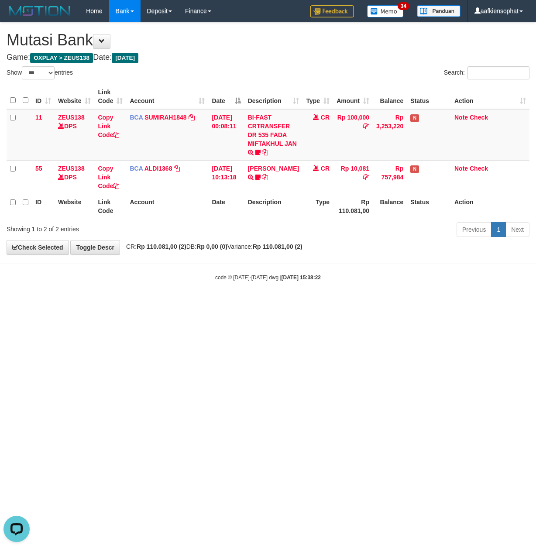
drag, startPoint x: 97, startPoint y: 398, endPoint x: 99, endPoint y: 406, distance: 7.7
click at [99, 304] on html "Toggle navigation Home Bank Account List Load By Website Group [OXPLAY] ZEUS138…" at bounding box center [268, 152] width 536 height 304
drag, startPoint x: 183, startPoint y: 430, endPoint x: 140, endPoint y: 454, distance: 49.1
click at [144, 304] on html "Toggle navigation Home Bank Account List Load By Website Group [OXPLAY] ZEUS138…" at bounding box center [268, 152] width 536 height 304
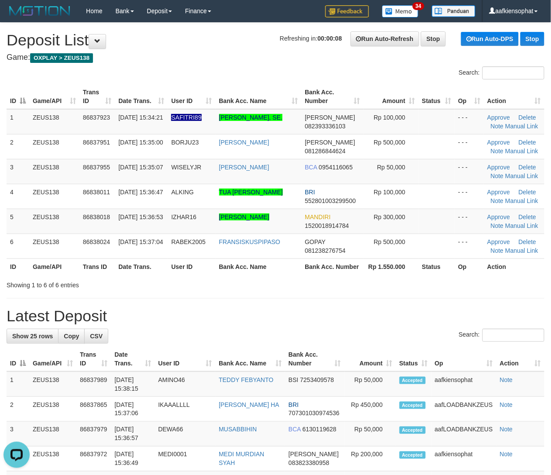
drag, startPoint x: 39, startPoint y: 353, endPoint x: 169, endPoint y: 353, distance: 130.6
click at [118, 352] on tr "ID Game/API Trans ID Date Trans. User ID Bank Acc. Name Bank Acc. Number Amount…" at bounding box center [276, 359] width 538 height 25
click at [121, 339] on div "Search:" at bounding box center [276, 336] width 538 height 15
drag, startPoint x: 255, startPoint y: 385, endPoint x: 362, endPoint y: 388, distance: 106.6
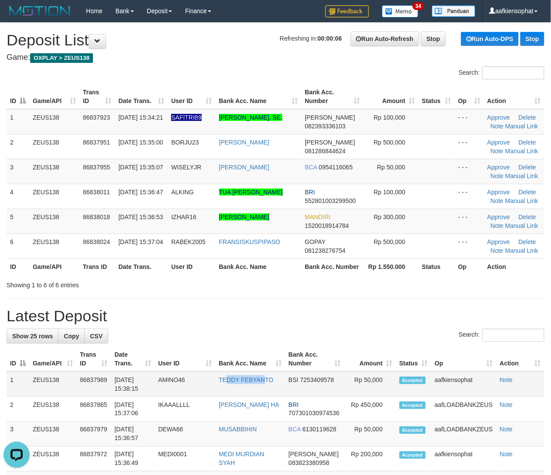
click at [280, 384] on td "TEDDY FEBYANTO" at bounding box center [250, 384] width 70 height 25
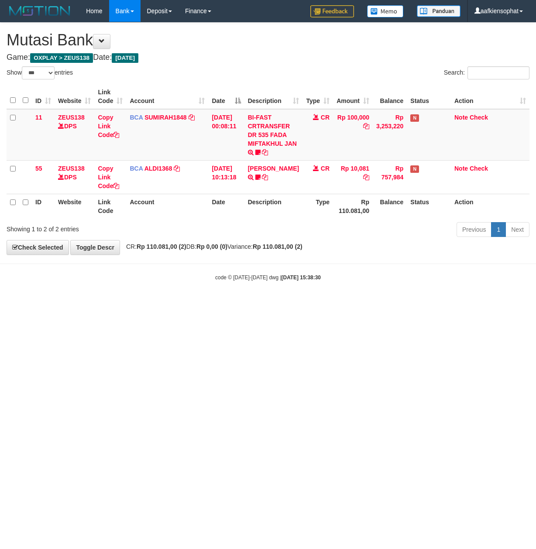
select select "***"
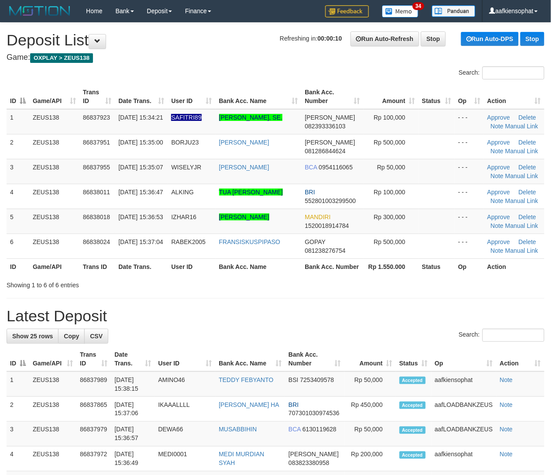
click at [367, 366] on th "Amount" at bounding box center [371, 359] width 52 height 25
drag, startPoint x: 324, startPoint y: 324, endPoint x: 352, endPoint y: 322, distance: 27.6
click at [328, 325] on h1 "Latest Deposit" at bounding box center [276, 315] width 538 height 17
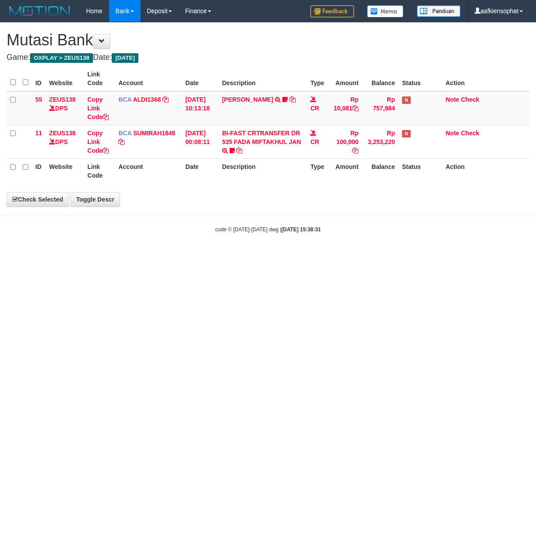
select select "***"
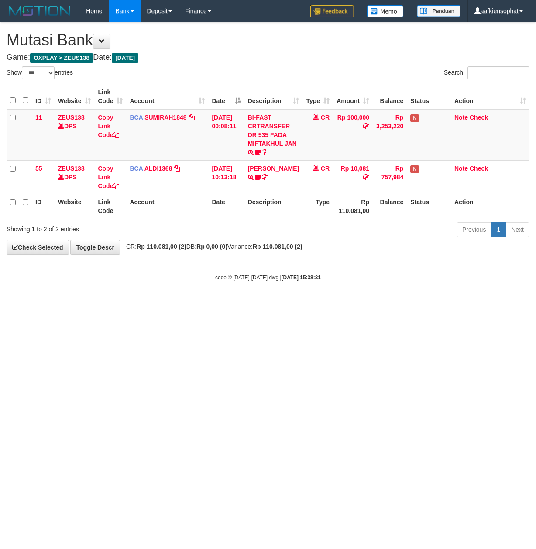
drag, startPoint x: 173, startPoint y: 407, endPoint x: 172, endPoint y: 414, distance: 7.5
click at [172, 304] on html "Toggle navigation Home Bank Account List Load By Website Group [OXPLAY] ZEUS138…" at bounding box center [268, 152] width 536 height 304
click at [170, 304] on html "Toggle navigation Home Bank Account List Load By Website Group [OXPLAY] ZEUS138…" at bounding box center [268, 152] width 536 height 304
drag, startPoint x: 154, startPoint y: 436, endPoint x: 145, endPoint y: 423, distance: 15.5
click at [154, 304] on html "Toggle navigation Home Bank Account List Load By Website Group [OXPLAY] ZEUS138…" at bounding box center [268, 152] width 536 height 304
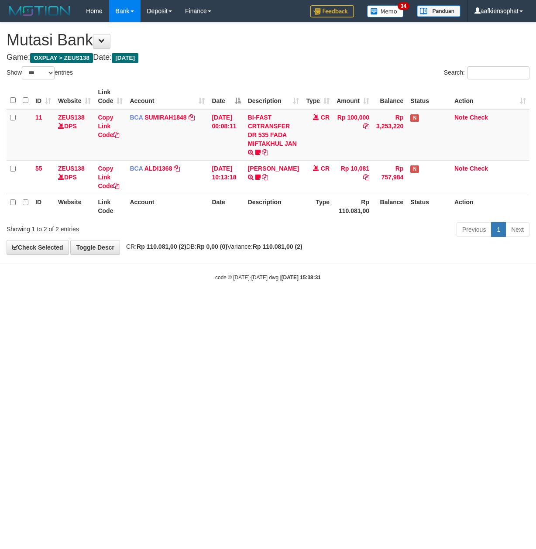
click at [287, 304] on html "Toggle navigation Home Bank Account List Load By Website Group [OXPLAY] ZEUS138…" at bounding box center [268, 152] width 536 height 304
select select "***"
click at [348, 304] on html "Toggle navigation Home Bank Account List Load By Website Group [OXPLAY] ZEUS138…" at bounding box center [268, 152] width 536 height 304
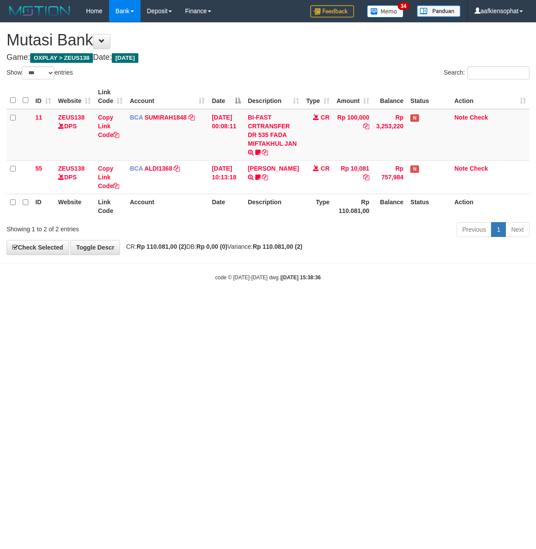
click at [348, 304] on html "Toggle navigation Home Bank Account List Load By Website Group [OXPLAY] ZEUS138…" at bounding box center [268, 152] width 536 height 304
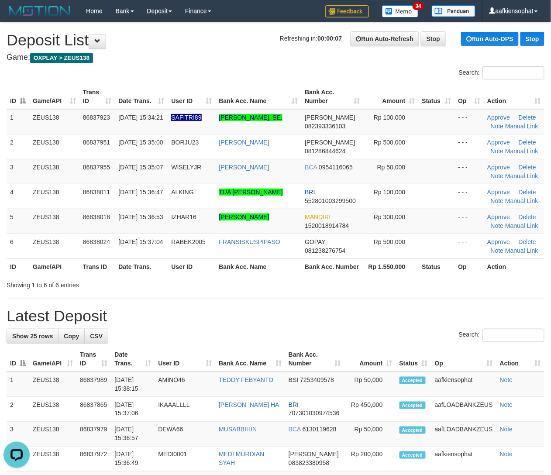
drag, startPoint x: 359, startPoint y: 346, endPoint x: 458, endPoint y: 334, distance: 99.4
drag, startPoint x: 370, startPoint y: 309, endPoint x: 468, endPoint y: 311, distance: 97.8
click at [397, 310] on h1 "Latest Deposit" at bounding box center [276, 315] width 538 height 17
drag, startPoint x: 401, startPoint y: 307, endPoint x: 449, endPoint y: 302, distance: 48.7
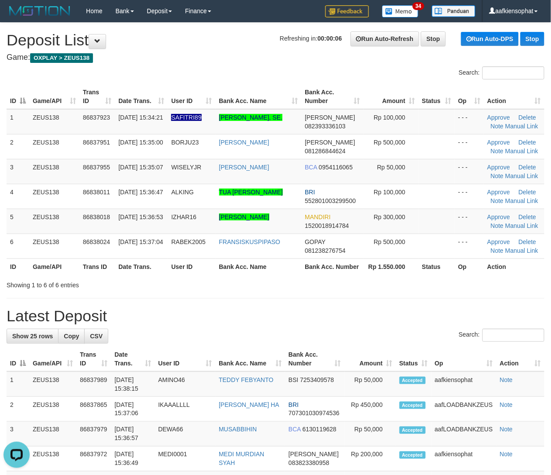
drag, startPoint x: 362, startPoint y: 318, endPoint x: 521, endPoint y: 316, distance: 159.0
click at [416, 318] on h1 "Latest Deposit" at bounding box center [276, 315] width 538 height 17
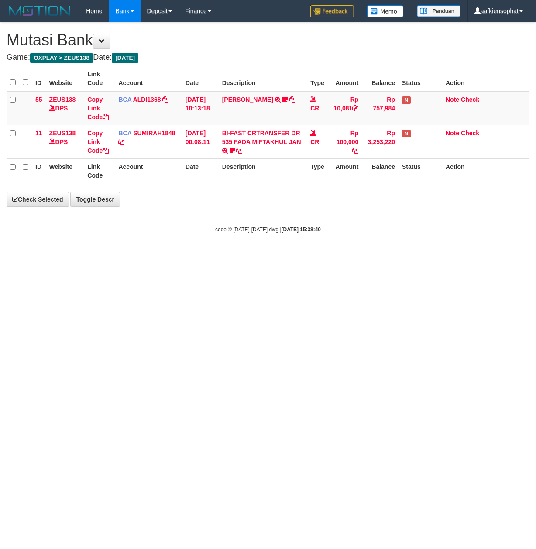
drag, startPoint x: 207, startPoint y: 355, endPoint x: 152, endPoint y: 355, distance: 54.2
click at [172, 255] on html "Toggle navigation Home Bank Account List Load By Website Group [OXPLAY] ZEUS138…" at bounding box center [268, 127] width 536 height 255
select select "***"
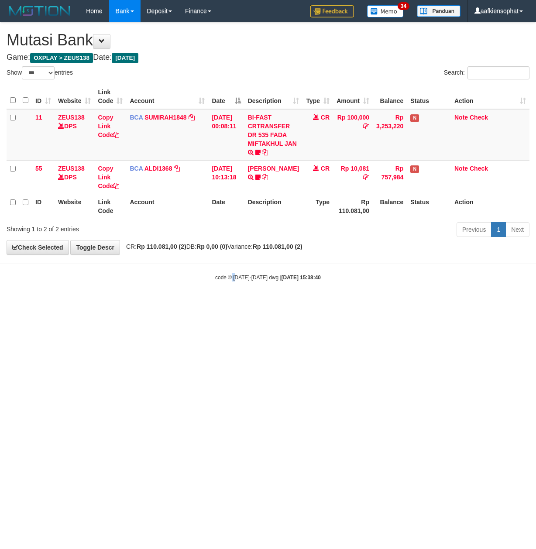
drag, startPoint x: 236, startPoint y: 343, endPoint x: 81, endPoint y: 341, distance: 154.6
click at [151, 304] on html "Toggle navigation Home Bank Account List Load By Website Group [OXPLAY] ZEUS138…" at bounding box center [268, 152] width 536 height 304
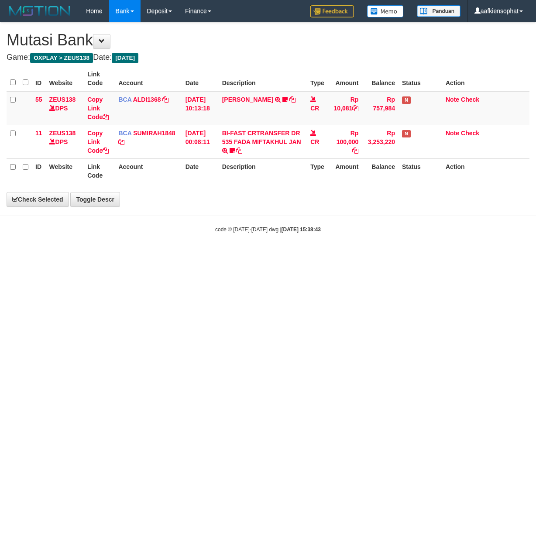
click at [292, 255] on html "Toggle navigation Home Bank Account List Load By Website Group [OXPLAY] ZEUS138…" at bounding box center [268, 127] width 536 height 255
select select "***"
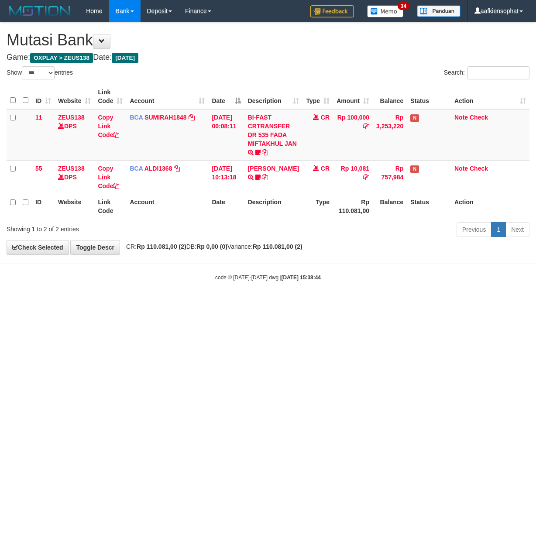
select select "***"
click at [183, 304] on html "Toggle navigation Home Bank Account List Load By Website Group [OXPLAY] ZEUS138…" at bounding box center [268, 152] width 536 height 304
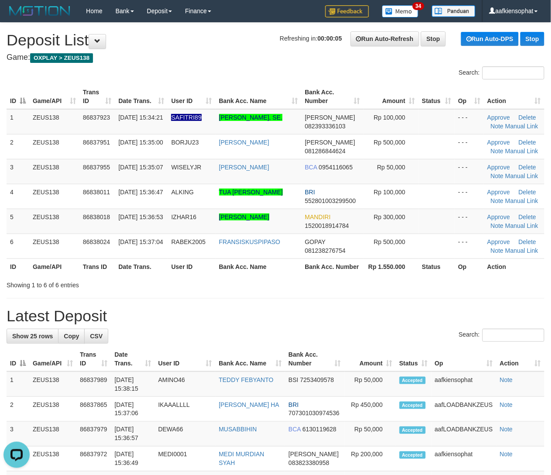
click at [476, 310] on h1 "Latest Deposit" at bounding box center [276, 315] width 538 height 17
drag, startPoint x: 227, startPoint y: 257, endPoint x: 500, endPoint y: 264, distance: 272.6
click at [242, 257] on td "FRANSISKUSPIPASO" at bounding box center [259, 246] width 86 height 25
drag, startPoint x: 257, startPoint y: 280, endPoint x: 359, endPoint y: 266, distance: 102.3
click at [259, 280] on div "Showing 1 to 6 of 6 entries" at bounding box center [275, 283] width 551 height 12
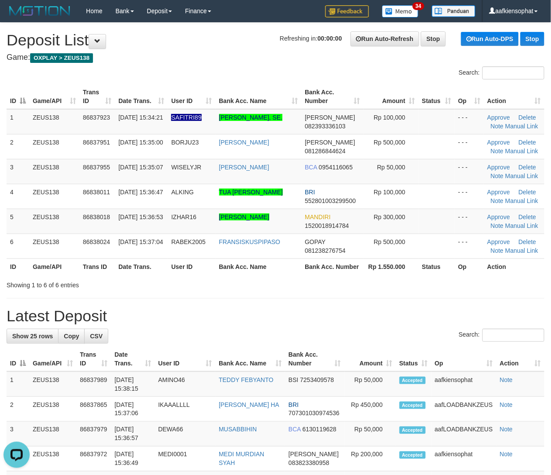
drag, startPoint x: 395, startPoint y: 310, endPoint x: 494, endPoint y: 306, distance: 99.7
click at [404, 310] on h1 "Latest Deposit" at bounding box center [276, 315] width 538 height 17
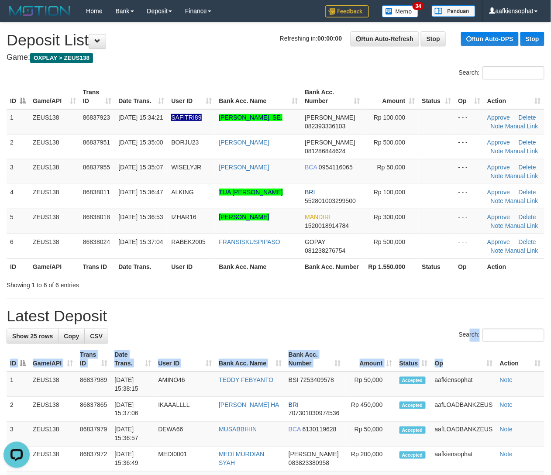
drag, startPoint x: 456, startPoint y: 348, endPoint x: 511, endPoint y: 353, distance: 54.4
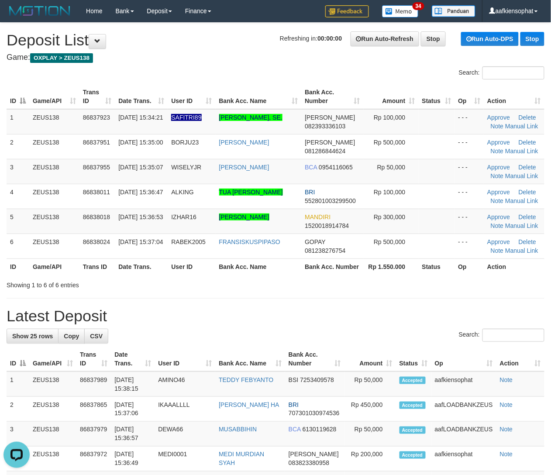
drag, startPoint x: 480, startPoint y: 325, endPoint x: 509, endPoint y: 327, distance: 28.9
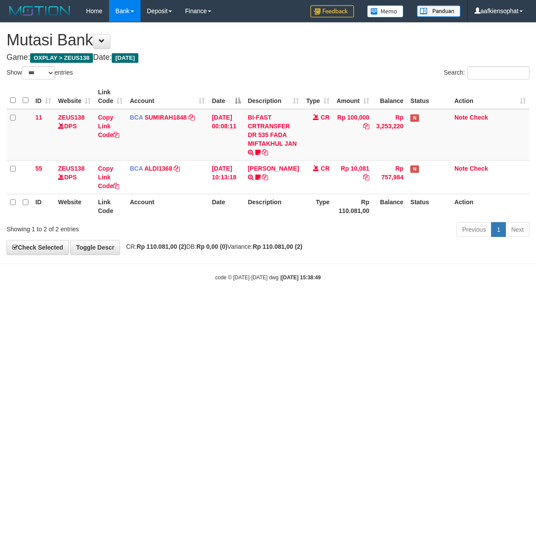
select select "***"
drag, startPoint x: 276, startPoint y: 373, endPoint x: 202, endPoint y: 357, distance: 76.2
click at [233, 304] on html "Toggle navigation Home Bank Account List Load By Website Group [OXPLAY] ZEUS138…" at bounding box center [268, 152] width 536 height 304
click at [32, 304] on html "Toggle navigation Home Bank Account List Load By Website Group [OXPLAY] ZEUS138…" at bounding box center [268, 152] width 536 height 304
click at [30, 304] on html "Toggle navigation Home Bank Account List Load By Website Group [OXPLAY] ZEUS138…" at bounding box center [268, 152] width 536 height 304
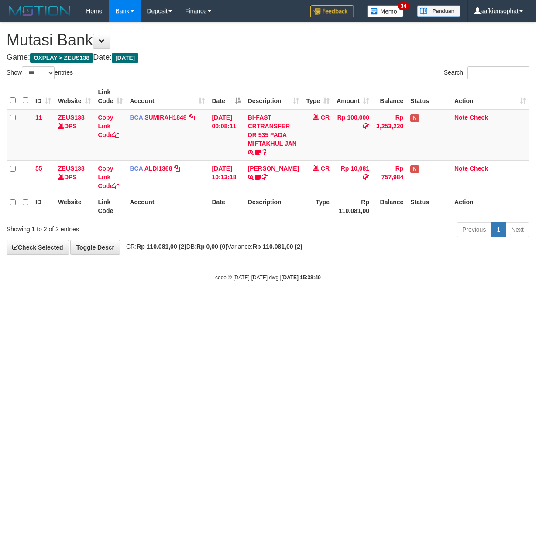
click at [30, 304] on html "Toggle navigation Home Bank Account List Load By Website Group [OXPLAY] ZEUS138…" at bounding box center [268, 152] width 536 height 304
click at [201, 304] on html "Toggle navigation Home Bank Account List Load By Website Group [OXPLAY] ZEUS138…" at bounding box center [268, 152] width 536 height 304
click at [119, 304] on html "Toggle navigation Home Bank Account List Load By Website Group [OXPLAY] ZEUS138…" at bounding box center [268, 152] width 536 height 304
select select "***"
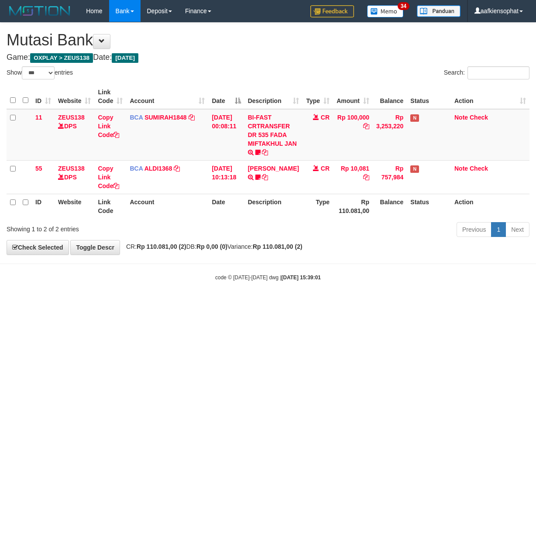
drag, startPoint x: 243, startPoint y: 32, endPoint x: 183, endPoint y: 86, distance: 80.4
click at [238, 50] on div "**********" at bounding box center [268, 139] width 536 height 232
drag, startPoint x: 162, startPoint y: 163, endPoint x: 147, endPoint y: 205, distance: 44.3
click at [149, 200] on table "ID Website Link Code Account Date Description Type Amount Balance Status Action…" at bounding box center [268, 151] width 523 height 135
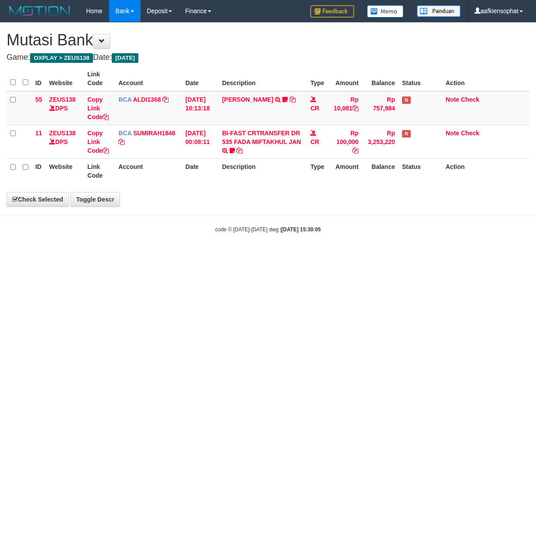
select select "***"
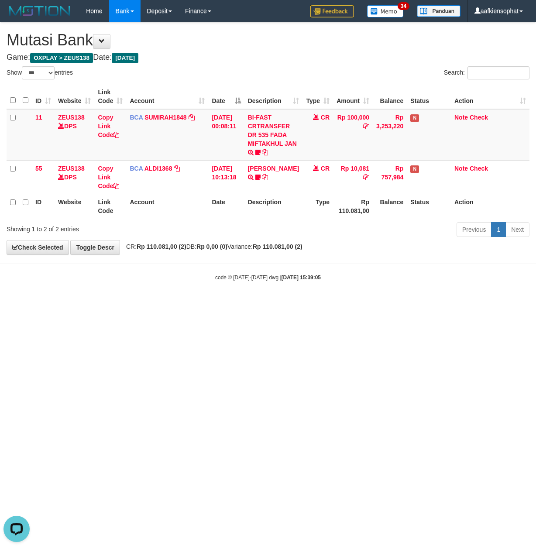
click at [326, 304] on html "Toggle navigation Home Bank Account List Load By Website Group [OXPLAY] ZEUS138…" at bounding box center [268, 152] width 536 height 304
click at [310, 304] on html "Toggle navigation Home Bank Account List Load By Website Group [OXPLAY] ZEUS138…" at bounding box center [268, 152] width 536 height 304
drag, startPoint x: 306, startPoint y: 324, endPoint x: 299, endPoint y: 334, distance: 12.0
click at [299, 304] on html "Toggle navigation Home Bank Account List Load By Website Group [OXPLAY] ZEUS138…" at bounding box center [268, 152] width 536 height 304
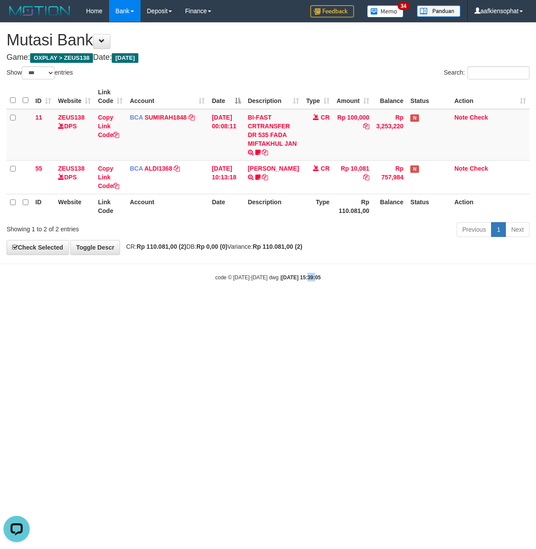
click at [299, 304] on html "Toggle navigation Home Bank Account List Load By Website Group [OXPLAY] ZEUS138…" at bounding box center [268, 152] width 536 height 304
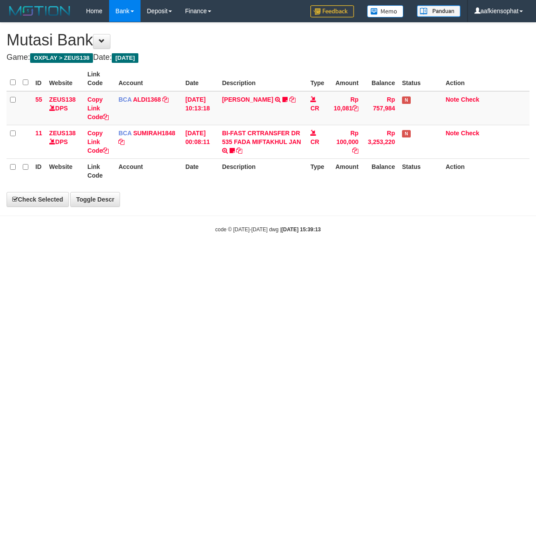
click at [299, 255] on html "Toggle navigation Home Bank Account List Load By Website Group [OXPLAY] ZEUS138…" at bounding box center [268, 127] width 536 height 255
select select "***"
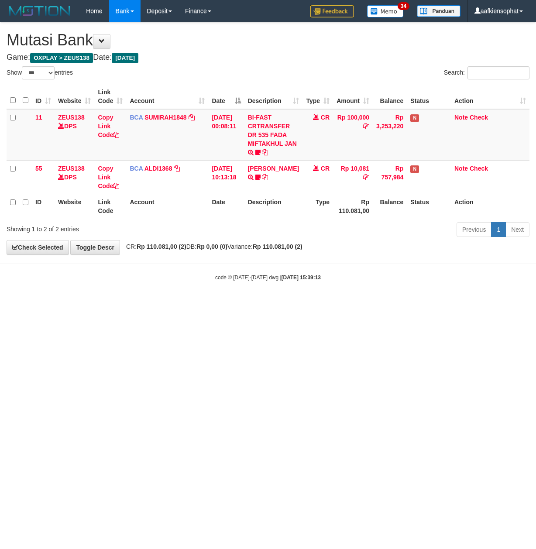
click at [297, 304] on html "Toggle navigation Home Bank Account List Load By Website Group [OXPLAY] ZEUS138…" at bounding box center [268, 152] width 536 height 304
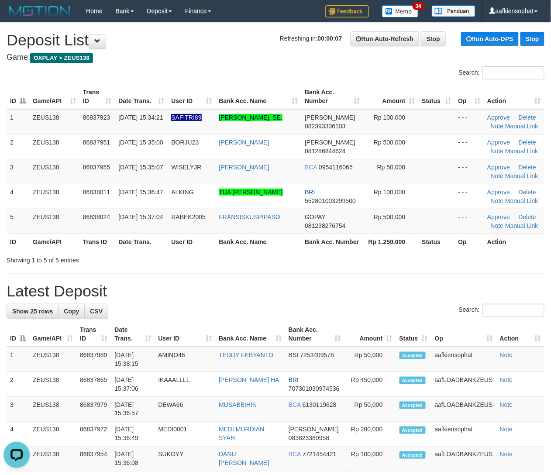
click at [536, 286] on h1 "Latest Deposit" at bounding box center [276, 291] width 538 height 17
drag, startPoint x: 526, startPoint y: 294, endPoint x: 559, endPoint y: 285, distance: 35.0
click at [528, 295] on h1 "Latest Deposit" at bounding box center [276, 291] width 538 height 17
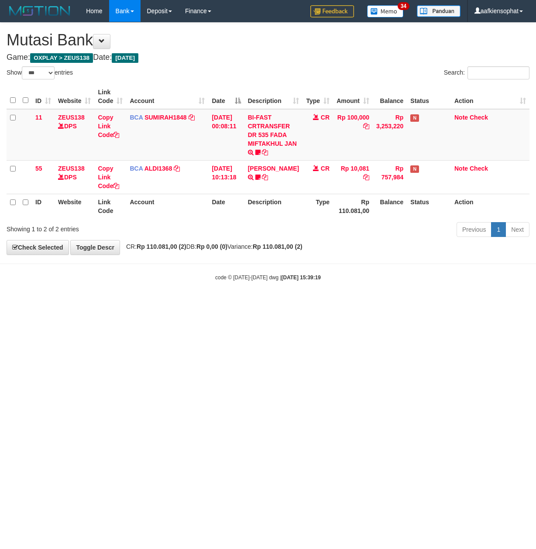
select select "***"
click at [171, 304] on html "Toggle navigation Home Bank Account List Load By Website Group [OXPLAY] ZEUS138…" at bounding box center [268, 152] width 536 height 304
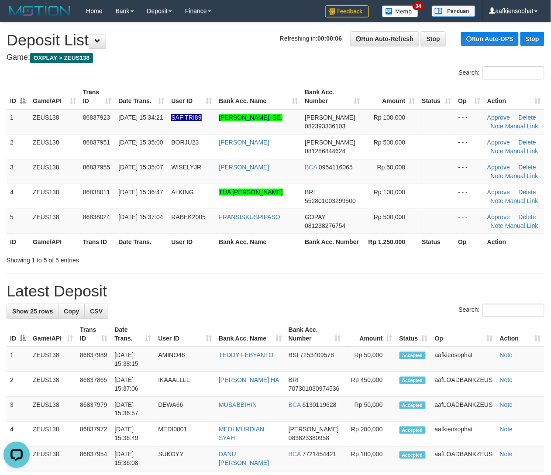
drag, startPoint x: 254, startPoint y: 292, endPoint x: 416, endPoint y: 286, distance: 162.1
click at [261, 293] on h1 "Latest Deposit" at bounding box center [276, 291] width 538 height 17
drag, startPoint x: 286, startPoint y: 279, endPoint x: 306, endPoint y: 278, distance: 20.5
drag, startPoint x: 348, startPoint y: 294, endPoint x: 559, endPoint y: 311, distance: 212.1
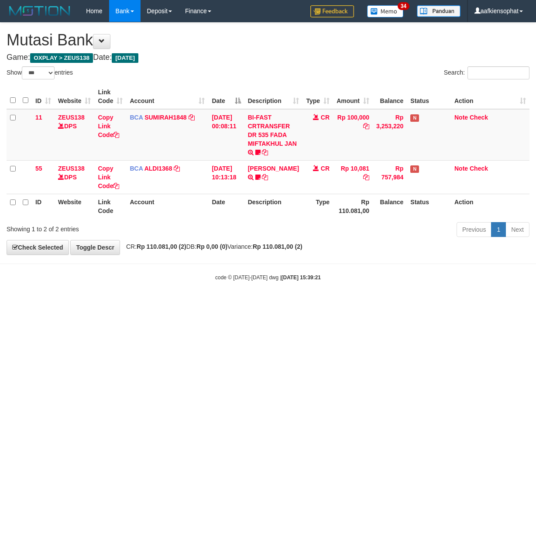
select select "***"
drag, startPoint x: 0, startPoint y: 0, endPoint x: 132, endPoint y: 353, distance: 376.7
click at [132, 304] on html "Toggle navigation Home Bank Account List Load By Website Group [OXPLAY] ZEUS138…" at bounding box center [268, 152] width 536 height 304
select select "***"
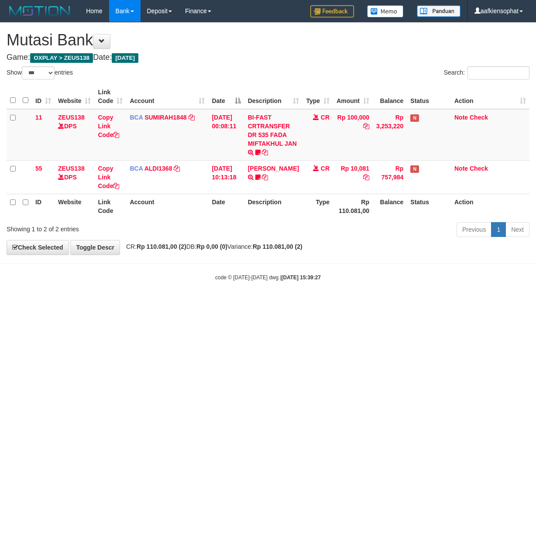
select select "***"
click at [383, 304] on html "Toggle navigation Home Bank Account List Load By Website Group [OXPLAY] ZEUS138…" at bounding box center [268, 152] width 536 height 304
drag, startPoint x: 273, startPoint y: 321, endPoint x: 77, endPoint y: 322, distance: 196.1
click at [252, 304] on html "Toggle navigation Home Bank Account List Load By Website Group [OXPLAY] ZEUS138…" at bounding box center [268, 152] width 536 height 304
drag, startPoint x: 445, startPoint y: 336, endPoint x: 428, endPoint y: 335, distance: 17.1
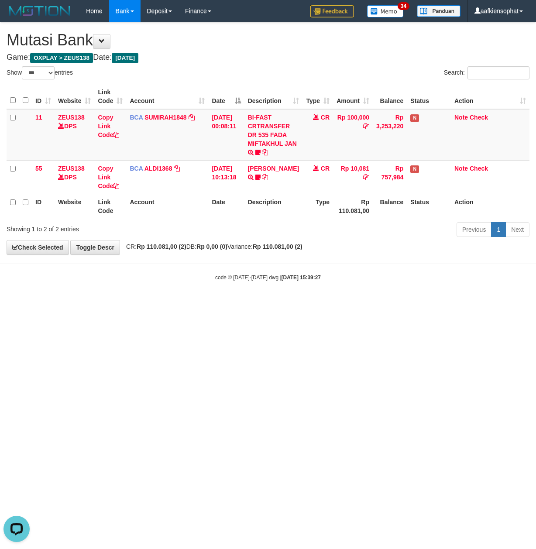
click at [435, 304] on html "Toggle navigation Home Bank Account List Load By Website Group [OXPLAY] ZEUS138…" at bounding box center [268, 152] width 536 height 304
click at [420, 304] on html "Toggle navigation Home Bank Account List Load By Website Group [OXPLAY] ZEUS138…" at bounding box center [268, 152] width 536 height 304
click at [394, 304] on html "Toggle navigation Home Bank Account List Load By Website Group [OXPLAY] ZEUS138…" at bounding box center [268, 152] width 536 height 304
click at [392, 304] on html "Toggle navigation Home Bank Account List Load By Website Group [OXPLAY] ZEUS138…" at bounding box center [268, 152] width 536 height 304
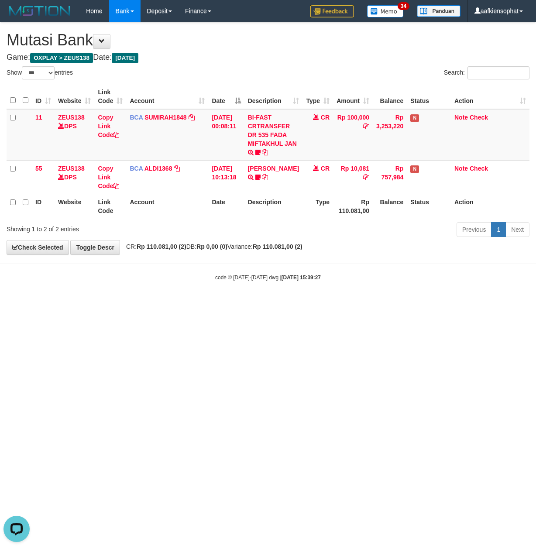
click at [388, 304] on html "Toggle navigation Home Bank Account List Load By Website Group [OXPLAY] ZEUS138…" at bounding box center [268, 152] width 536 height 304
click at [385, 304] on html "Toggle navigation Home Bank Account List Load By Website Group [OXPLAY] ZEUS138…" at bounding box center [268, 152] width 536 height 304
click at [384, 304] on html "Toggle navigation Home Bank Account List Load By Website Group [OXPLAY] ZEUS138…" at bounding box center [268, 152] width 536 height 304
click at [383, 304] on html "Toggle navigation Home Bank Account List Load By Website Group [OXPLAY] ZEUS138…" at bounding box center [268, 152] width 536 height 304
click at [380, 304] on html "Toggle navigation Home Bank Account List Load By Website Group [OXPLAY] ZEUS138…" at bounding box center [268, 152] width 536 height 304
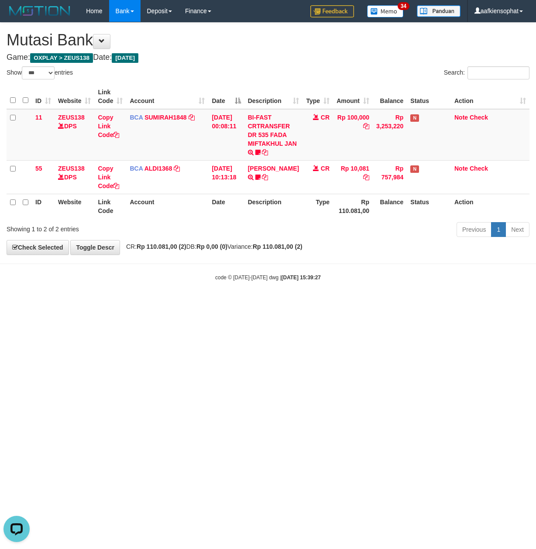
click at [378, 304] on html "Toggle navigation Home Bank Account List Load By Website Group [OXPLAY] ZEUS138…" at bounding box center [268, 152] width 536 height 304
click at [225, 304] on html "Toggle navigation Home Bank Account List Load By Website Group [OXPLAY] ZEUS138…" at bounding box center [268, 152] width 536 height 304
drag, startPoint x: 289, startPoint y: 314, endPoint x: 252, endPoint y: 316, distance: 36.3
click at [287, 304] on html "Toggle navigation Home Bank Account List Load By Website Group [OXPLAY] ZEUS138…" at bounding box center [268, 152] width 536 height 304
click at [210, 304] on html "Toggle navigation Home Bank Account List Load By Website Group [OXPLAY] ZEUS138…" at bounding box center [268, 152] width 536 height 304
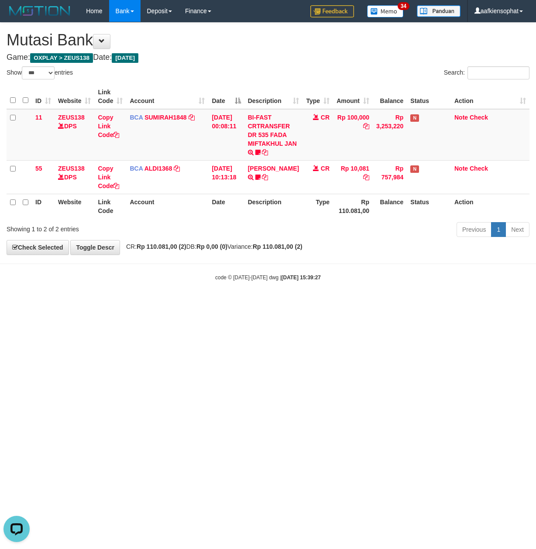
click at [161, 304] on html "Toggle navigation Home Bank Account List Load By Website Group [OXPLAY] ZEUS138…" at bounding box center [268, 152] width 536 height 304
click at [156, 304] on html "Toggle navigation Home Bank Account List Load By Website Group [OXPLAY] ZEUS138…" at bounding box center [268, 152] width 536 height 304
click at [140, 304] on html "Toggle navigation Home Bank Account List Load By Website Group [OXPLAY] ZEUS138…" at bounding box center [268, 152] width 536 height 304
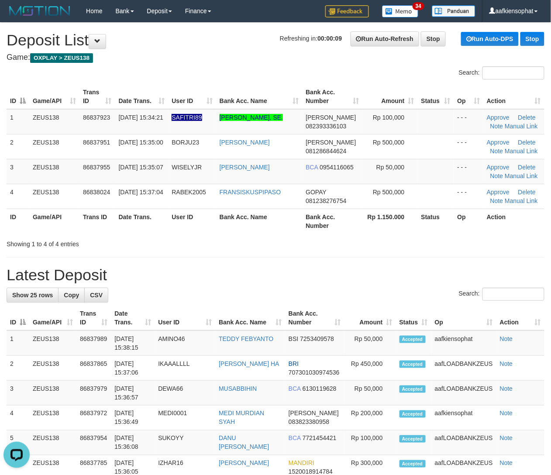
click at [427, 317] on th "Status" at bounding box center [413, 318] width 35 height 25
drag, startPoint x: 428, startPoint y: 313, endPoint x: 438, endPoint y: 308, distance: 10.4
click at [433, 310] on tr "ID Game/API Trans ID Date Trans. User ID Bank Acc. Name Bank Acc. Number Amount…" at bounding box center [276, 318] width 538 height 25
drag, startPoint x: 442, startPoint y: 277, endPoint x: 559, endPoint y: 282, distance: 116.7
click at [458, 281] on h1 "Latest Deposit" at bounding box center [276, 274] width 538 height 17
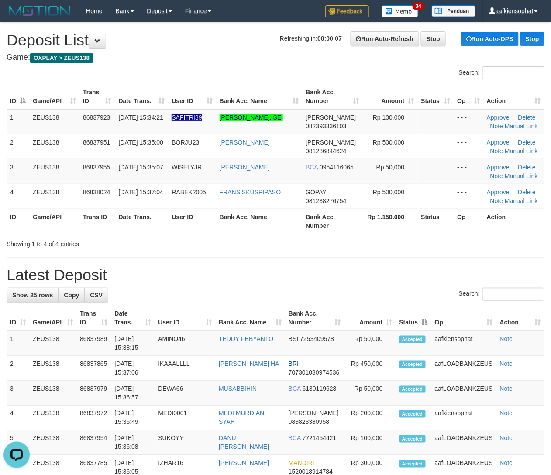
drag, startPoint x: 321, startPoint y: 264, endPoint x: 447, endPoint y: 276, distance: 126.4
drag, startPoint x: 463, startPoint y: 292, endPoint x: 556, endPoint y: 289, distance: 92.7
click at [469, 293] on label "Search:" at bounding box center [502, 294] width 86 height 13
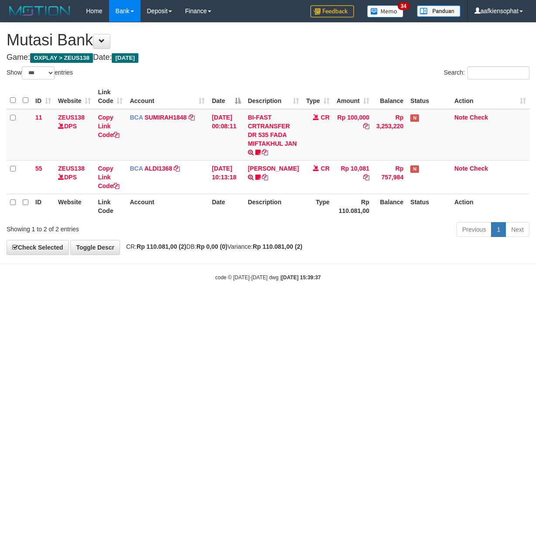
select select "***"
drag, startPoint x: 164, startPoint y: 93, endPoint x: 163, endPoint y: 104, distance: 10.1
click at [164, 93] on th "Account" at bounding box center [167, 96] width 82 height 25
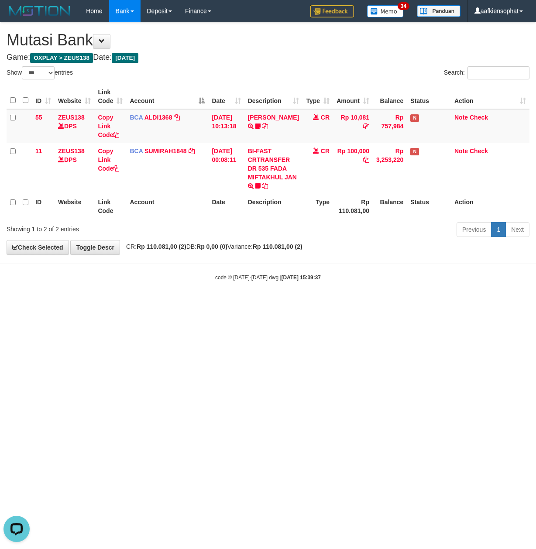
drag, startPoint x: 184, startPoint y: 287, endPoint x: 3, endPoint y: 294, distance: 181.4
click at [173, 292] on body "Toggle navigation Home Bank Account List Load By Website Group [OXPLAY] ZEUS138…" at bounding box center [268, 152] width 536 height 304
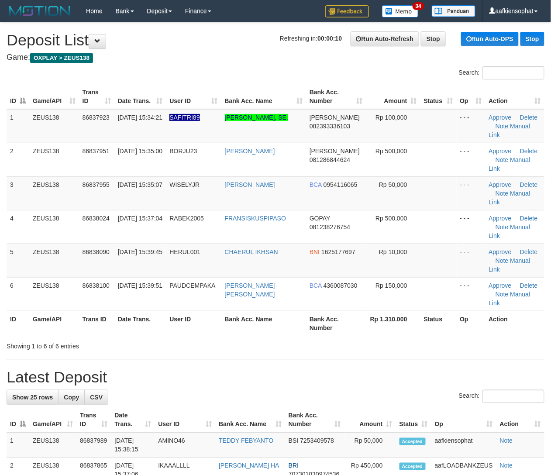
drag, startPoint x: 369, startPoint y: 273, endPoint x: 559, endPoint y: 280, distance: 191.0
click at [390, 311] on th "Rp 1.310.000" at bounding box center [393, 323] width 54 height 25
drag, startPoint x: 292, startPoint y: 304, endPoint x: 334, endPoint y: 299, distance: 42.3
